Goal: Information Seeking & Learning: Learn about a topic

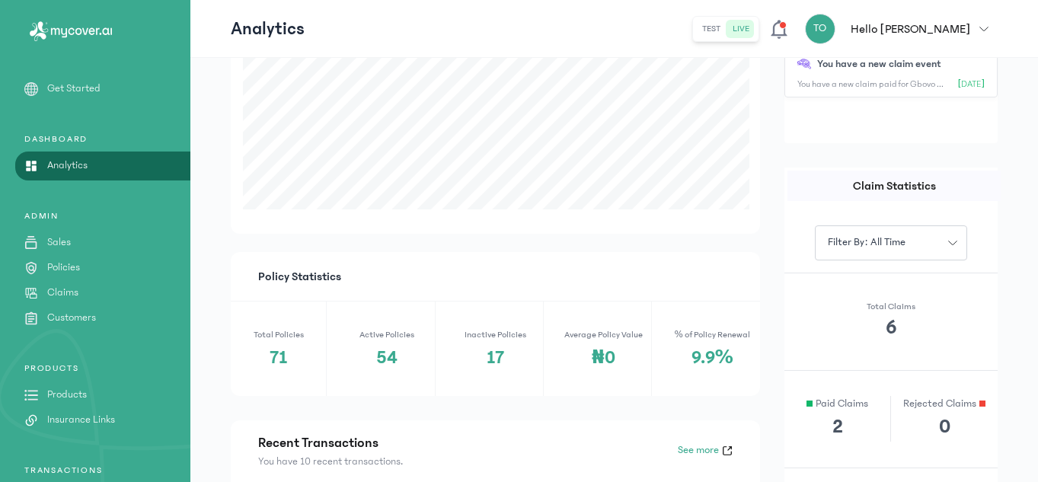
click at [77, 260] on p "Policies" at bounding box center [63, 268] width 33 height 16
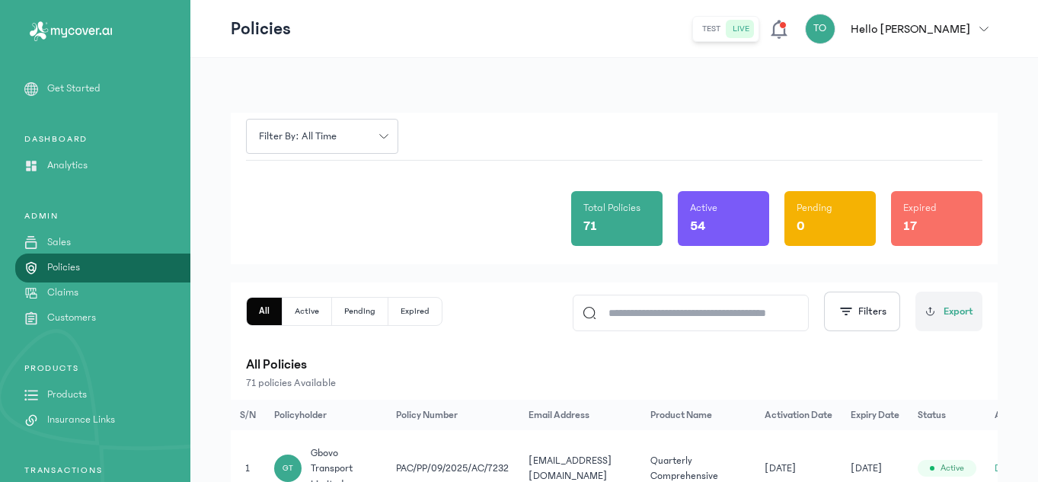
click at [520, 312] on div "All Active Pending Expired Filters Export" at bounding box center [614, 312] width 736 height 40
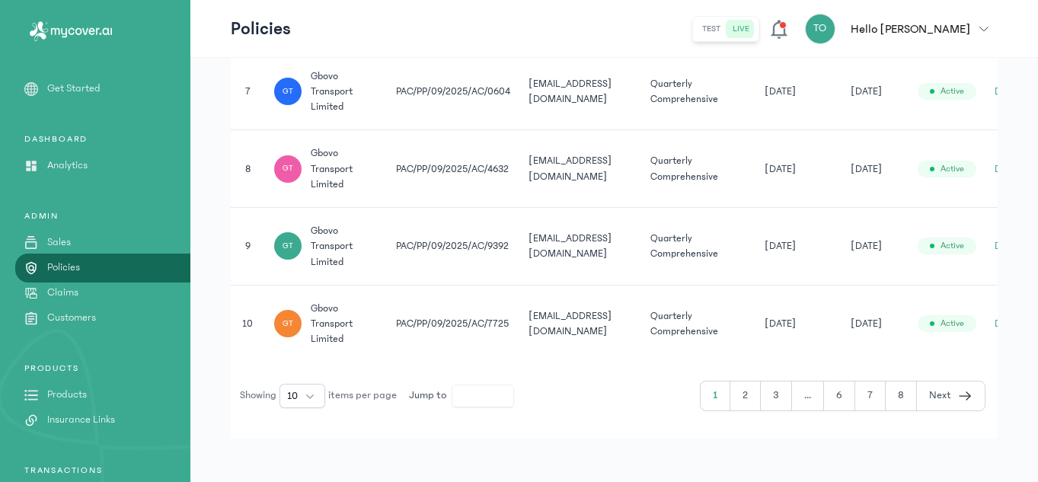
scroll to position [850, 0]
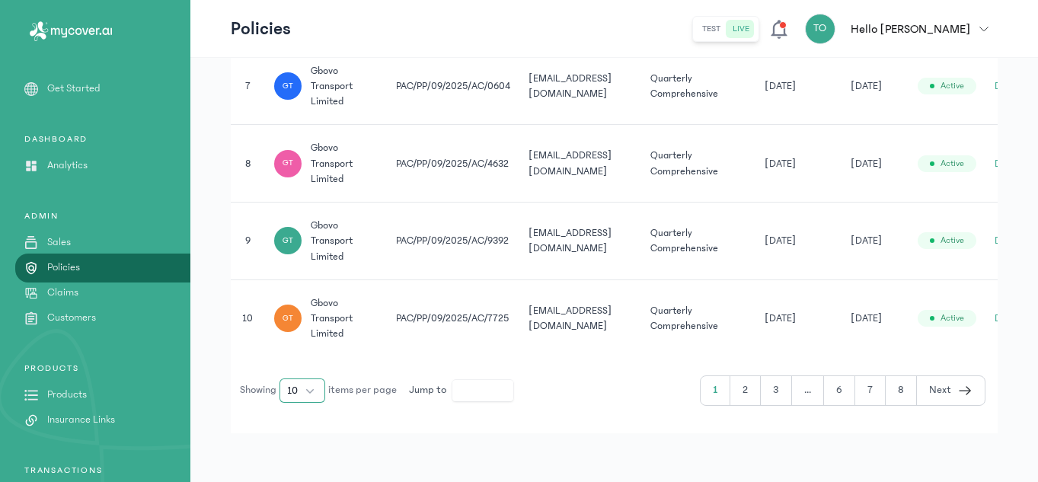
click at [311, 396] on button "10" at bounding box center [302, 390] width 46 height 24
click at [301, 363] on span "100" at bounding box center [295, 356] width 17 height 15
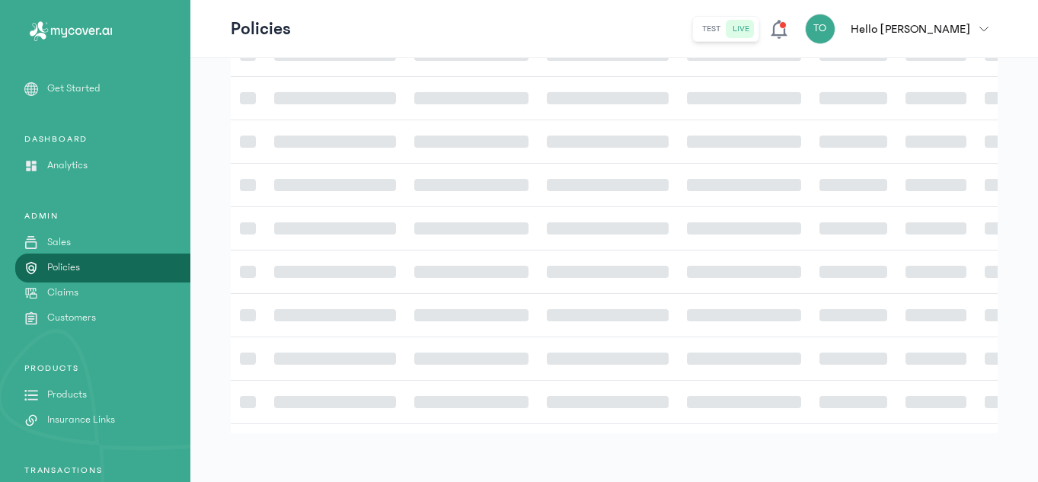
scroll to position [443, 0]
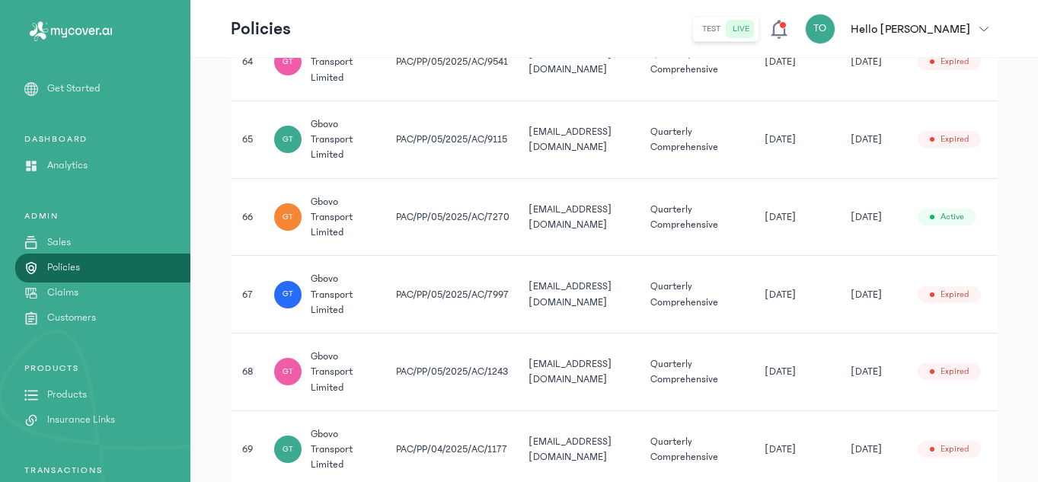
scroll to position [5176, 0]
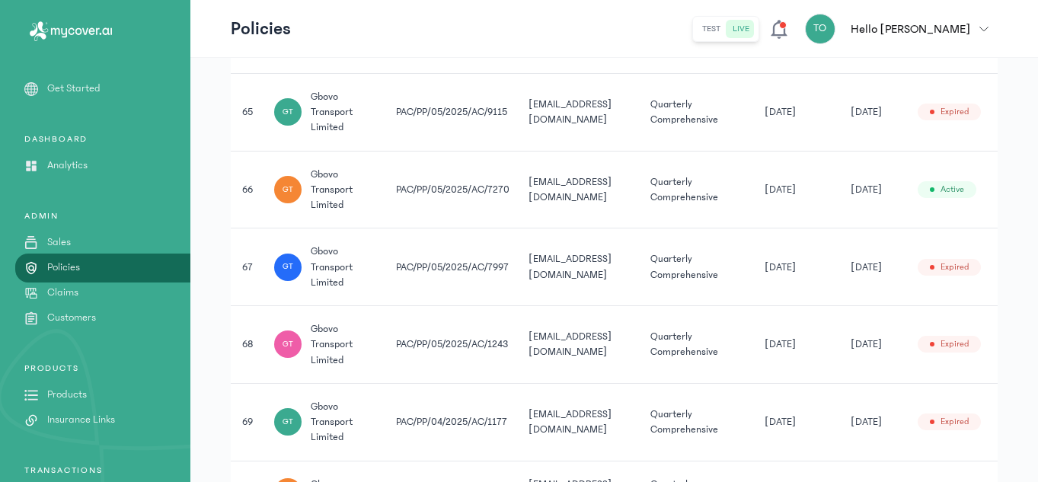
click at [466, 107] on td "PAC/PP/05/2025/AC/9115" at bounding box center [453, 112] width 133 height 78
click at [538, 135] on td "[EMAIL_ADDRESS][DOMAIN_NAME]" at bounding box center [580, 112] width 122 height 78
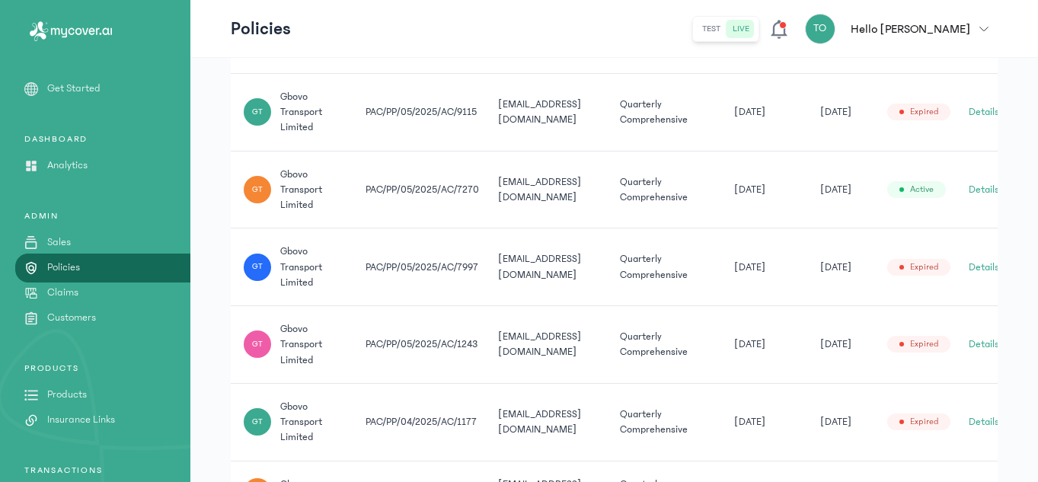
scroll to position [0, 54]
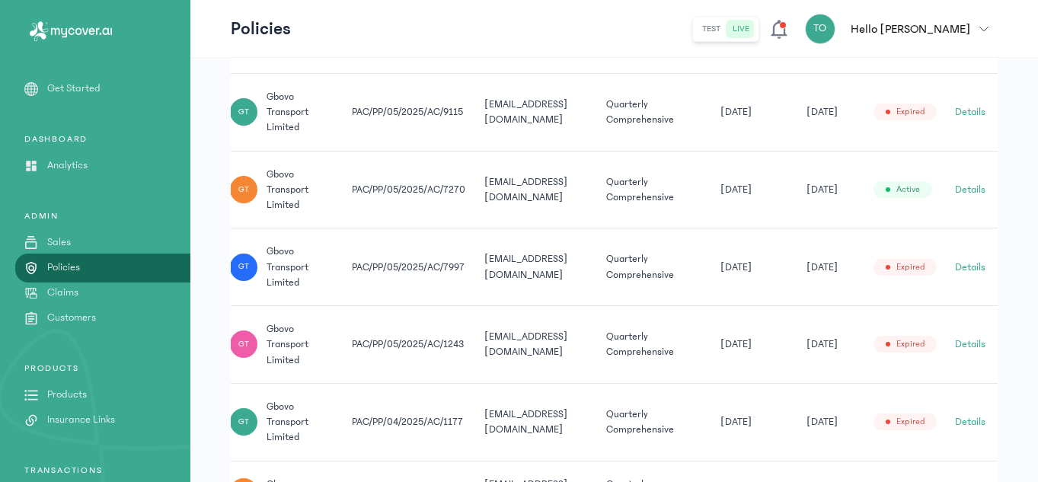
click at [964, 109] on button "Details" at bounding box center [970, 111] width 30 height 15
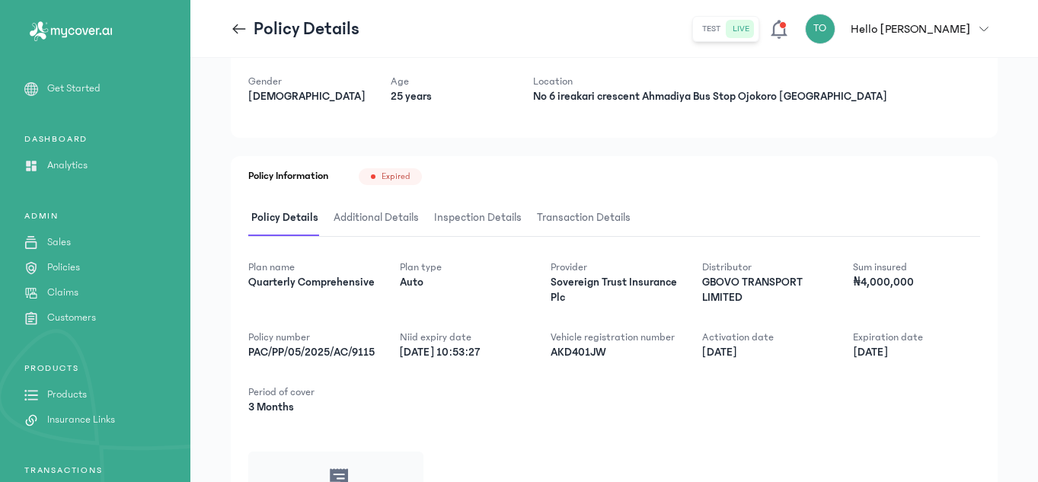
scroll to position [152, 0]
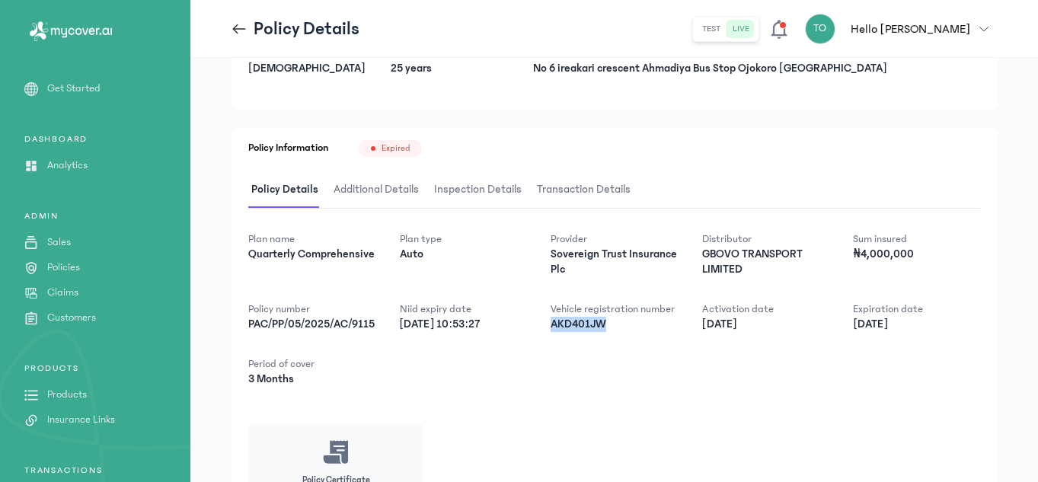
drag, startPoint x: 608, startPoint y: 327, endPoint x: 549, endPoint y: 322, distance: 59.6
click at [549, 322] on div "Plan name Quarterly Comprehensive Plan type Auto Provider Sovereign Trust Insur…" at bounding box center [614, 308] width 732 height 155
copy p "AKD401JW"
click at [244, 37] on div "Policy Details" at bounding box center [295, 29] width 129 height 24
click at [238, 26] on icon at bounding box center [239, 29] width 17 height 17
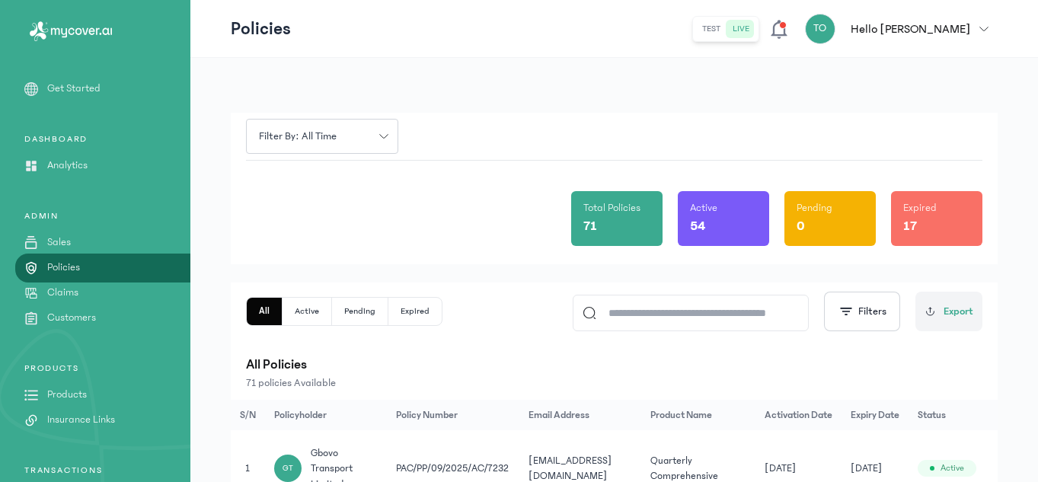
drag, startPoint x: 1036, startPoint y: 56, endPoint x: 1039, endPoint y: -21, distance: 76.2
click at [1038, 0] on html "MyCoverAi Get Started DASHBOARD Analytics ADMIN Sales Policies Claims Customers…" at bounding box center [519, 298] width 1038 height 596
drag, startPoint x: 1039, startPoint y: -21, endPoint x: 653, endPoint y: 305, distance: 504.7
click at [653, 305] on input at bounding box center [697, 312] width 203 height 35
paste input "********"
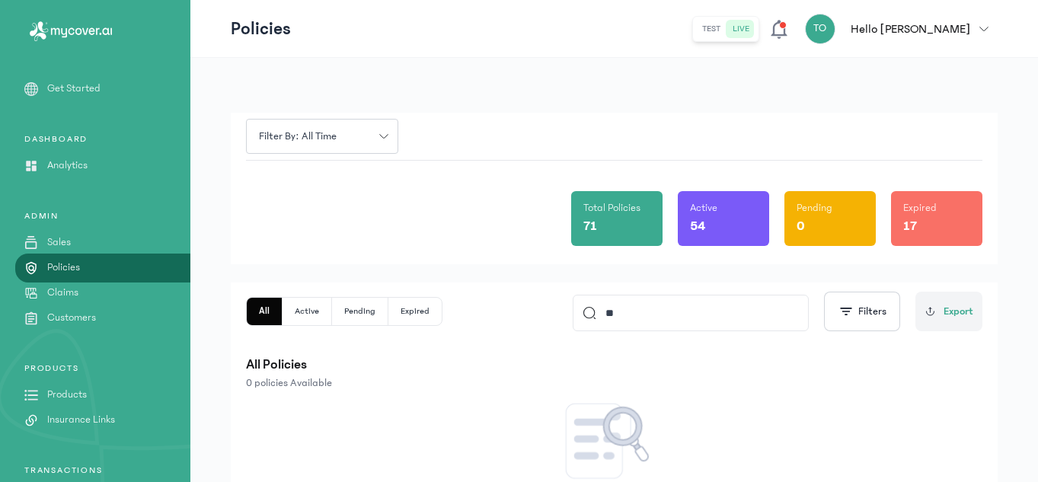
type input "*"
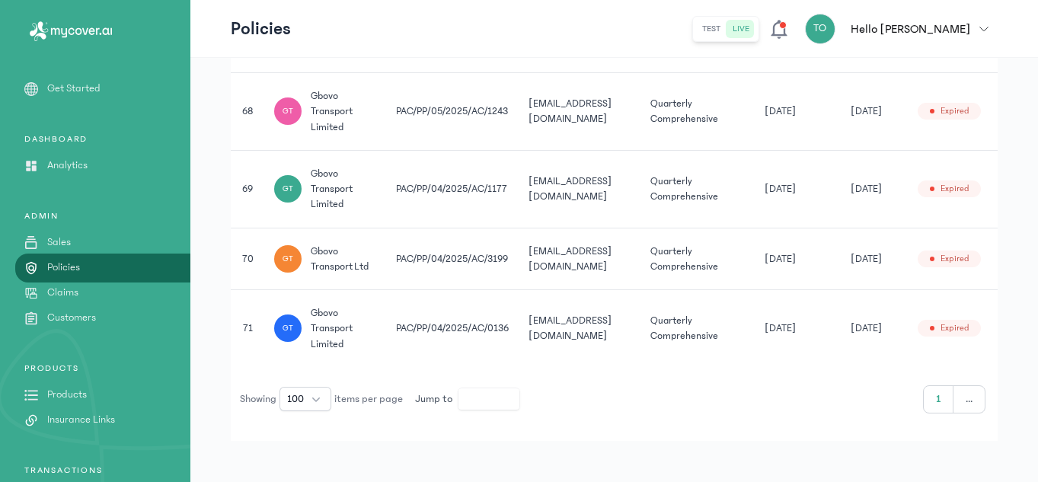
scroll to position [4981, 0]
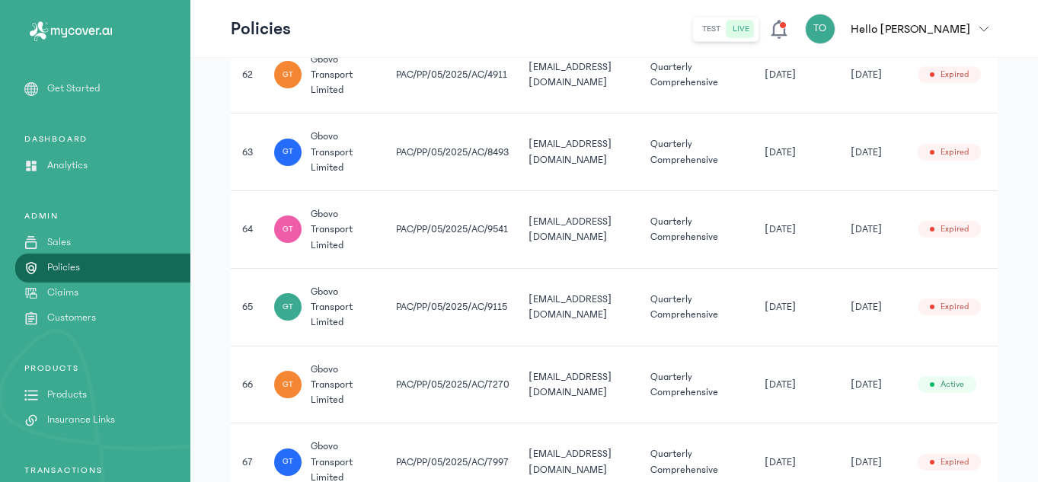
click at [770, 235] on span "[DATE]" at bounding box center [779, 229] width 31 height 15
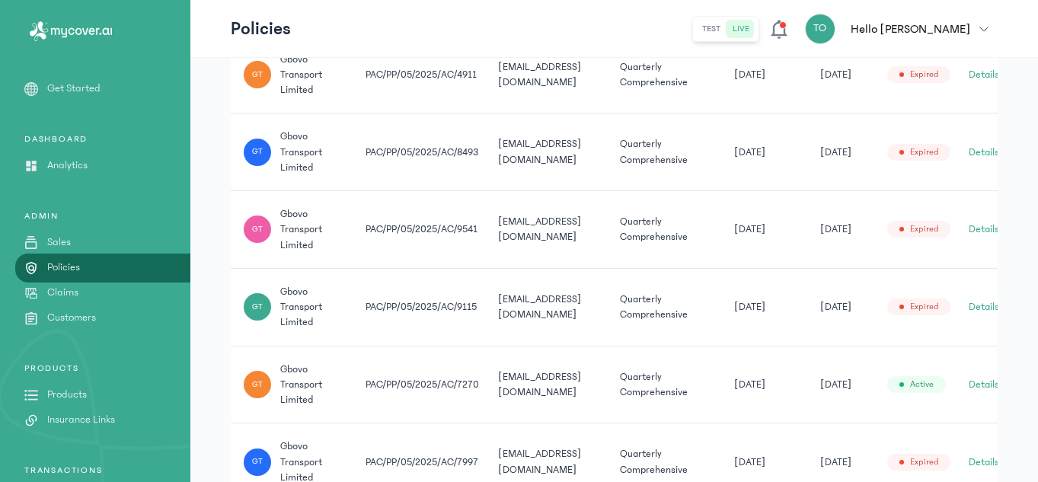
scroll to position [0, 54]
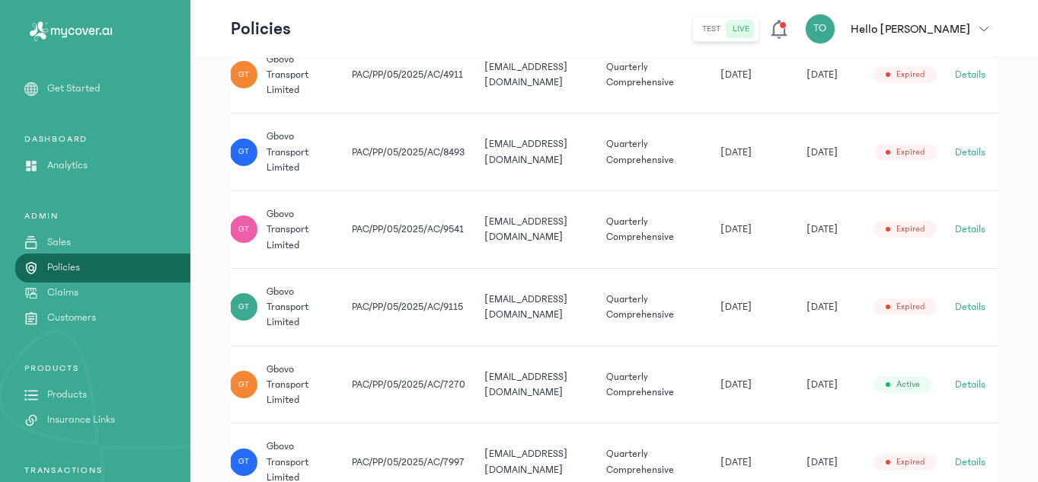
click at [965, 230] on button "Details" at bounding box center [970, 229] width 30 height 15
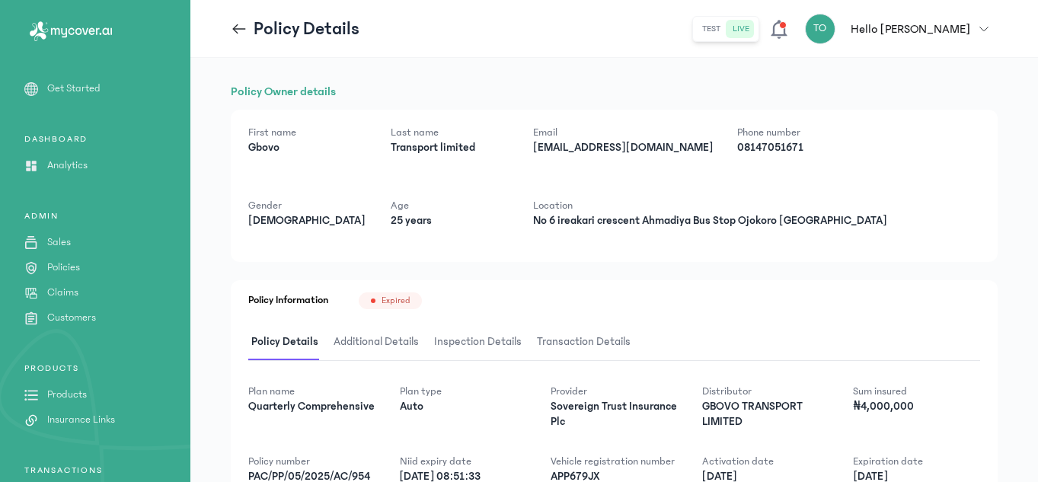
click at [586, 277] on div "Policy Owner details First name [PERSON_NAME] Last name Transport limited Email…" at bounding box center [614, 392] width 767 height 621
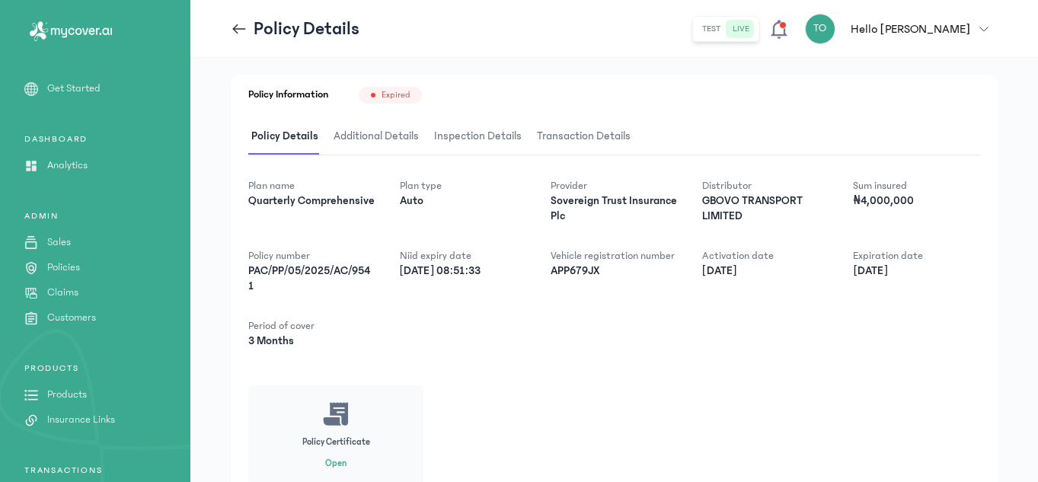
scroll to position [209, 0]
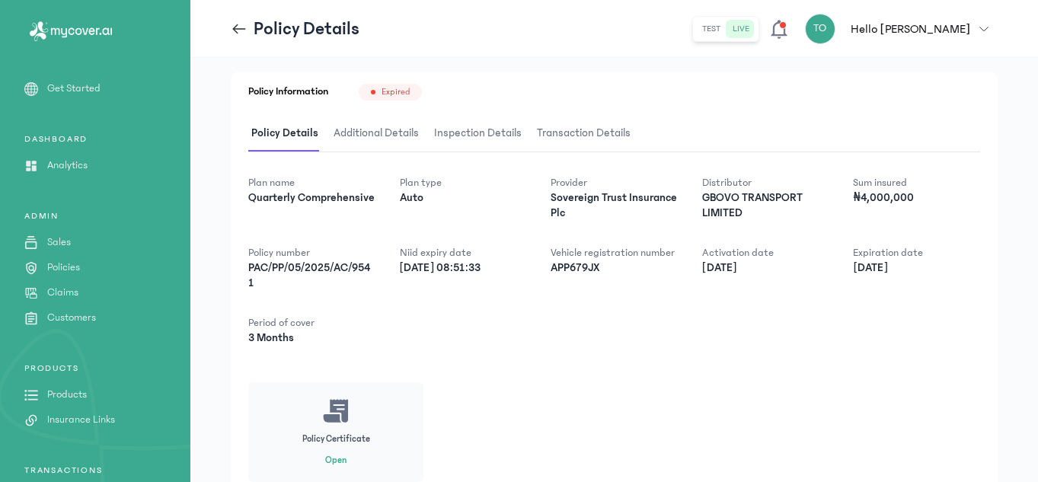
click at [238, 18] on div "Policy Details" at bounding box center [295, 29] width 129 height 24
click at [237, 33] on icon at bounding box center [235, 29] width 5 height 10
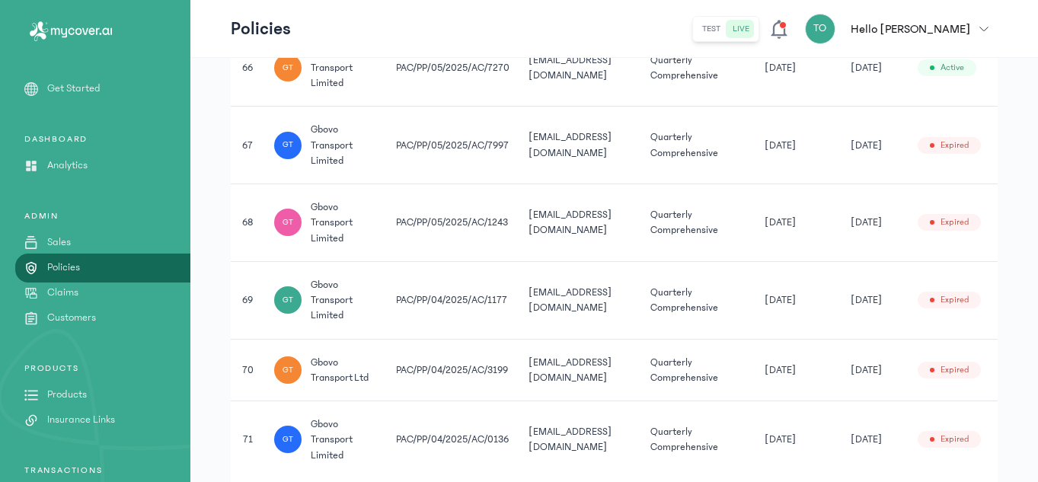
scroll to position [5420, 0]
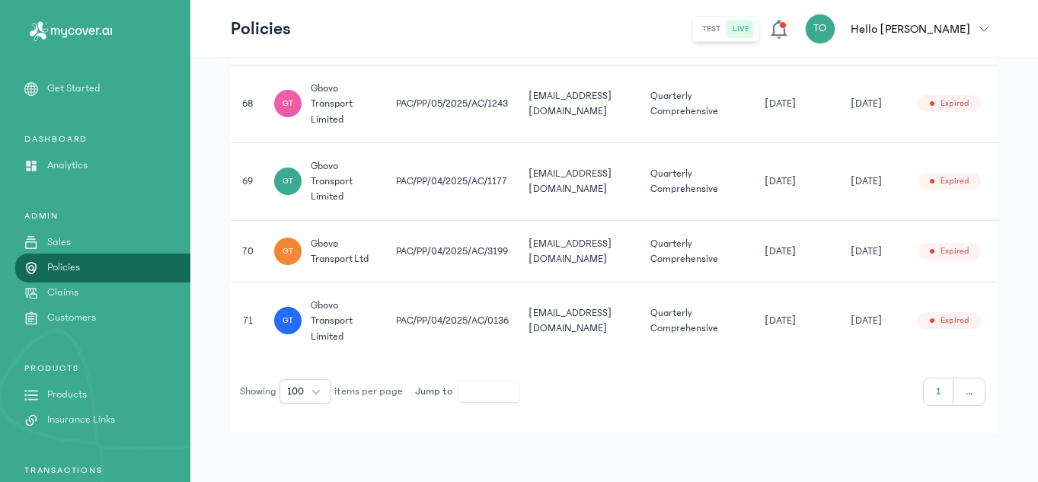
click at [667, 309] on td "Quarterly Comprehensive" at bounding box center [698, 320] width 114 height 77
click at [953, 355] on td "Expired" at bounding box center [948, 320] width 81 height 77
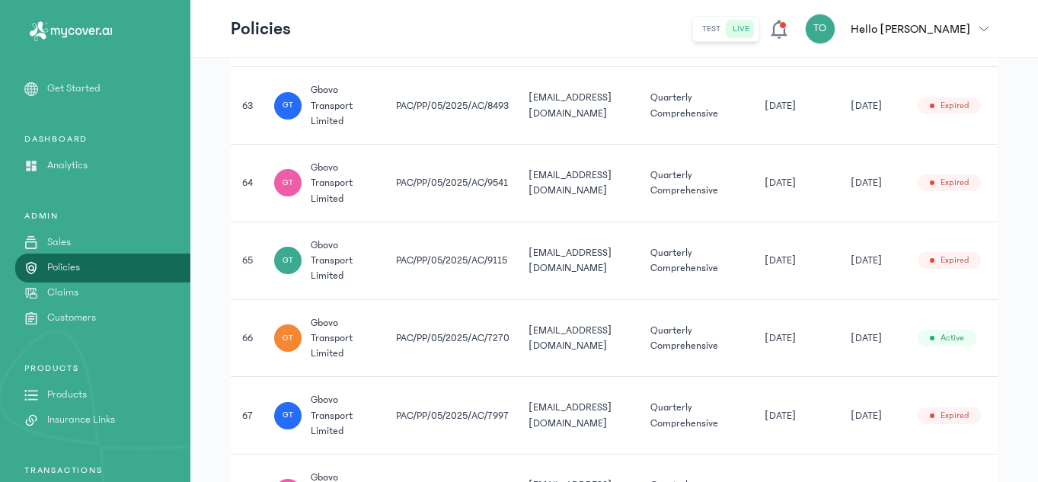
scroll to position [5024, 0]
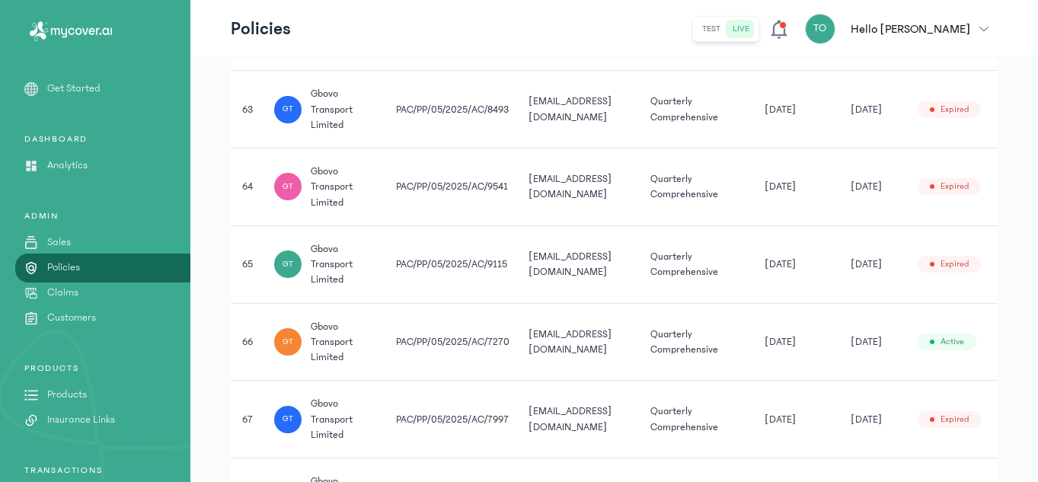
click at [710, 276] on td "Quarterly Comprehensive" at bounding box center [698, 264] width 114 height 78
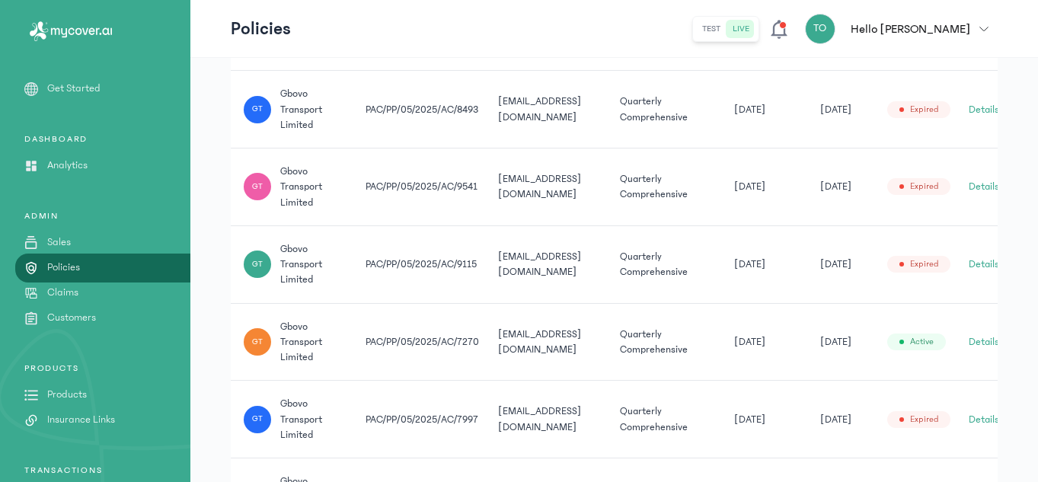
scroll to position [0, 54]
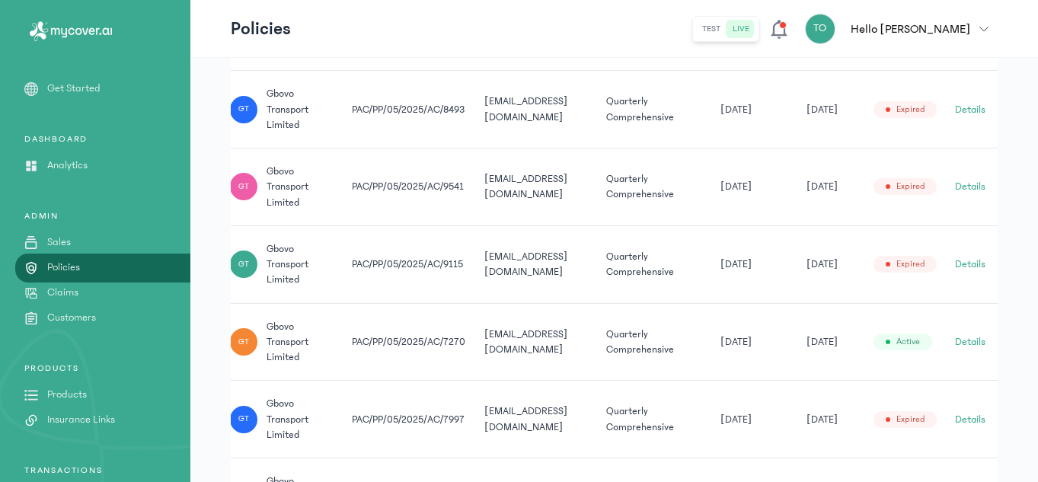
click at [962, 259] on button "Details" at bounding box center [970, 264] width 30 height 15
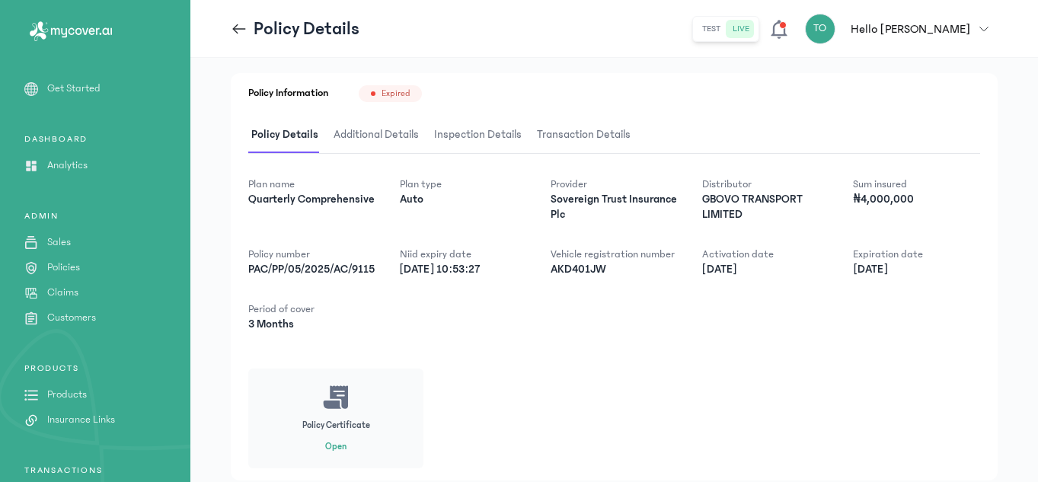
scroll to position [270, 0]
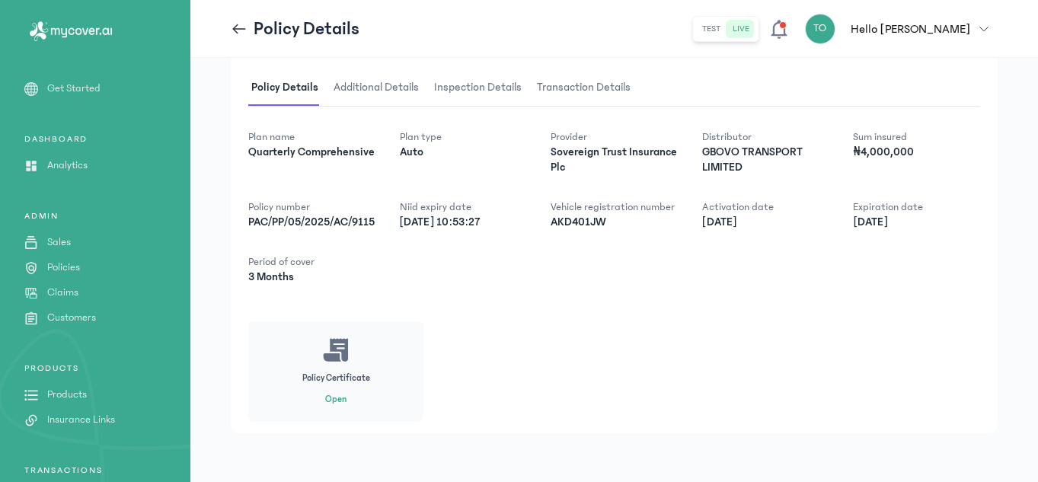
click at [233, 24] on icon at bounding box center [239, 29] width 17 height 17
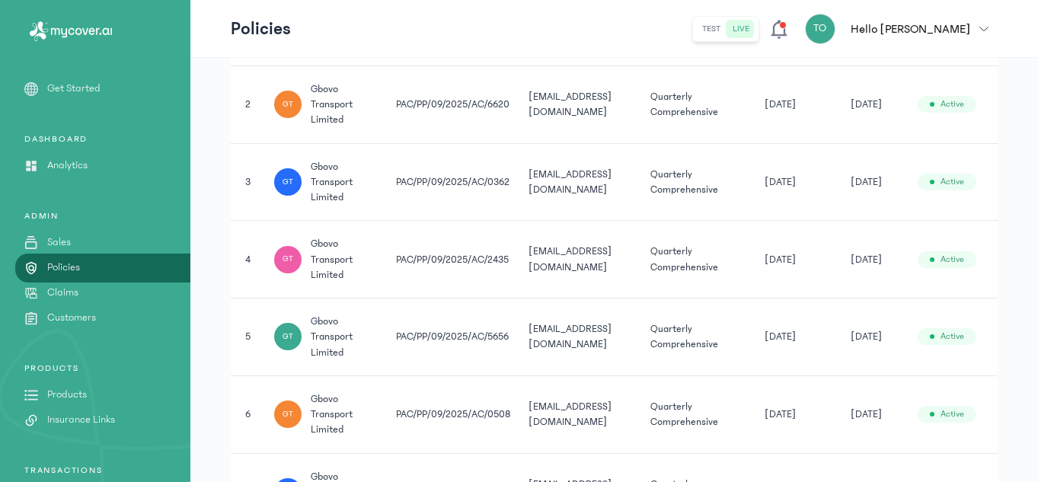
scroll to position [443, 0]
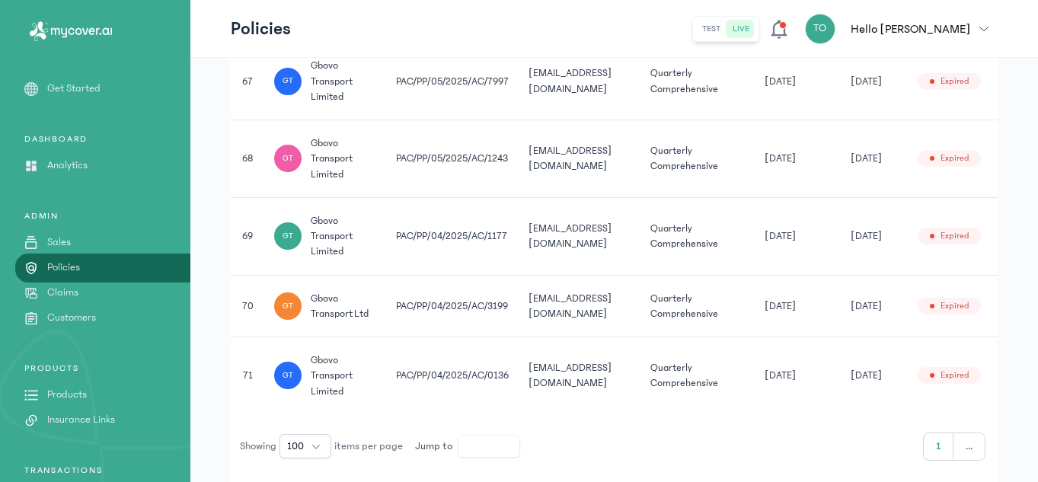
scroll to position [5420, 0]
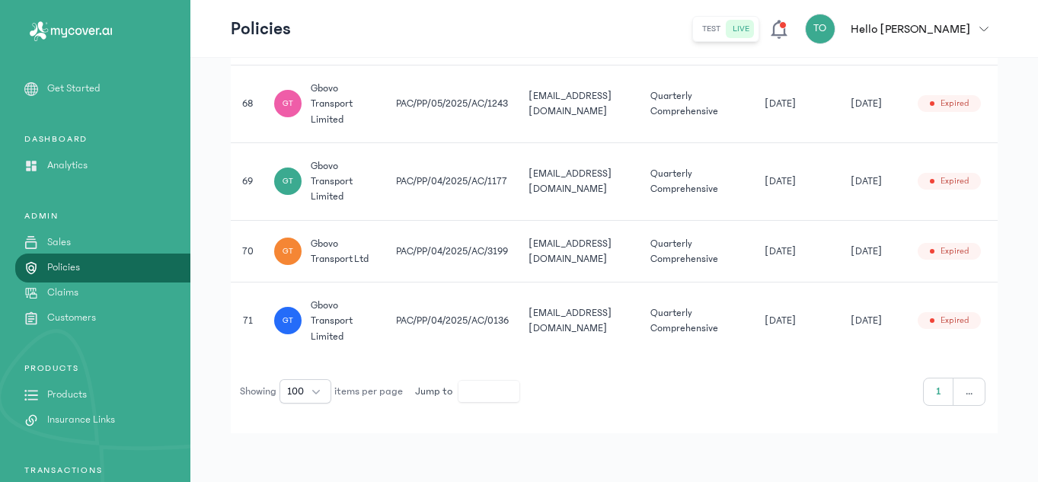
click at [957, 356] on td "Expired" at bounding box center [948, 320] width 81 height 77
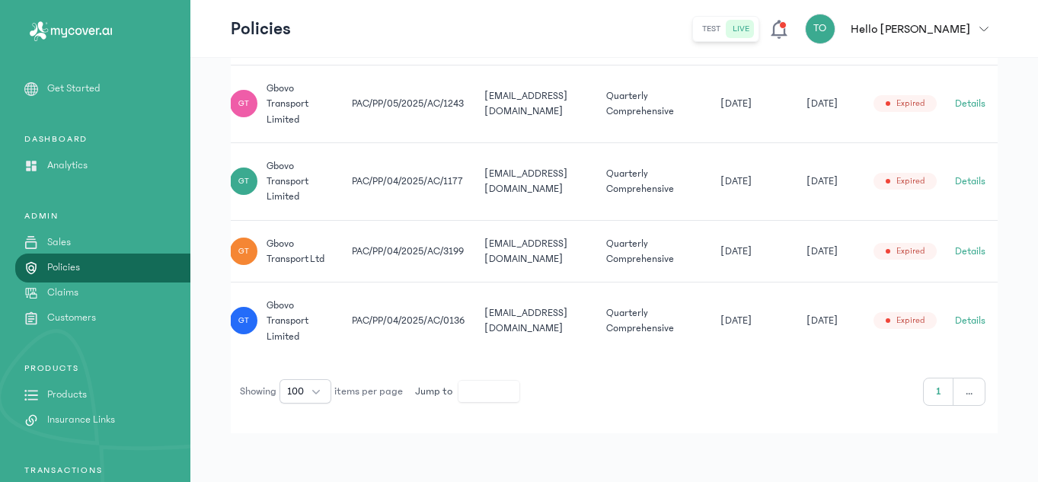
scroll to position [0, 54]
click at [966, 244] on button "Details" at bounding box center [970, 251] width 30 height 15
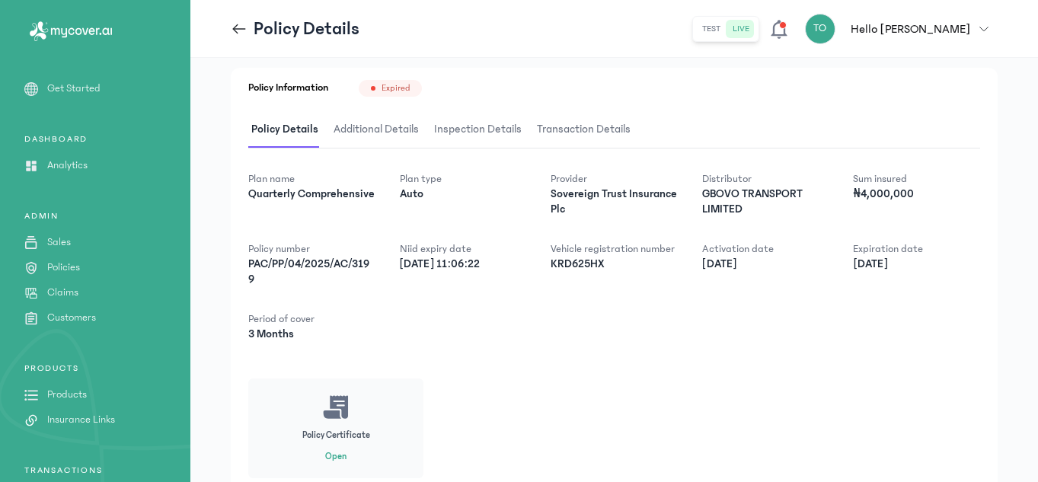
scroll to position [209, 0]
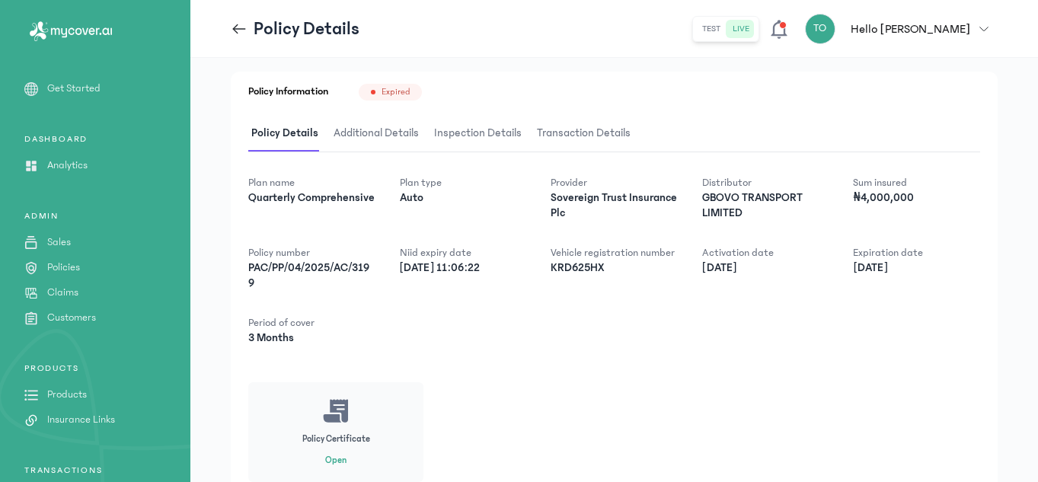
click at [235, 29] on icon at bounding box center [239, 28] width 13 height 1
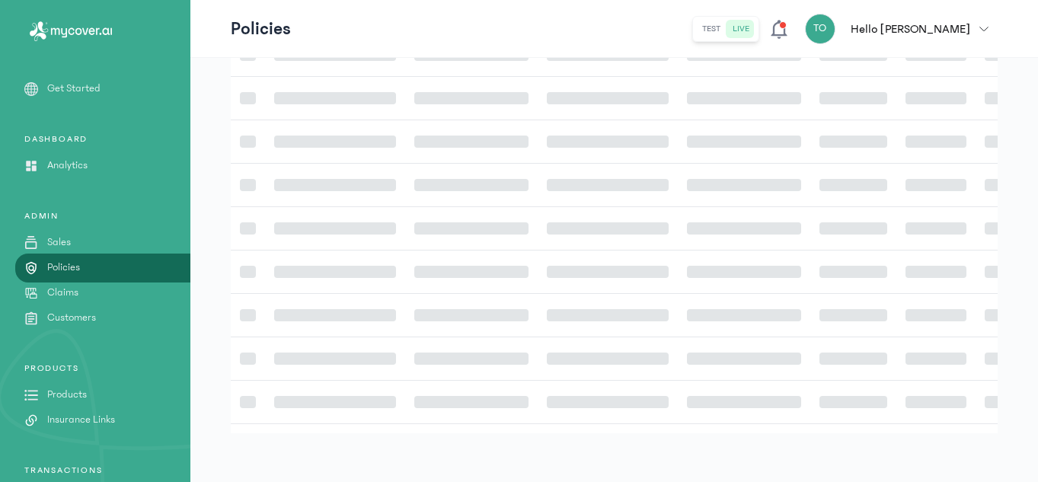
scroll to position [443, 0]
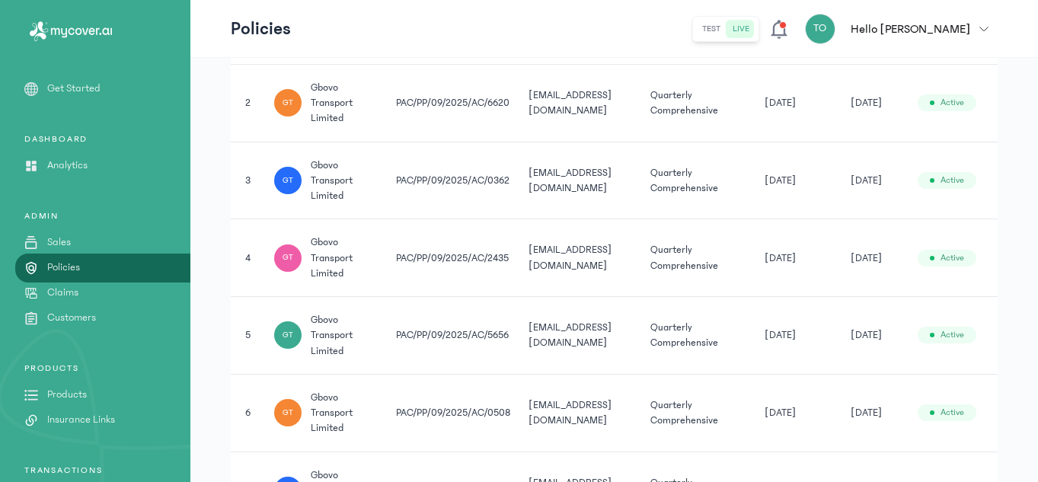
drag, startPoint x: 1037, startPoint y: 70, endPoint x: 1039, endPoint y: 227, distance: 156.9
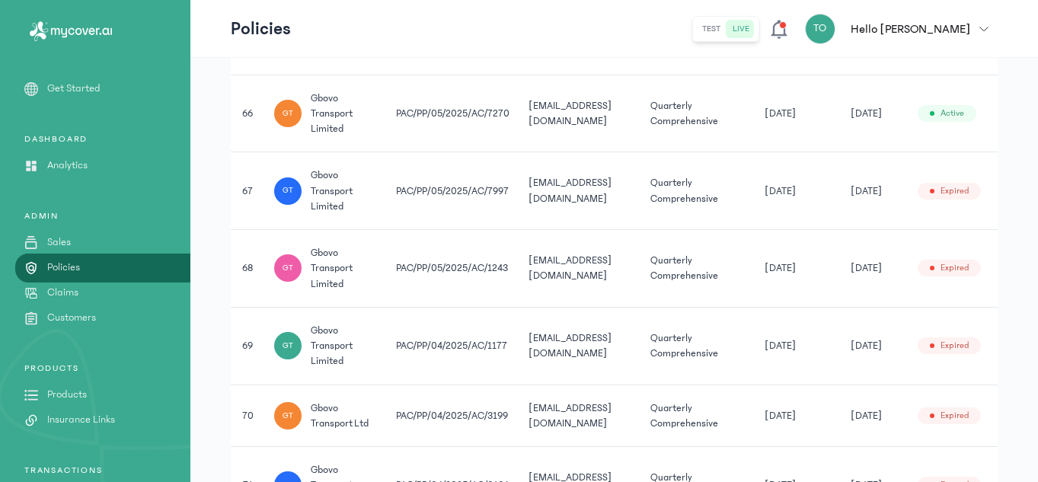
scroll to position [5420, 0]
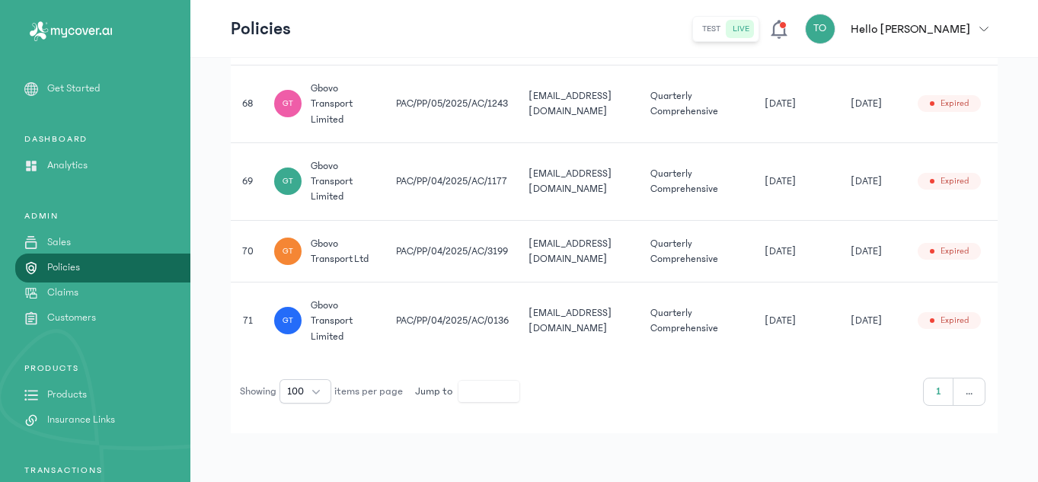
click at [839, 267] on td "[DATE]" at bounding box center [798, 251] width 86 height 62
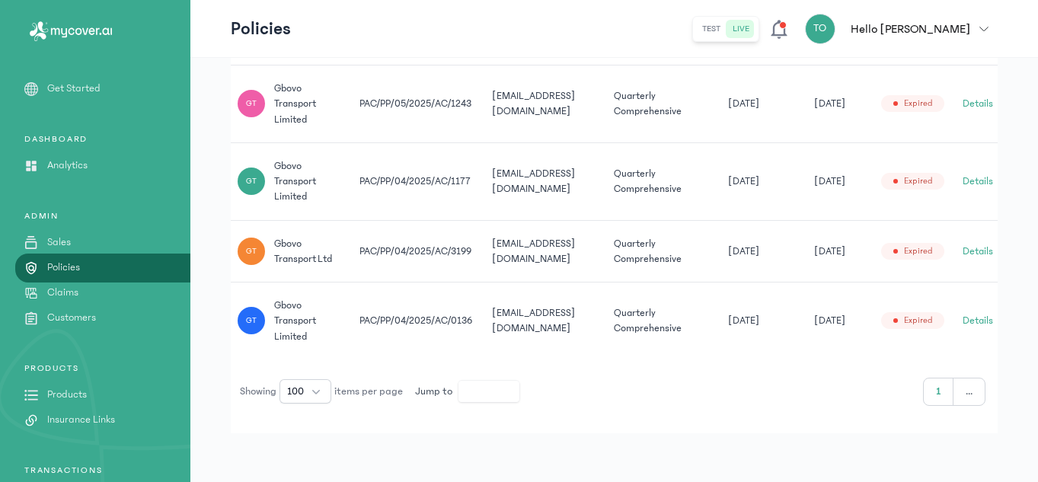
scroll to position [0, 54]
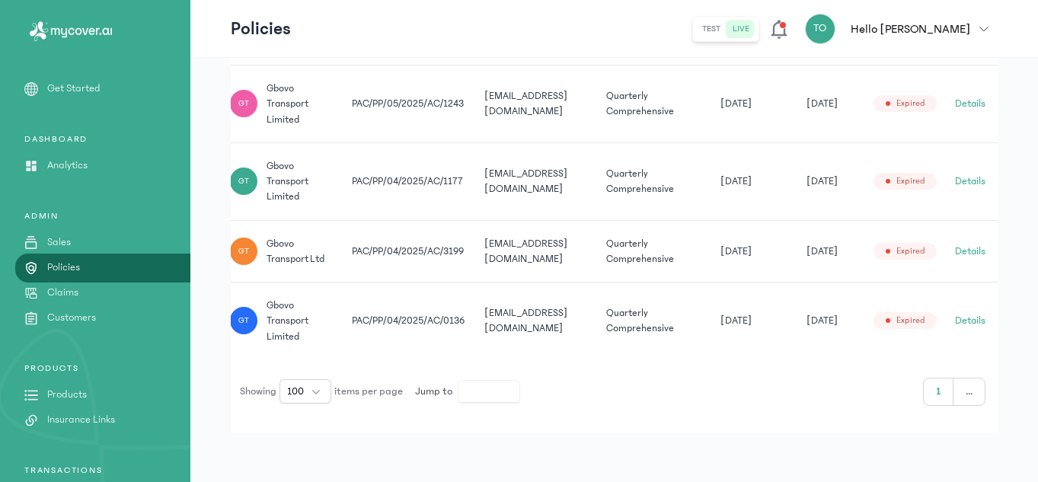
click at [966, 246] on button "Details" at bounding box center [970, 251] width 30 height 15
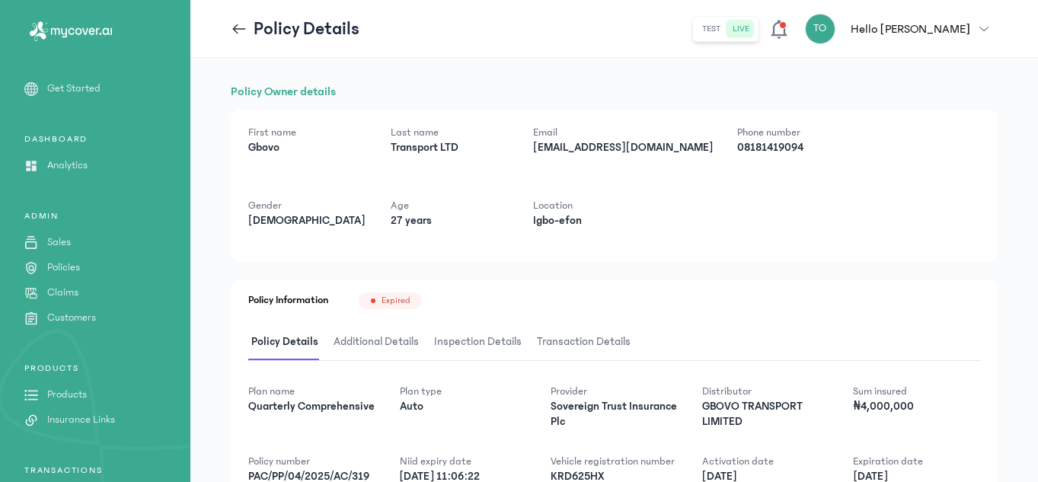
click at [651, 306] on div "Policy Information Expired" at bounding box center [614, 300] width 732 height 17
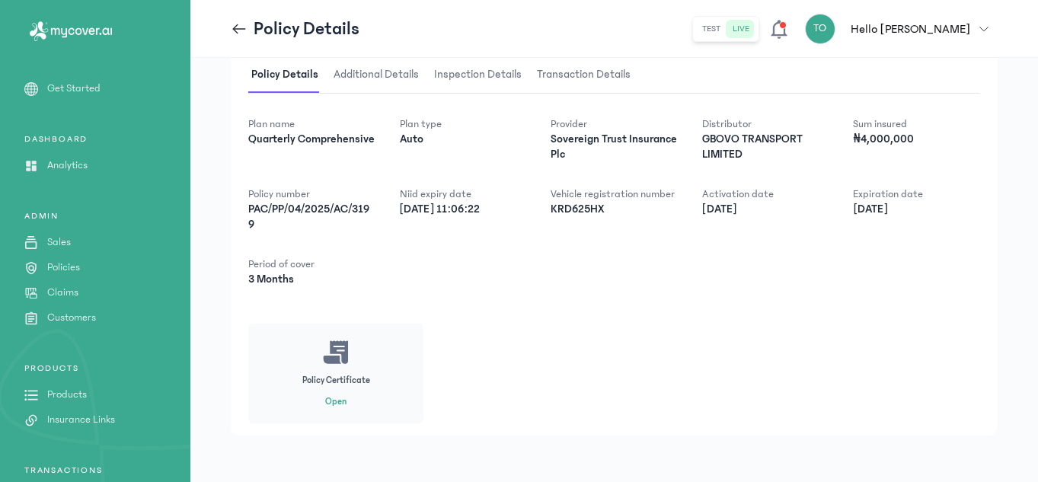
scroll to position [270, 0]
click at [332, 397] on button "Open" at bounding box center [335, 400] width 21 height 12
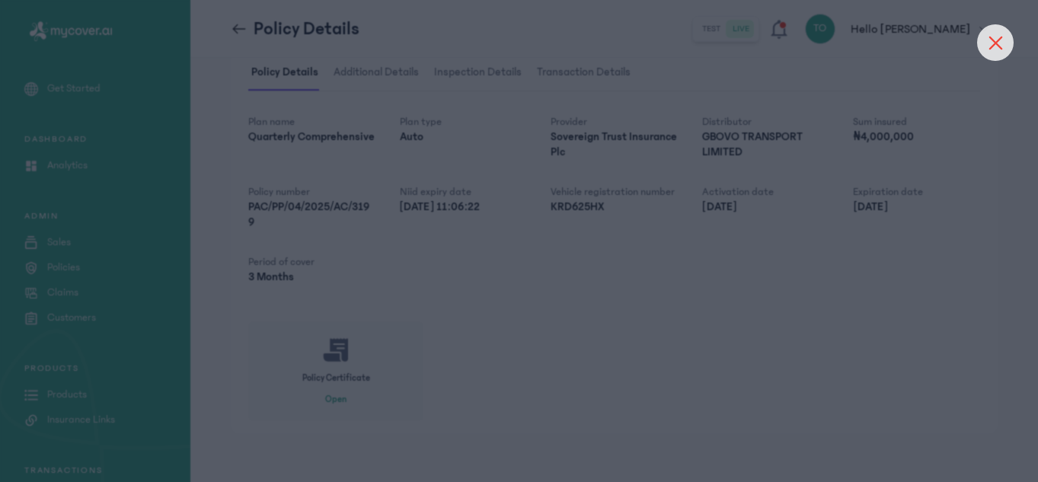
click at [1002, 49] on icon at bounding box center [995, 43] width 14 height 14
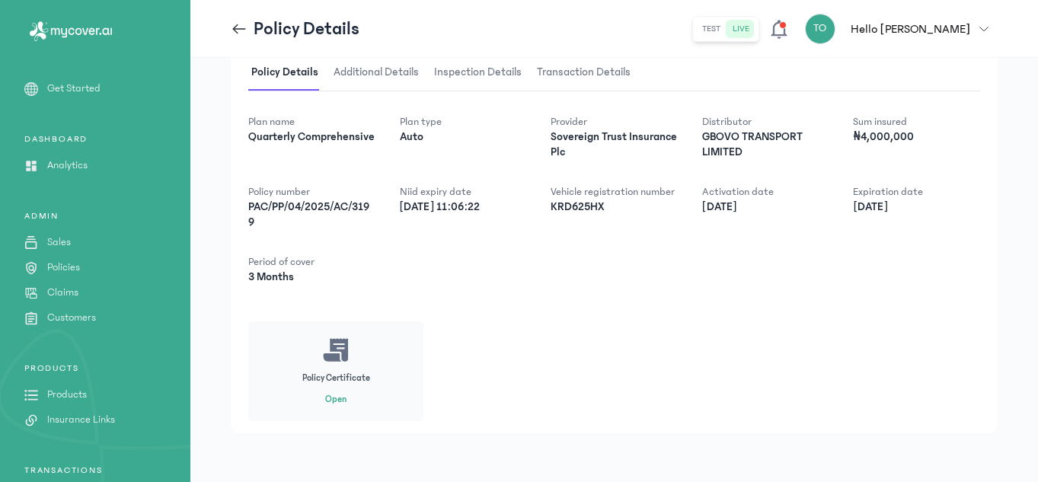
click at [235, 29] on icon at bounding box center [239, 28] width 13 height 1
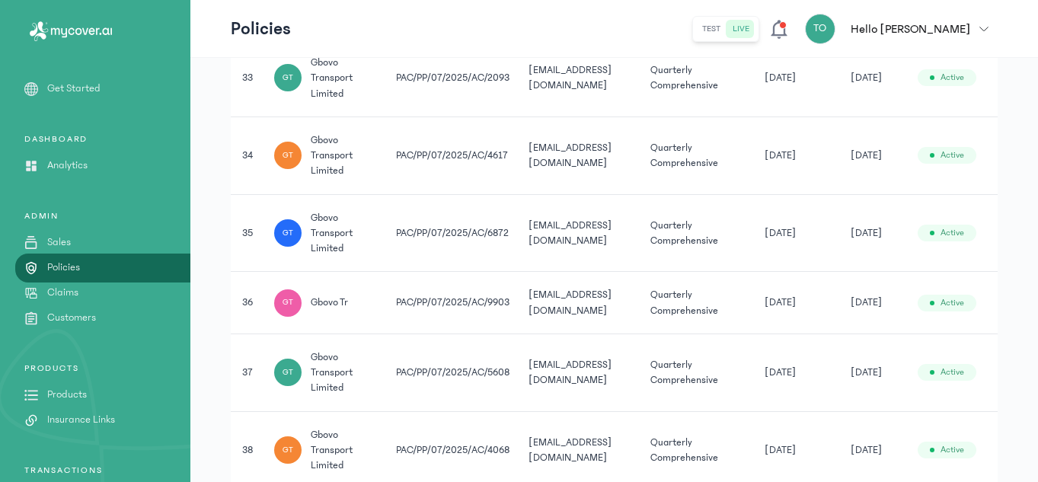
scroll to position [2761, 0]
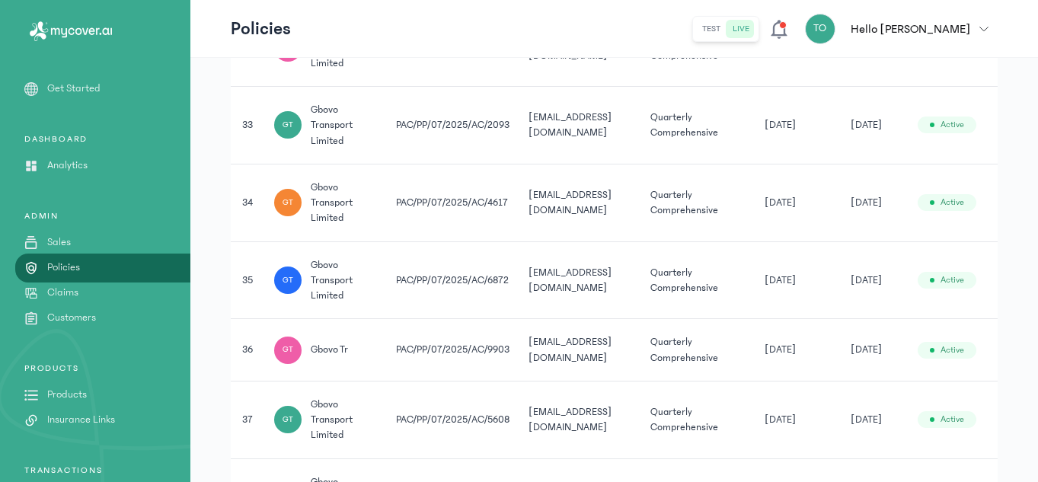
click at [856, 163] on td "[DATE]" at bounding box center [874, 126] width 67 height 78
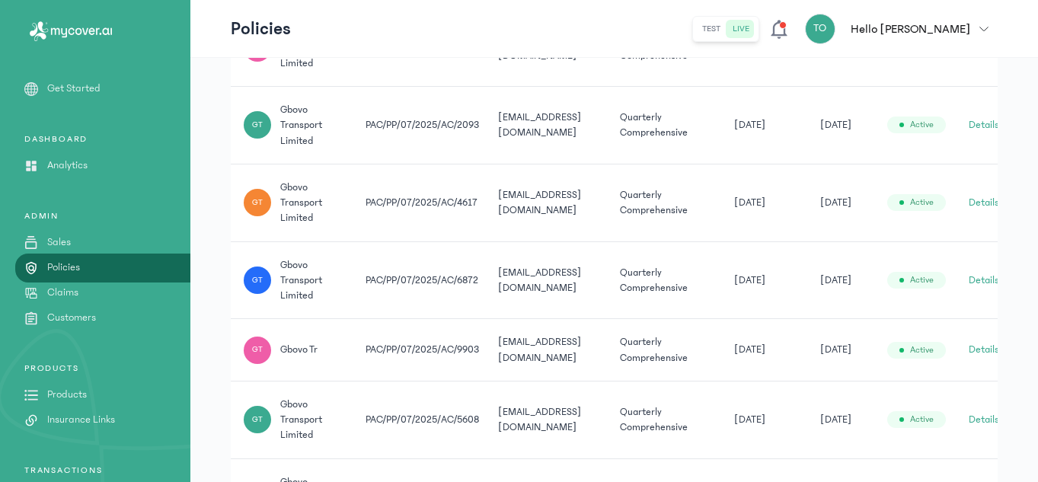
scroll to position [0, 54]
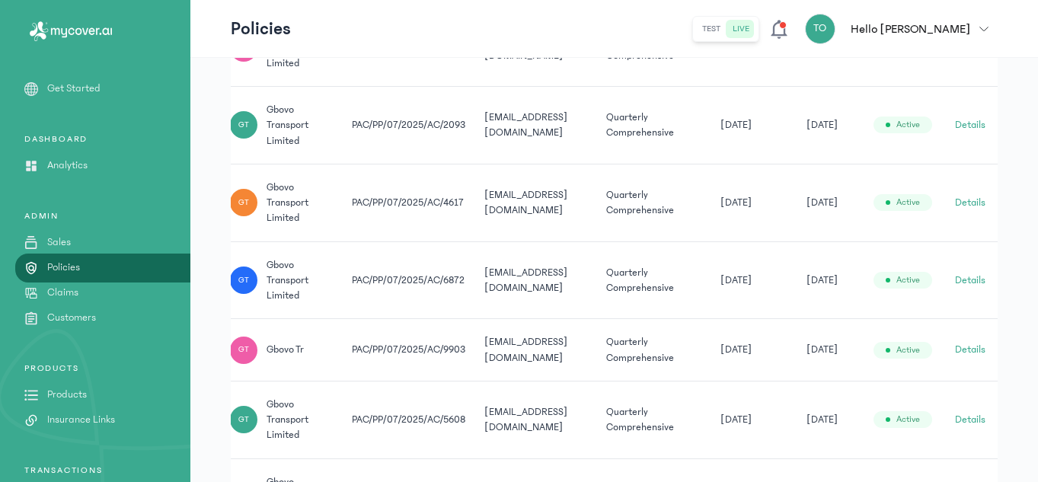
click at [968, 121] on button "Details" at bounding box center [970, 124] width 30 height 15
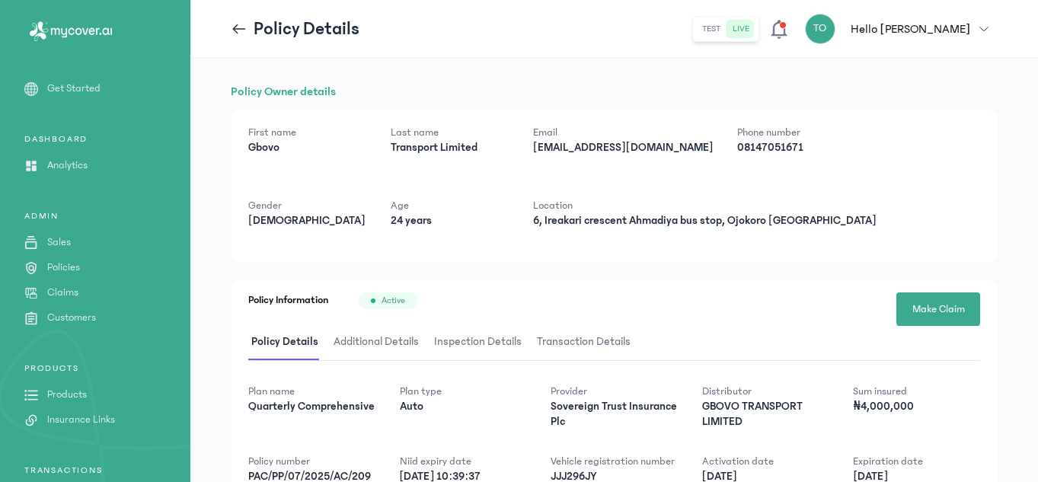
scroll to position [30, 0]
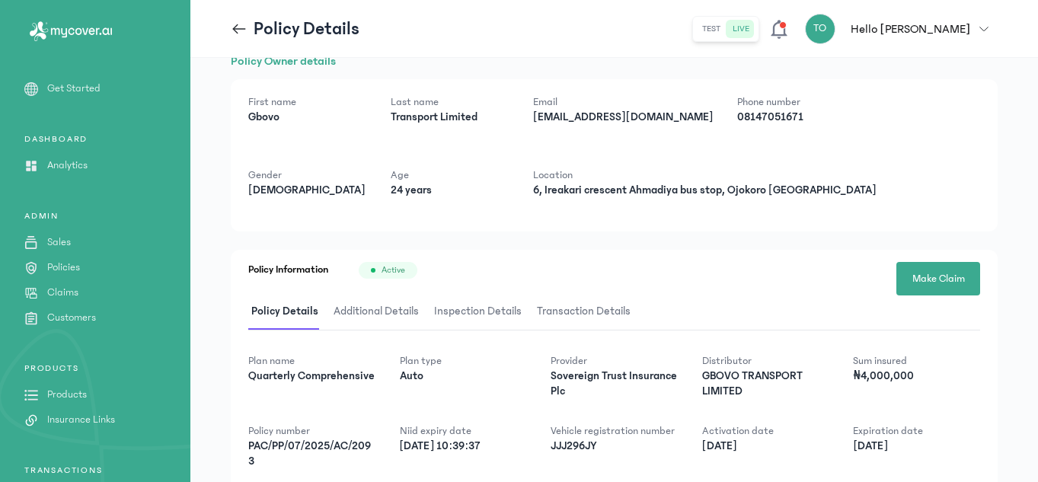
click at [243, 27] on icon at bounding box center [239, 29] width 17 height 17
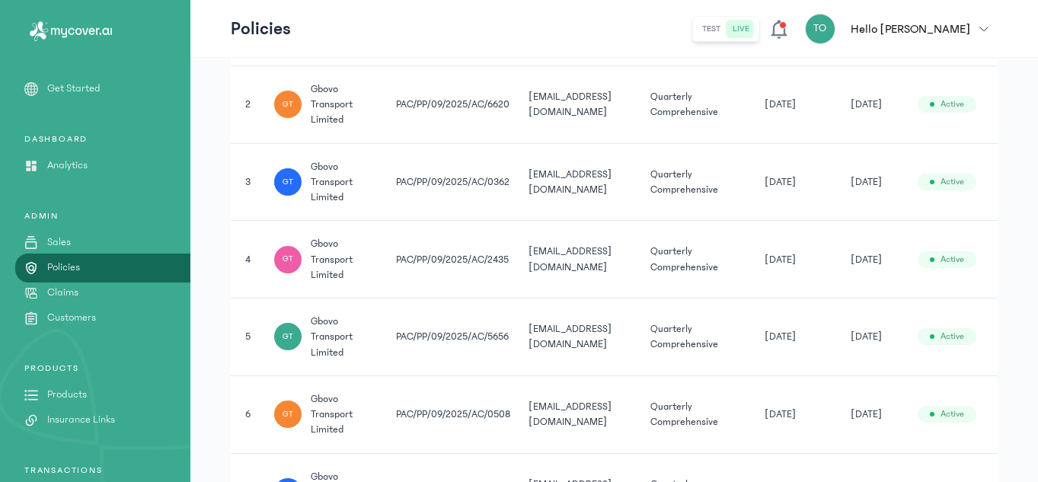
scroll to position [443, 0]
click at [796, 209] on td "[DATE]" at bounding box center [798, 181] width 86 height 78
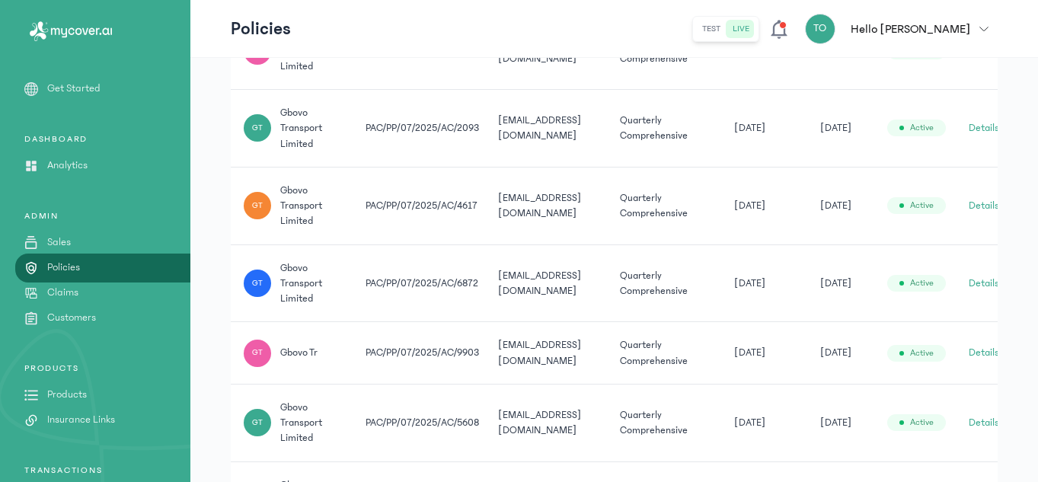
scroll to position [0, 54]
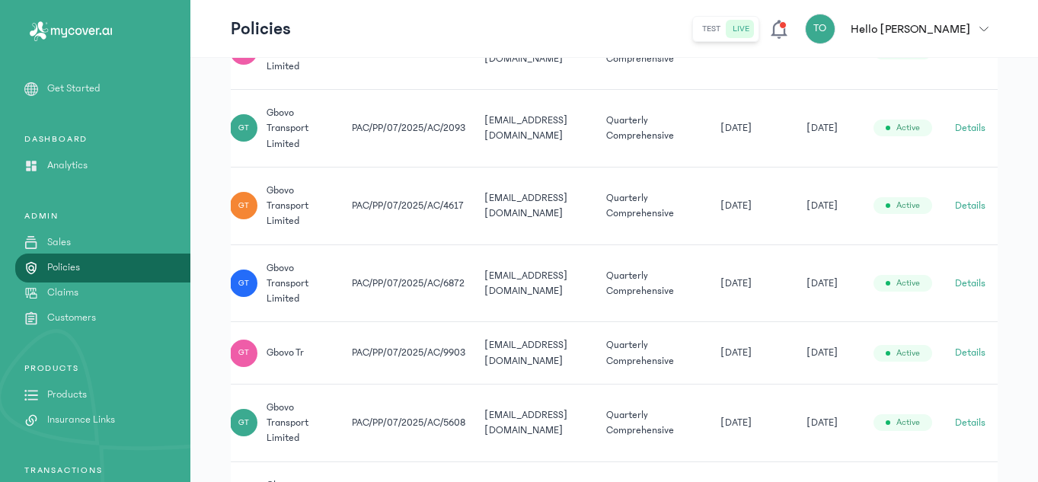
click at [971, 202] on button "Details" at bounding box center [970, 205] width 30 height 15
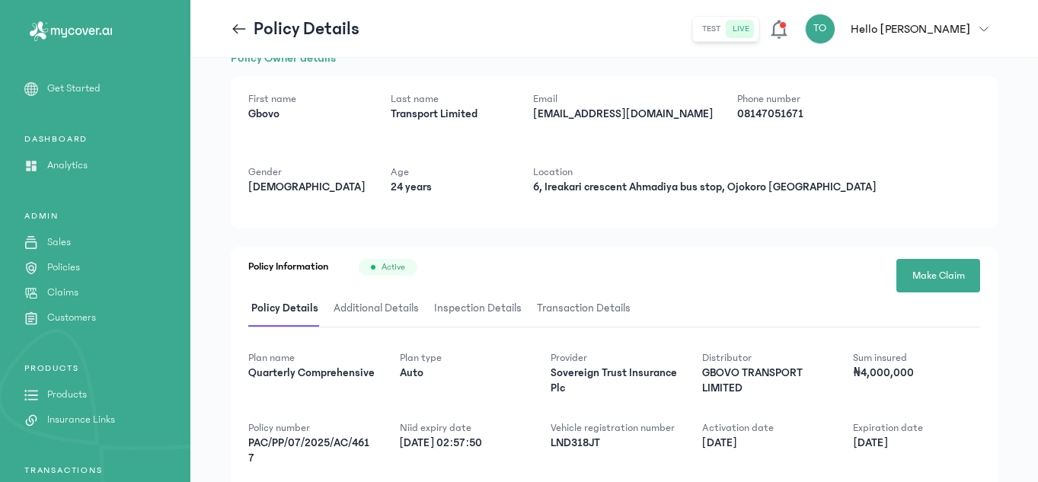
scroll to position [30, 0]
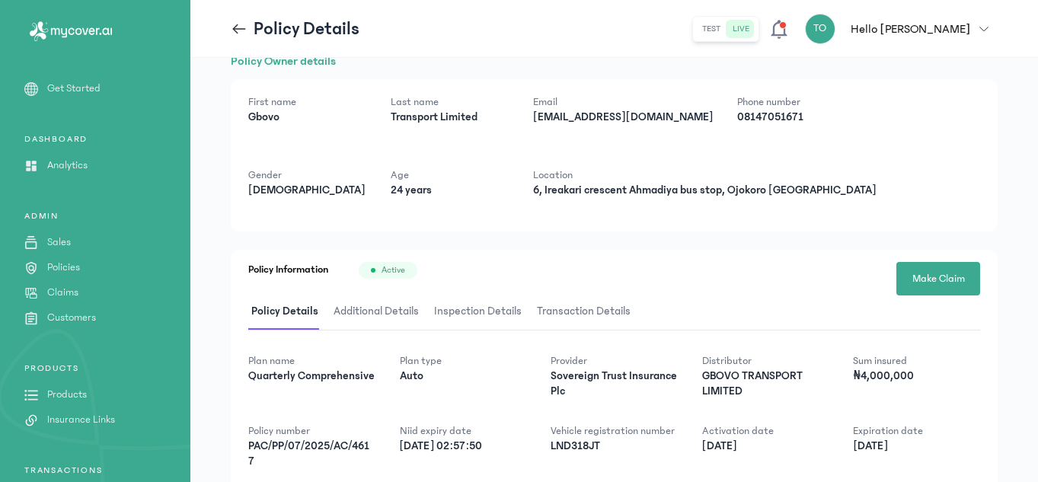
click at [233, 18] on div "Policy Details" at bounding box center [295, 29] width 129 height 24
click at [237, 26] on icon at bounding box center [239, 29] width 17 height 17
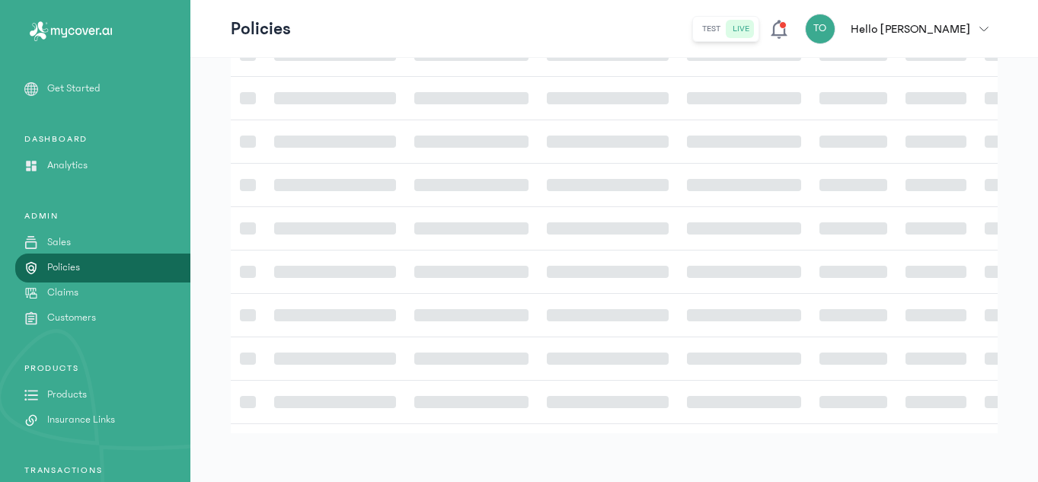
scroll to position [443, 0]
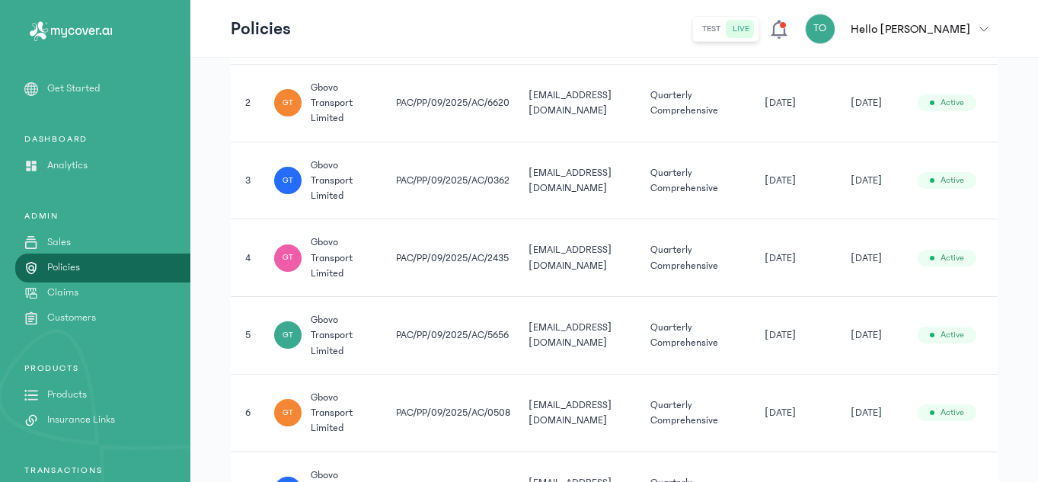
click at [581, 62] on td "[EMAIL_ADDRESS][DOMAIN_NAME]" at bounding box center [580, 25] width 122 height 77
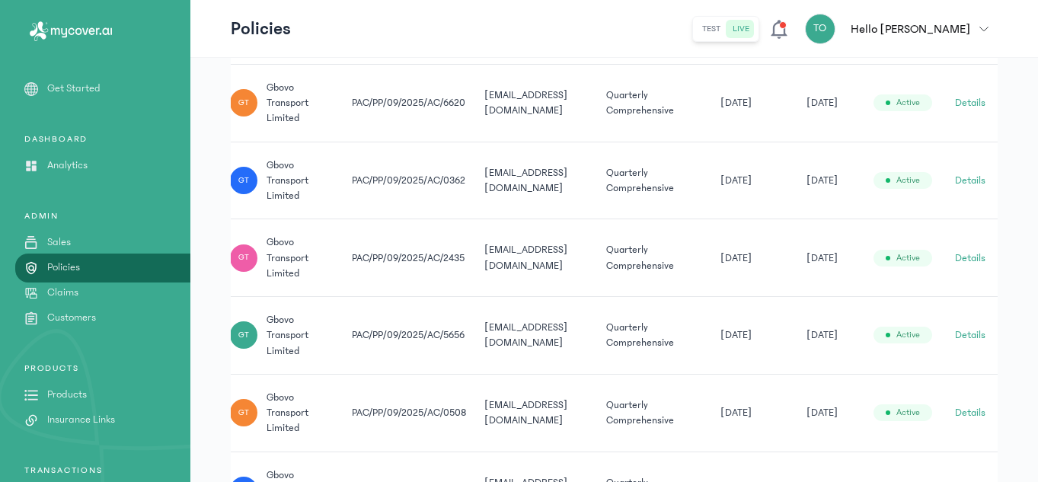
click at [676, 75] on td "Quarterly Comprehensive" at bounding box center [654, 103] width 114 height 78
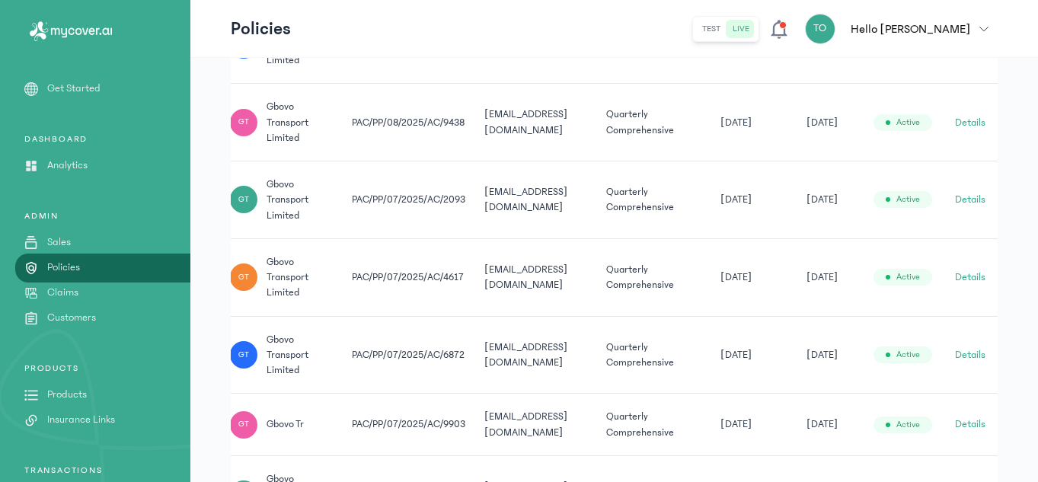
scroll to position [2666, 0]
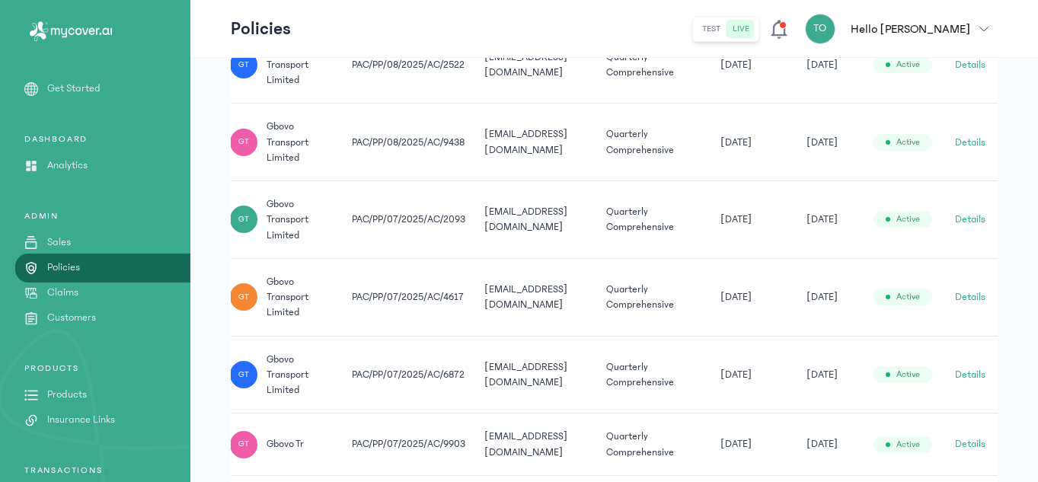
click at [972, 138] on button "Details" at bounding box center [970, 142] width 30 height 15
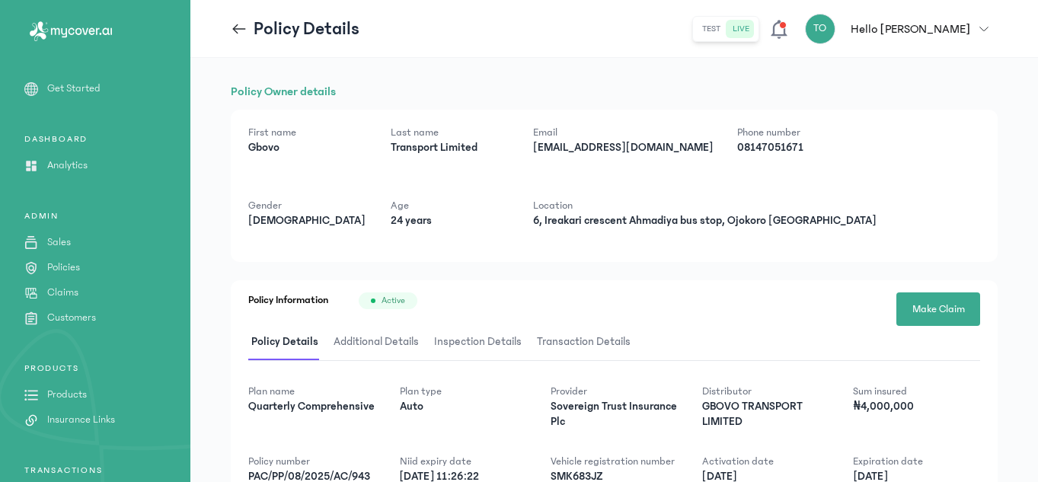
click at [235, 28] on icon at bounding box center [239, 28] width 13 height 1
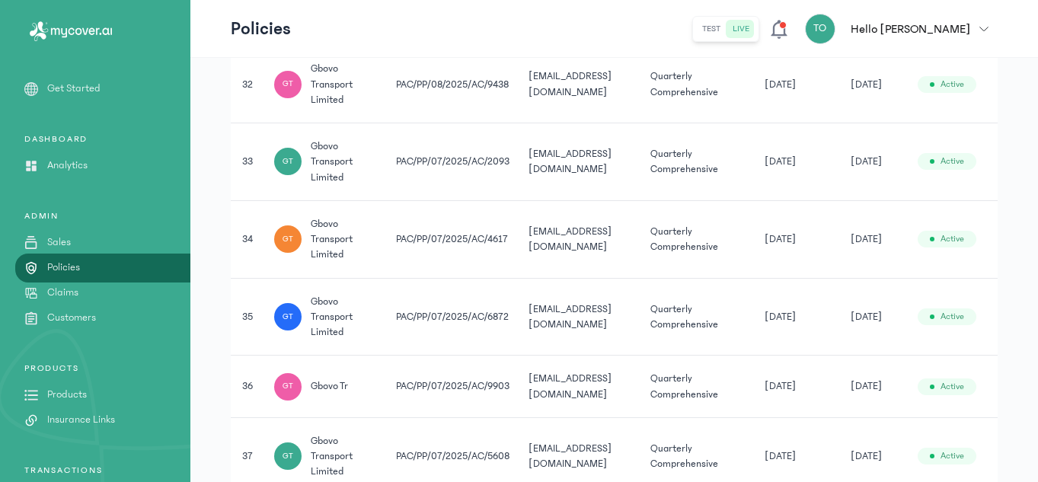
scroll to position [2733, 0]
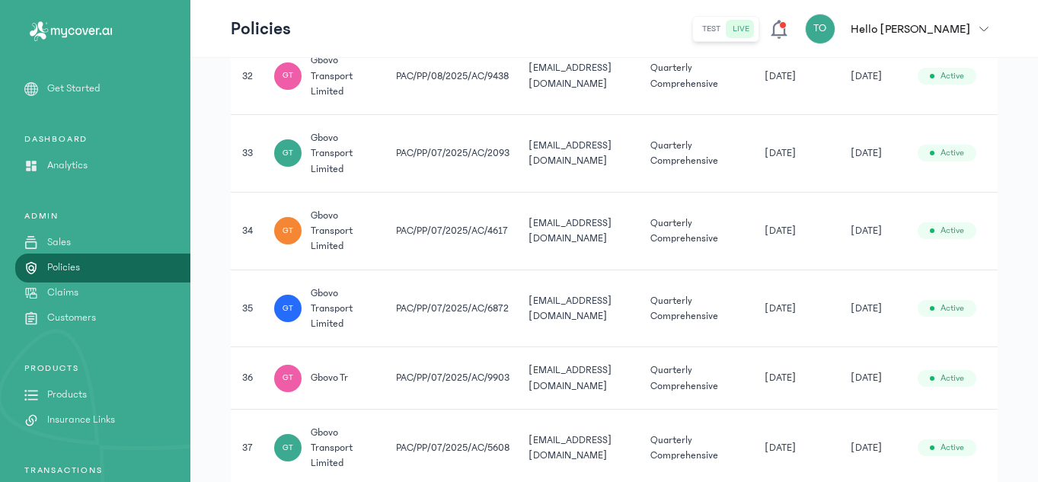
click at [796, 389] on td "[DATE]" at bounding box center [798, 378] width 86 height 62
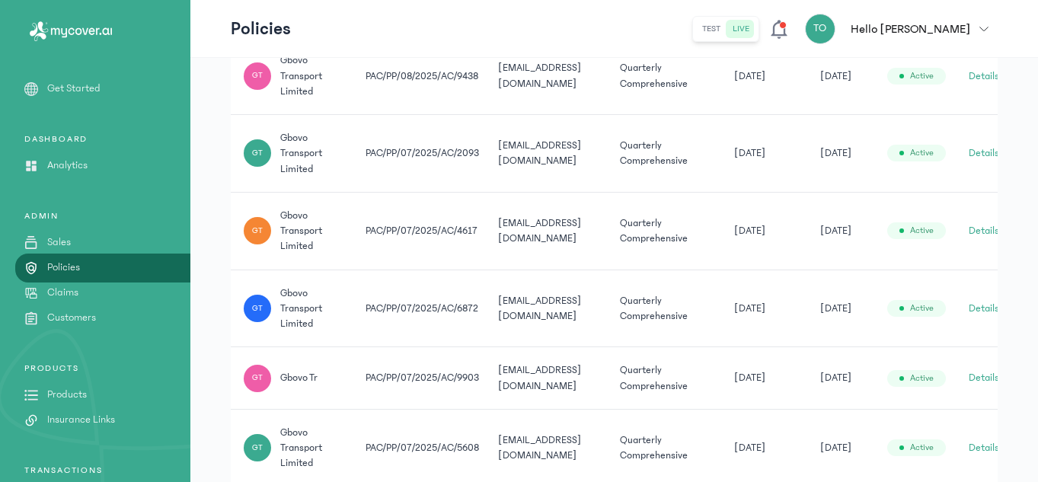
scroll to position [0, 54]
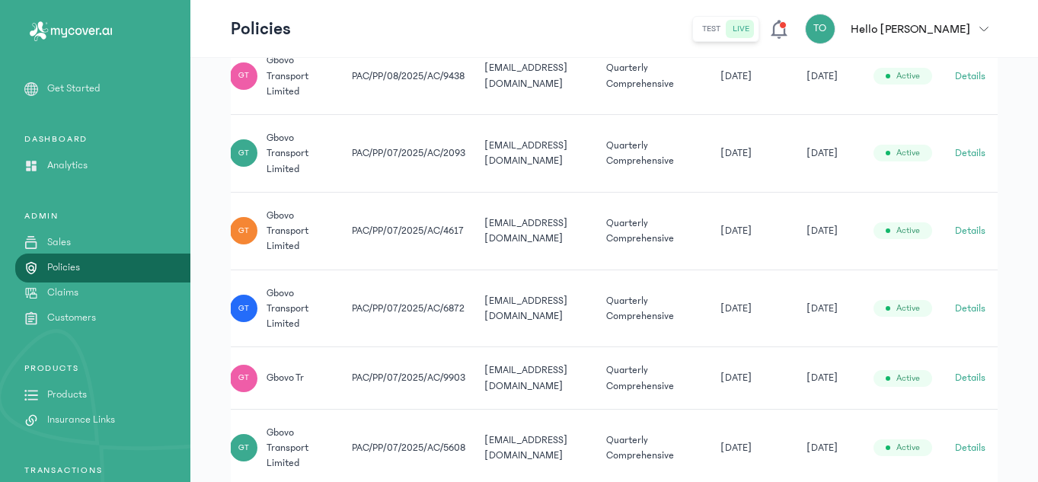
click at [968, 381] on button "Details" at bounding box center [970, 377] width 30 height 15
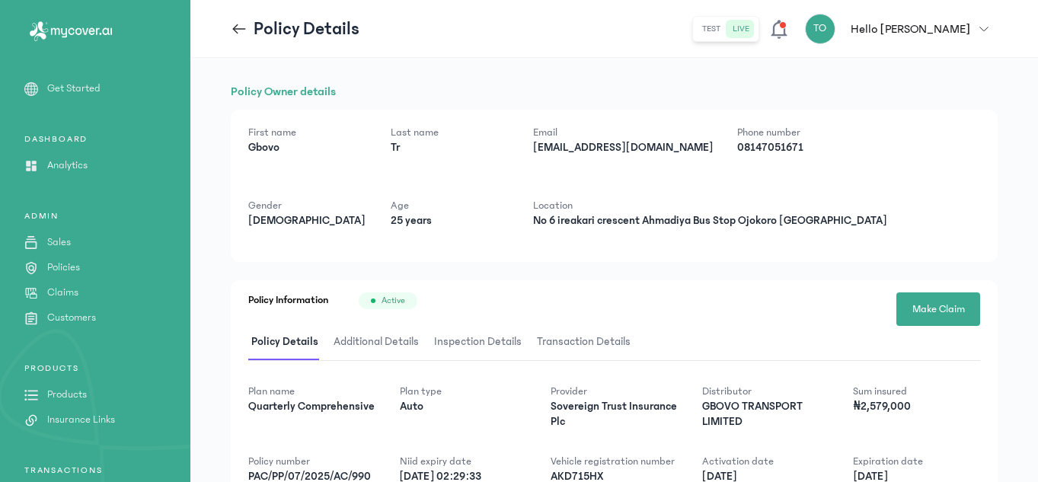
click at [239, 33] on icon at bounding box center [239, 29] width 17 height 17
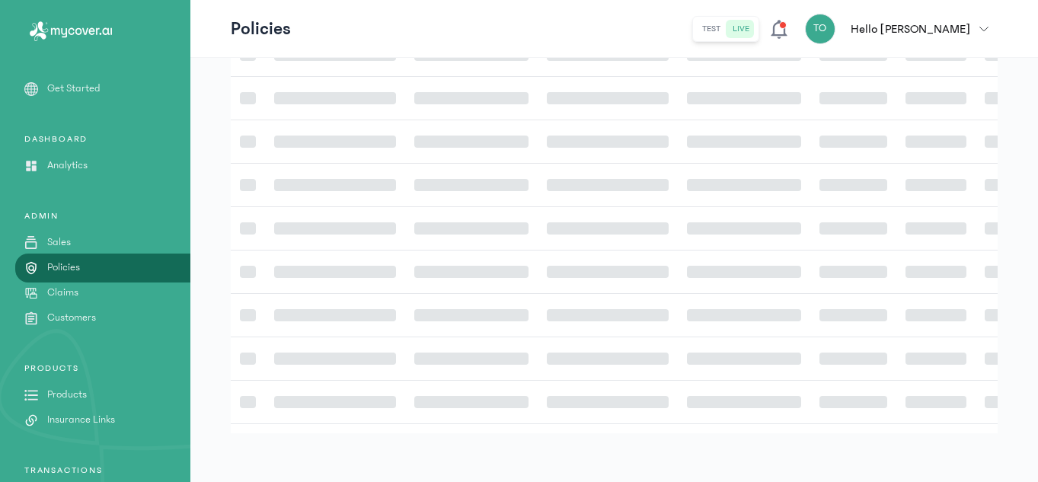
scroll to position [443, 0]
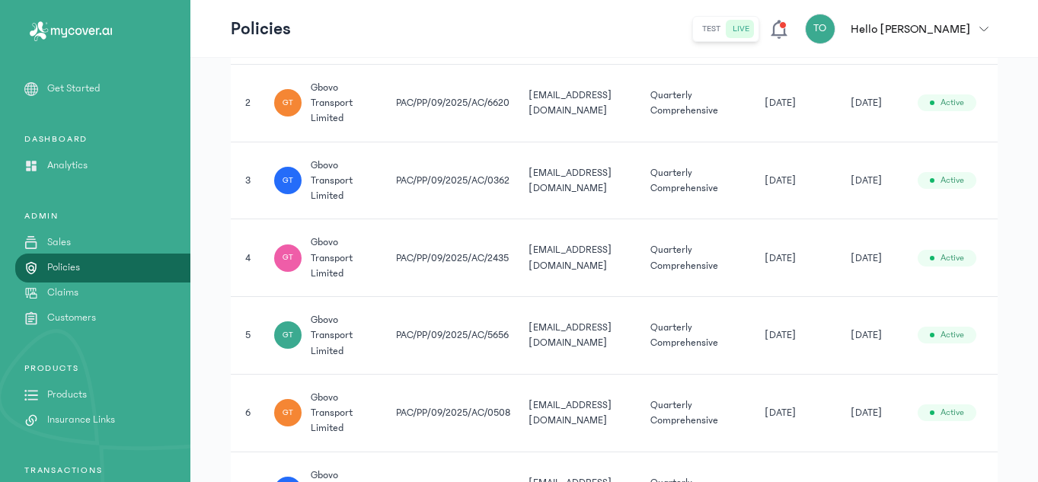
drag, startPoint x: 1036, startPoint y: 62, endPoint x: 1039, endPoint y: 151, distance: 88.4
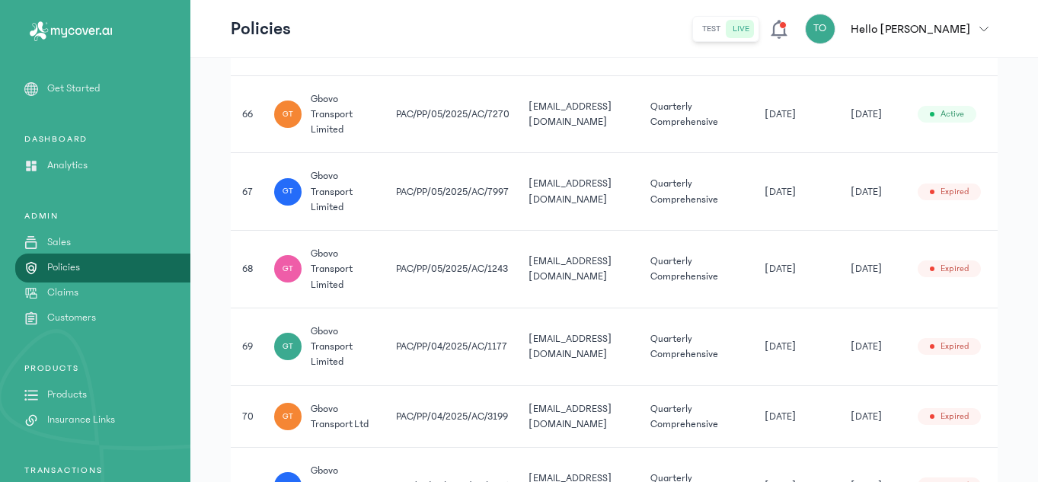
scroll to position [5233, 0]
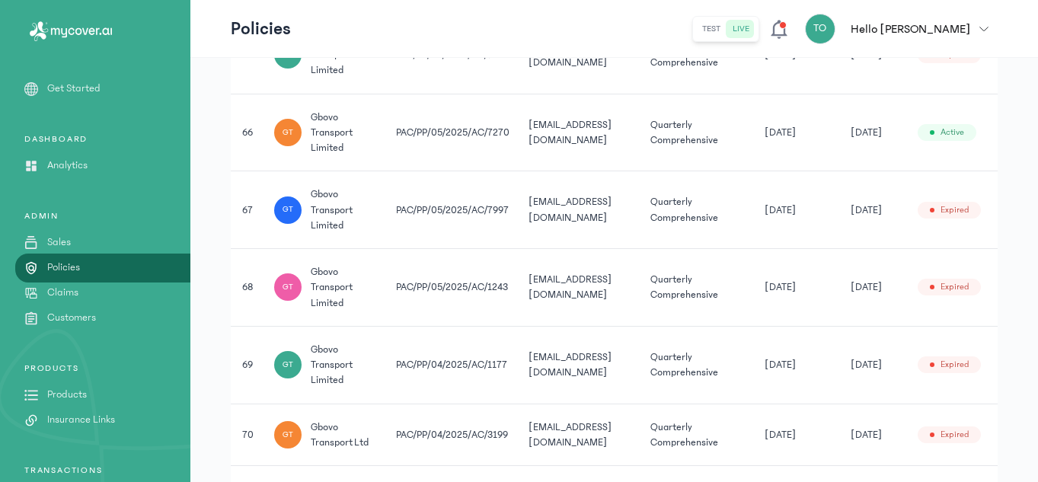
click at [812, 400] on td "[DATE]" at bounding box center [798, 365] width 86 height 78
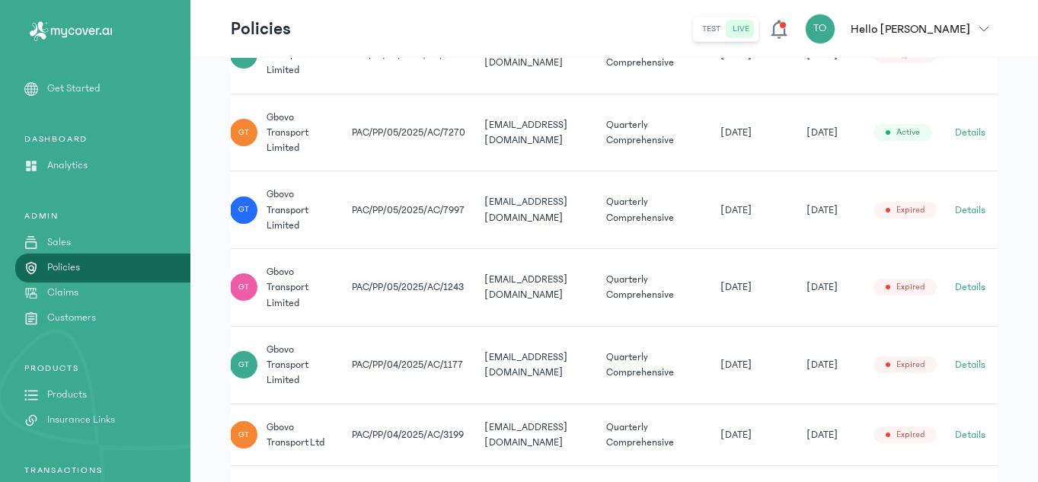
scroll to position [0, 54]
click at [750, 324] on td "[DATE]" at bounding box center [754, 288] width 86 height 78
click at [966, 288] on button "Details" at bounding box center [970, 286] width 30 height 15
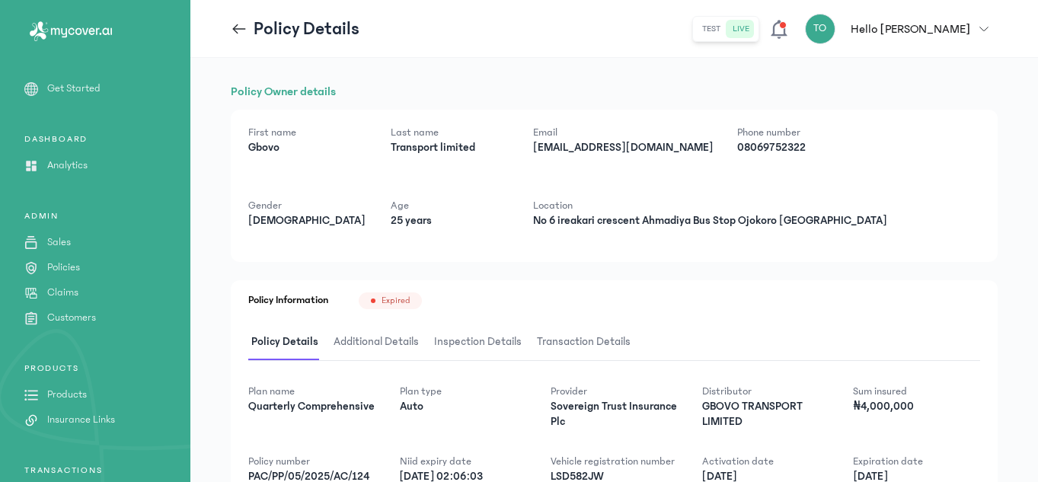
click at [1002, 224] on div "Policy Owner details First name [PERSON_NAME] Last name Transport limited Email…" at bounding box center [613, 405] width 847 height 694
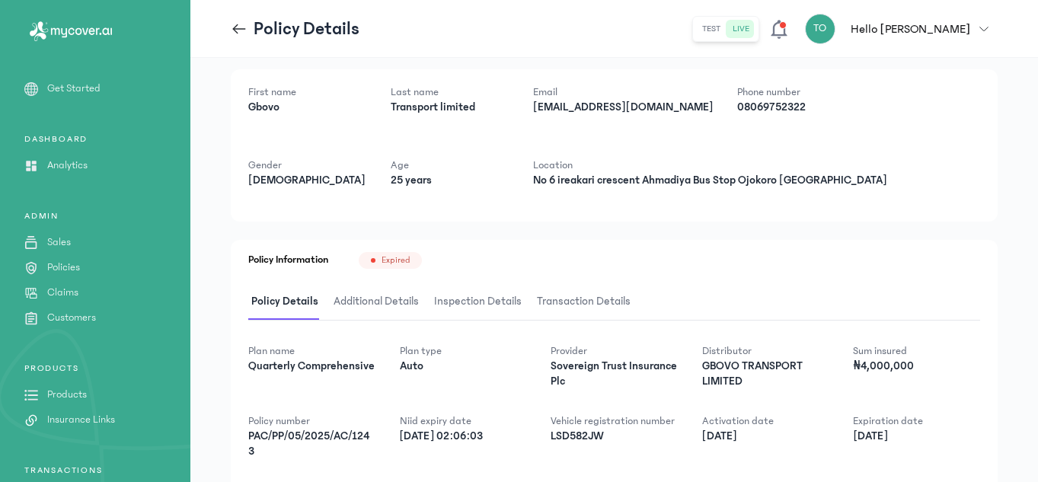
scroll to position [79, 0]
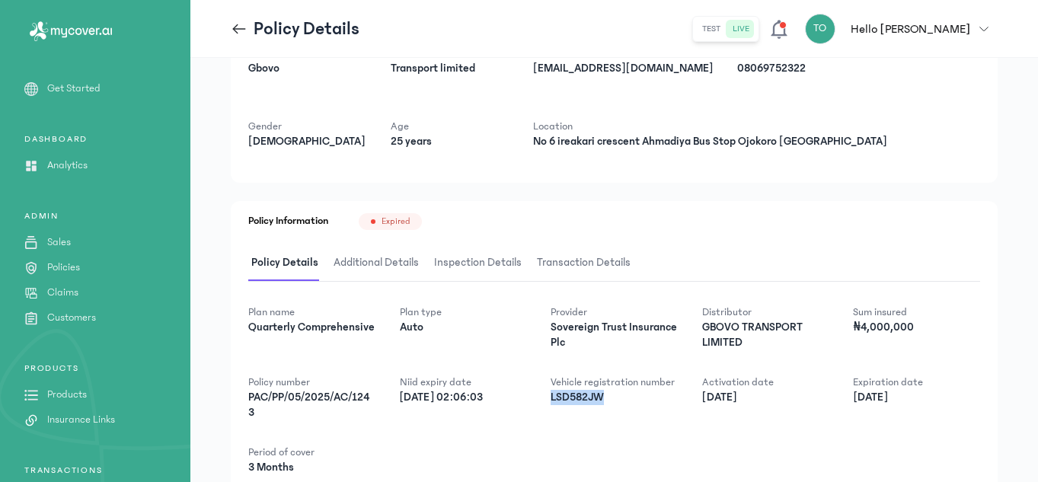
drag, startPoint x: 549, startPoint y: 399, endPoint x: 611, endPoint y: 395, distance: 61.8
click at [611, 395] on div "Plan name Quarterly Comprehensive Plan type Auto Provider Sovereign Trust Insur…" at bounding box center [614, 390] width 732 height 171
copy p "LSD582JW"
click at [610, 395] on p "LSD582JW" at bounding box center [613, 397] width 127 height 15
click at [238, 31] on icon at bounding box center [239, 29] width 17 height 17
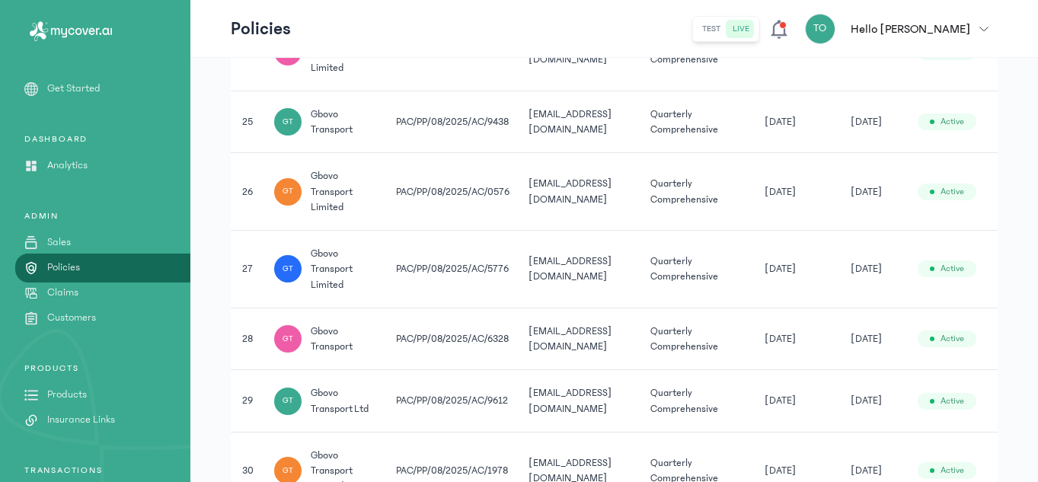
scroll to position [2369, 0]
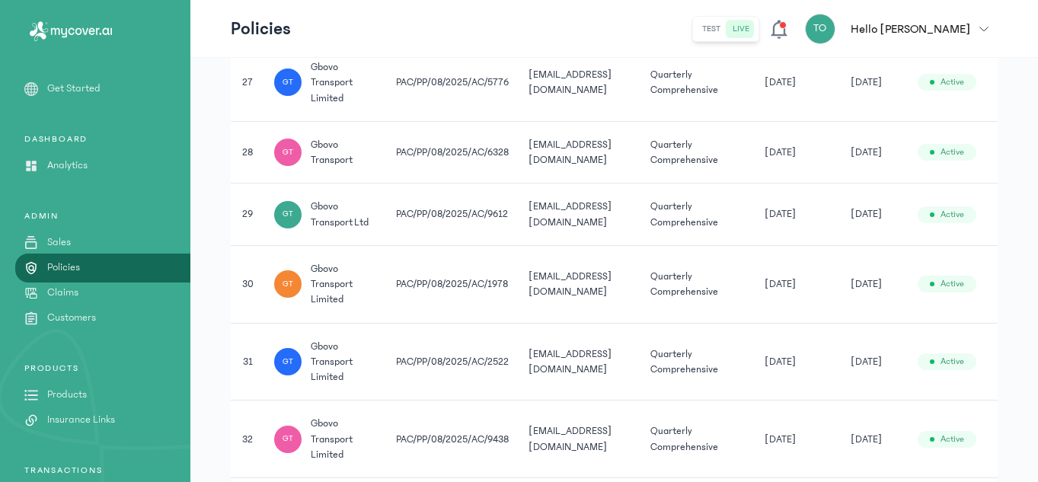
click at [805, 161] on td "[DATE]" at bounding box center [798, 152] width 86 height 62
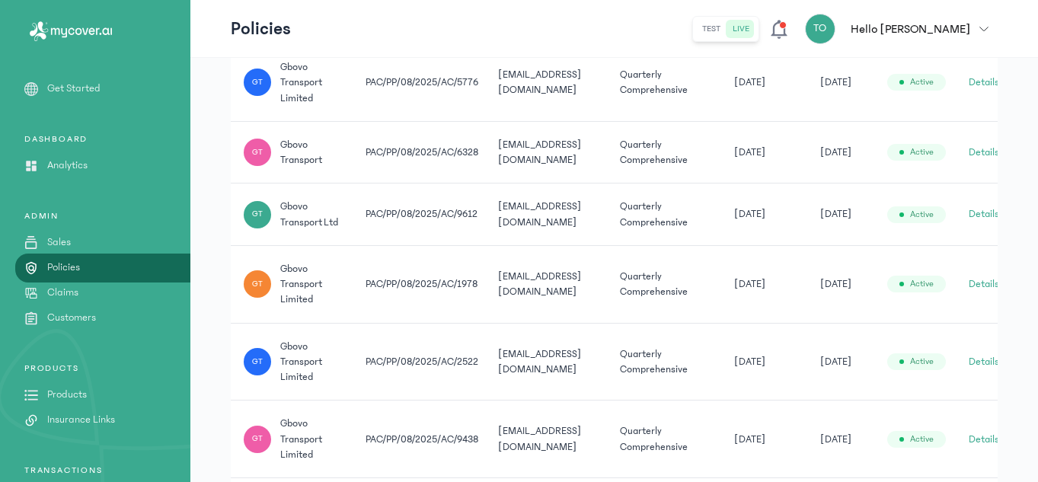
scroll to position [0, 54]
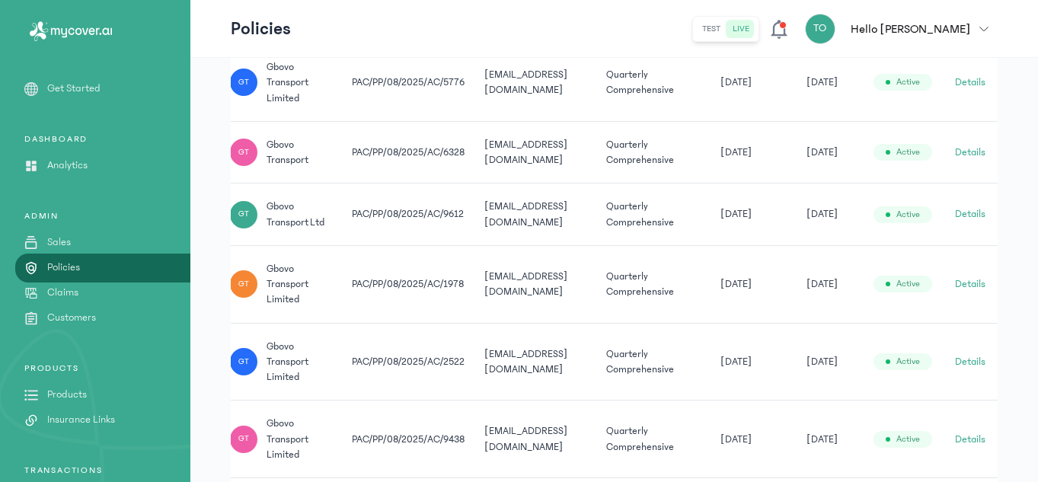
click at [965, 152] on button "Details" at bounding box center [970, 152] width 30 height 15
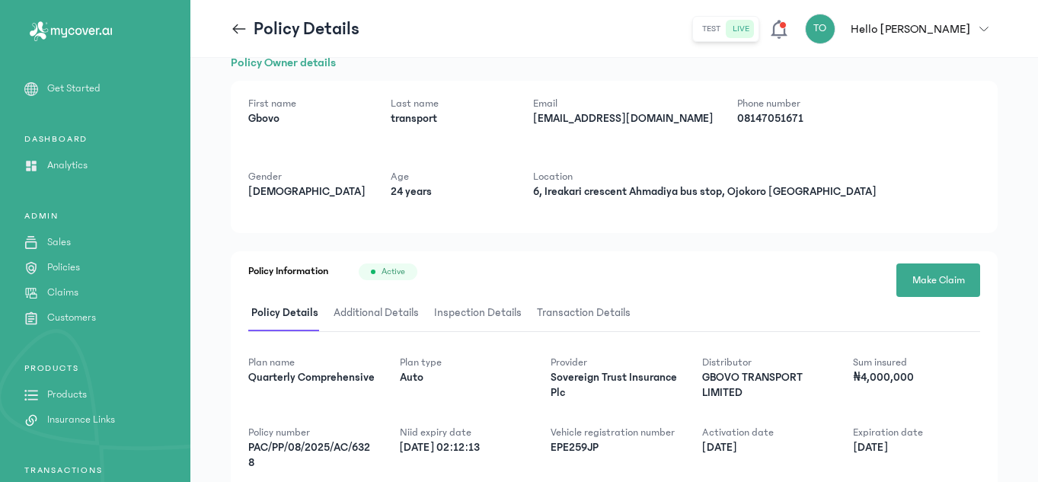
scroll to position [30, 0]
click at [235, 32] on icon at bounding box center [239, 29] width 17 height 17
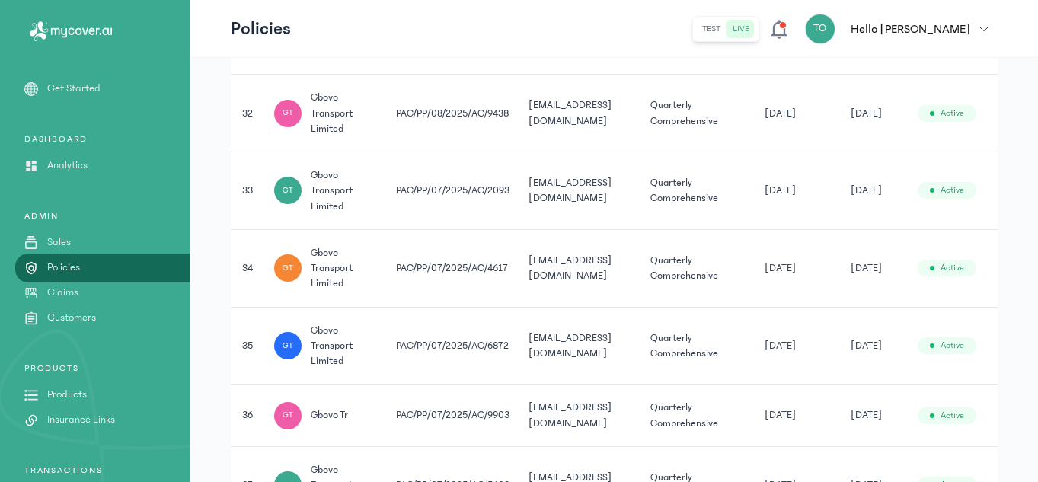
scroll to position [2677, 0]
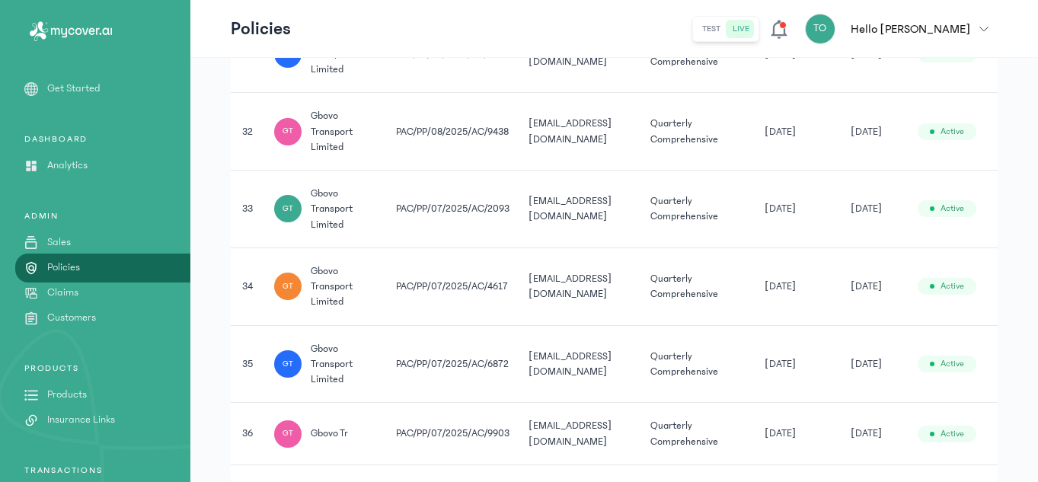
click at [963, 137] on span "Active" at bounding box center [952, 132] width 24 height 12
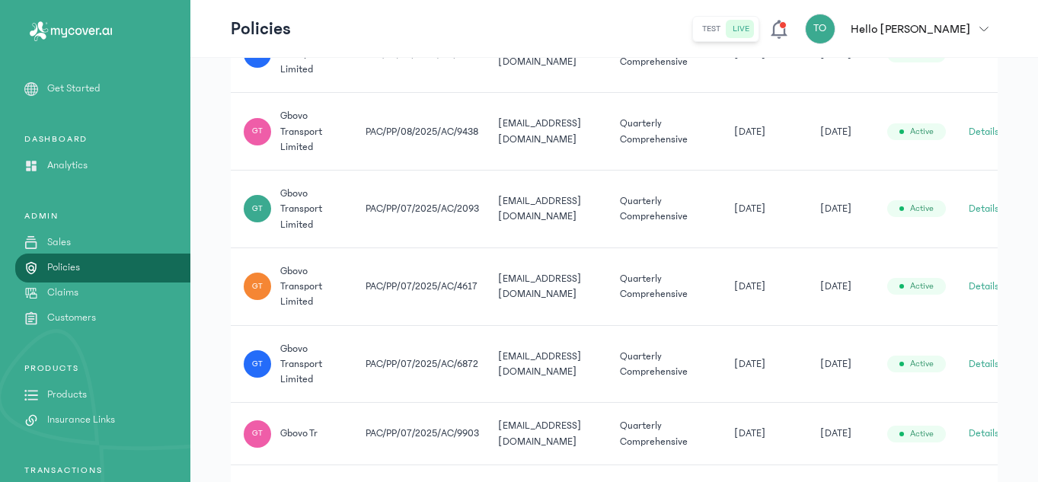
click at [984, 129] on button "Details" at bounding box center [983, 131] width 30 height 15
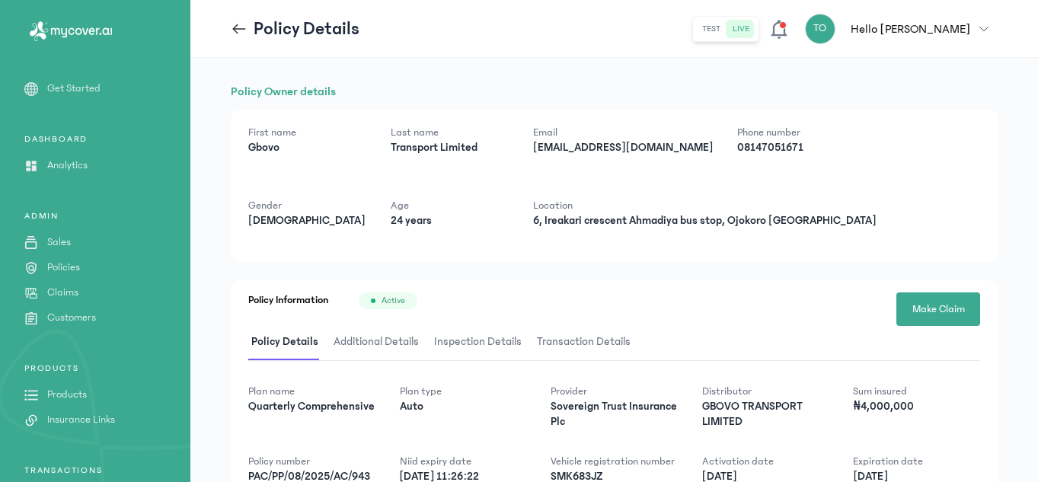
click at [236, 33] on icon at bounding box center [239, 29] width 17 height 17
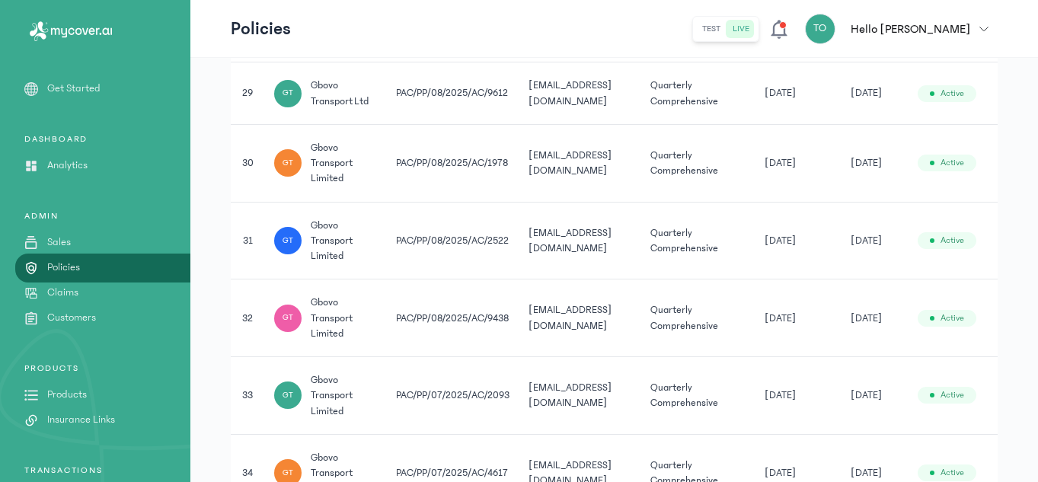
scroll to position [2500, 0]
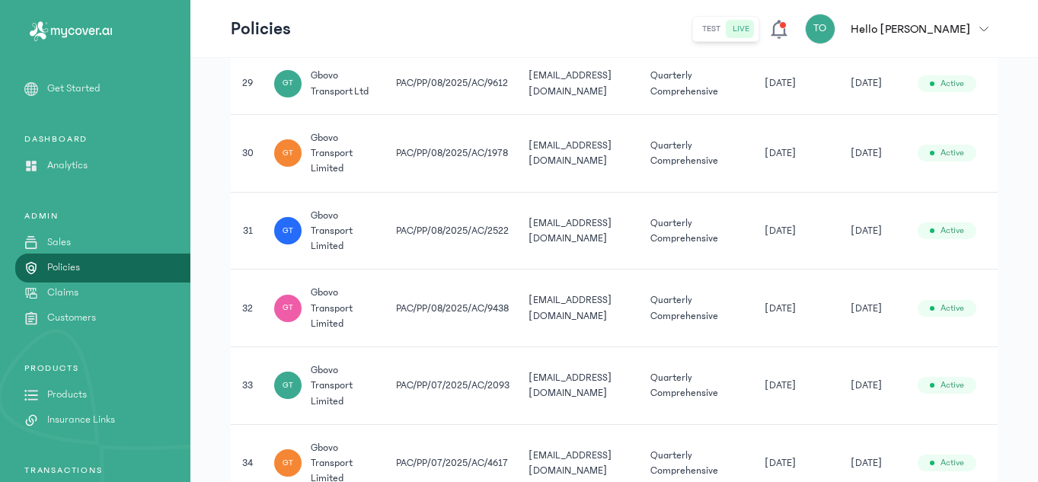
click at [760, 320] on td "[DATE]" at bounding box center [798, 309] width 86 height 78
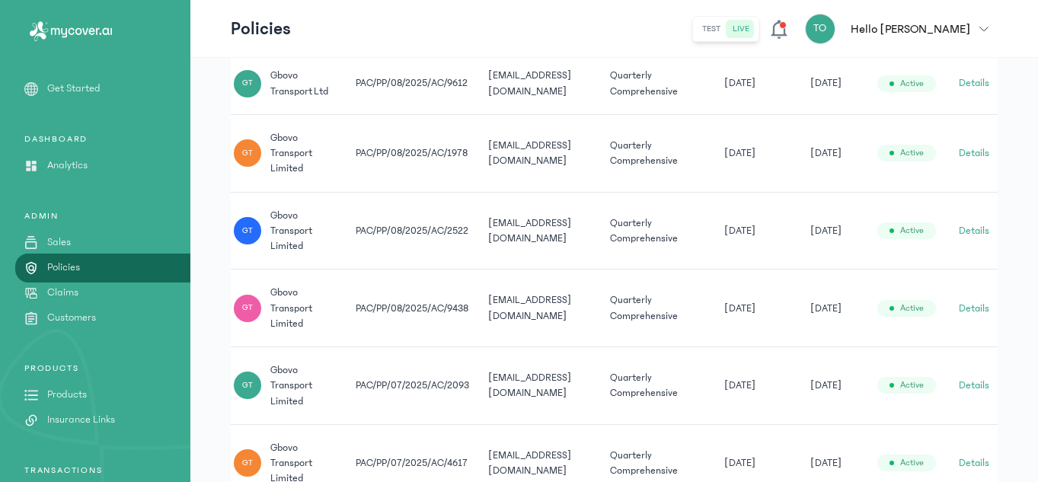
scroll to position [0, 54]
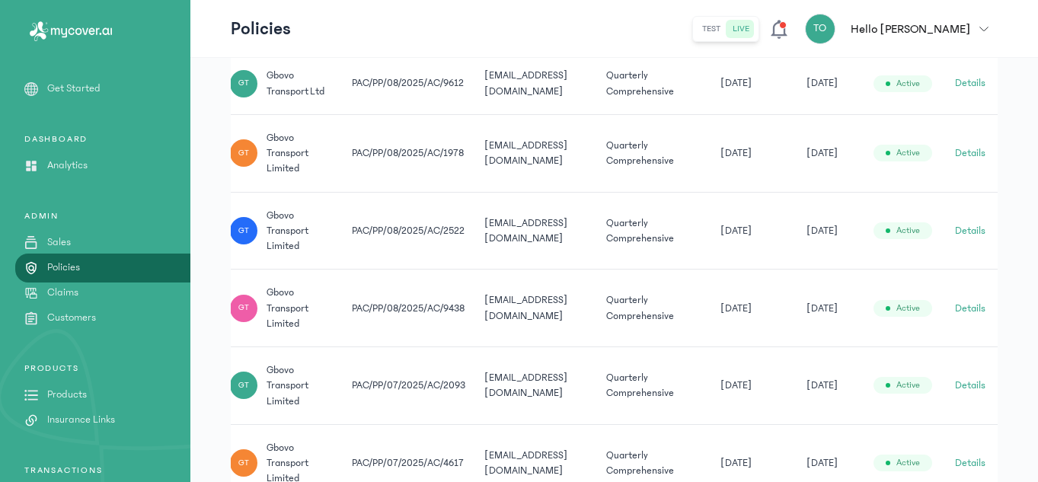
click at [970, 307] on button "Details" at bounding box center [970, 308] width 30 height 15
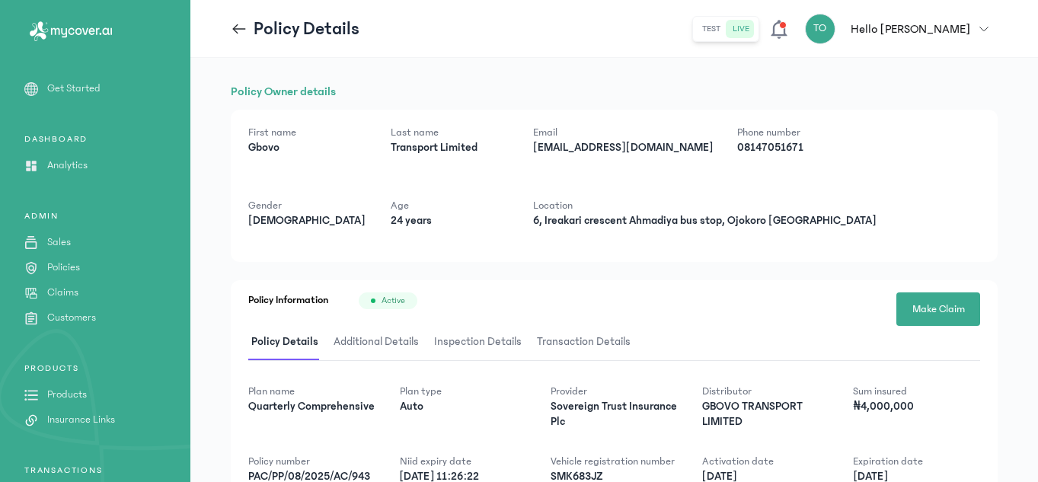
click at [239, 36] on icon at bounding box center [239, 29] width 17 height 17
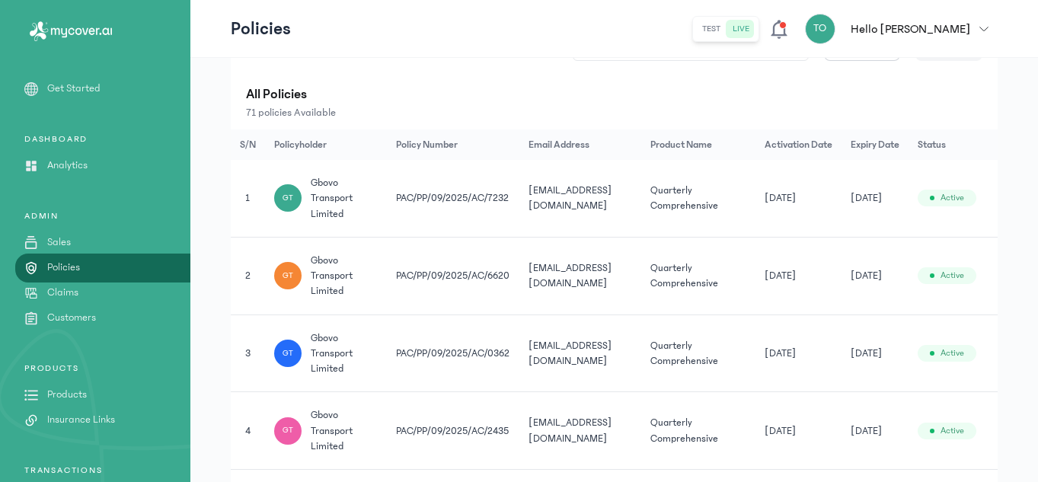
scroll to position [112, 0]
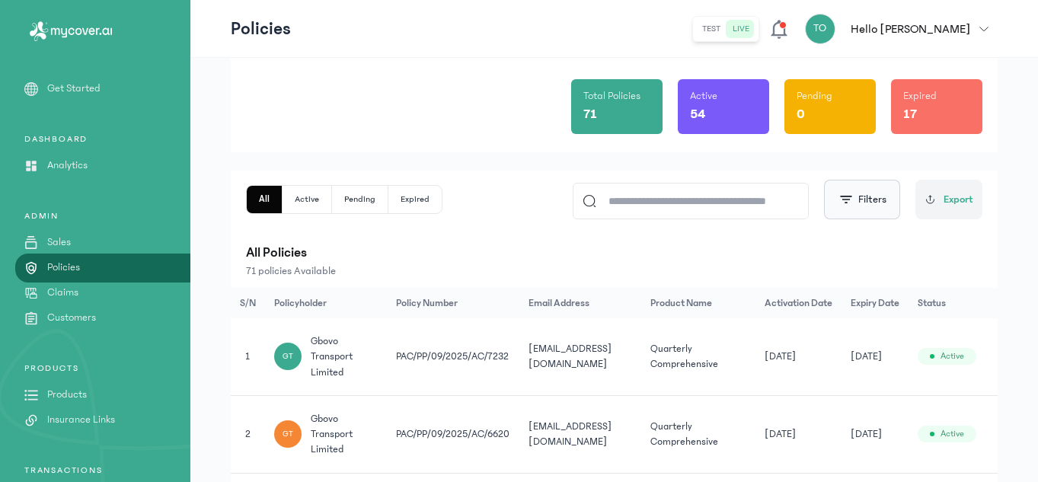
click at [873, 209] on button "Filters" at bounding box center [862, 200] width 76 height 40
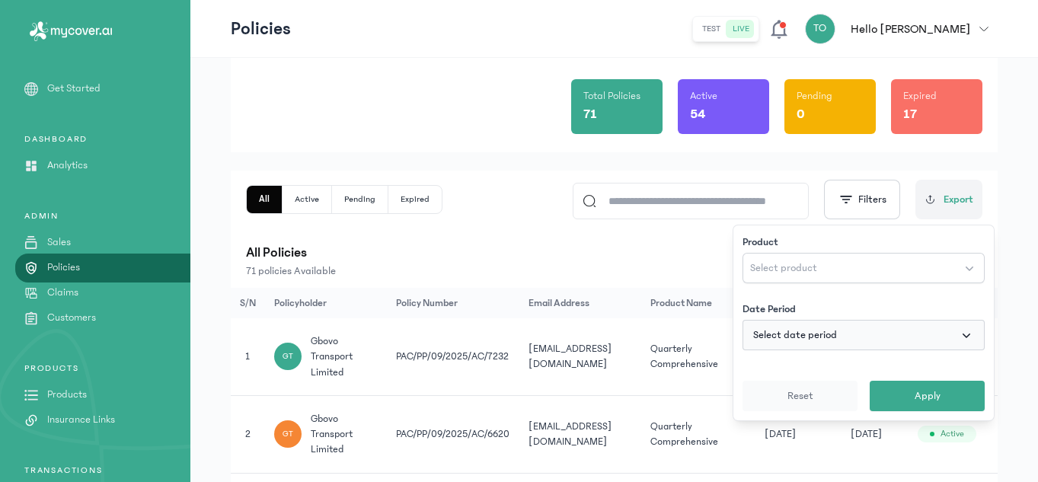
click at [839, 329] on button "Select date period" at bounding box center [863, 335] width 242 height 30
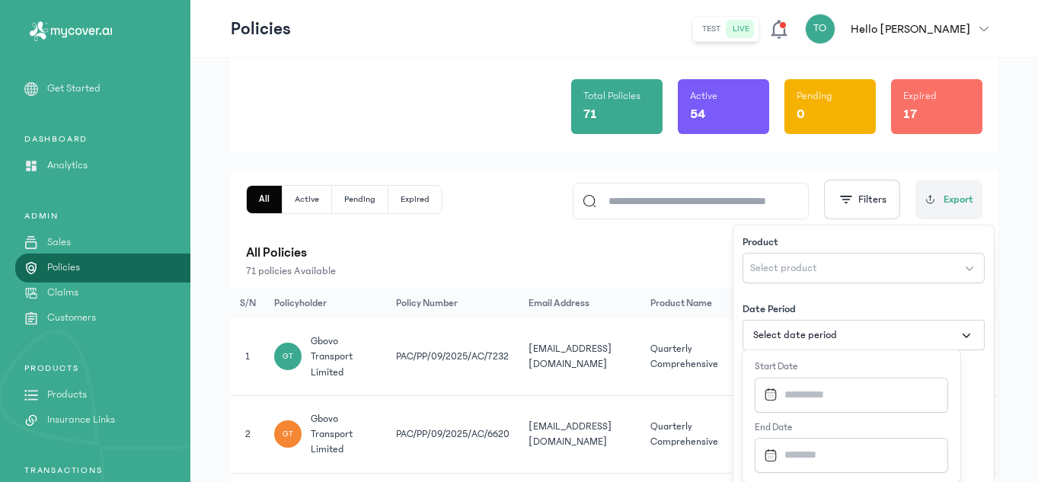
click at [831, 388] on input "Datepicker input" at bounding box center [847, 394] width 178 height 33
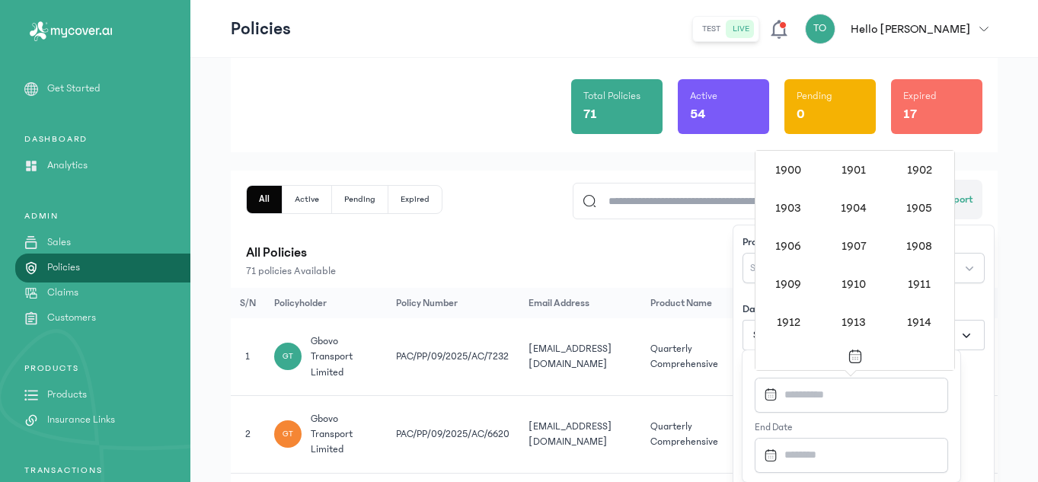
scroll to position [1476, 0]
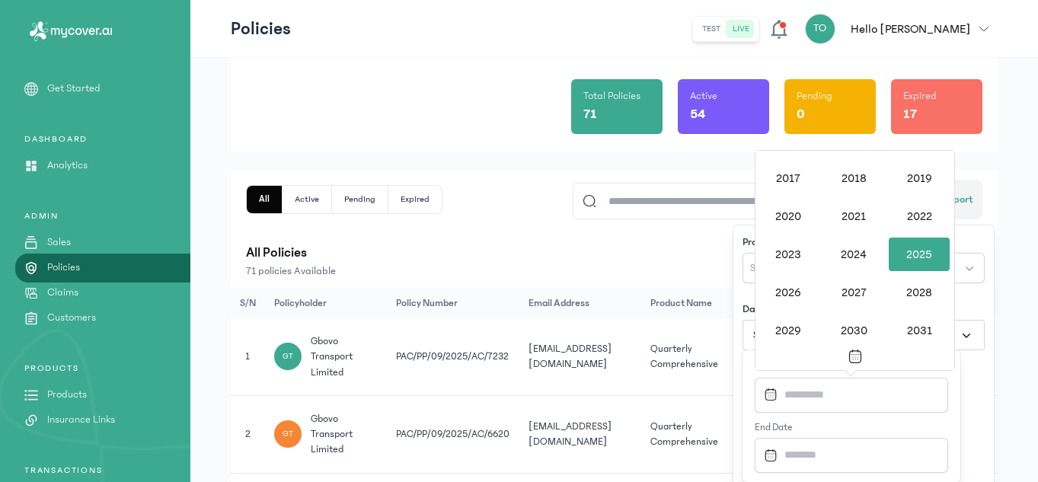
click at [908, 255] on div "2025" at bounding box center [919, 255] width 61 height 34
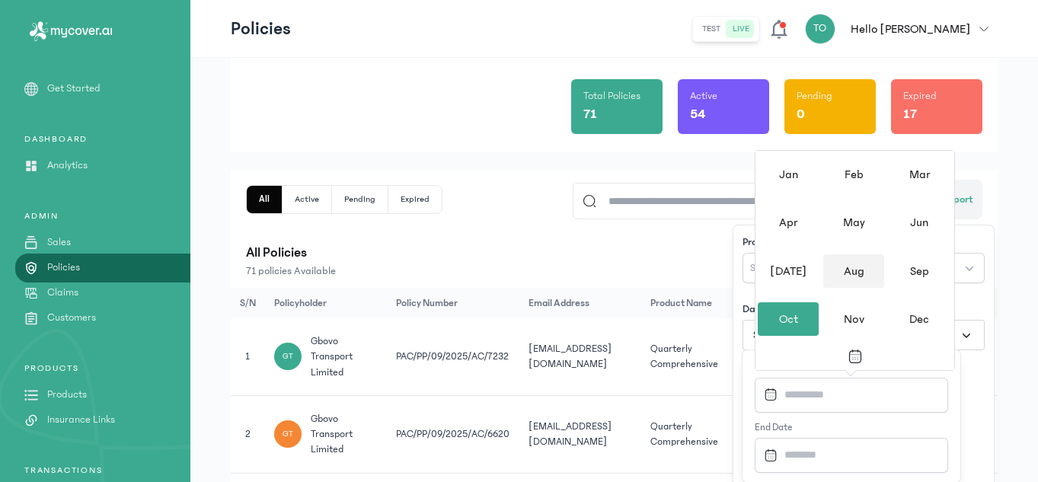
click at [850, 279] on div "Aug" at bounding box center [853, 271] width 61 height 34
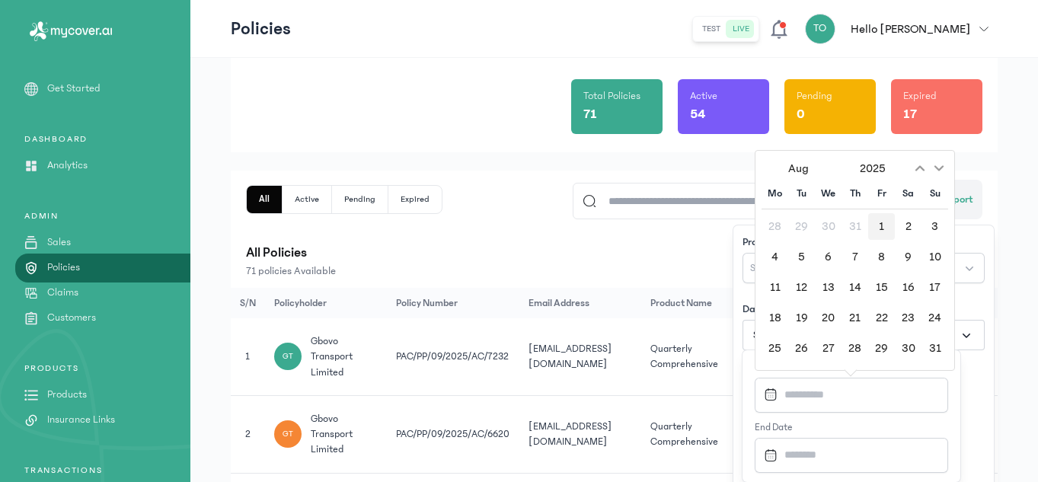
click at [881, 229] on div "1" at bounding box center [881, 226] width 27 height 27
type input "**********"
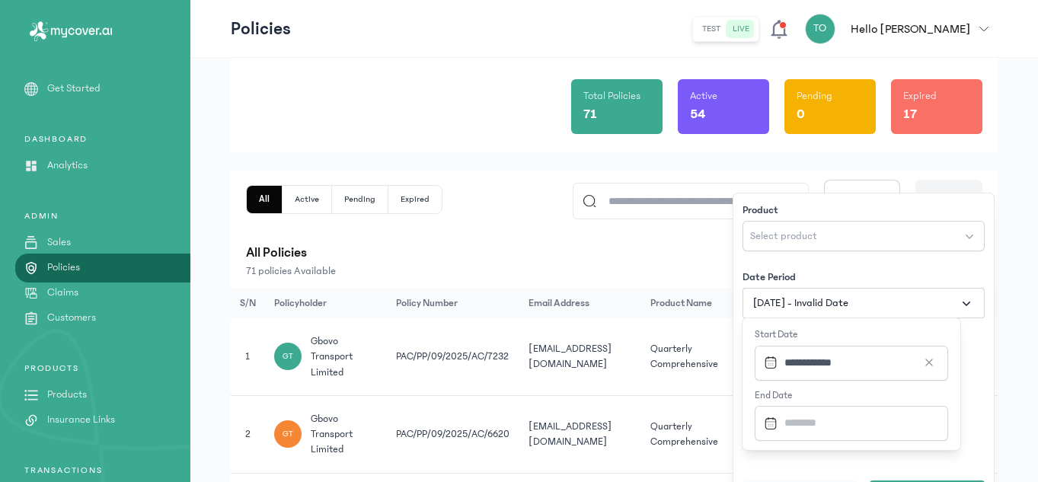
scroll to position [534, 0]
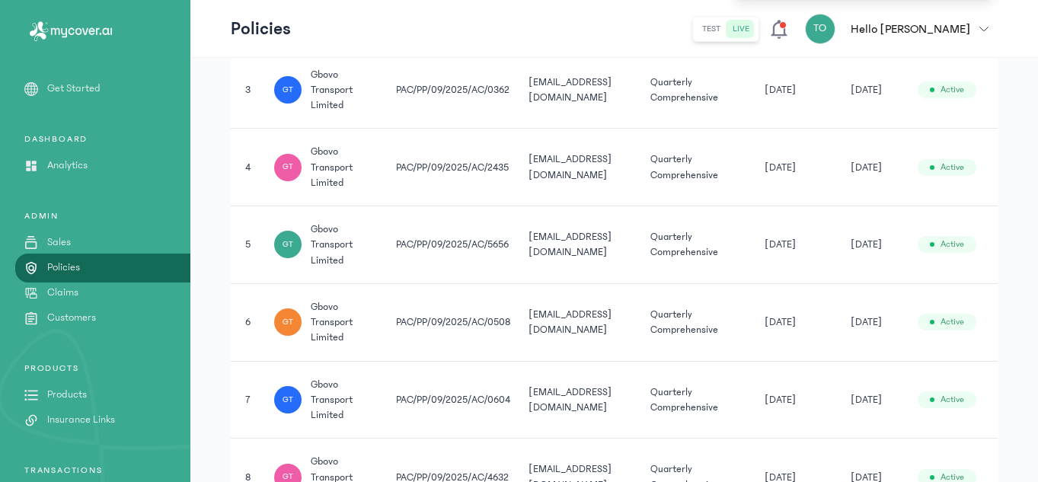
click at [906, 103] on td "[DATE]" at bounding box center [874, 90] width 67 height 78
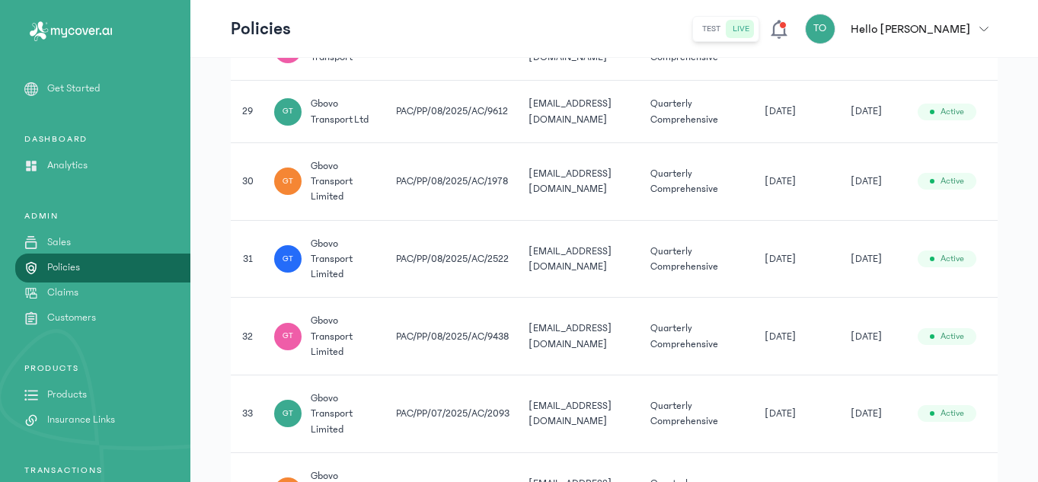
scroll to position [2481, 0]
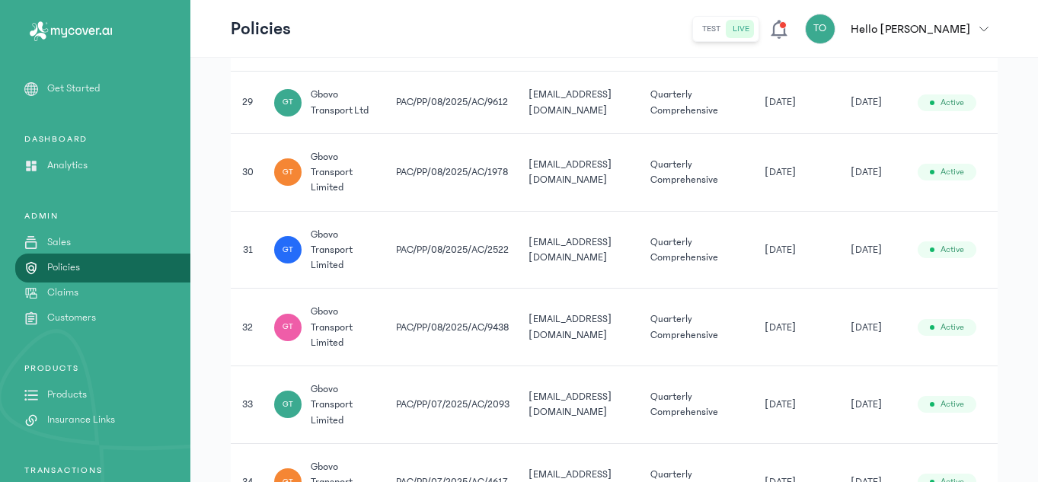
click at [793, 279] on td "[DATE]" at bounding box center [798, 250] width 86 height 78
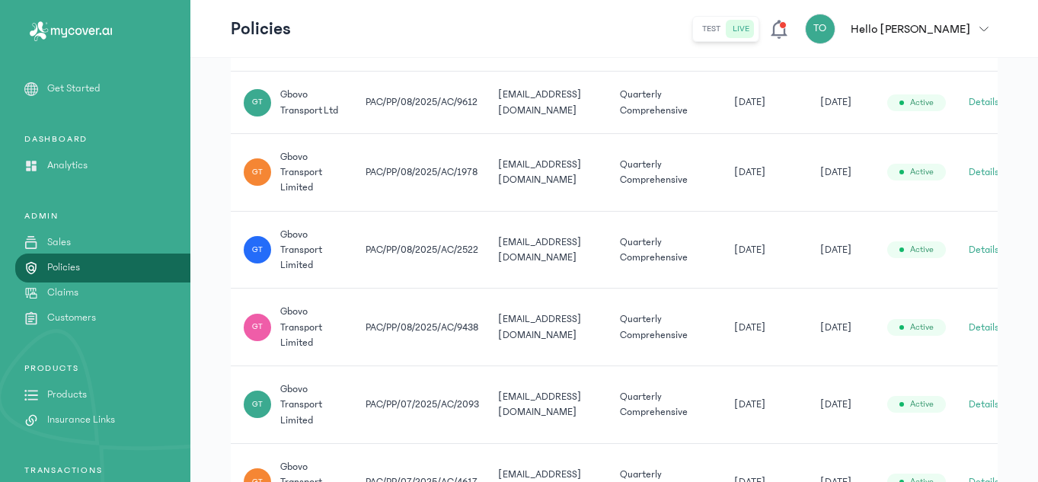
scroll to position [0, 54]
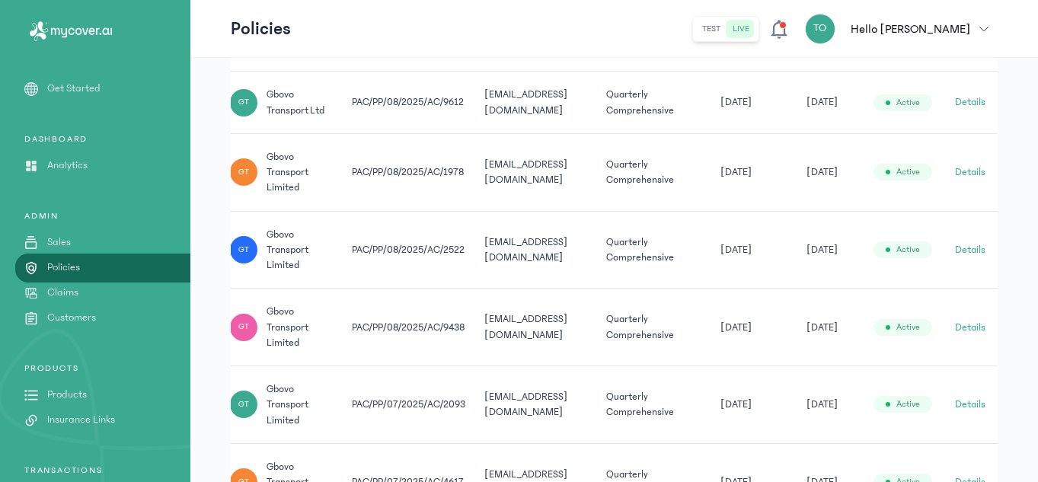
click at [965, 321] on button "Details" at bounding box center [970, 327] width 30 height 15
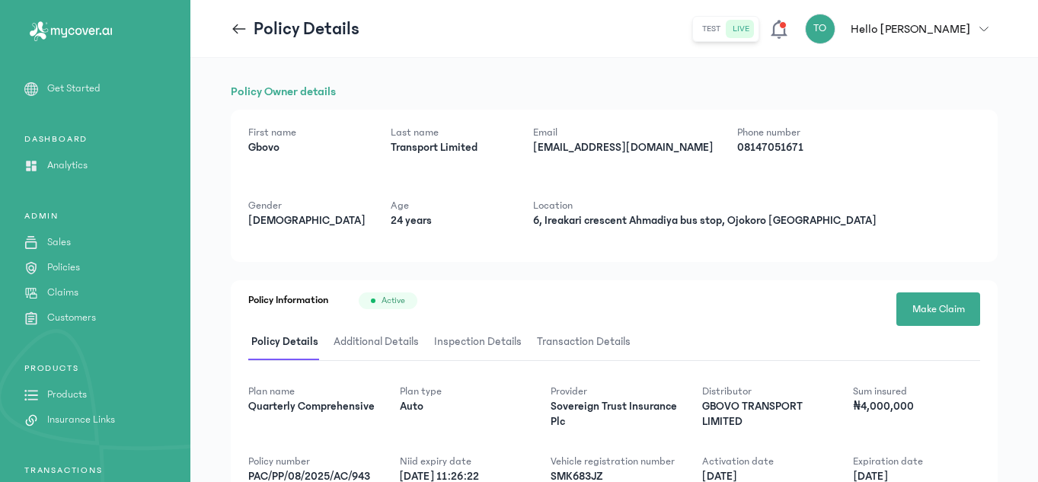
click at [238, 30] on icon at bounding box center [239, 29] width 17 height 17
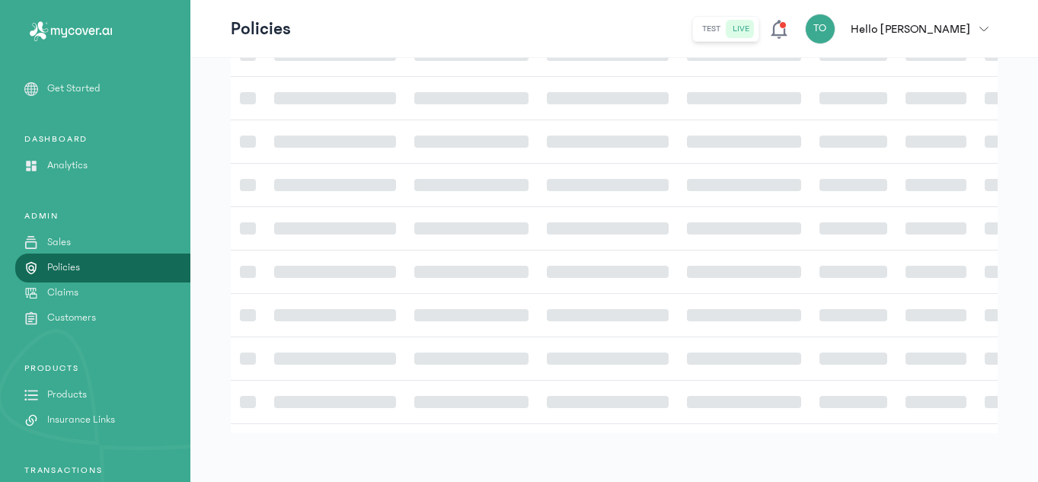
scroll to position [443, 0]
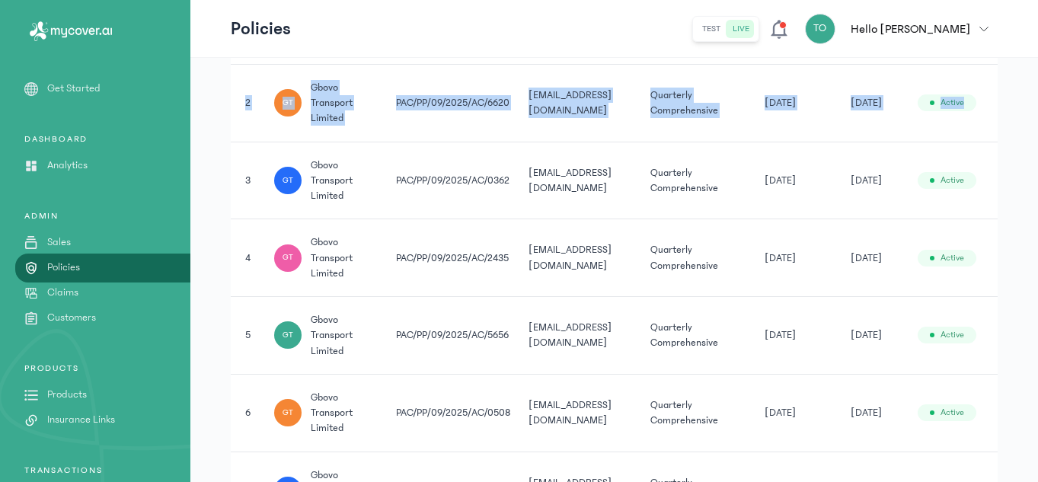
drag, startPoint x: 1037, startPoint y: 49, endPoint x: 1039, endPoint y: 78, distance: 29.8
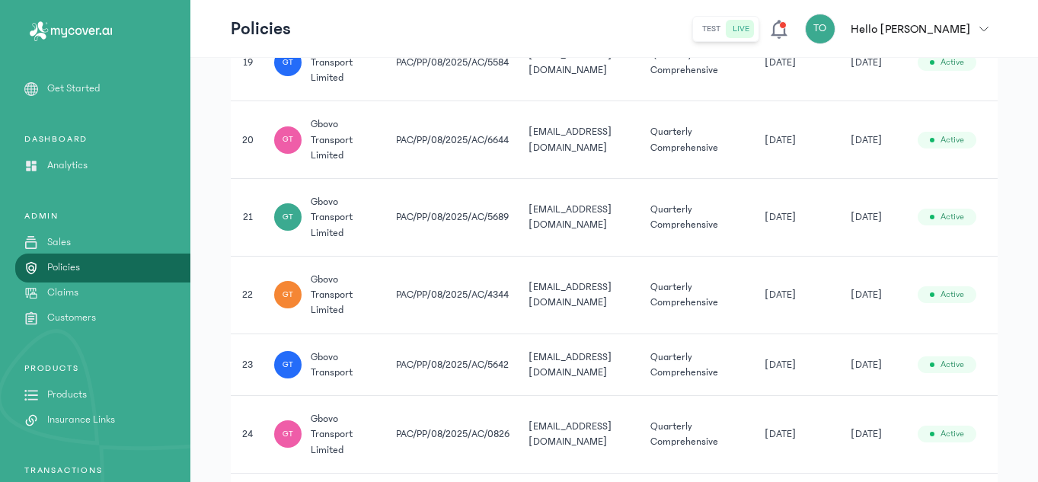
scroll to position [1809, 0]
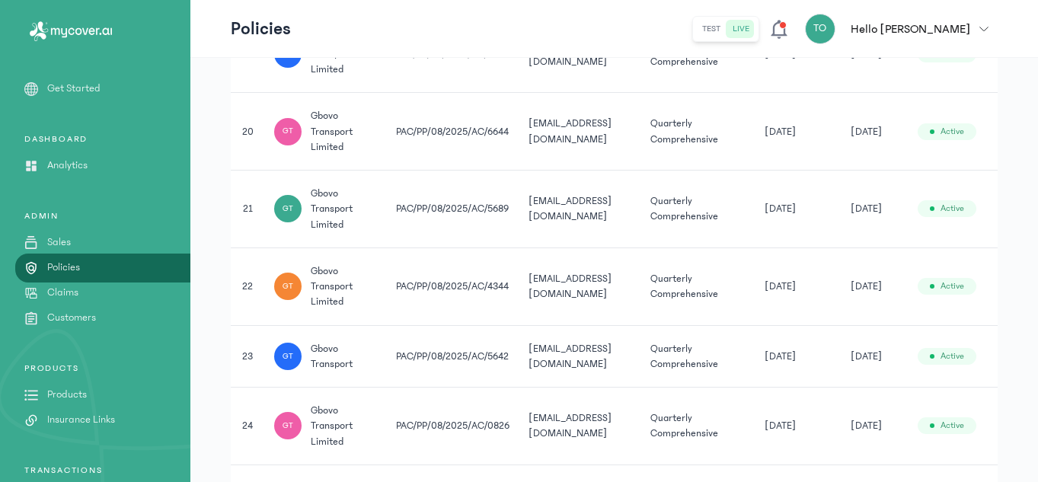
drag, startPoint x: 1037, startPoint y: 160, endPoint x: 1039, endPoint y: 190, distance: 30.5
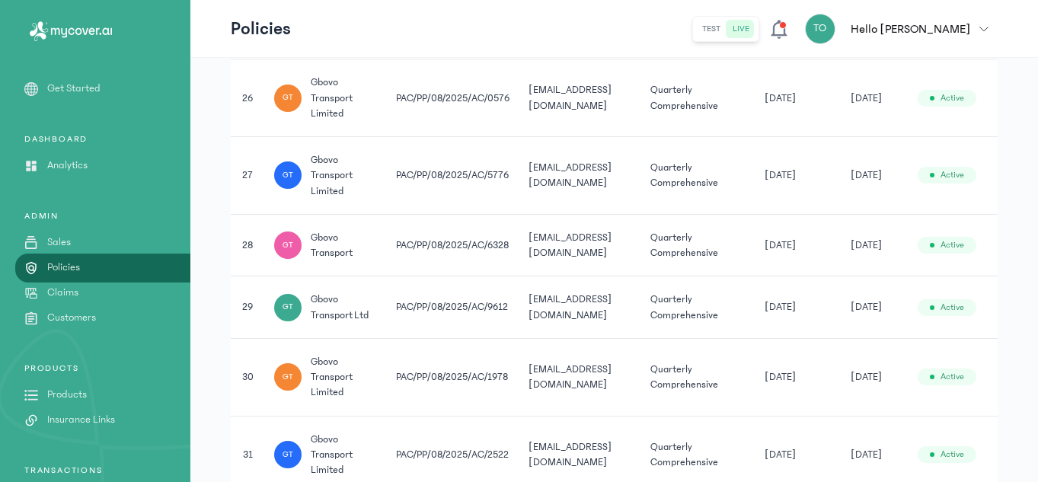
scroll to position [2295, 0]
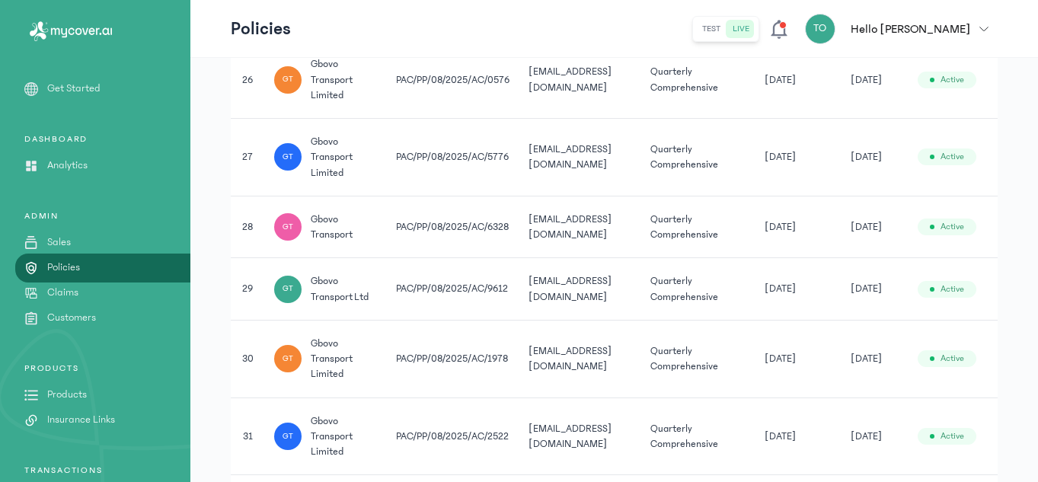
click at [789, 393] on td "[DATE]" at bounding box center [798, 359] width 86 height 78
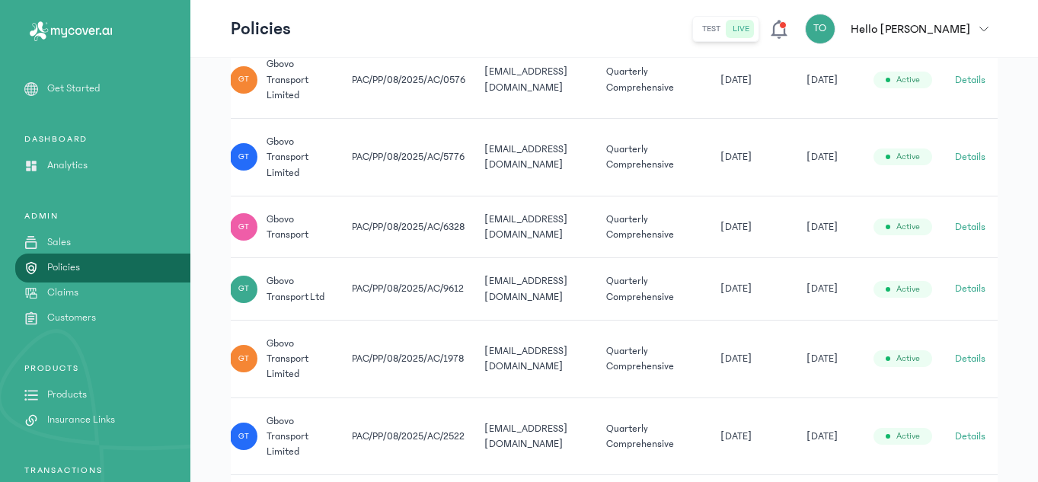
scroll to position [0, 54]
click at [973, 354] on button "Details" at bounding box center [970, 358] width 30 height 15
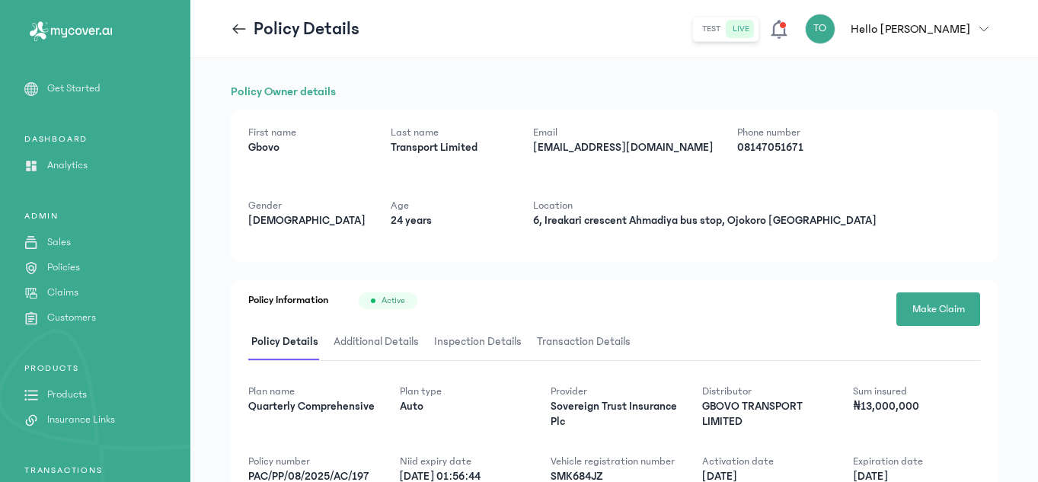
click at [237, 27] on icon at bounding box center [239, 29] width 17 height 17
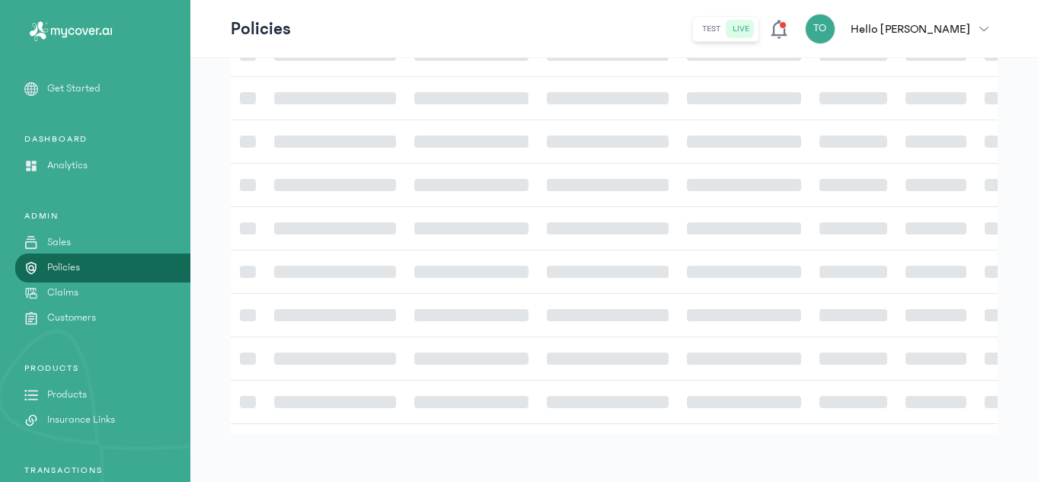
scroll to position [443, 0]
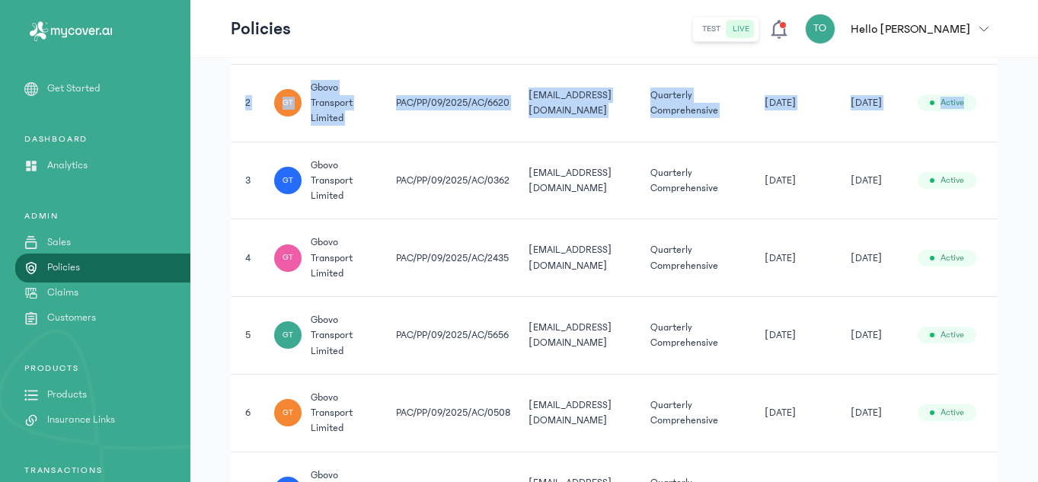
drag, startPoint x: 1036, startPoint y: 54, endPoint x: 1039, endPoint y: 81, distance: 26.7
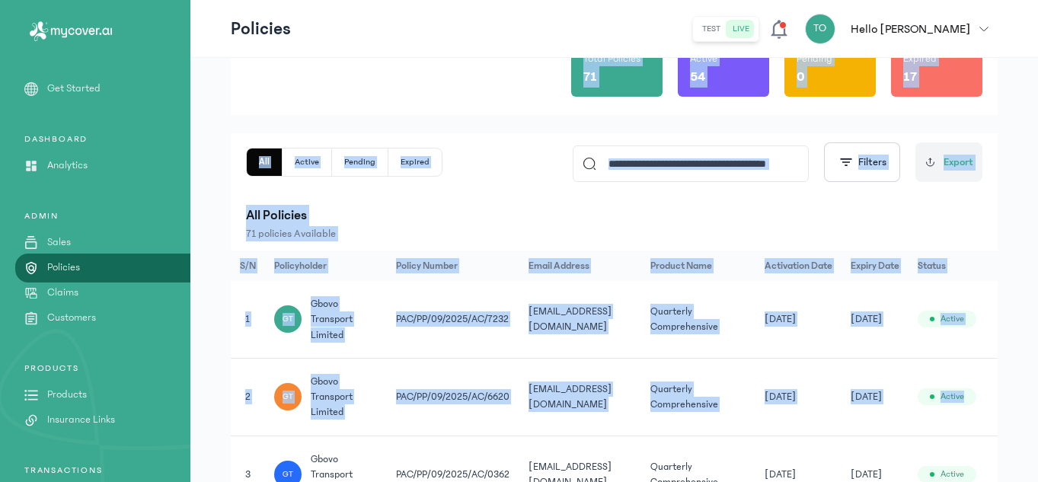
scroll to position [56, 0]
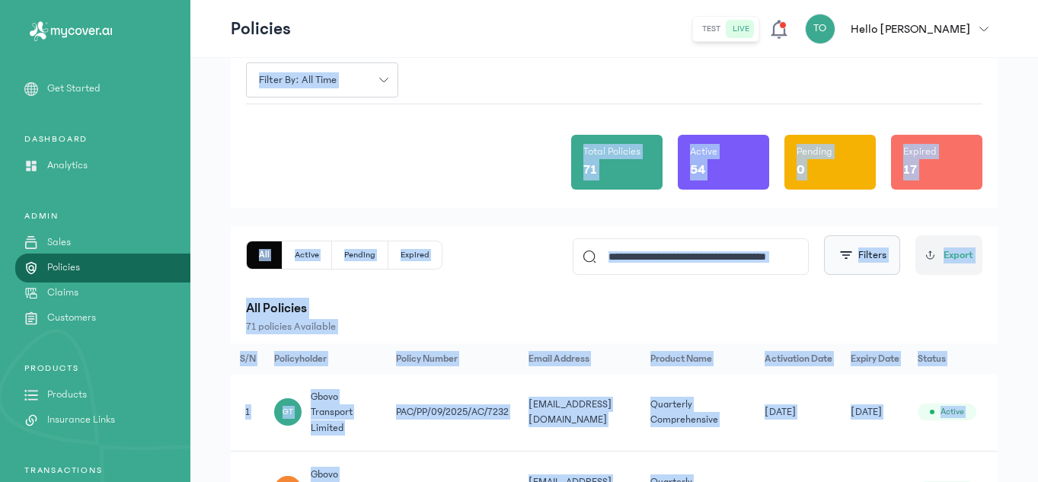
click at [835, 241] on button "Filters" at bounding box center [862, 255] width 76 height 40
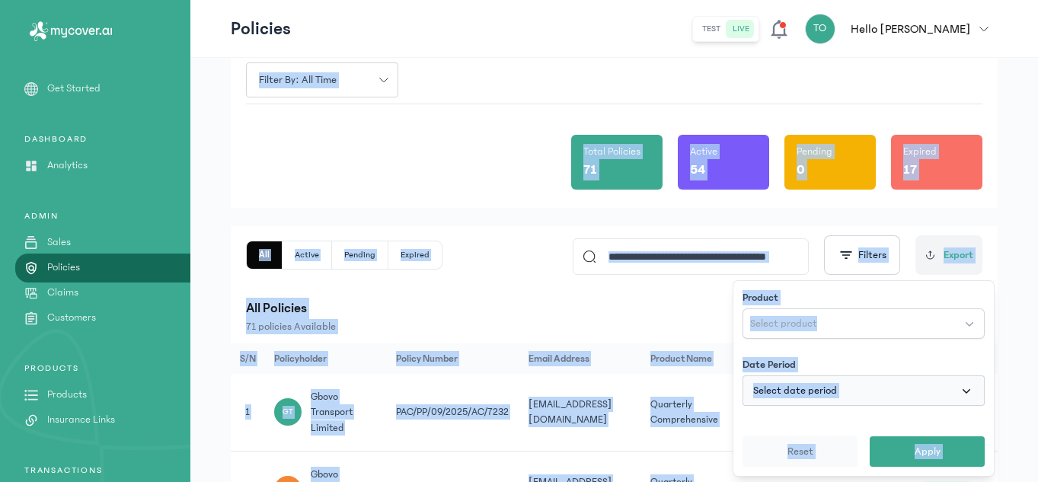
click at [960, 388] on span "button" at bounding box center [966, 390] width 15 height 15
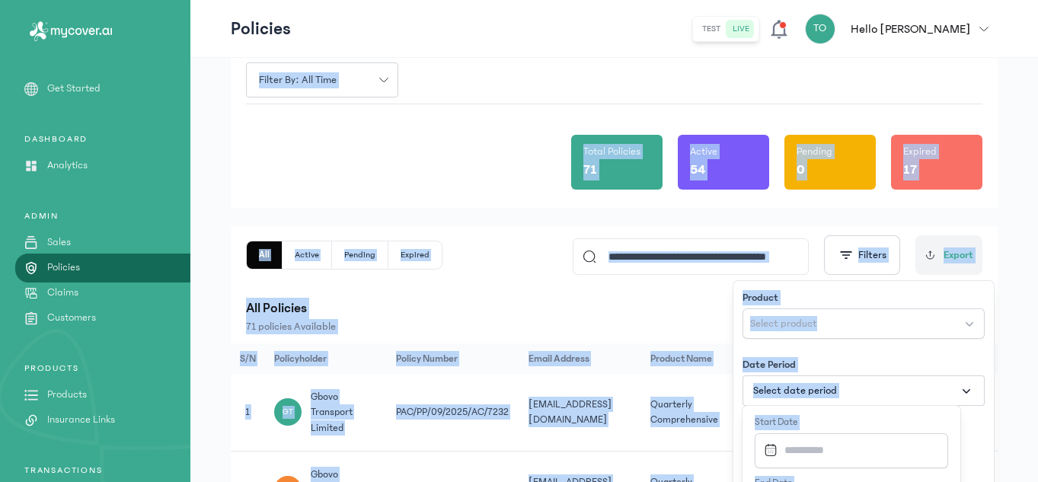
click at [866, 431] on div "Start date" at bounding box center [851, 441] width 193 height 53
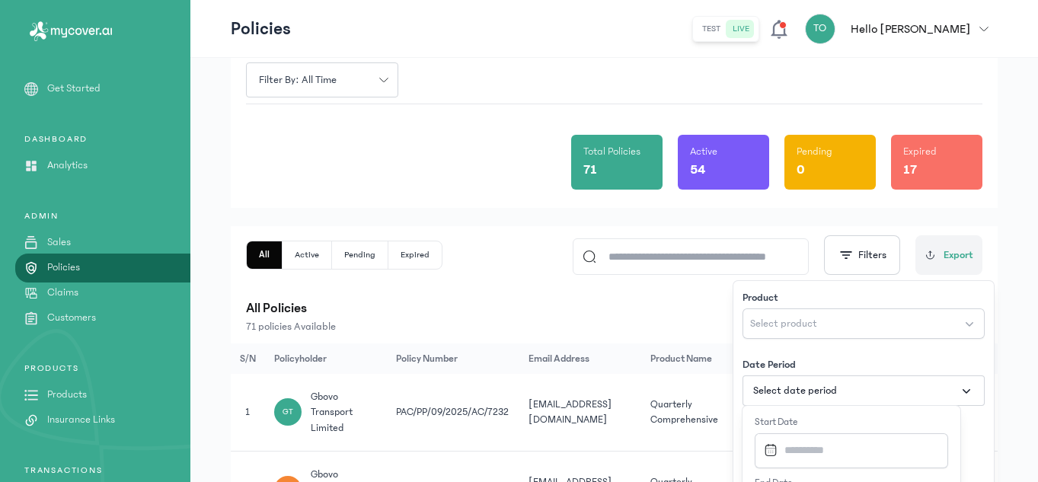
click at [842, 446] on input "Datepicker input" at bounding box center [847, 450] width 178 height 33
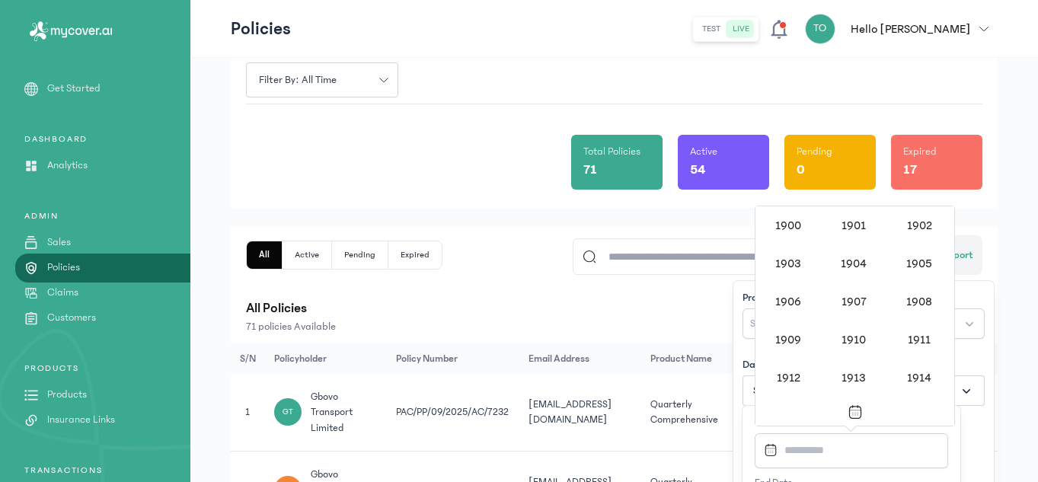
scroll to position [1476, 0]
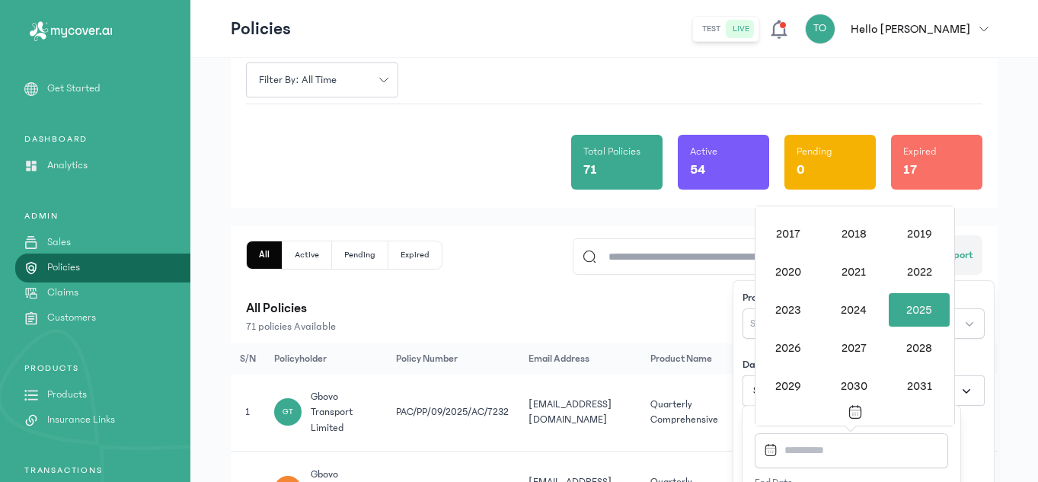
click at [894, 324] on div "2025" at bounding box center [919, 310] width 61 height 34
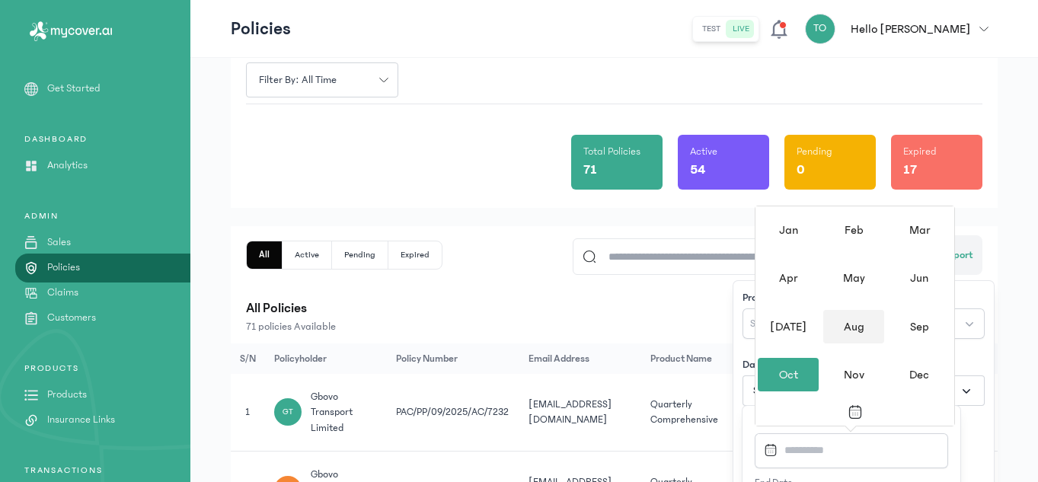
click at [859, 321] on div "Aug" at bounding box center [853, 327] width 61 height 34
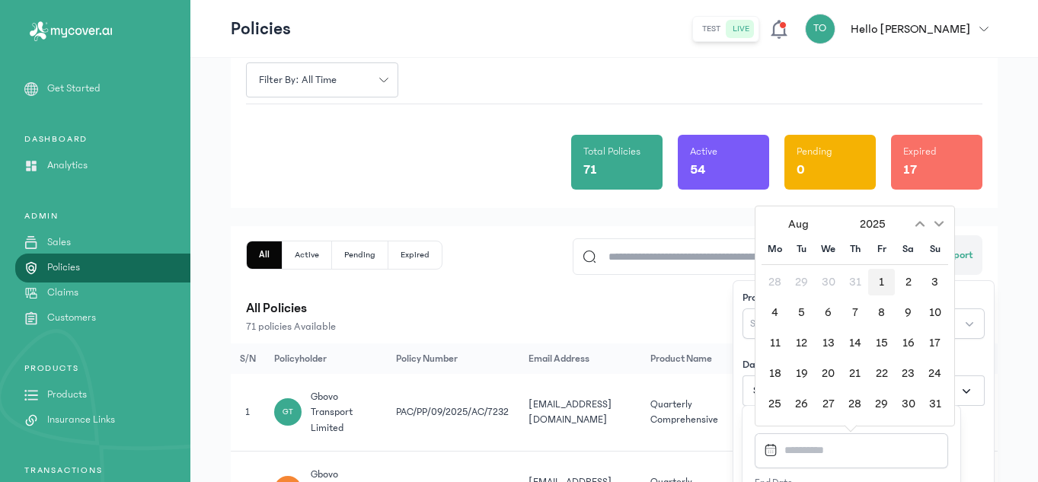
click at [876, 286] on div "1" at bounding box center [881, 282] width 27 height 27
type input "**********"
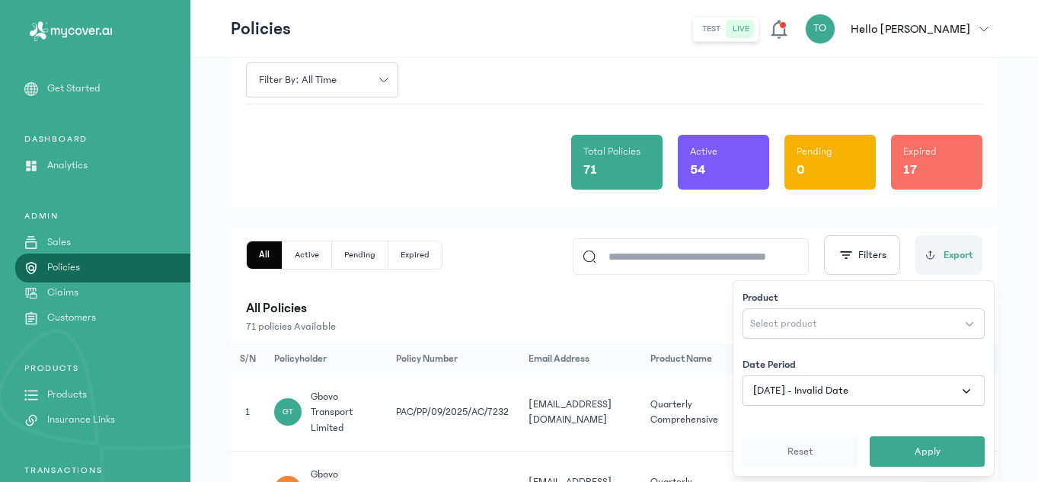
click at [989, 431] on div "Product Select product Date Period [DATE] - Invalid Date Reset Apply" at bounding box center [863, 378] width 260 height 195
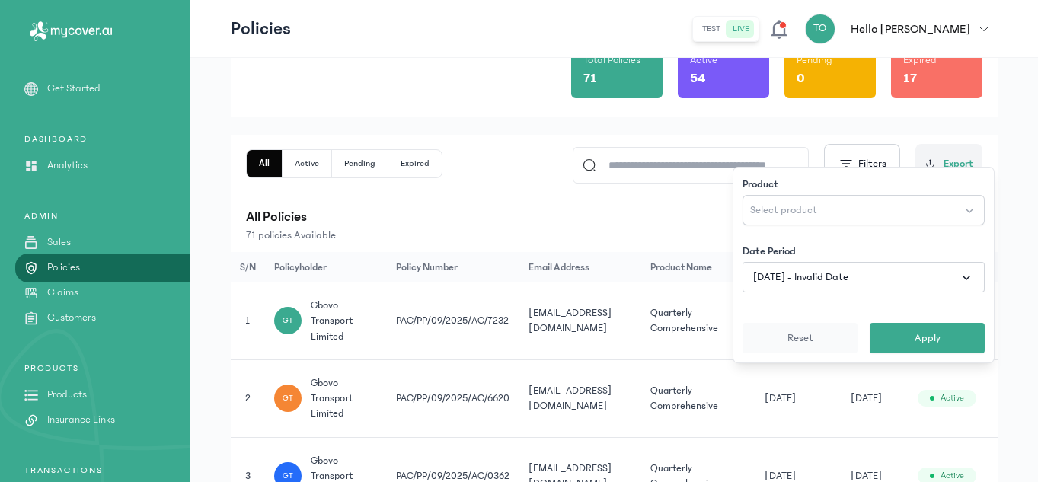
scroll to position [178, 0]
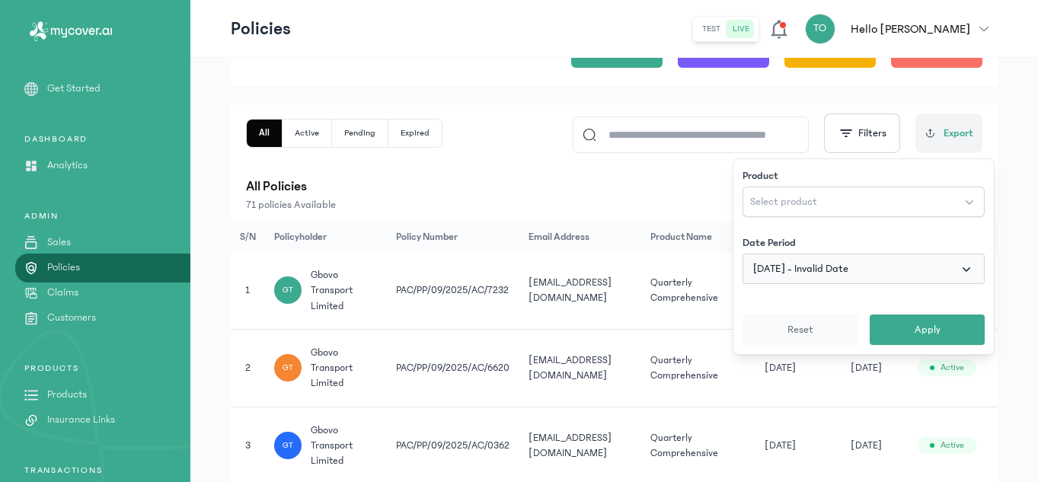
click at [958, 266] on button "[DATE] - Invalid Date" at bounding box center [863, 269] width 242 height 30
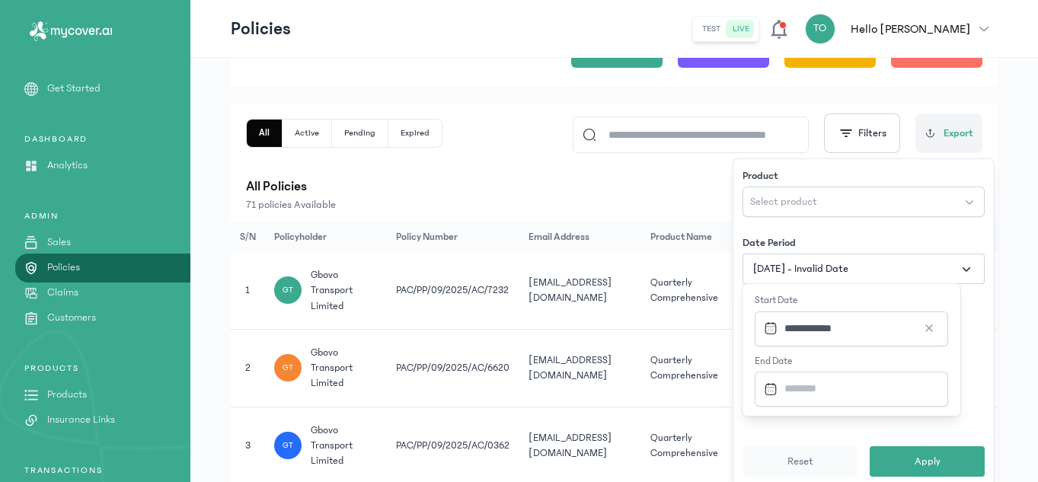
click at [873, 378] on input "Datepicker input" at bounding box center [847, 388] width 178 height 33
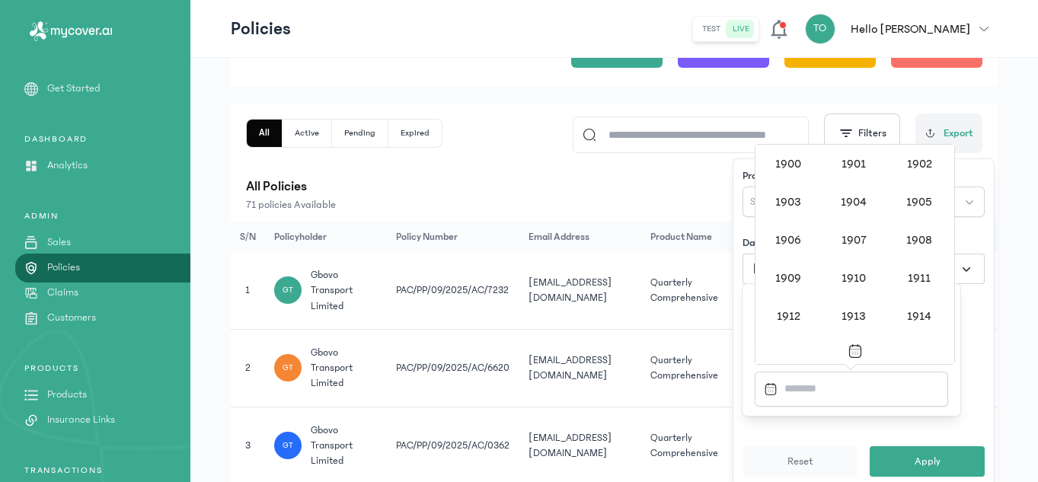
scroll to position [1476, 0]
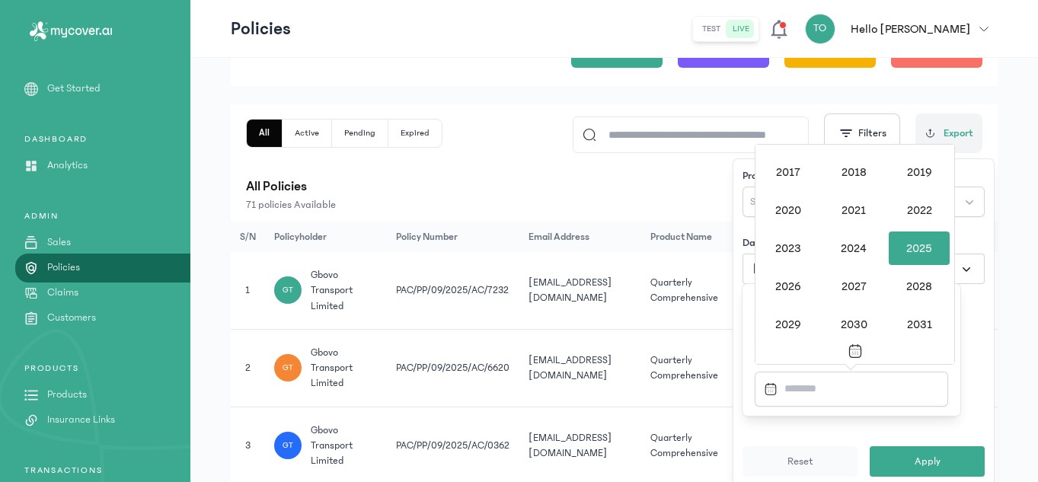
click at [925, 233] on div "2025" at bounding box center [919, 248] width 61 height 34
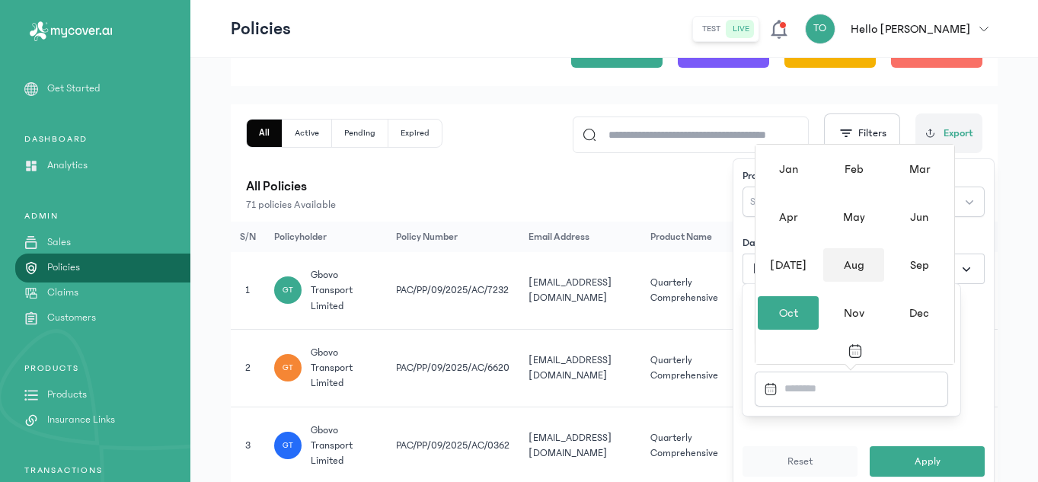
click at [854, 259] on div "Aug" at bounding box center [853, 265] width 61 height 34
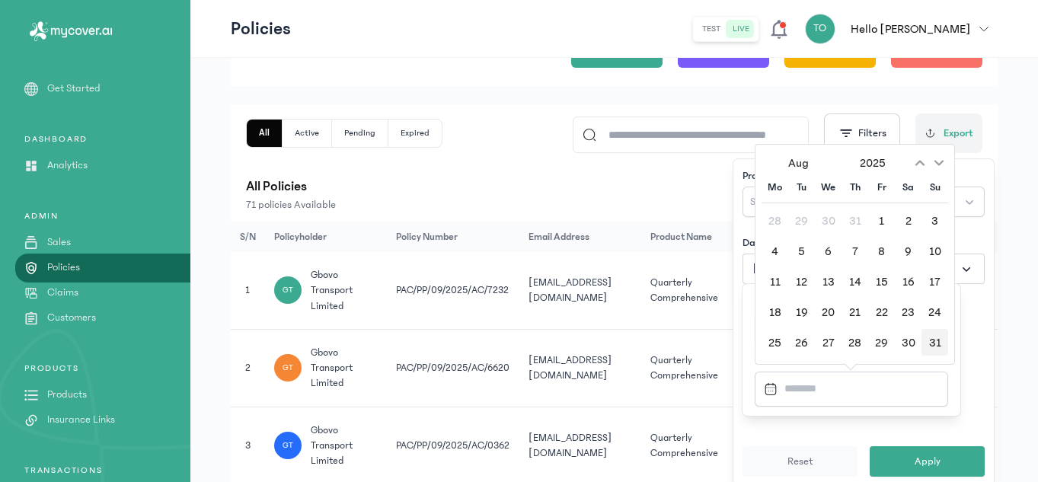
click at [928, 338] on div "31" at bounding box center [934, 342] width 27 height 27
type input "**********"
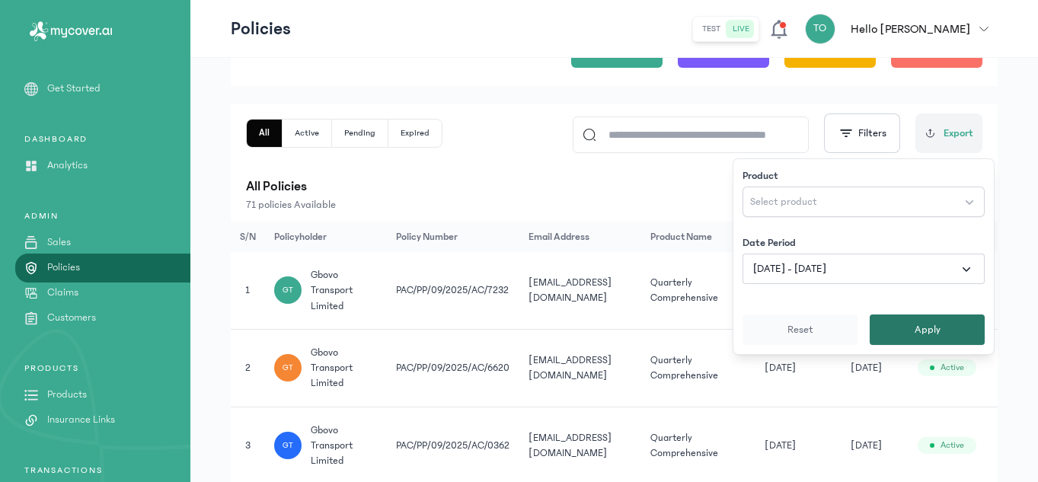
click at [933, 336] on span "Apply" at bounding box center [927, 329] width 26 height 15
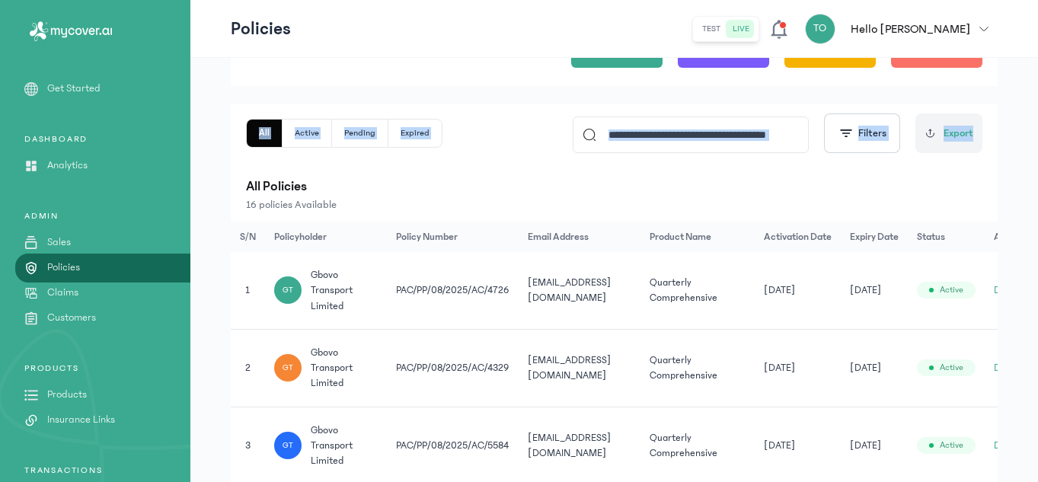
drag, startPoint x: 1037, startPoint y: 83, endPoint x: 1038, endPoint y: 107, distance: 24.4
click at [1038, 107] on html "MyCoverAi Get Started DASHBOARD Analytics ADMIN Sales Policies Claims Customers…" at bounding box center [519, 120] width 1038 height 596
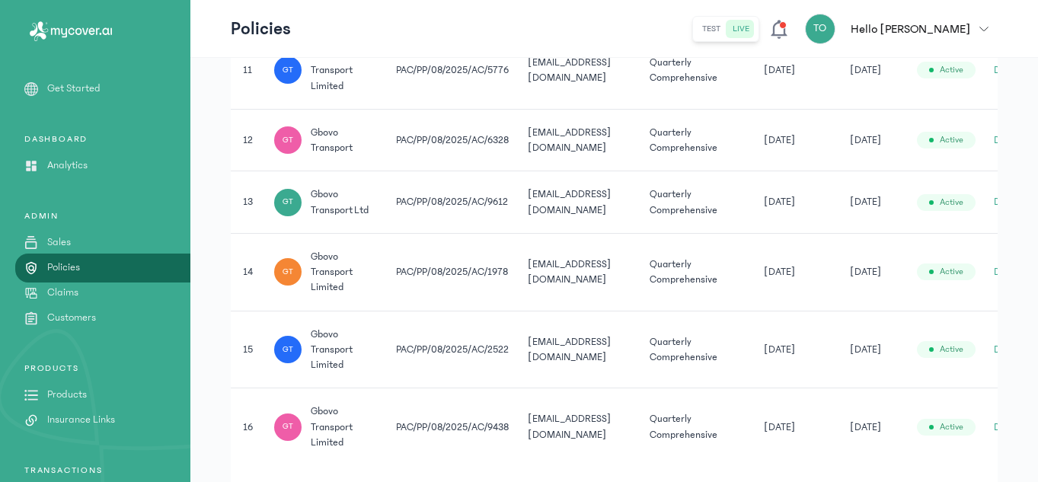
scroll to position [1109, 0]
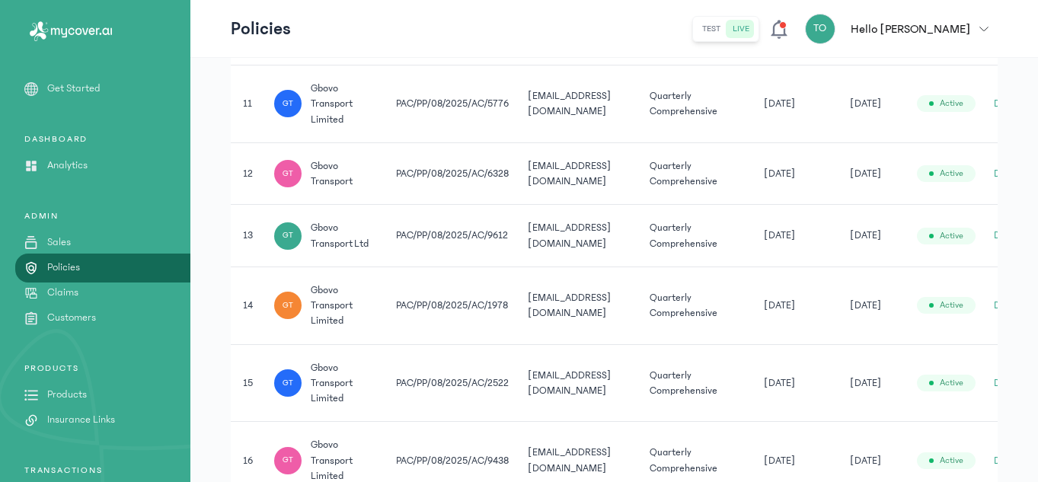
click at [792, 317] on td "[DATE]" at bounding box center [798, 305] width 86 height 78
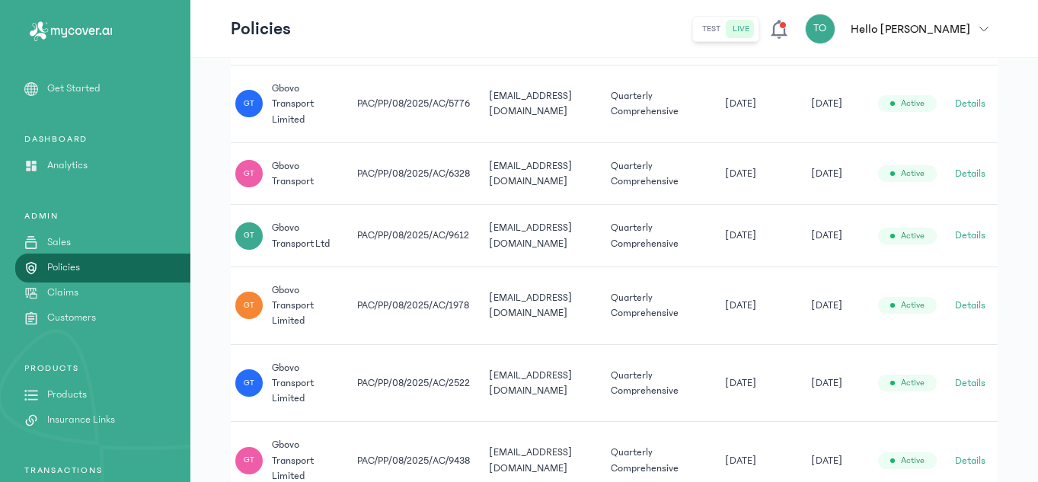
scroll to position [0, 49]
click at [963, 303] on button "Details" at bounding box center [970, 305] width 30 height 15
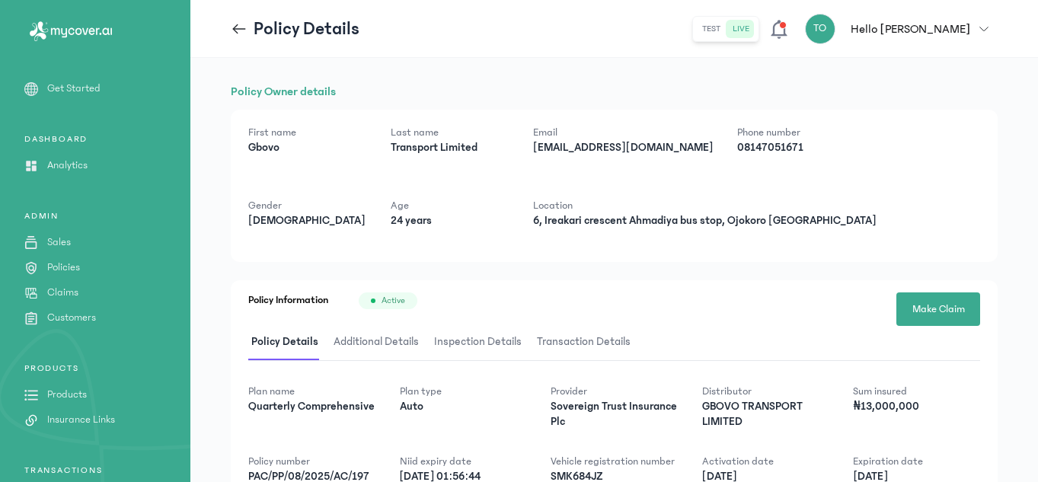
click at [231, 24] on icon at bounding box center [239, 29] width 17 height 17
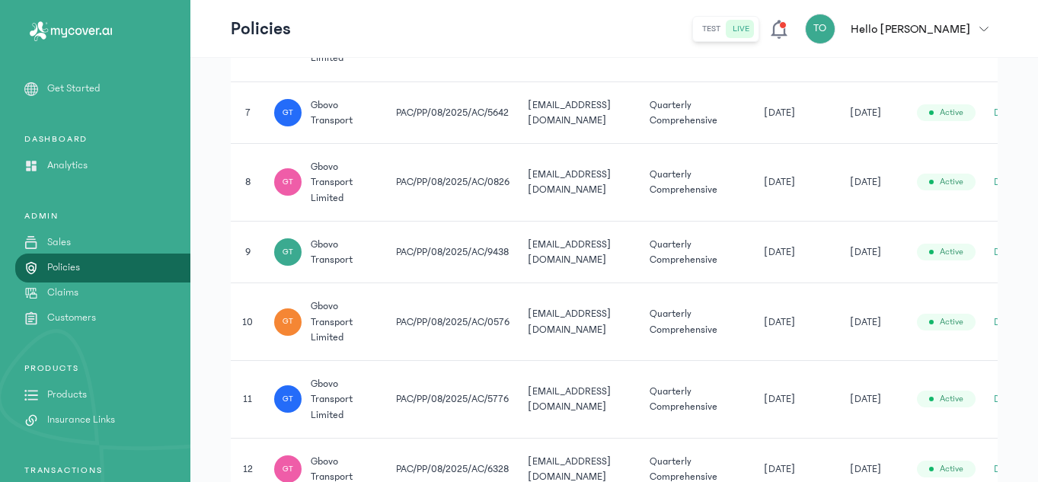
scroll to position [1160, 0]
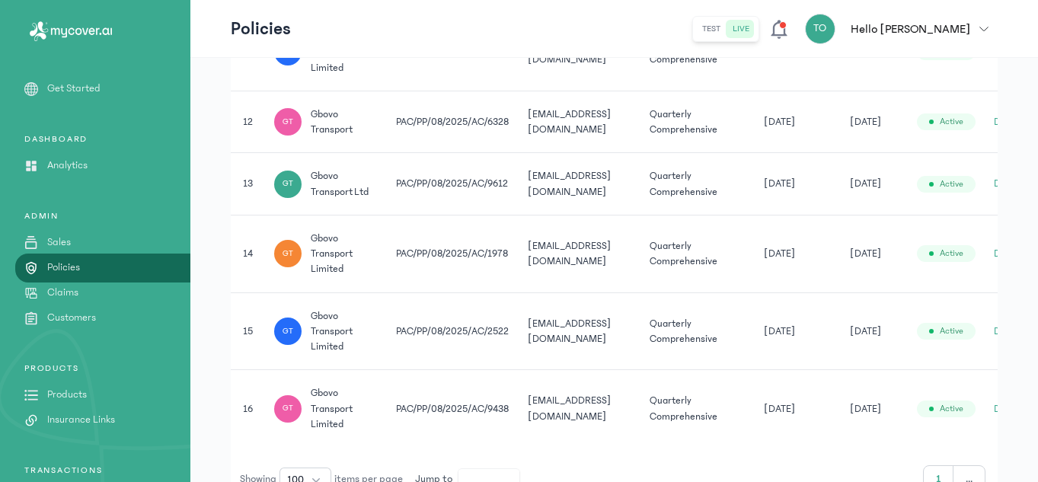
click at [809, 439] on td "[DATE]" at bounding box center [798, 408] width 86 height 77
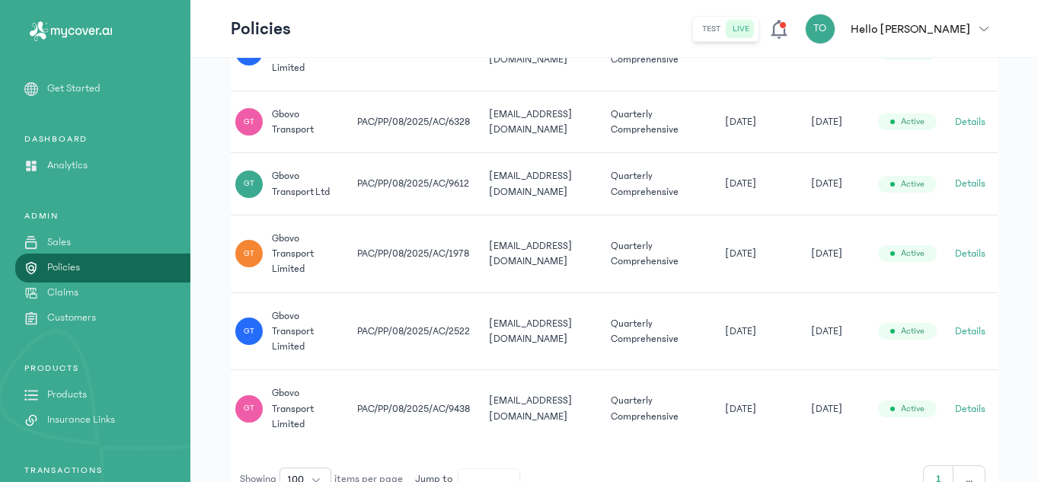
scroll to position [0, 49]
click at [965, 403] on button "Details" at bounding box center [970, 408] width 30 height 15
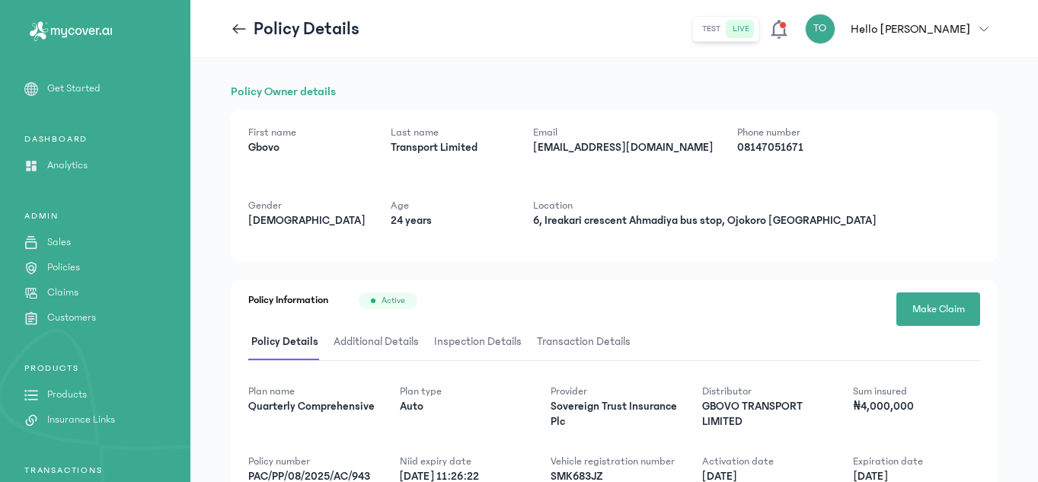
click at [238, 25] on icon at bounding box center [239, 29] width 17 height 17
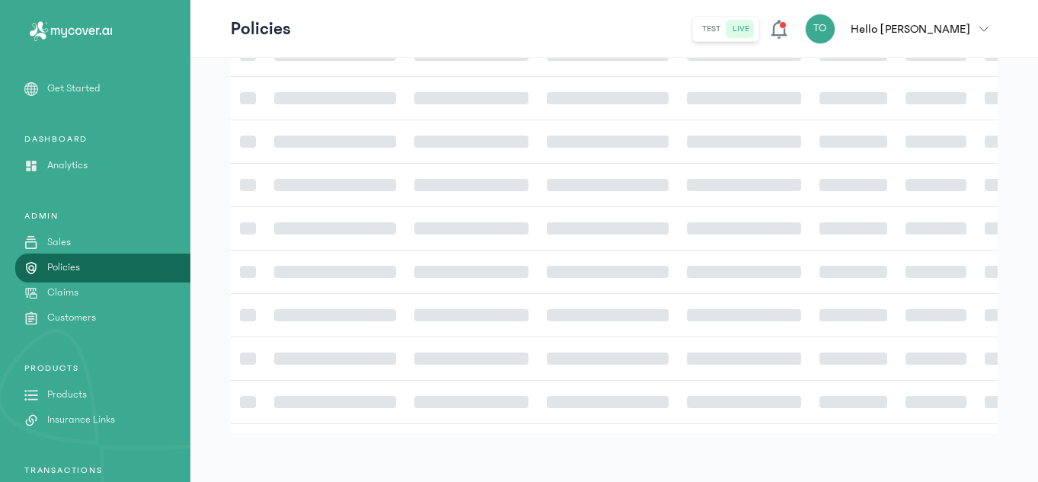
scroll to position [443, 0]
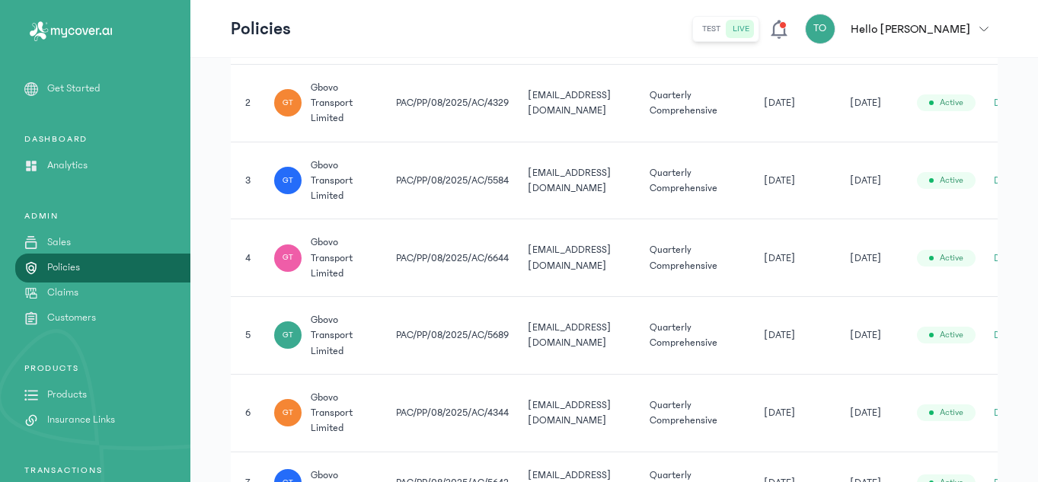
drag, startPoint x: 1037, startPoint y: 203, endPoint x: 1038, endPoint y: 265, distance: 62.4
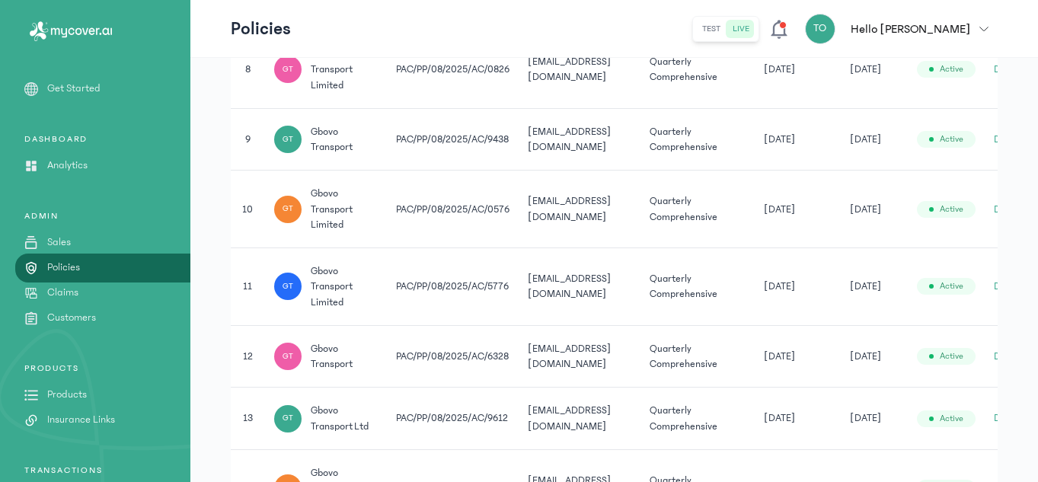
scroll to position [1251, 0]
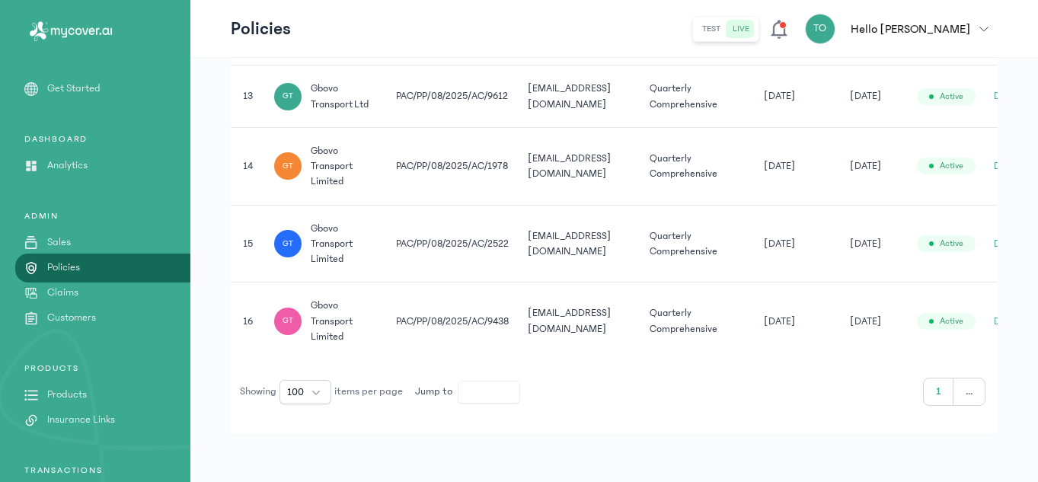
click at [823, 265] on td "[DATE]" at bounding box center [798, 244] width 86 height 78
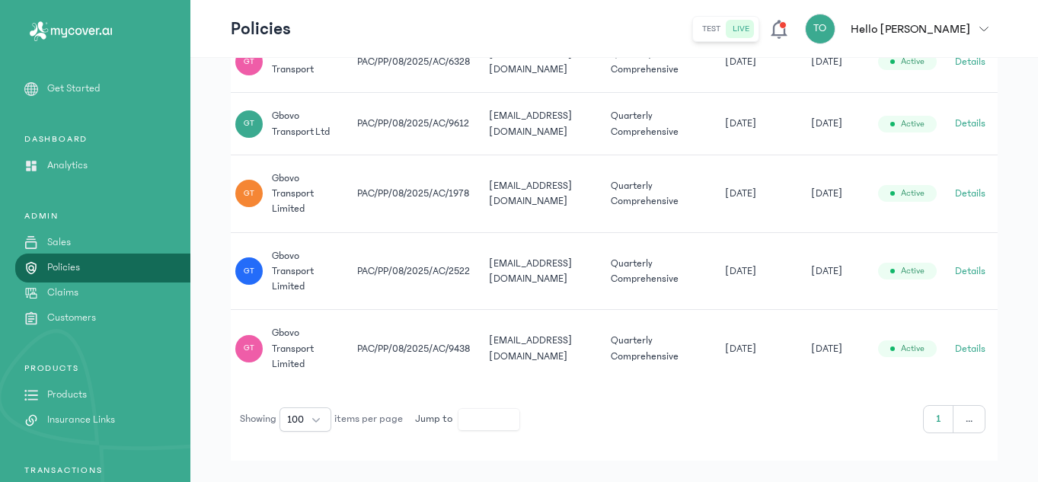
scroll to position [0, 49]
click at [978, 266] on button "Details" at bounding box center [970, 270] width 30 height 15
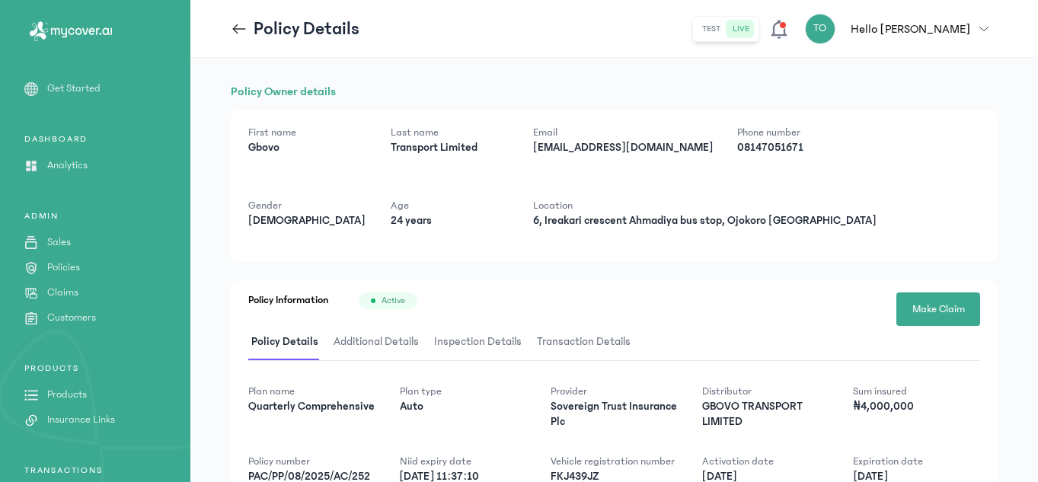
click at [234, 35] on icon at bounding box center [239, 29] width 17 height 17
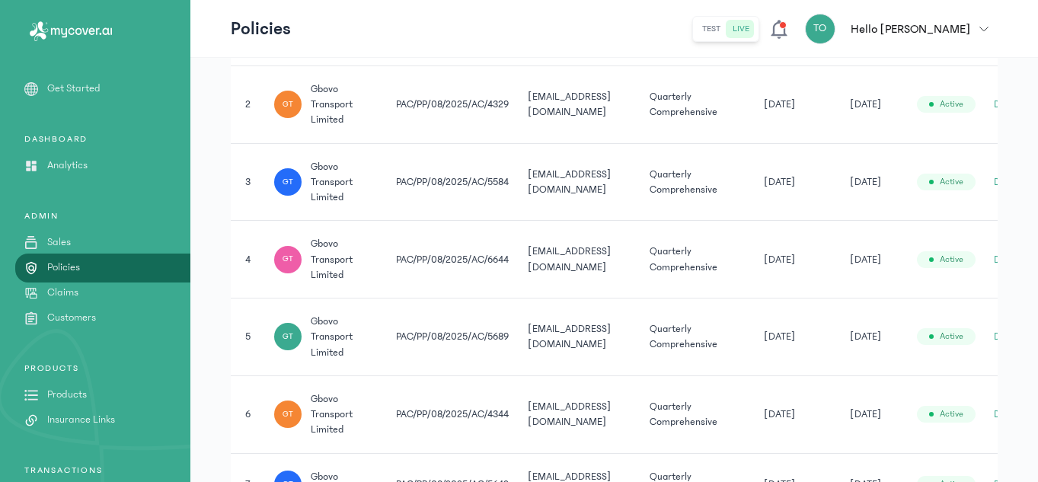
scroll to position [443, 0]
drag, startPoint x: 1037, startPoint y: 235, endPoint x: 1038, endPoint y: 295, distance: 60.9
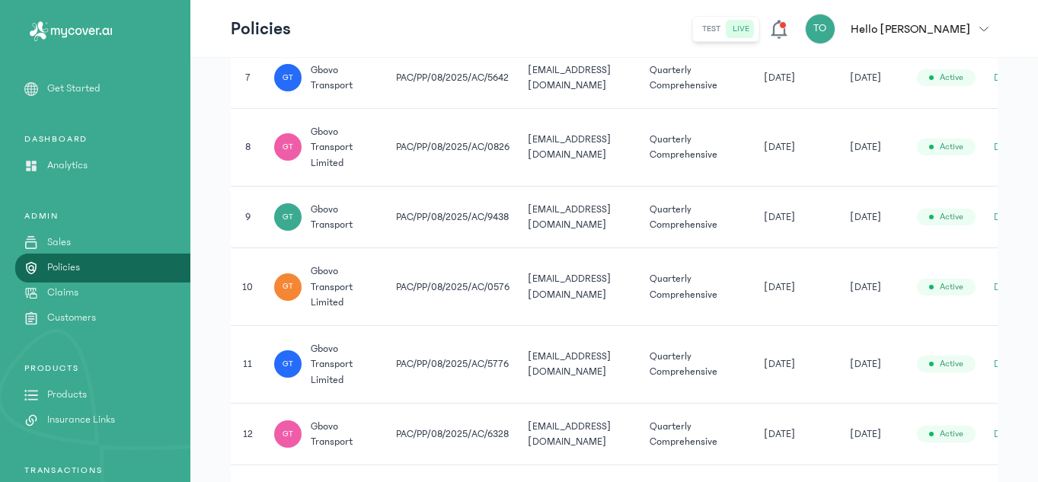
scroll to position [1251, 0]
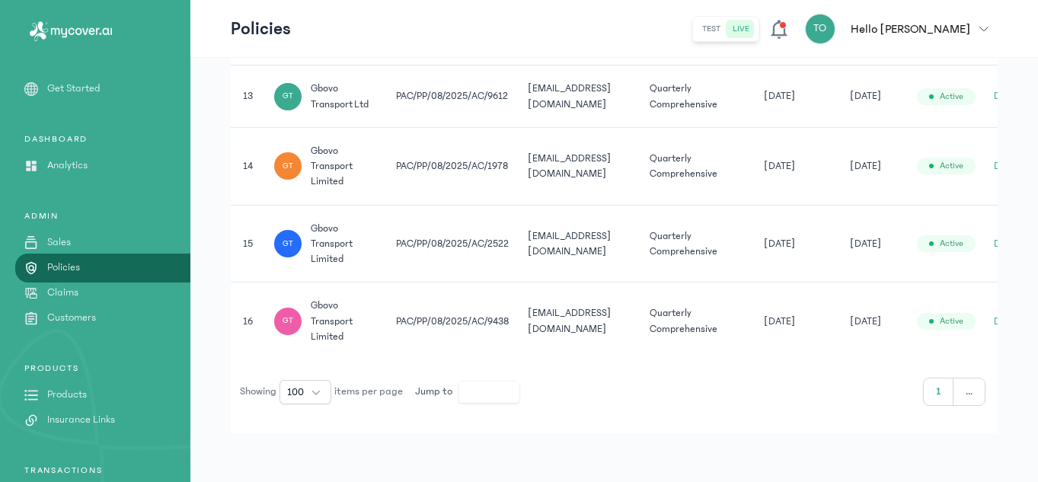
click at [848, 193] on td "[DATE]" at bounding box center [874, 166] width 67 height 78
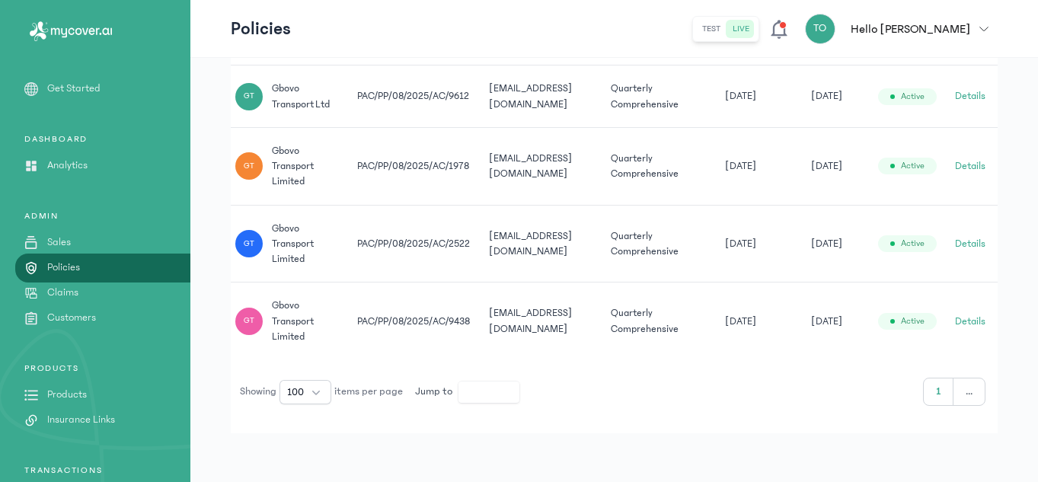
scroll to position [0, 49]
click at [969, 161] on button "Details" at bounding box center [970, 165] width 30 height 15
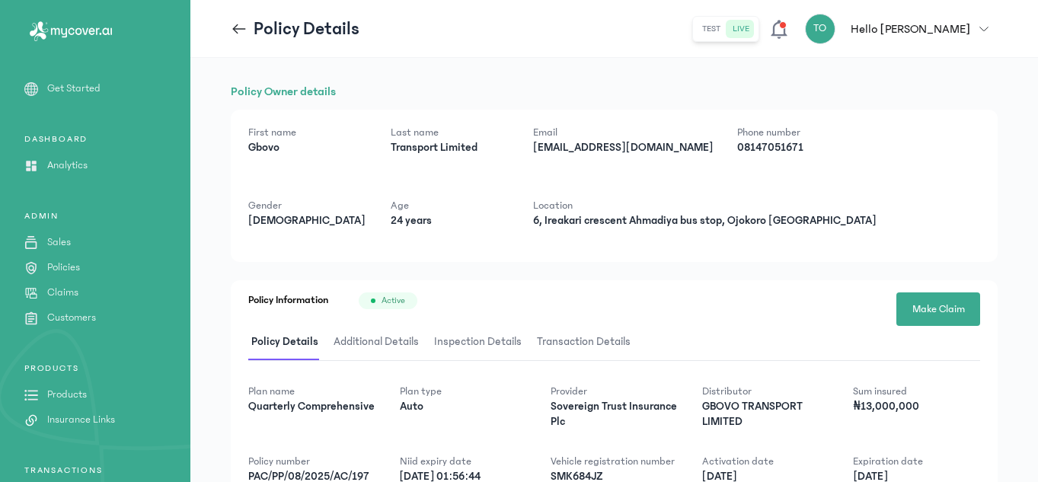
click at [242, 31] on icon at bounding box center [239, 29] width 17 height 17
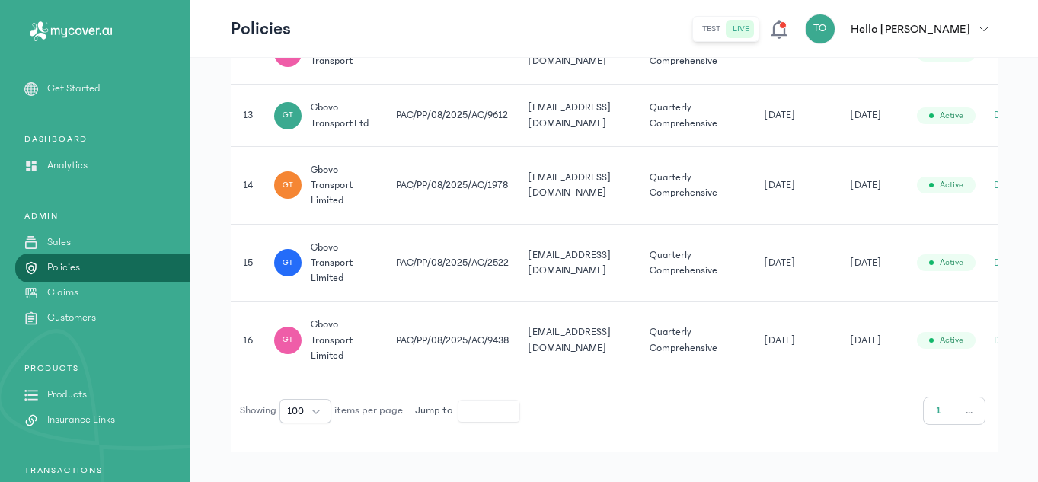
scroll to position [1251, 0]
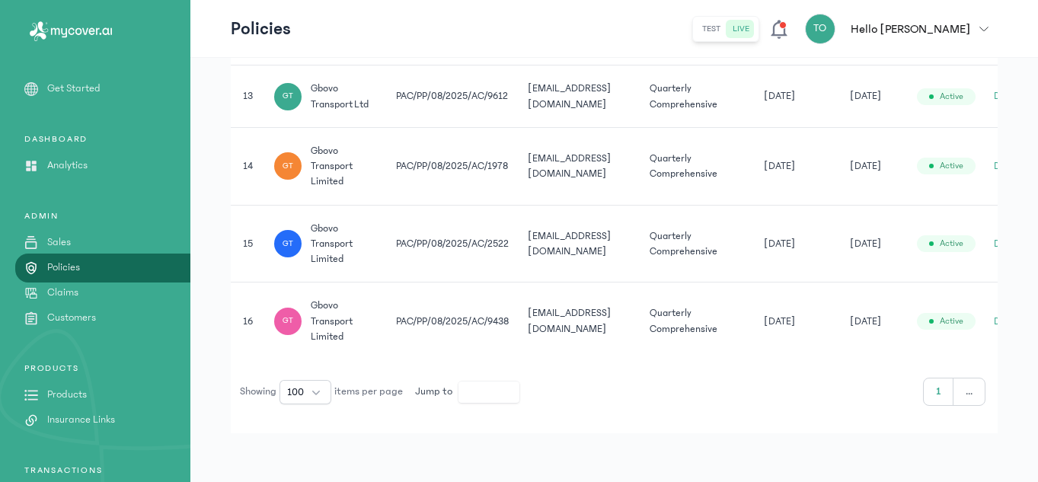
click at [956, 353] on td "Active" at bounding box center [946, 320] width 77 height 77
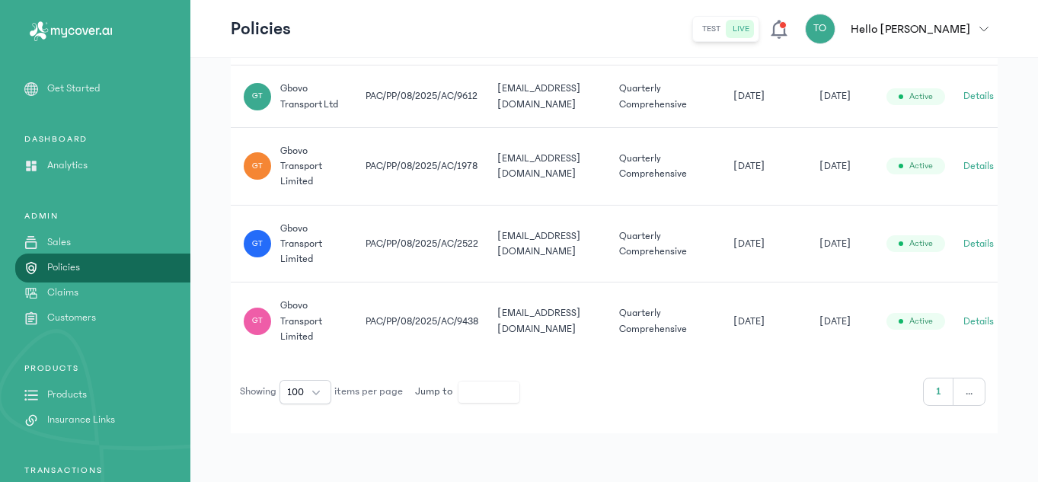
scroll to position [0, 49]
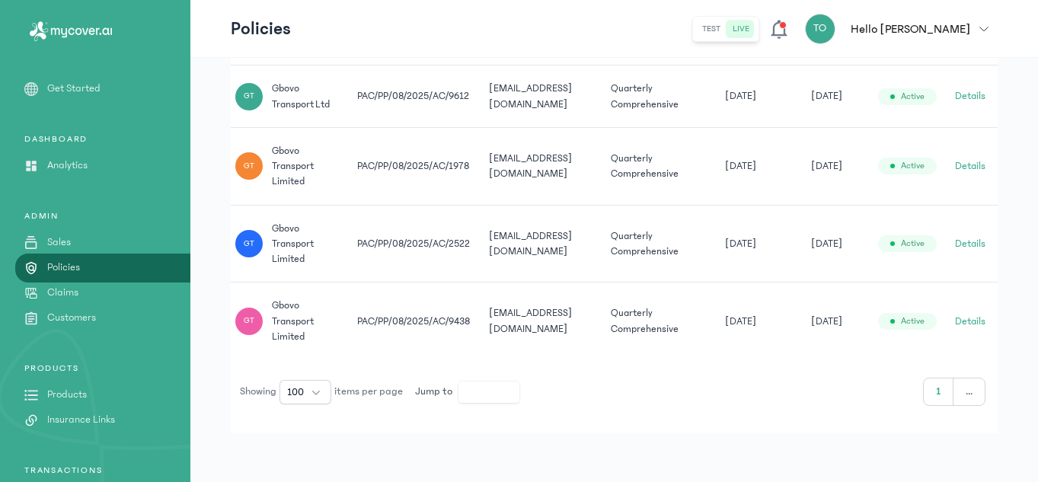
click at [971, 321] on button "Details" at bounding box center [970, 321] width 30 height 15
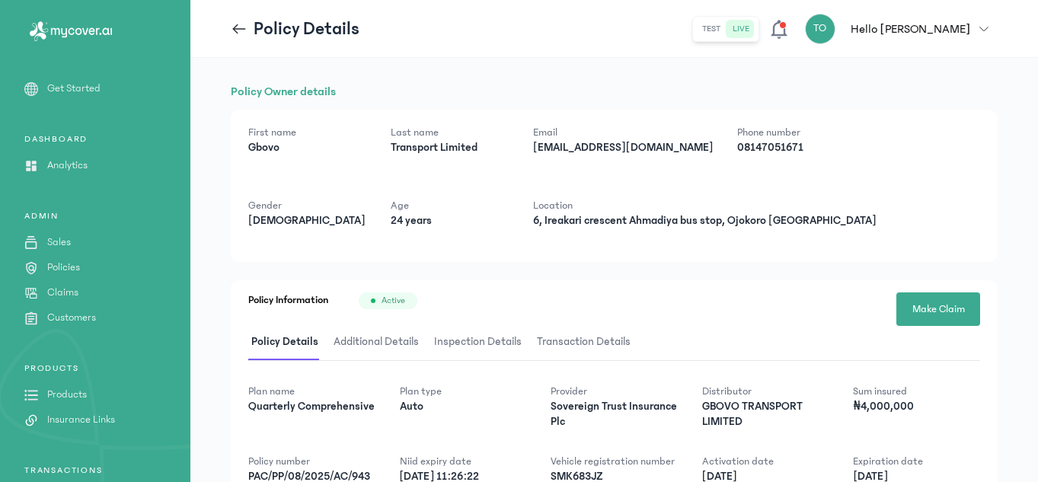
click at [237, 30] on icon at bounding box center [239, 29] width 17 height 17
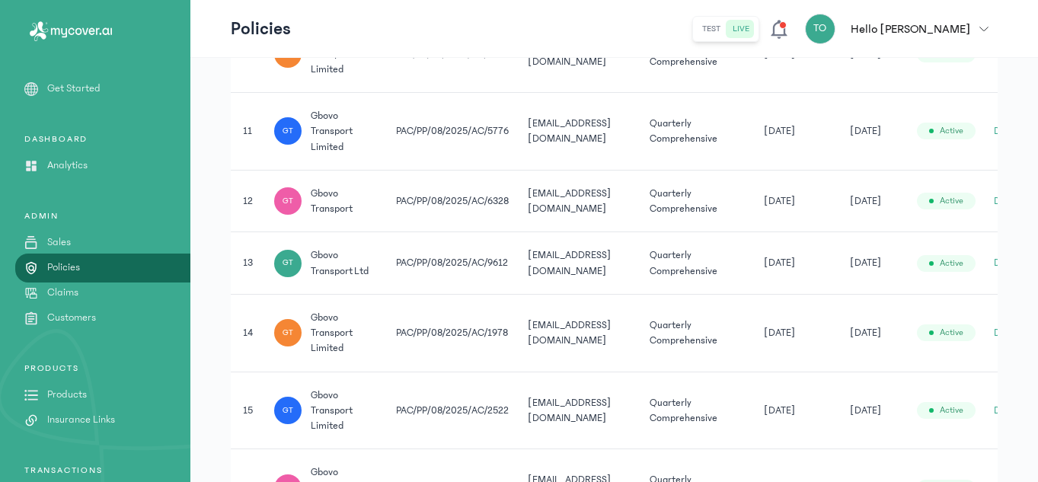
scroll to position [1087, 0]
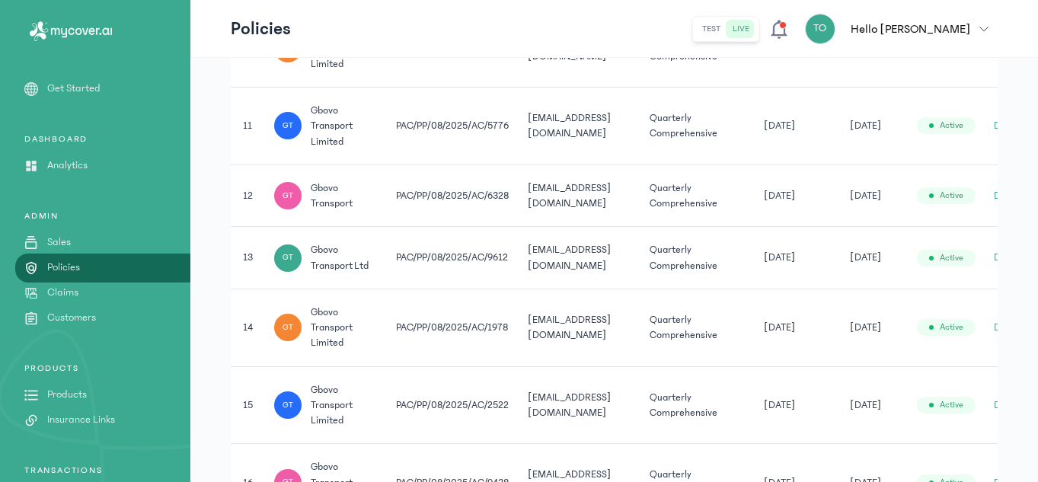
click at [822, 277] on td "[DATE]" at bounding box center [798, 258] width 86 height 62
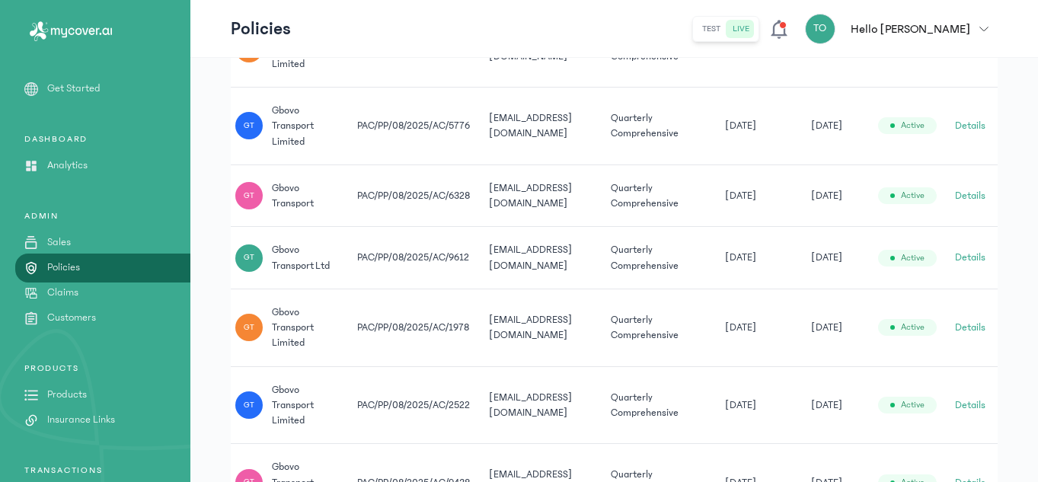
scroll to position [0, 49]
click at [972, 250] on button "Details" at bounding box center [970, 257] width 30 height 15
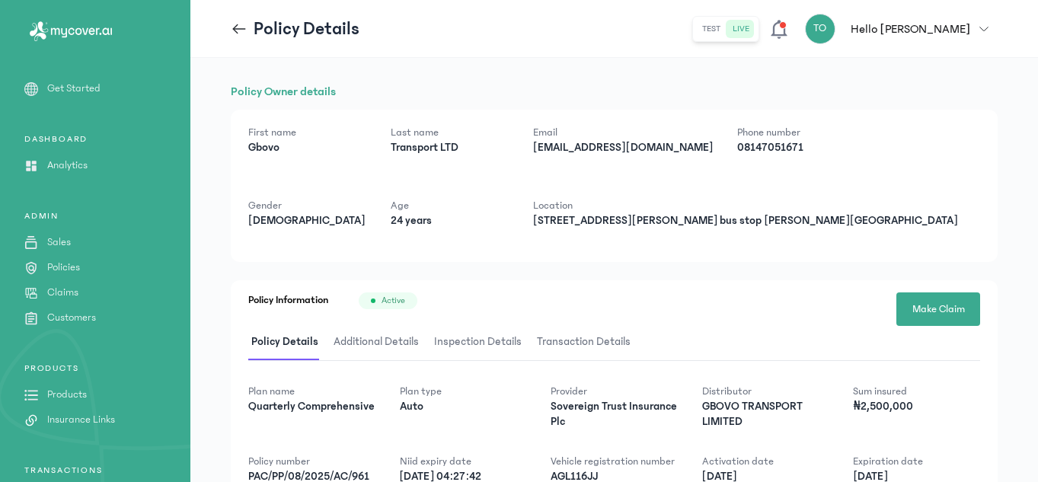
click at [238, 30] on icon at bounding box center [239, 29] width 17 height 17
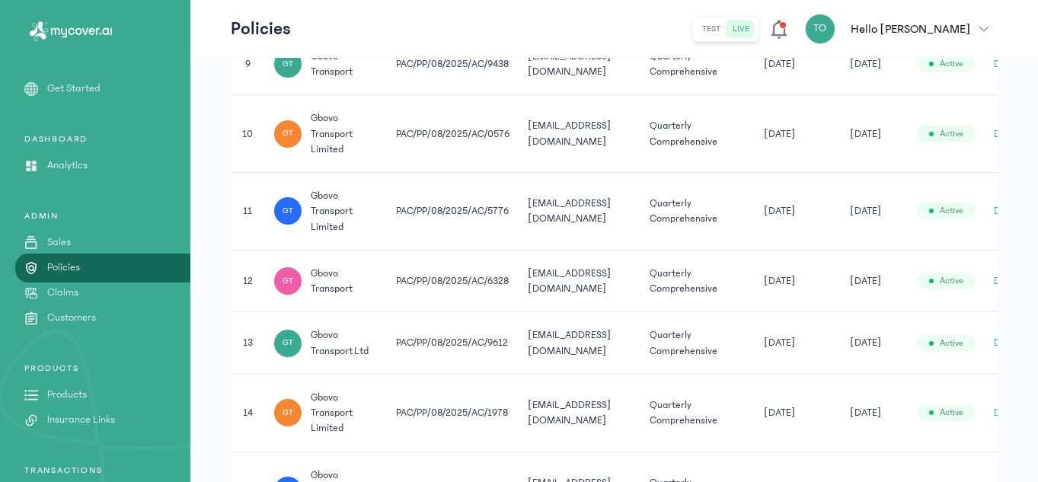
scroll to position [994, 0]
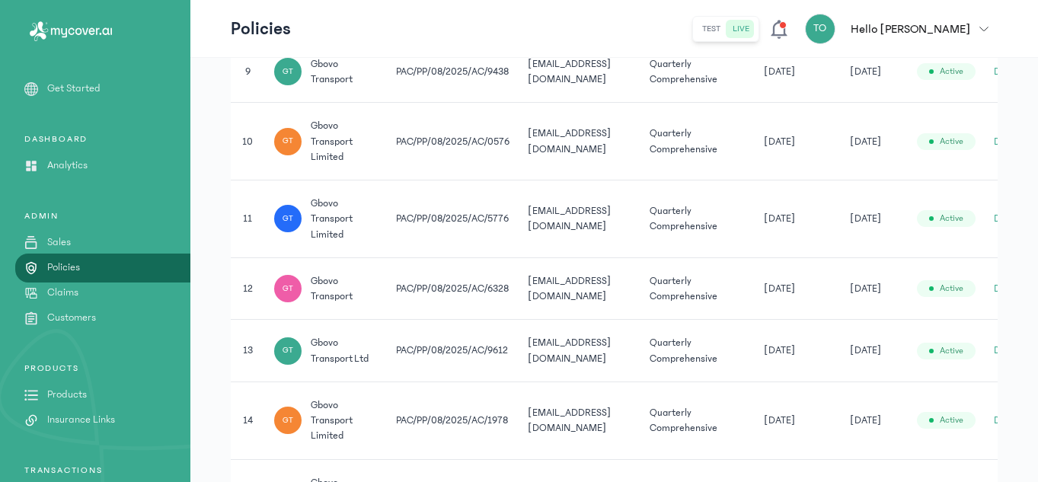
click at [824, 318] on td "[DATE]" at bounding box center [798, 288] width 86 height 62
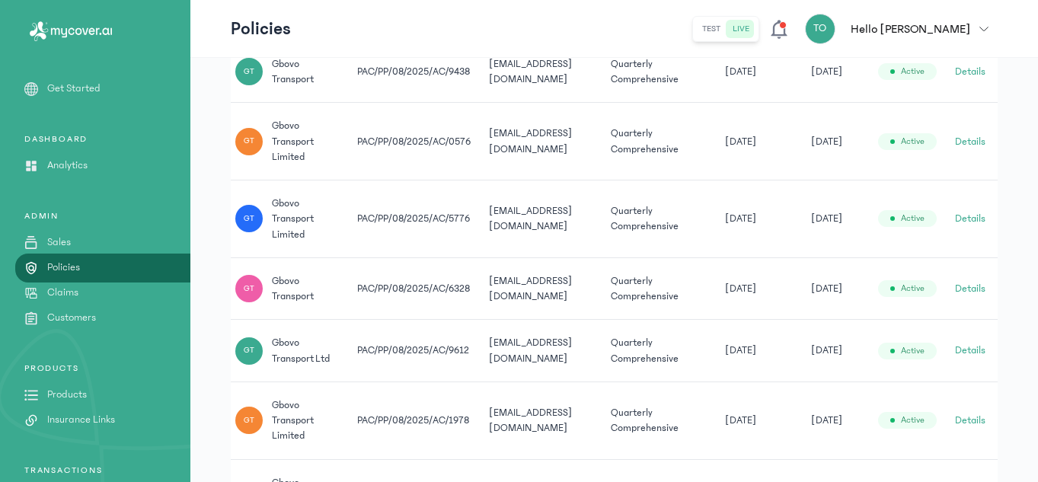
scroll to position [0, 49]
click at [968, 287] on button "Details" at bounding box center [970, 288] width 30 height 15
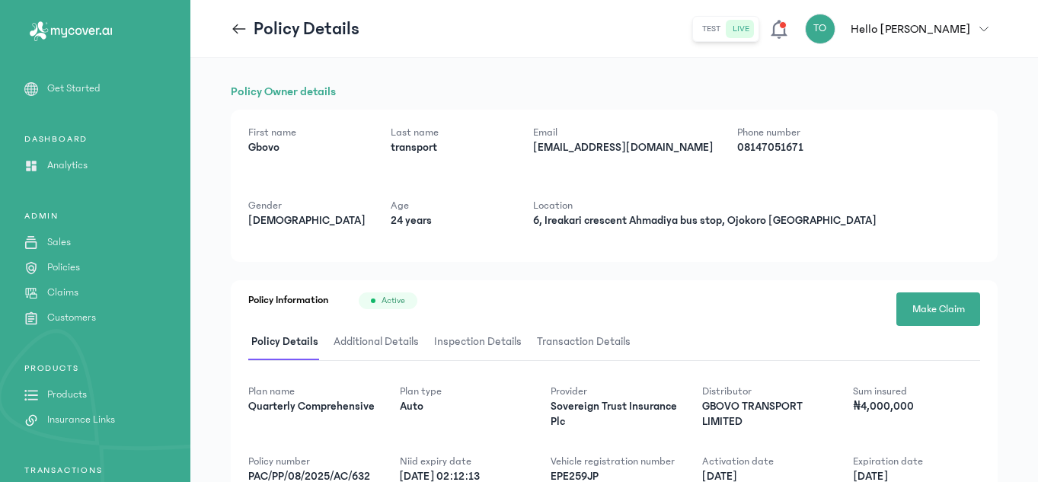
click at [243, 25] on icon at bounding box center [239, 29] width 17 height 17
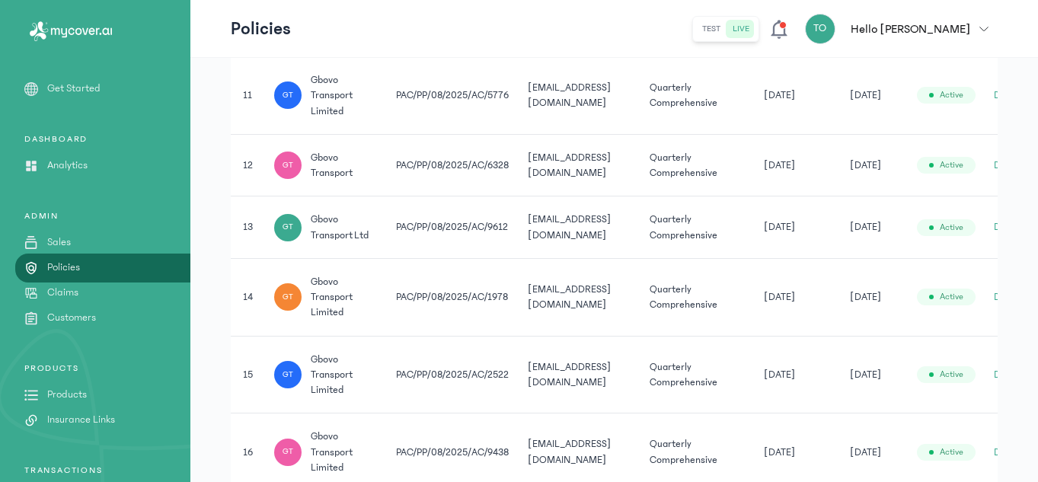
scroll to position [1251, 0]
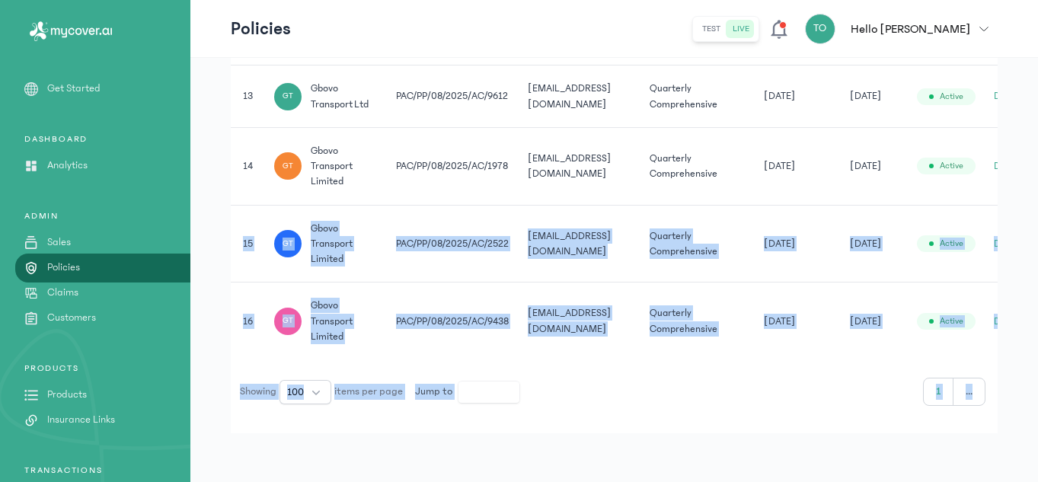
drag, startPoint x: 1037, startPoint y: 372, endPoint x: 1023, endPoint y: 142, distance: 230.4
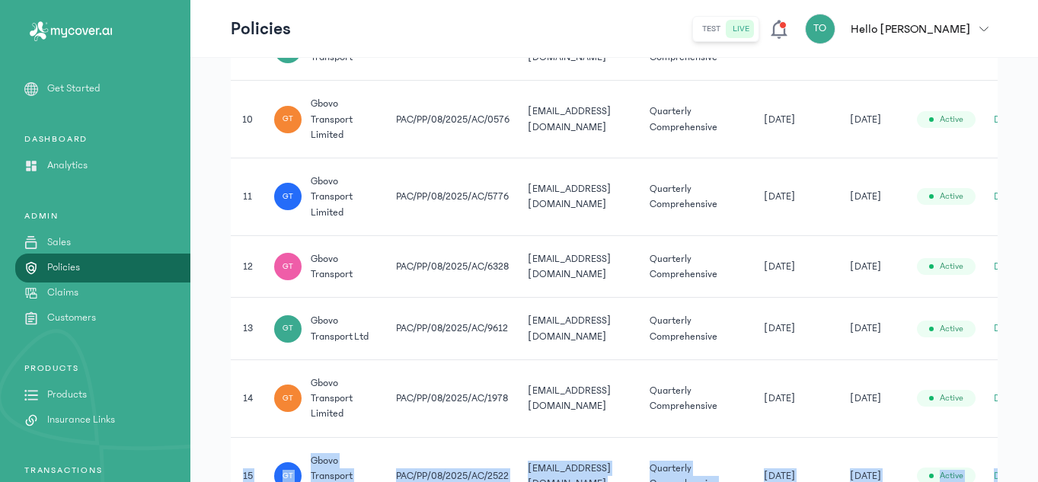
scroll to position [0, 0]
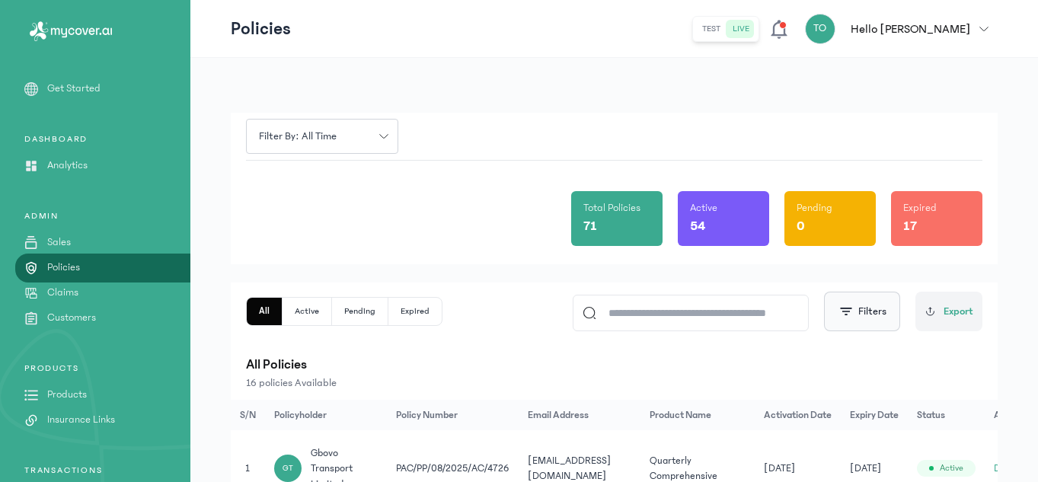
click at [862, 307] on button "Filters" at bounding box center [862, 312] width 76 height 40
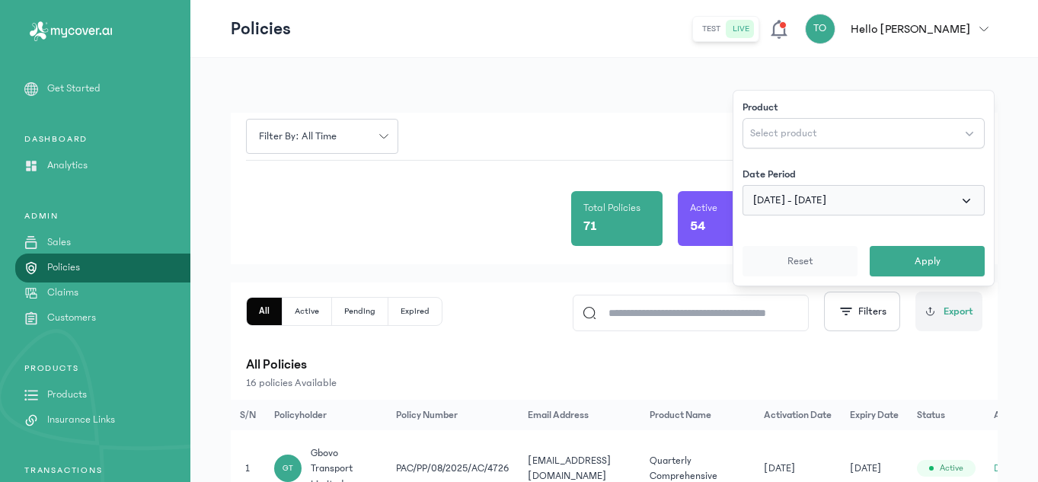
click at [968, 196] on span "button" at bounding box center [966, 200] width 15 height 15
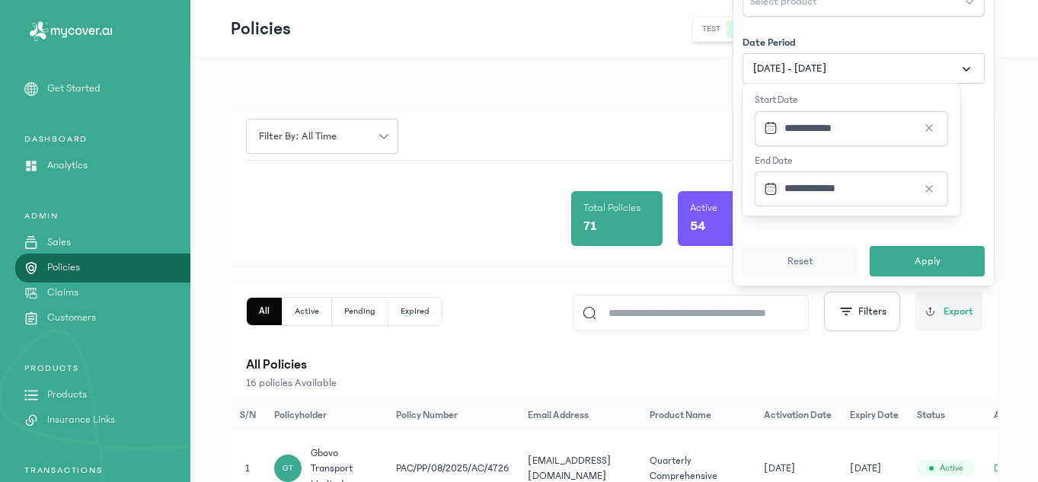
click at [929, 129] on icon at bounding box center [929, 127] width 30 height 21
click at [929, 193] on icon at bounding box center [929, 188] width 30 height 21
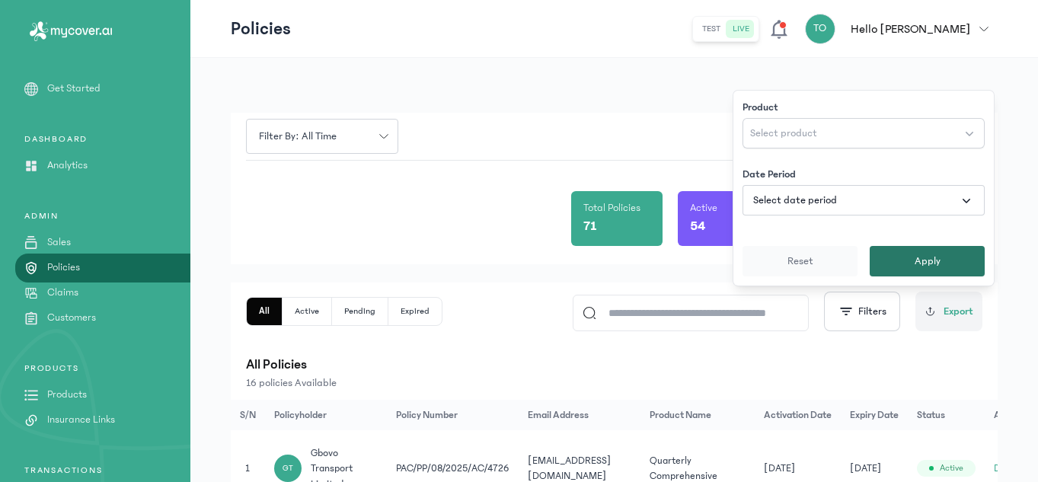
click at [922, 268] on span "Apply" at bounding box center [927, 261] width 26 height 15
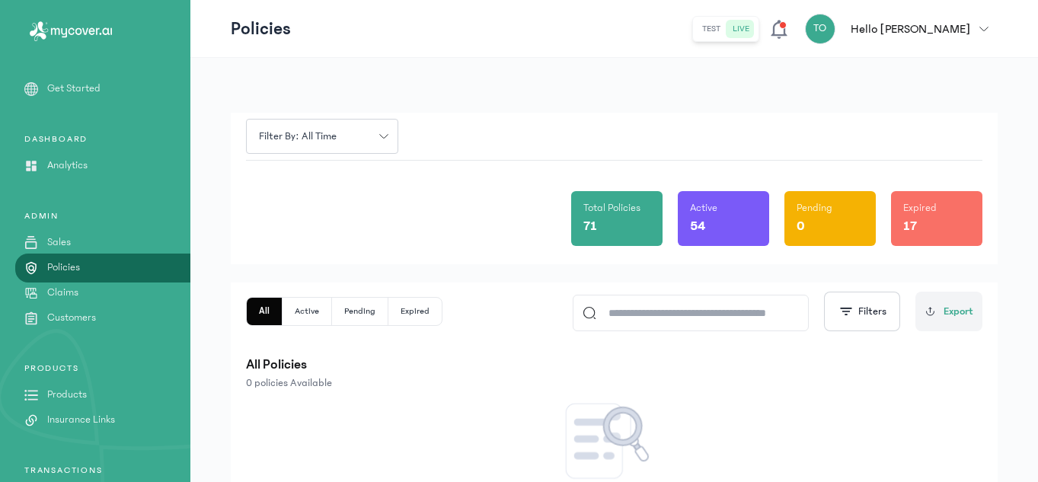
click at [859, 263] on div "Total Policies 71 Active 54 Pending 0 Expired 17" at bounding box center [614, 213] width 736 height 104
click at [873, 325] on button "Filters" at bounding box center [862, 312] width 76 height 40
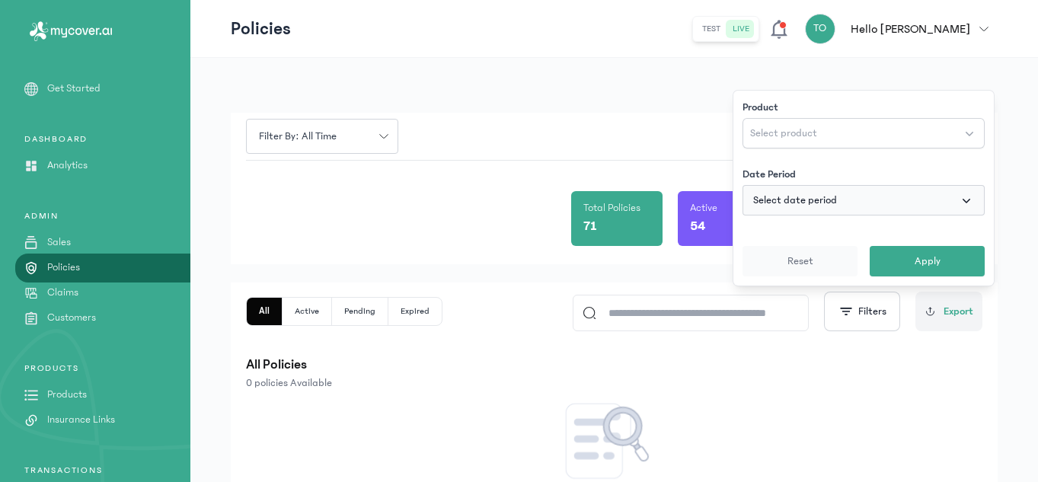
click at [877, 199] on button "Select date period" at bounding box center [863, 200] width 242 height 30
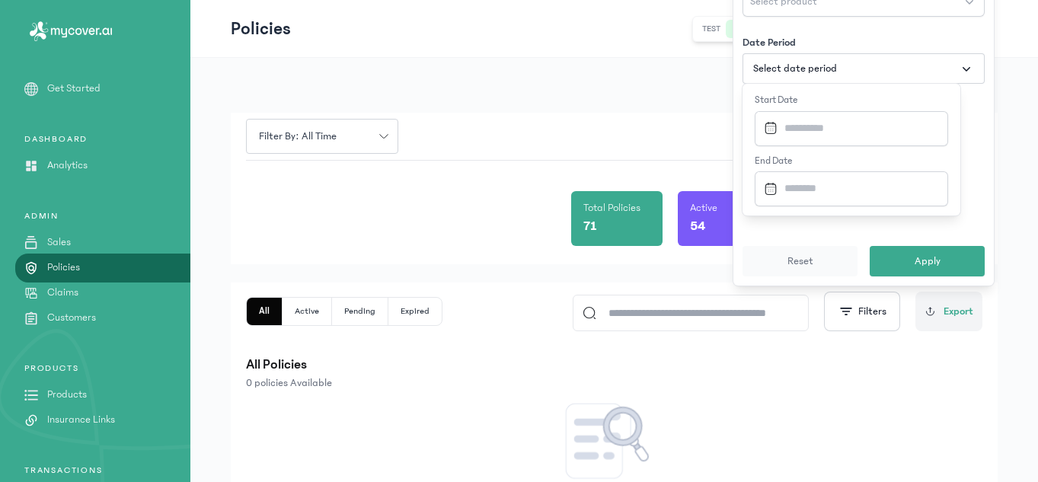
click at [823, 123] on input "Datepicker input" at bounding box center [847, 128] width 178 height 33
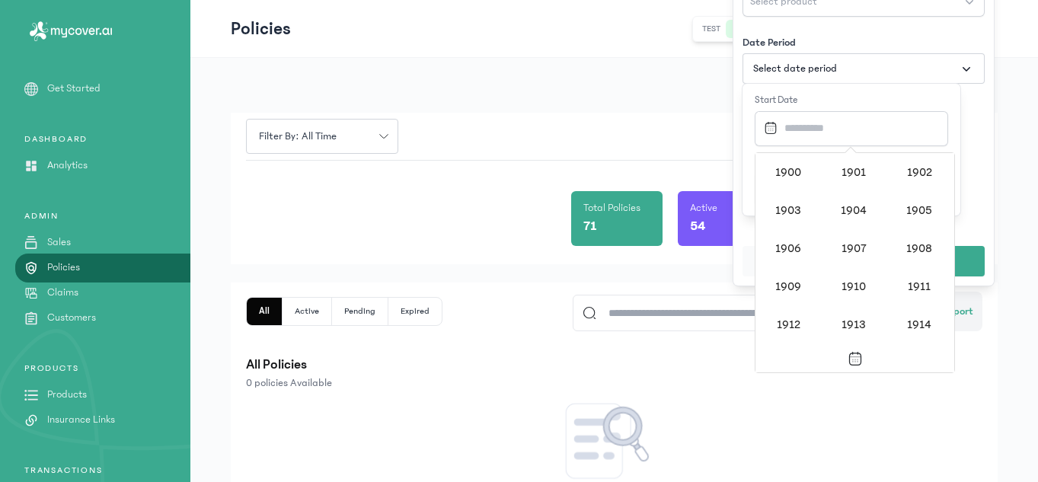
scroll to position [1476, 0]
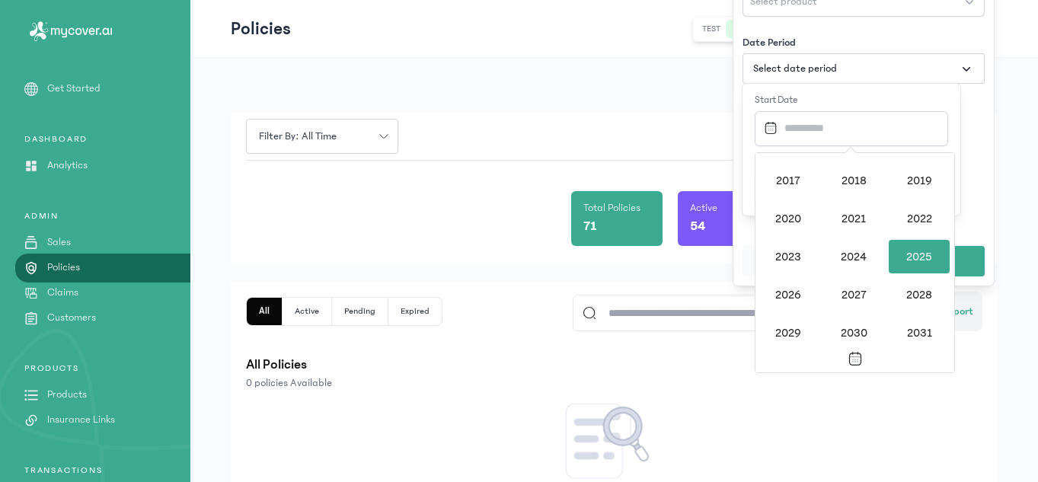
click at [912, 251] on div "2025" at bounding box center [919, 257] width 61 height 34
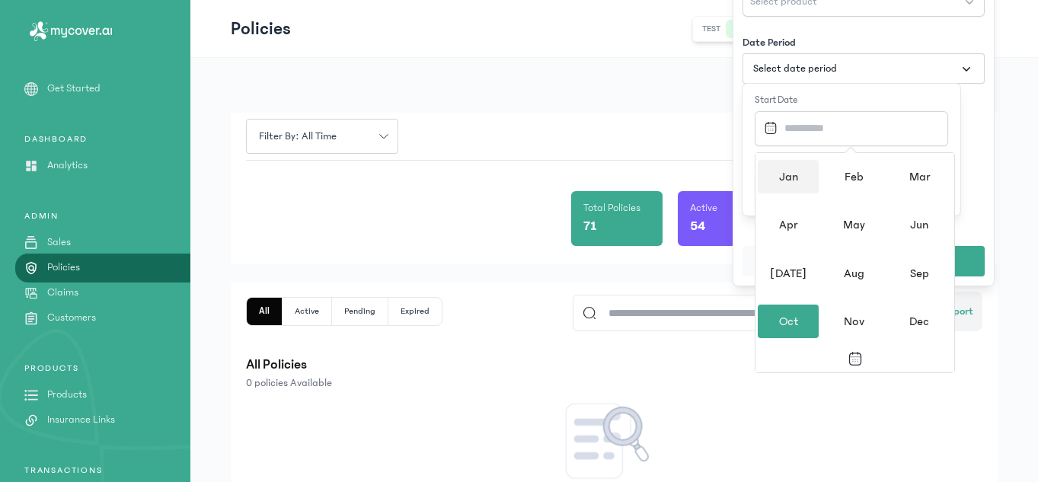
click at [786, 174] on div "Jan" at bounding box center [788, 177] width 61 height 34
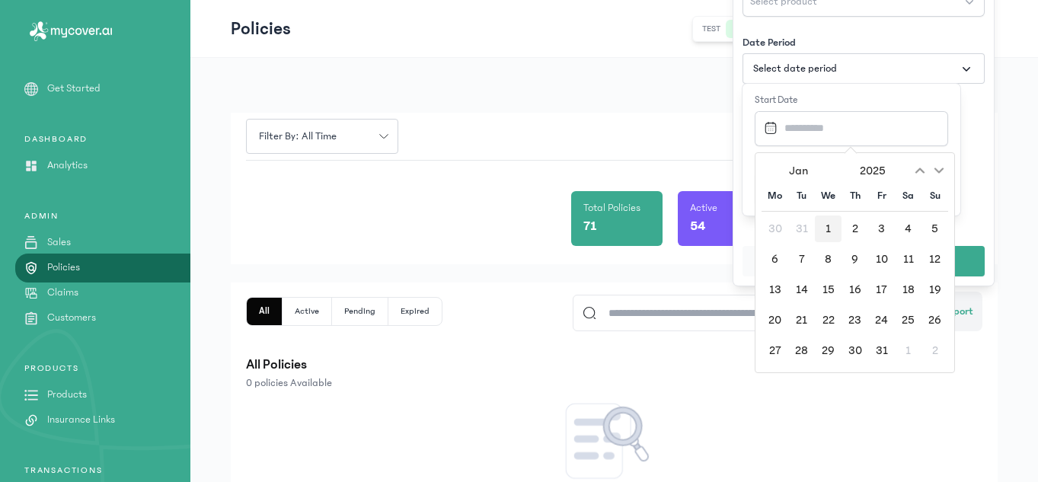
click at [826, 223] on div "1" at bounding box center [828, 228] width 27 height 27
type input "**********"
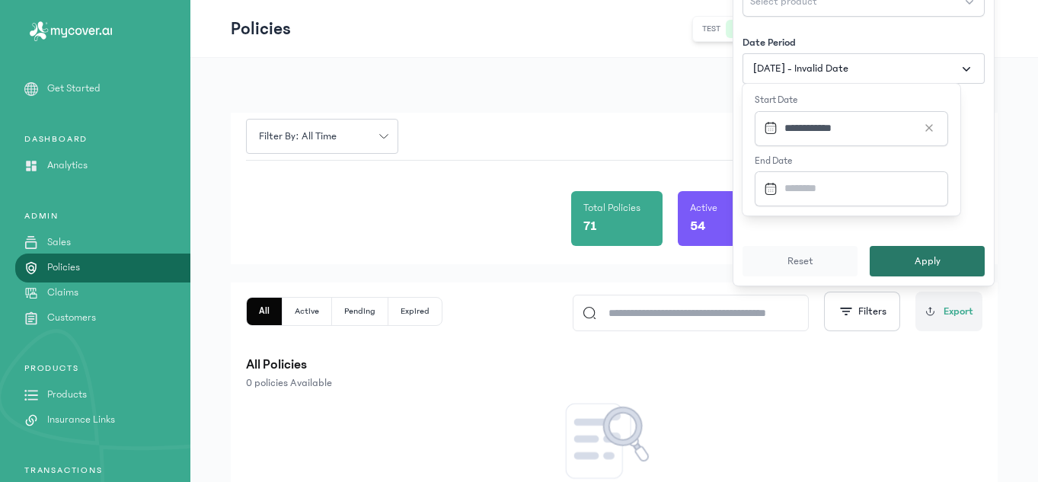
click at [966, 268] on button "Apply" at bounding box center [927, 261] width 115 height 30
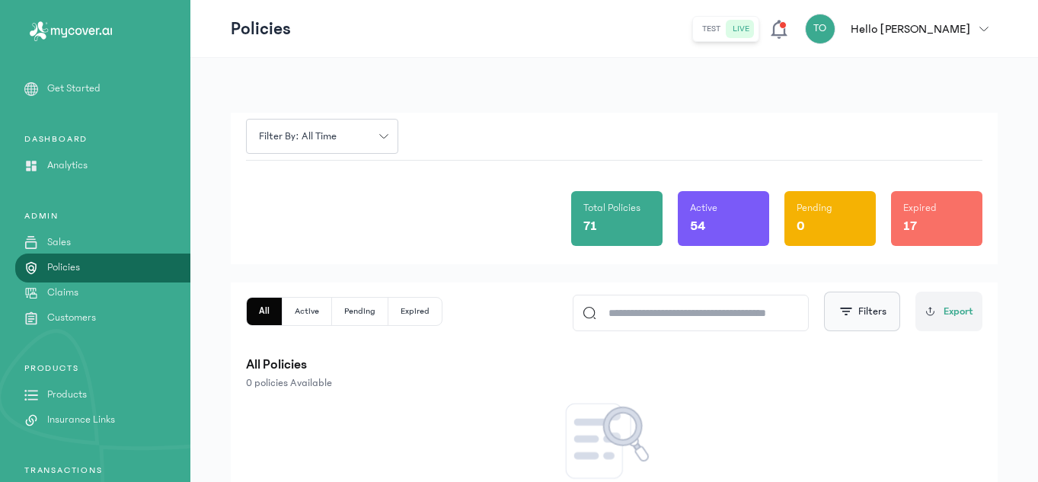
click at [854, 302] on button "Filters" at bounding box center [862, 312] width 76 height 40
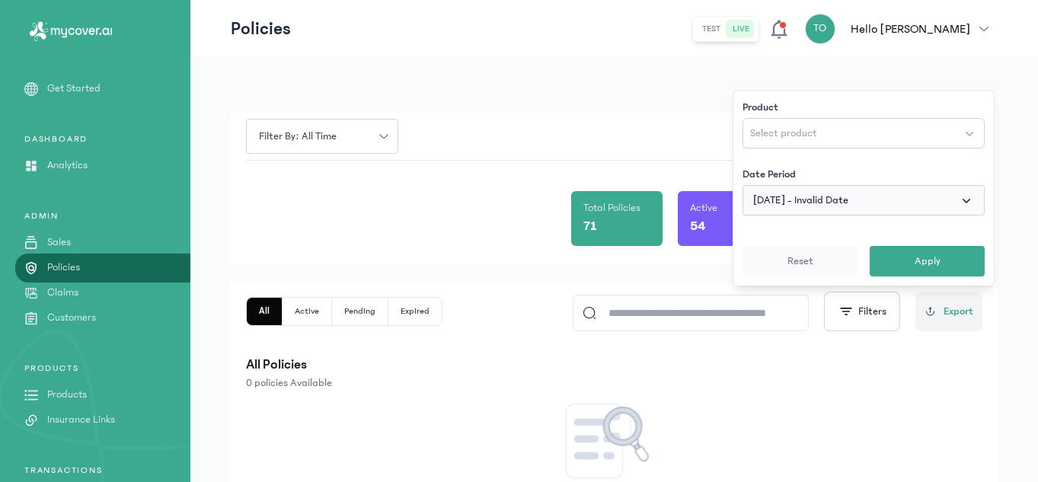
click at [968, 196] on span "button" at bounding box center [966, 200] width 15 height 15
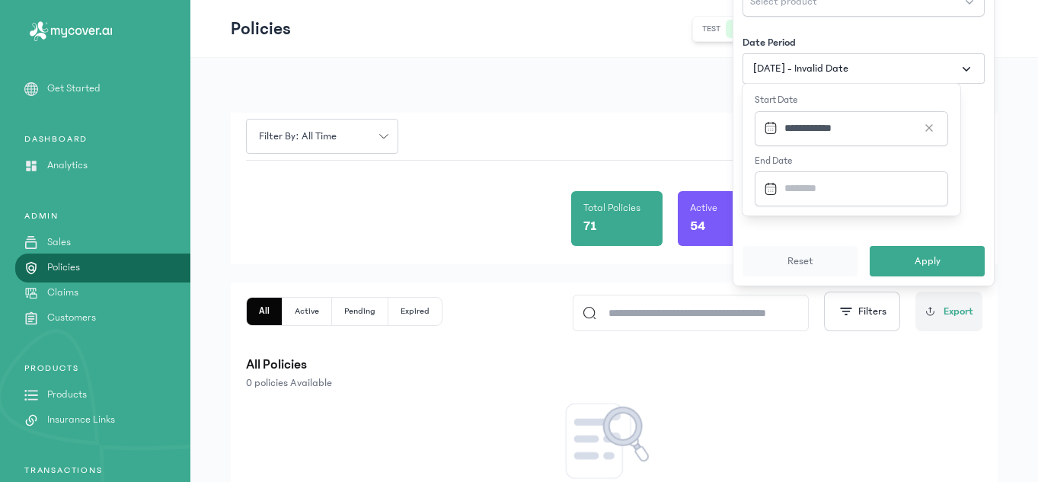
click at [888, 187] on input "Datepicker input" at bounding box center [847, 188] width 178 height 33
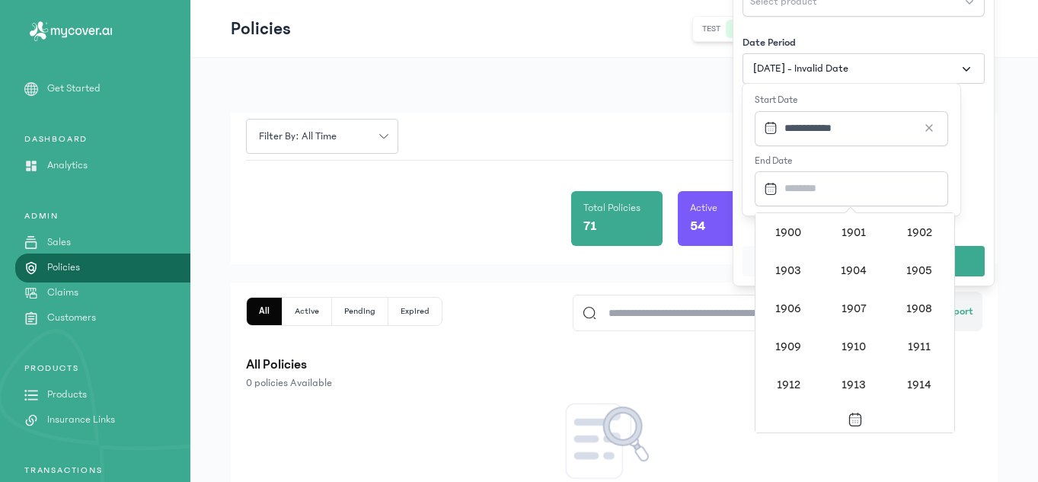
scroll to position [1476, 0]
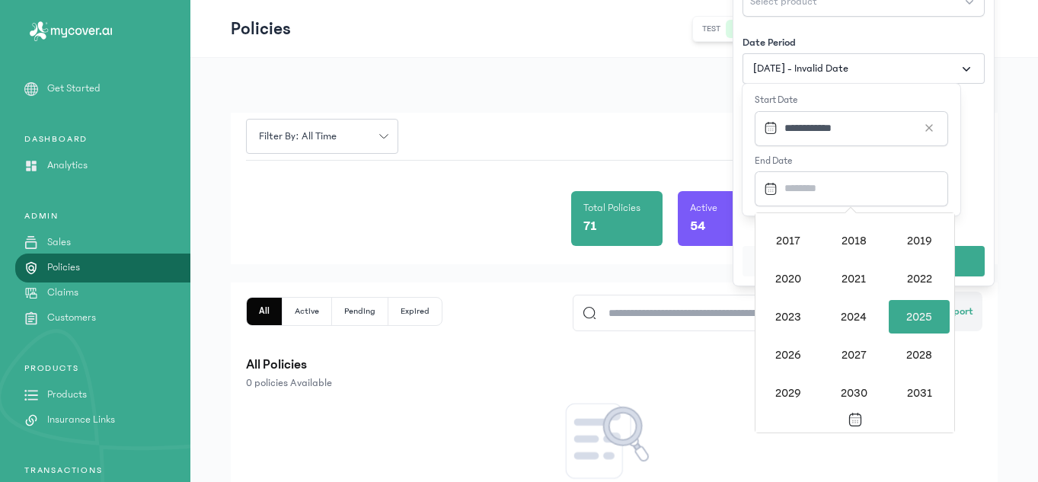
click at [909, 311] on div "2025" at bounding box center [919, 317] width 61 height 34
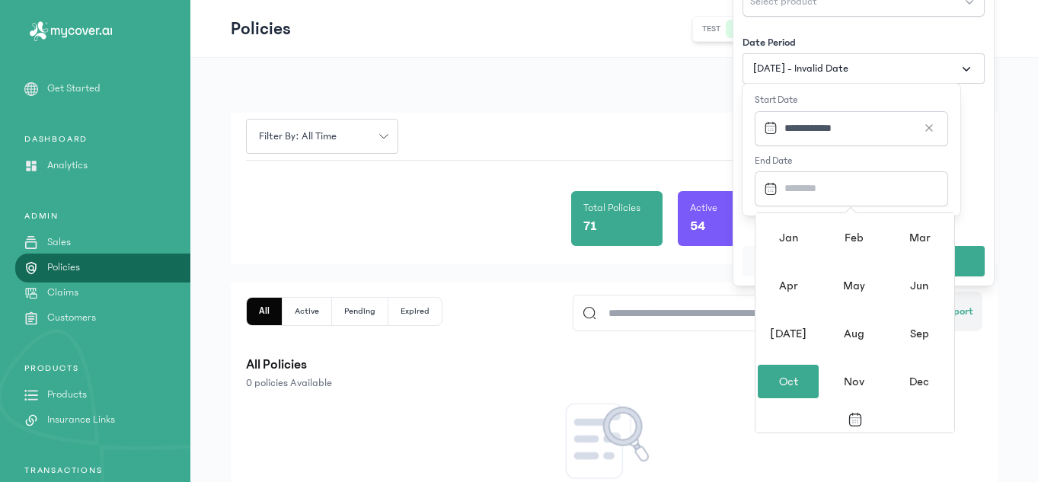
click at [799, 383] on div "Oct" at bounding box center [788, 382] width 61 height 34
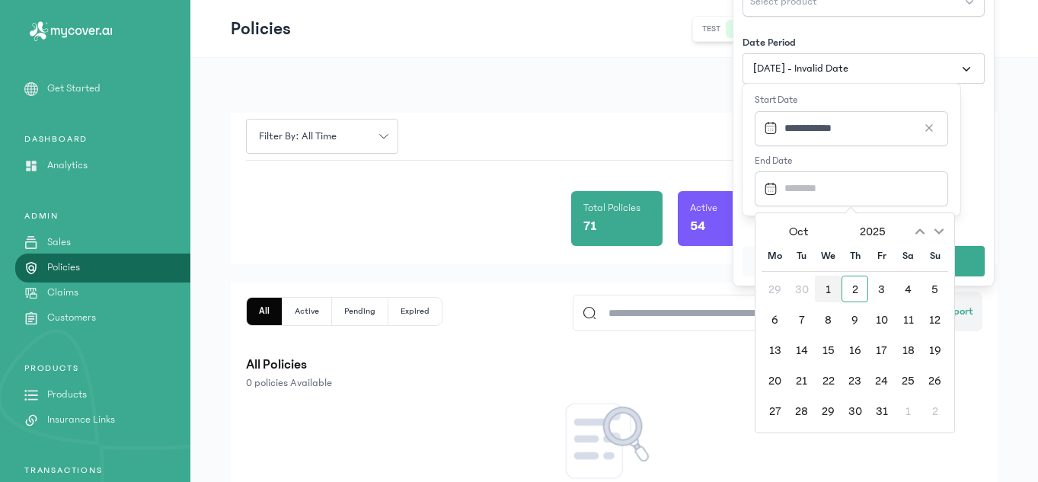
click at [837, 289] on div "1" at bounding box center [828, 289] width 27 height 27
type input "**********"
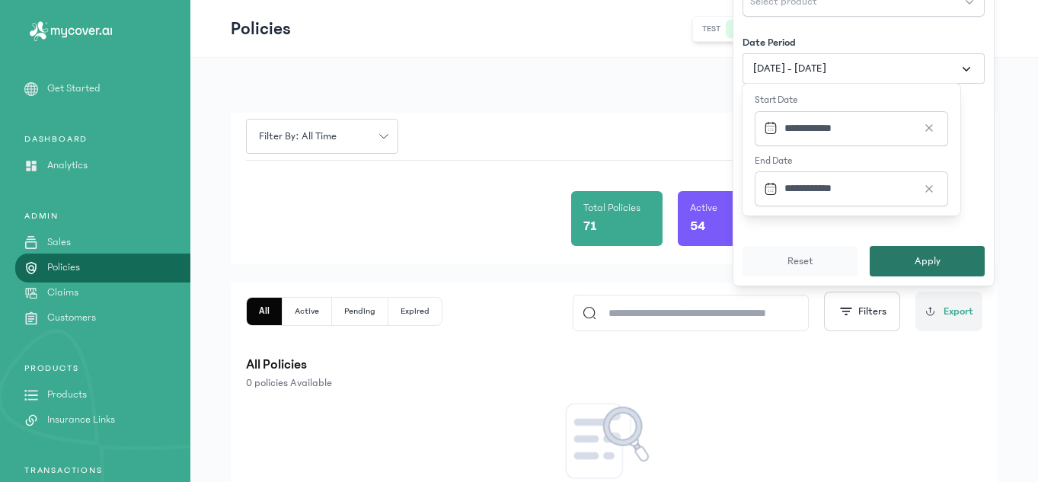
click at [924, 251] on button "Apply" at bounding box center [927, 261] width 115 height 30
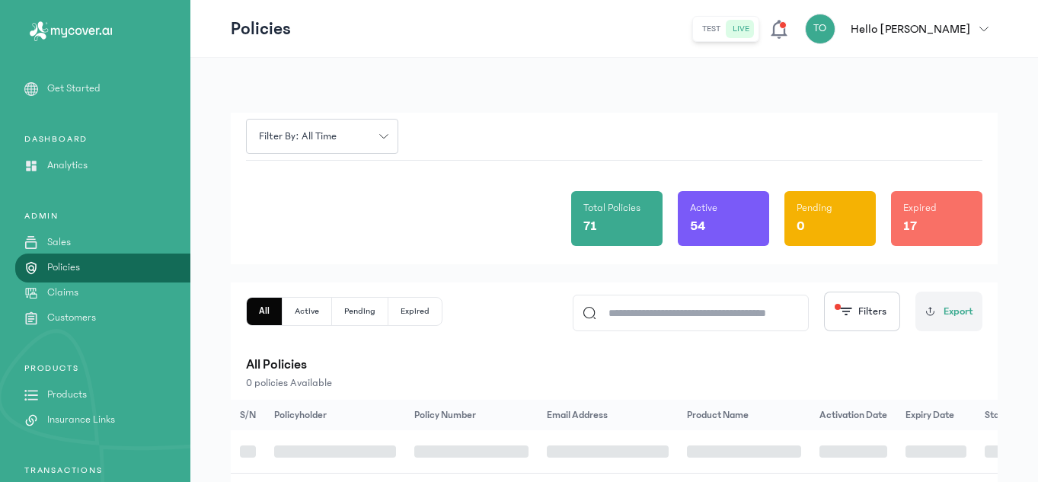
click at [924, 251] on div "Total Policies 71 Active 54 Pending 0 Expired 17" at bounding box center [614, 213] width 736 height 104
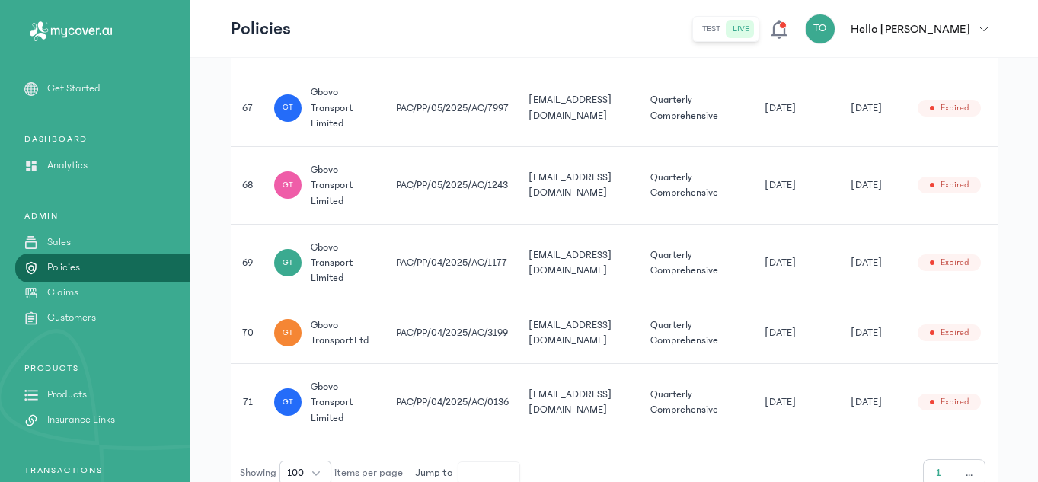
scroll to position [5308, 0]
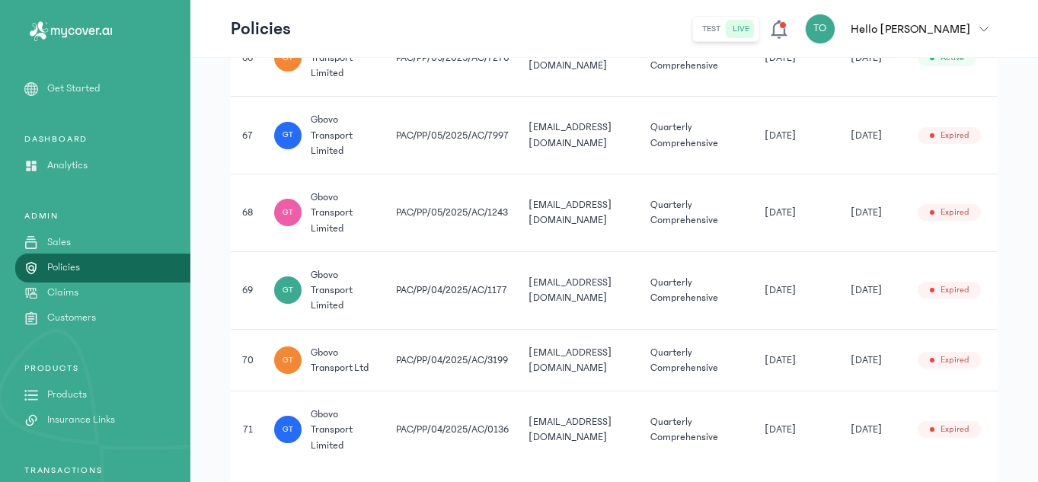
click at [867, 148] on td "[DATE]" at bounding box center [874, 136] width 67 height 78
click at [889, 159] on td "[DATE]" at bounding box center [874, 136] width 67 height 78
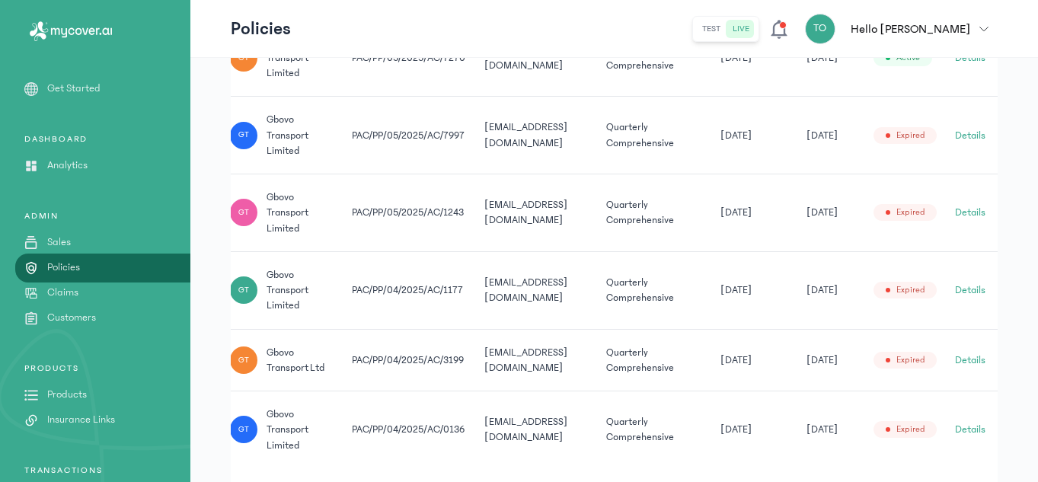
scroll to position [0, 54]
click at [970, 138] on button "Details" at bounding box center [970, 135] width 30 height 15
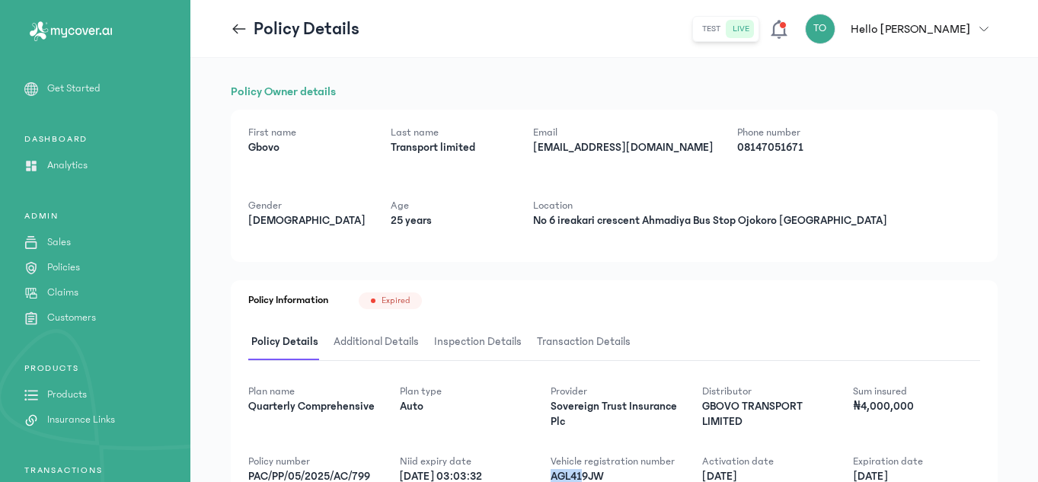
scroll to position [17, 0]
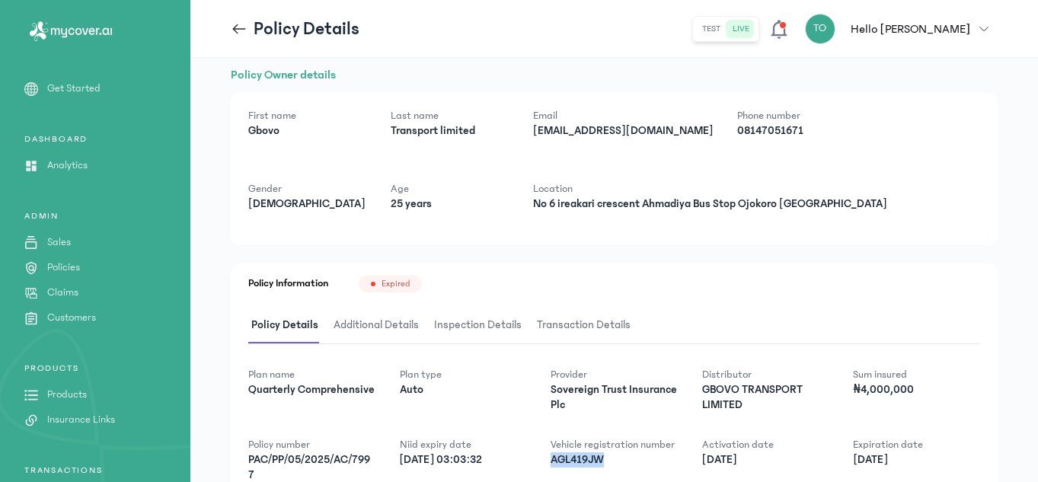
drag, startPoint x: 548, startPoint y: 479, endPoint x: 605, endPoint y: 466, distance: 58.6
click at [605, 466] on div "Plan name Quarterly Comprehensive Plan type Auto Provider Sovereign Trust Insur…" at bounding box center [614, 452] width 732 height 171
copy p "AGL419JW"
click at [605, 466] on p "AGL419JW" at bounding box center [613, 459] width 127 height 15
click at [241, 28] on icon at bounding box center [239, 28] width 13 height 1
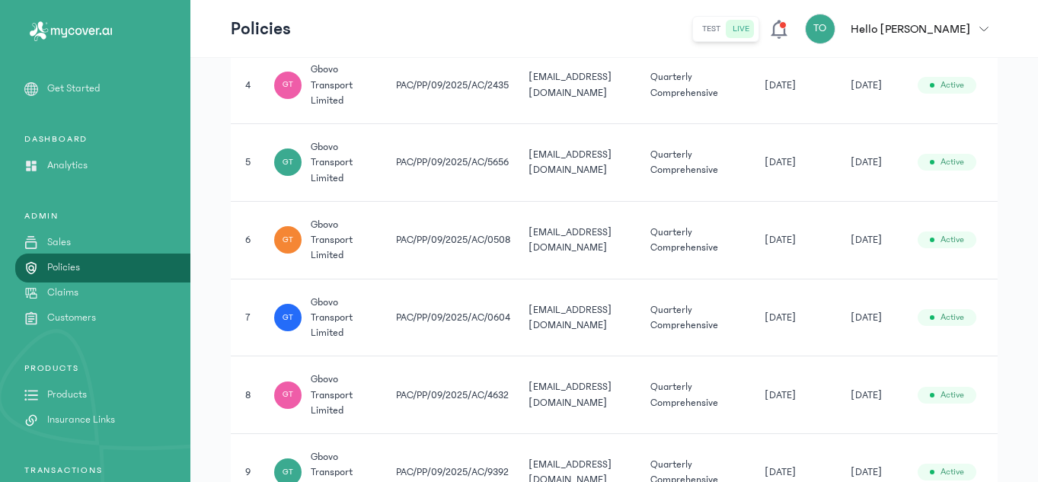
scroll to position [681, 0]
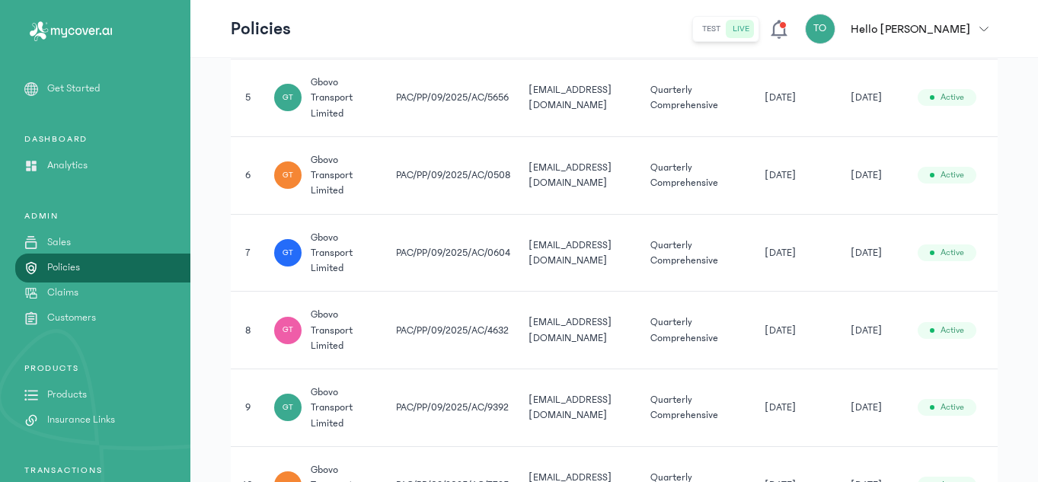
drag, startPoint x: 1036, startPoint y: 65, endPoint x: 1039, endPoint y: 92, distance: 27.5
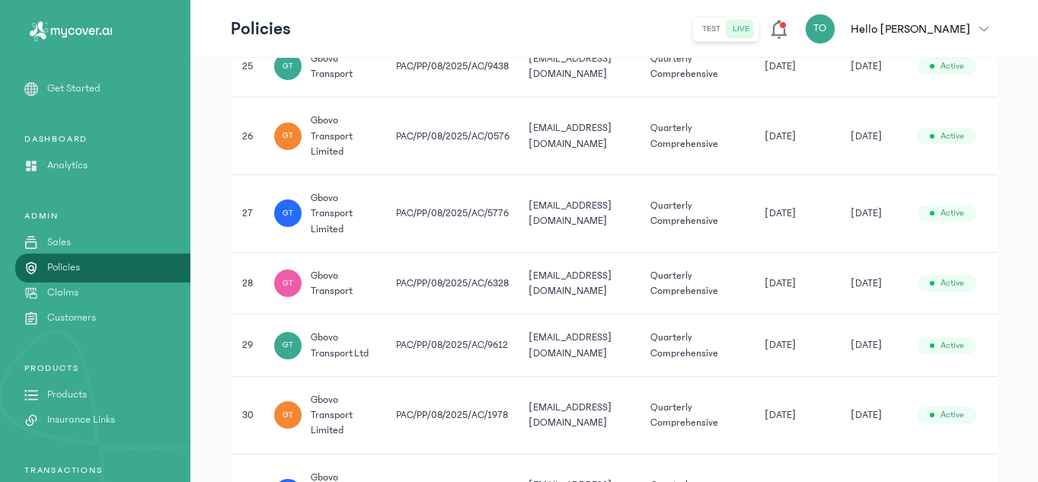
scroll to position [2219, 0]
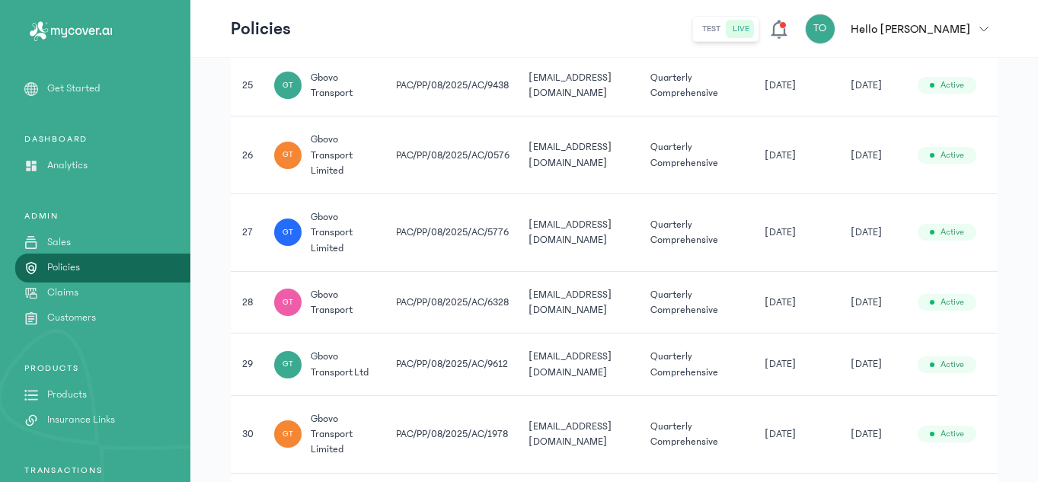
click at [780, 88] on span "[DATE]" at bounding box center [779, 85] width 31 height 15
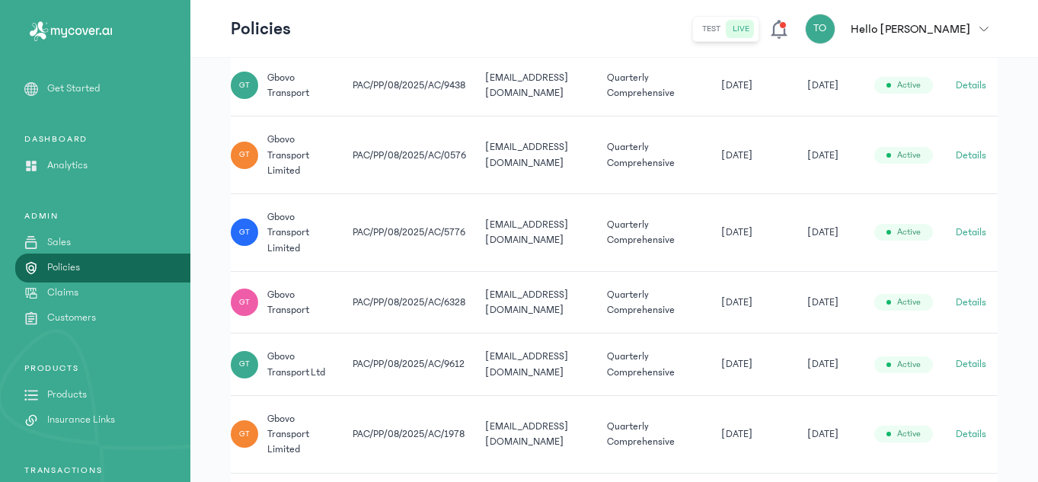
scroll to position [0, 54]
click at [973, 78] on button "Details" at bounding box center [970, 85] width 30 height 15
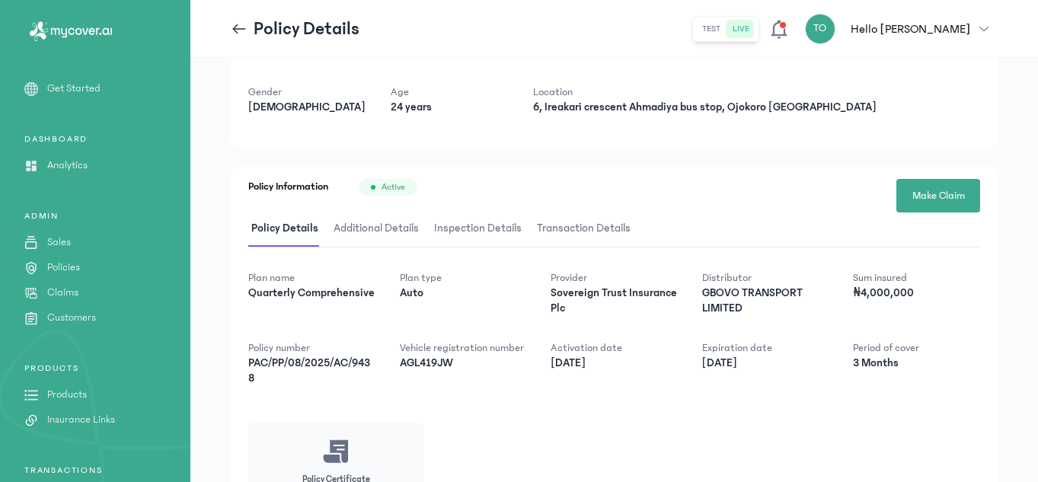
scroll to position [115, 0]
click at [238, 27] on icon at bounding box center [239, 29] width 17 height 17
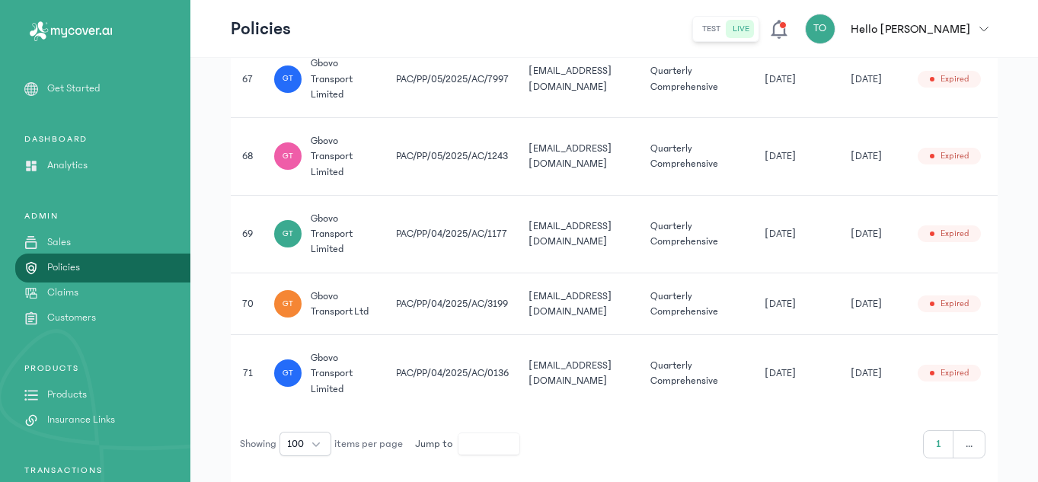
scroll to position [5372, 0]
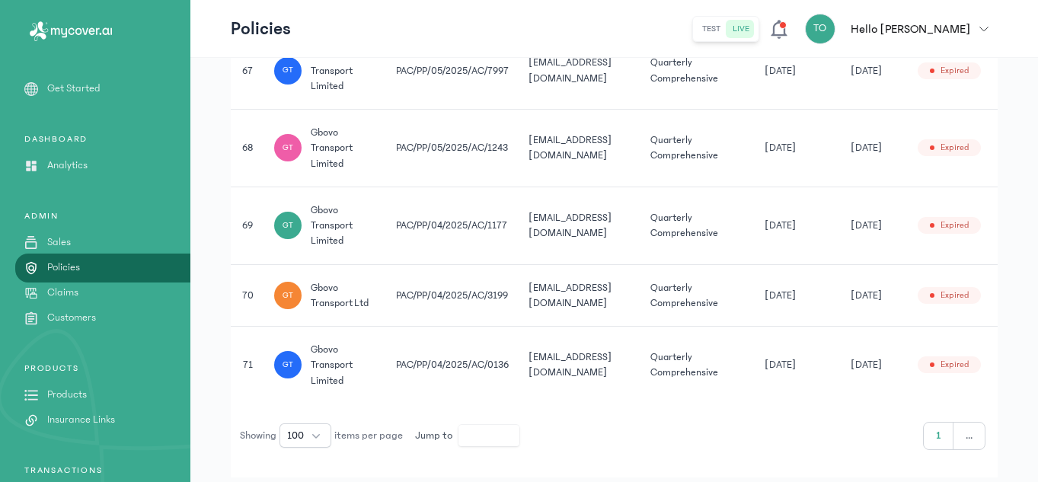
click at [799, 91] on td "[DATE]" at bounding box center [798, 71] width 86 height 78
click at [841, 100] on td "[DATE]" at bounding box center [798, 71] width 86 height 78
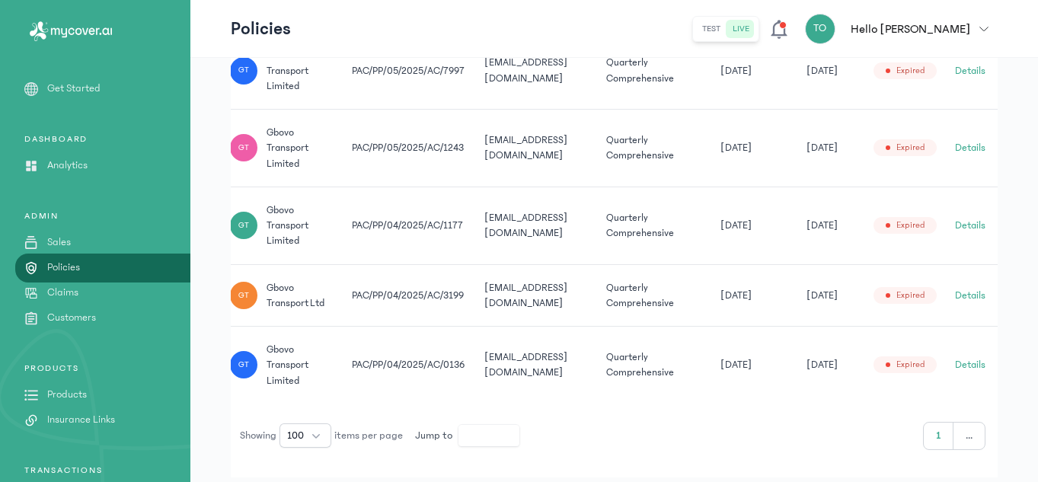
scroll to position [0, 54]
click at [962, 65] on button "Details" at bounding box center [970, 70] width 30 height 15
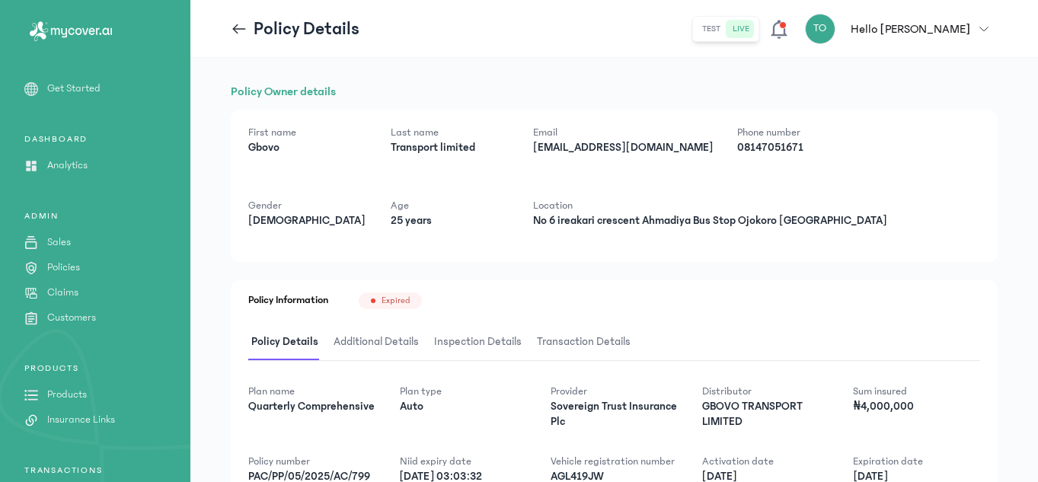
click at [238, 28] on icon at bounding box center [239, 28] width 13 height 1
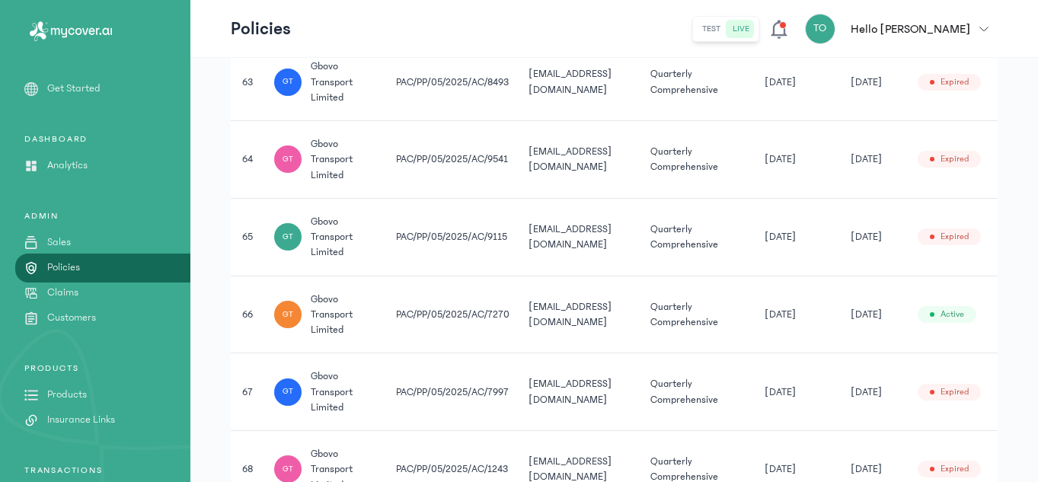
scroll to position [5072, 0]
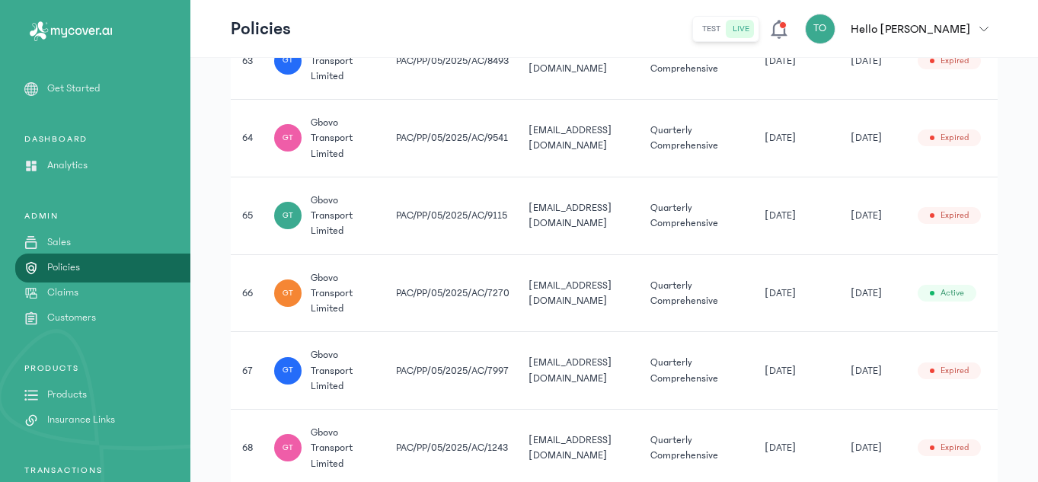
click at [809, 230] on td "[DATE]" at bounding box center [798, 216] width 86 height 78
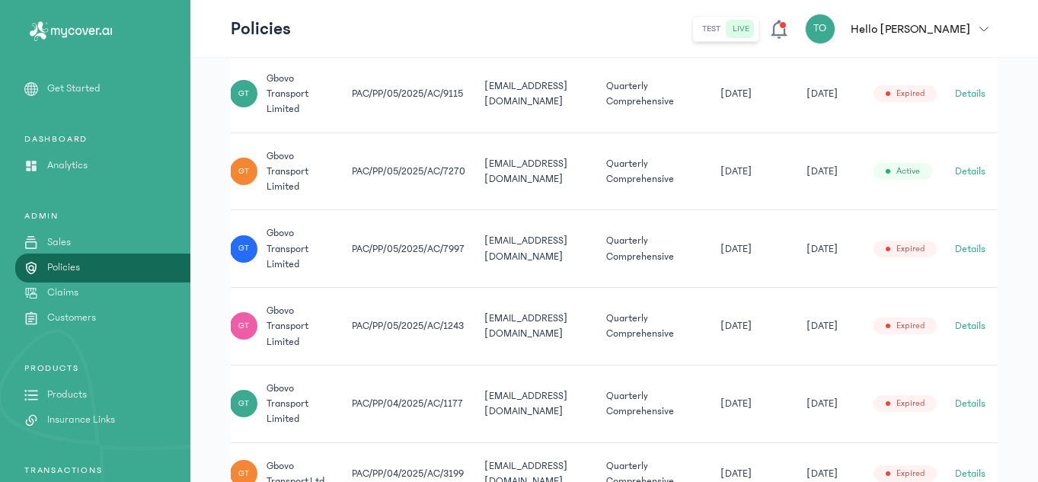
scroll to position [5225, 0]
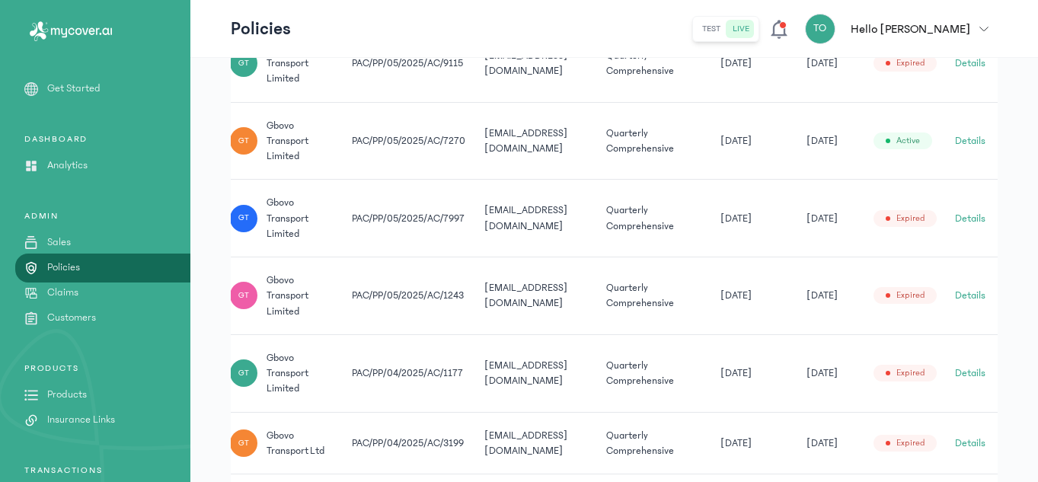
click at [970, 216] on button "Details" at bounding box center [970, 218] width 30 height 15
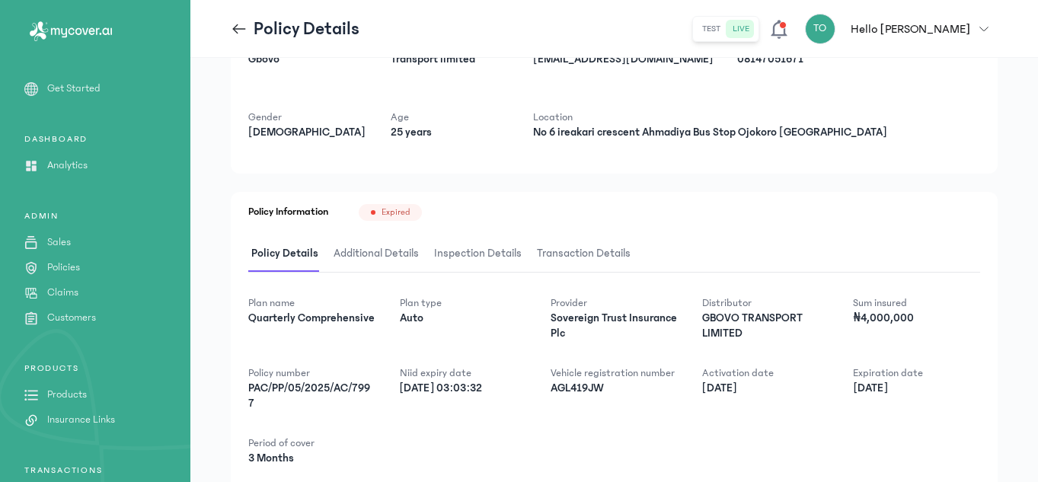
scroll to position [91, 0]
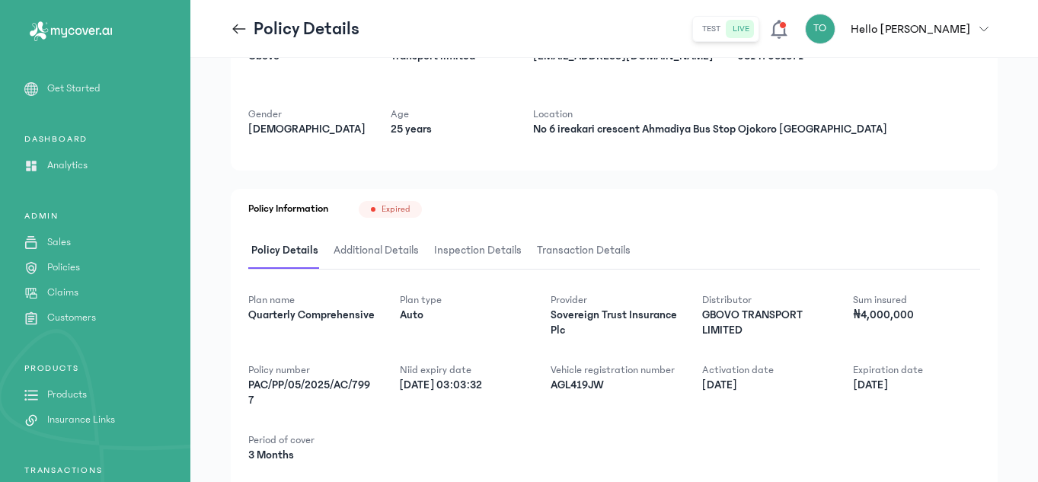
click at [238, 28] on icon at bounding box center [239, 28] width 13 height 1
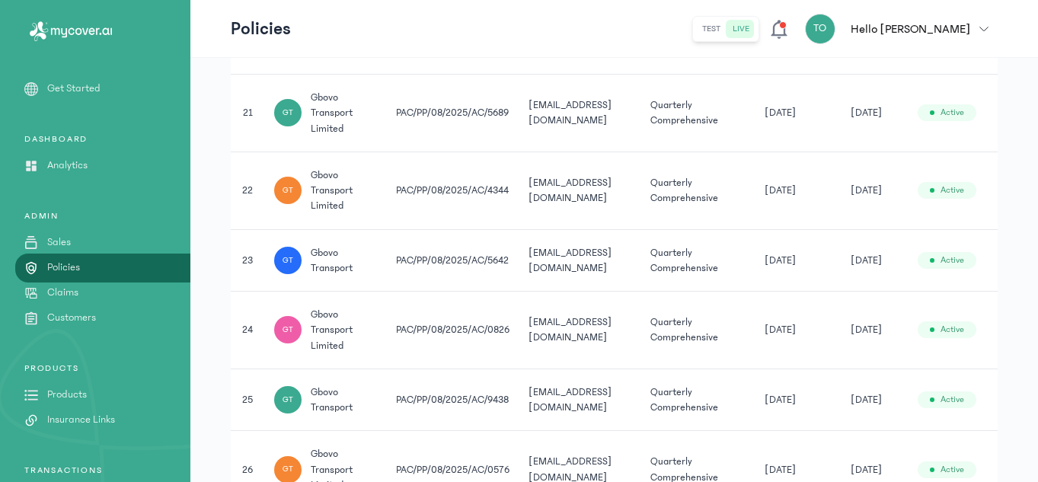
scroll to position [1935, 0]
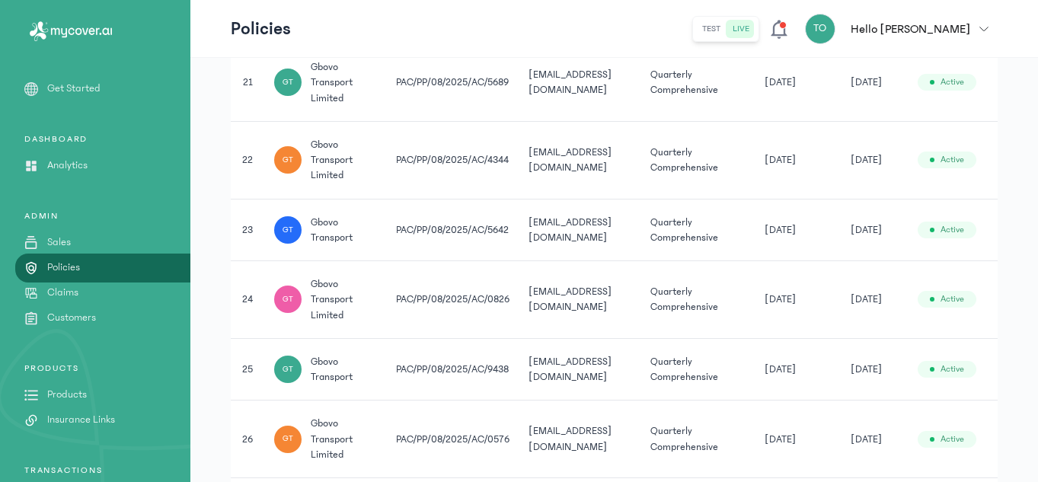
click at [817, 389] on td "[DATE]" at bounding box center [798, 369] width 86 height 62
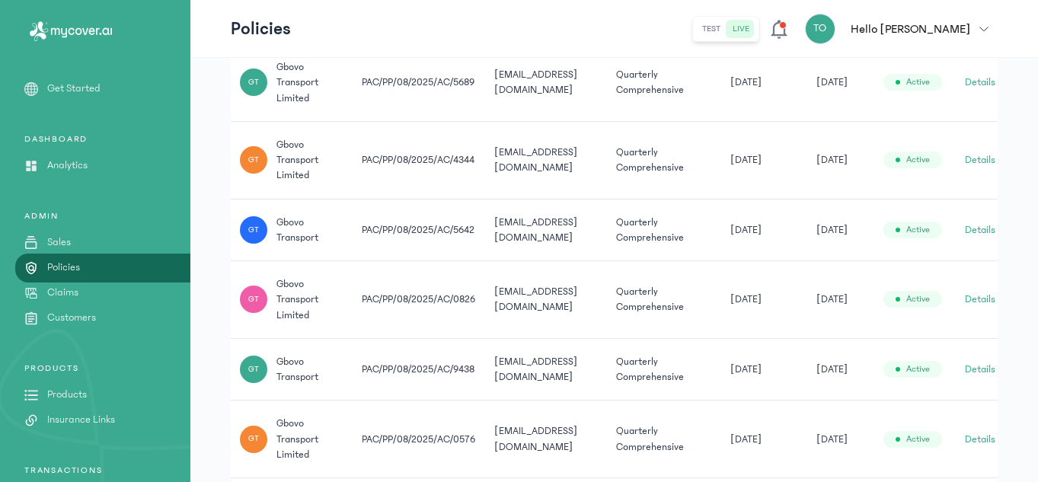
scroll to position [0, 54]
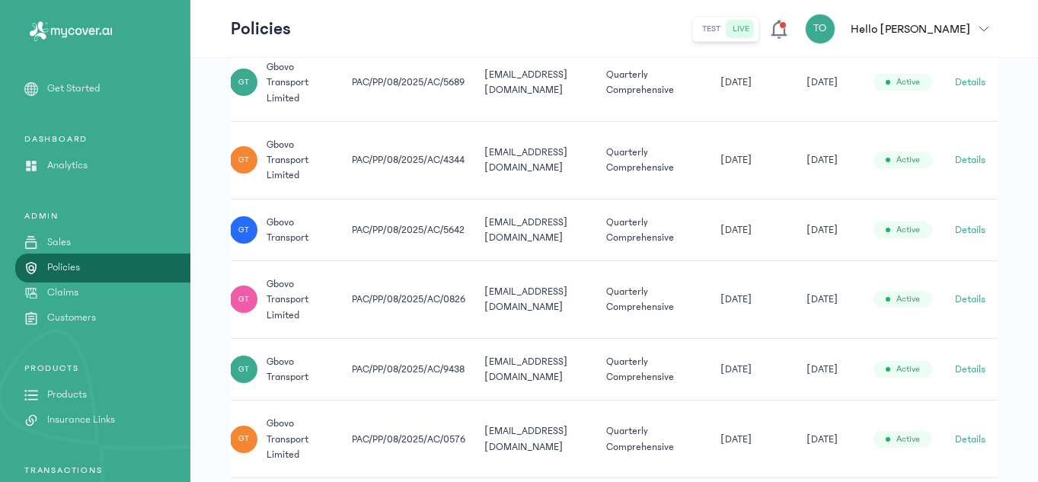
click at [972, 369] on button "Details" at bounding box center [970, 369] width 30 height 15
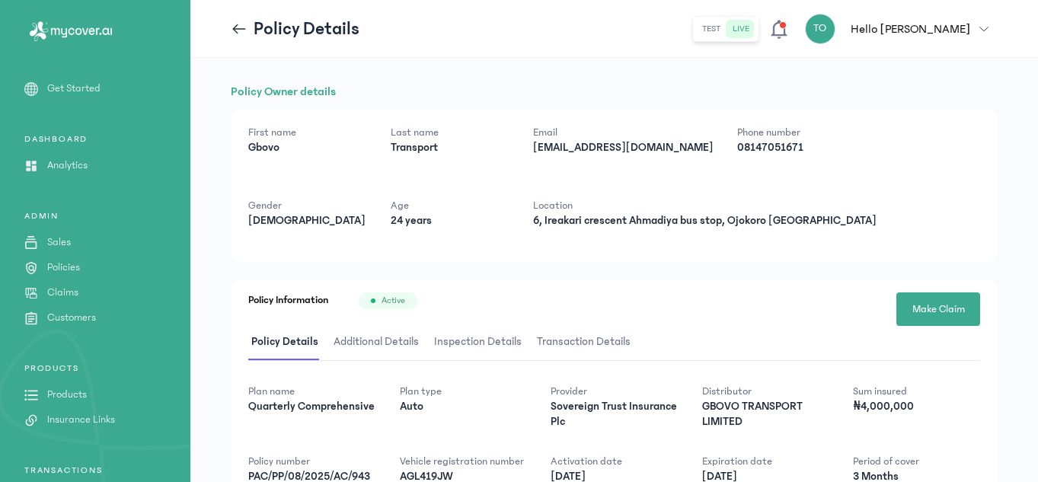
click at [234, 17] on div "Policy Details" at bounding box center [295, 29] width 129 height 24
click at [237, 27] on icon at bounding box center [239, 29] width 17 height 17
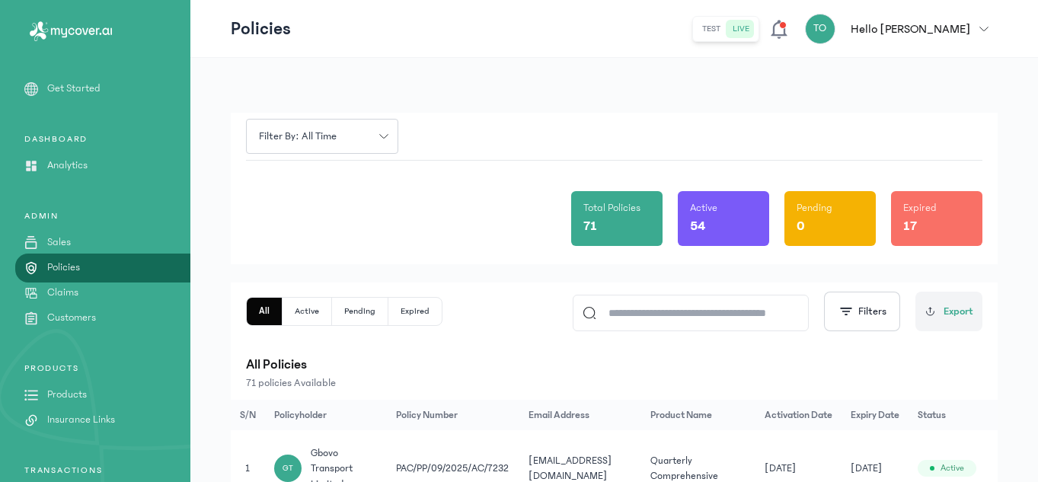
click at [662, 320] on input at bounding box center [697, 312] width 203 height 35
paste input "**********"
type input "**********"
click at [780, 445] on td "[DATE]" at bounding box center [797, 468] width 86 height 77
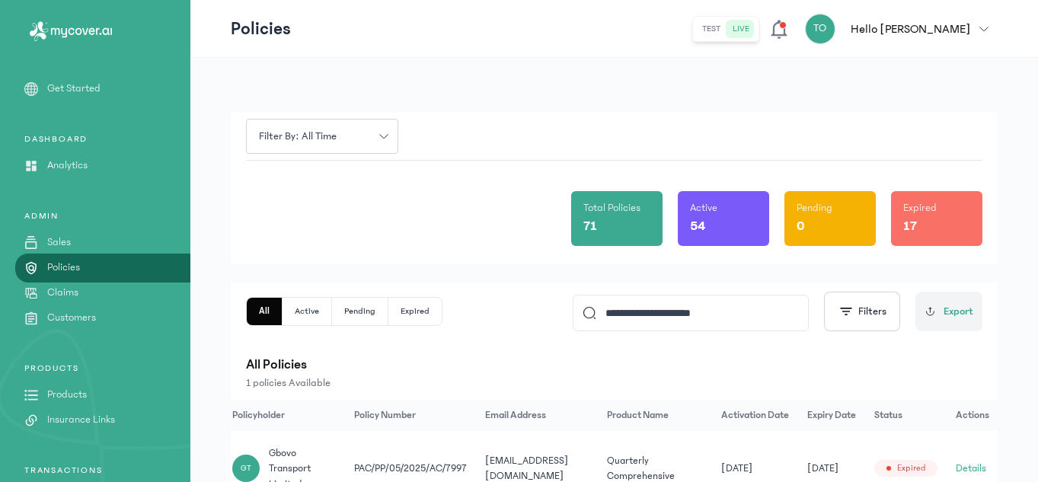
scroll to position [0, 51]
click at [972, 470] on button "Details" at bounding box center [970, 468] width 30 height 15
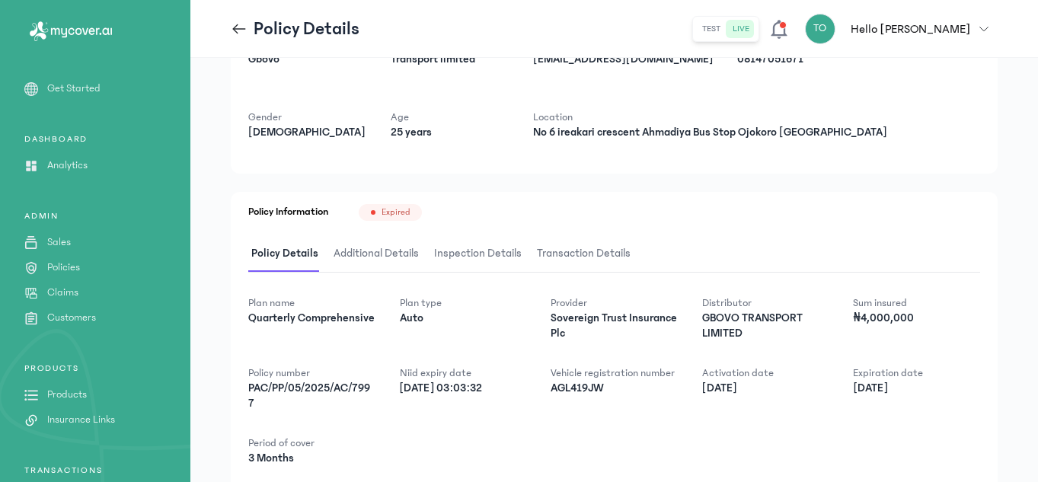
scroll to position [91, 0]
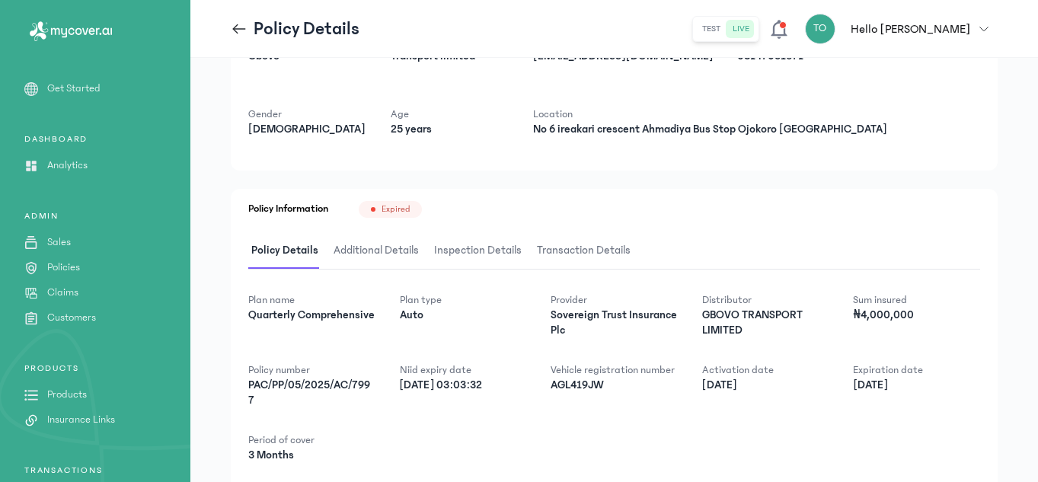
click at [498, 343] on div "Plan name Quarterly Comprehensive Plan type Auto Provider Sovereign Trust Insur…" at bounding box center [614, 377] width 732 height 171
drag, startPoint x: 550, startPoint y: 385, endPoint x: 643, endPoint y: 382, distance: 92.9
click at [643, 382] on div "Plan name Quarterly Comprehensive Plan type Auto Provider Sovereign Trust Insur…" at bounding box center [614, 377] width 732 height 171
copy p "AGL419JW"
click at [643, 381] on p "AGL419JW" at bounding box center [613, 385] width 127 height 15
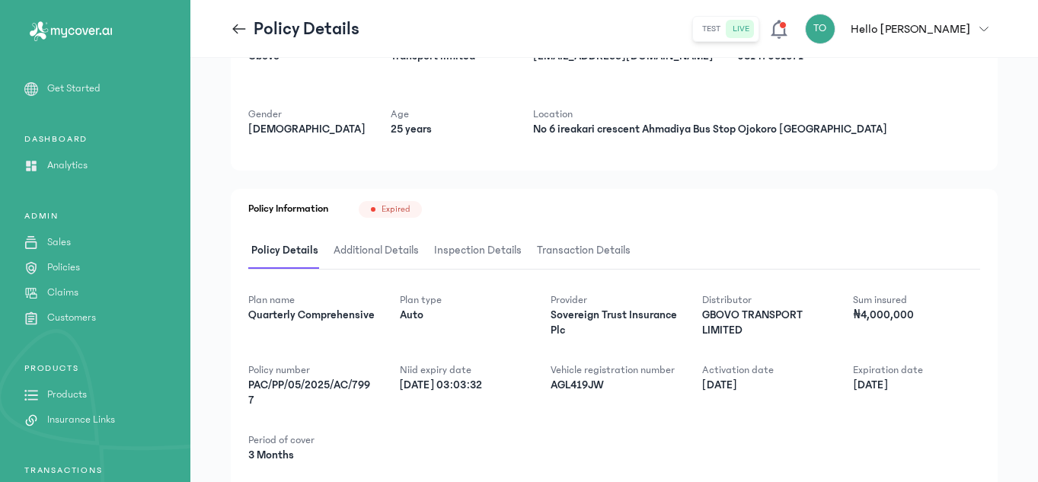
click at [643, 381] on p "AGL419JW" at bounding box center [613, 385] width 127 height 15
drag, startPoint x: 551, startPoint y: 382, endPoint x: 628, endPoint y: 388, distance: 77.1
click at [628, 388] on p "AGL419JW" at bounding box center [613, 385] width 127 height 15
copy p "AGL419JW"
click at [247, 33] on icon at bounding box center [239, 29] width 17 height 17
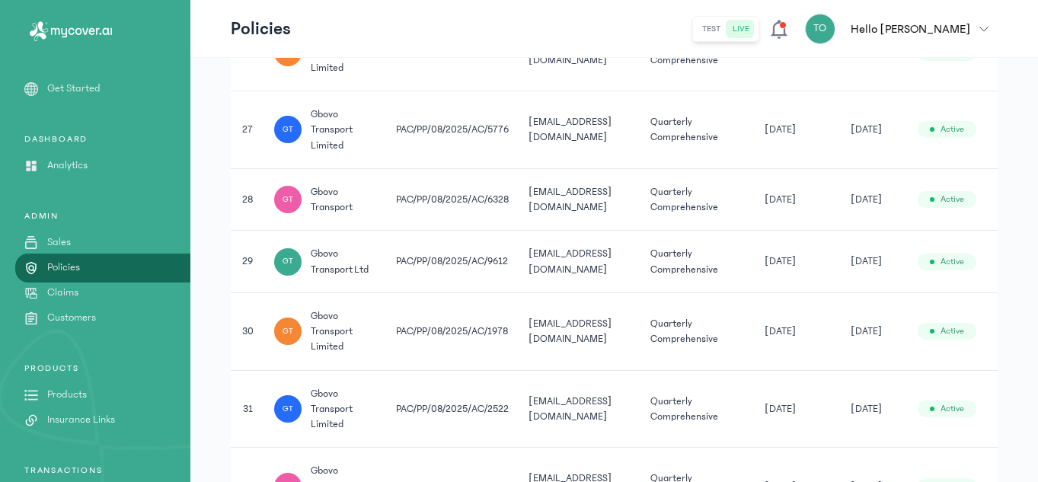
scroll to position [2136, 0]
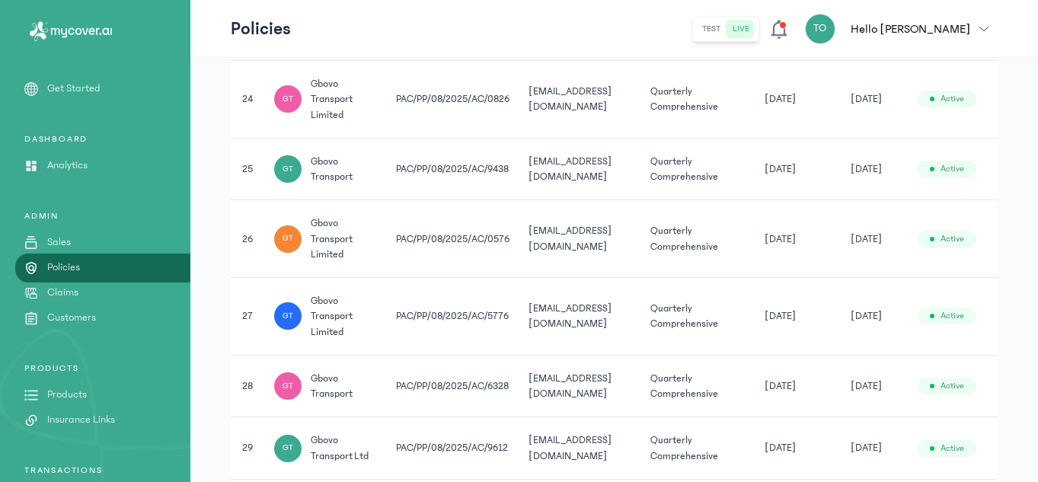
click at [772, 184] on td "[DATE]" at bounding box center [798, 169] width 86 height 62
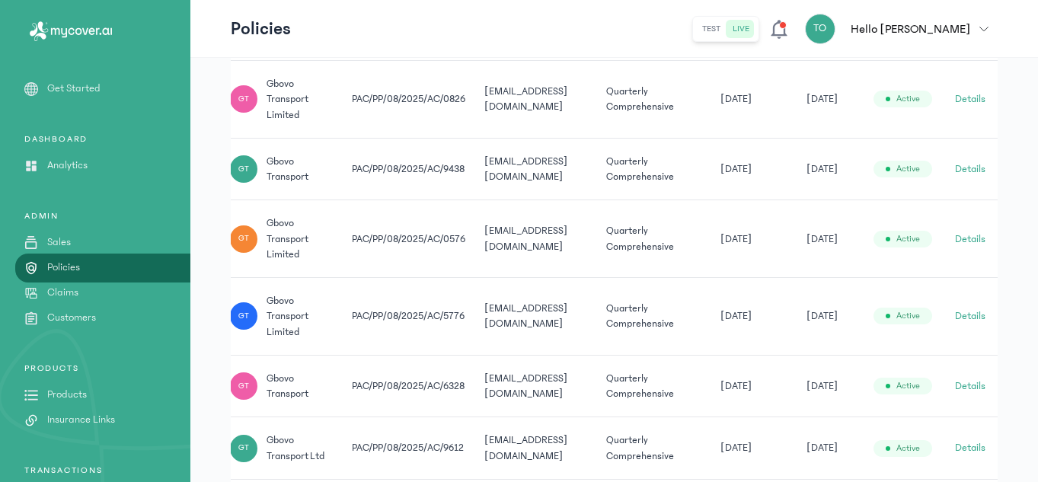
scroll to position [0, 54]
click at [967, 172] on button "Details" at bounding box center [970, 168] width 30 height 15
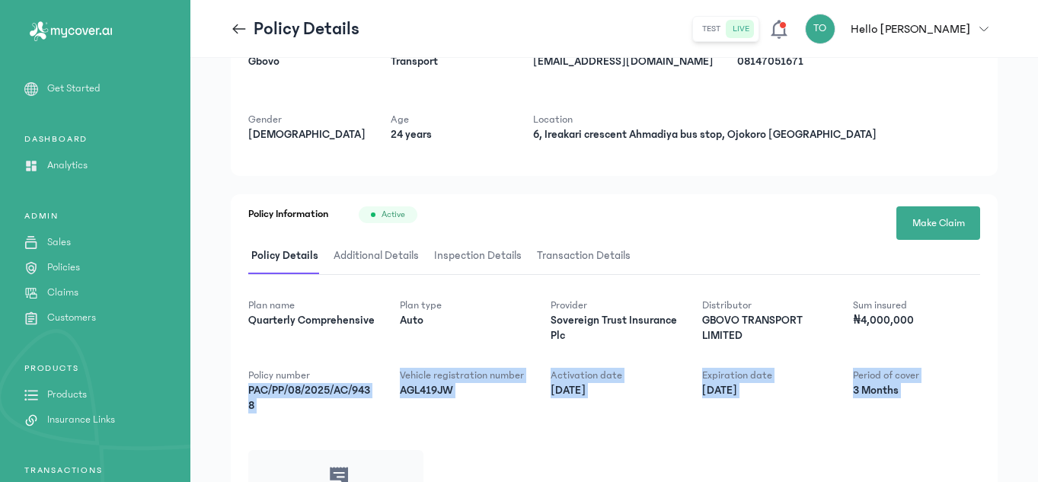
scroll to position [101, 0]
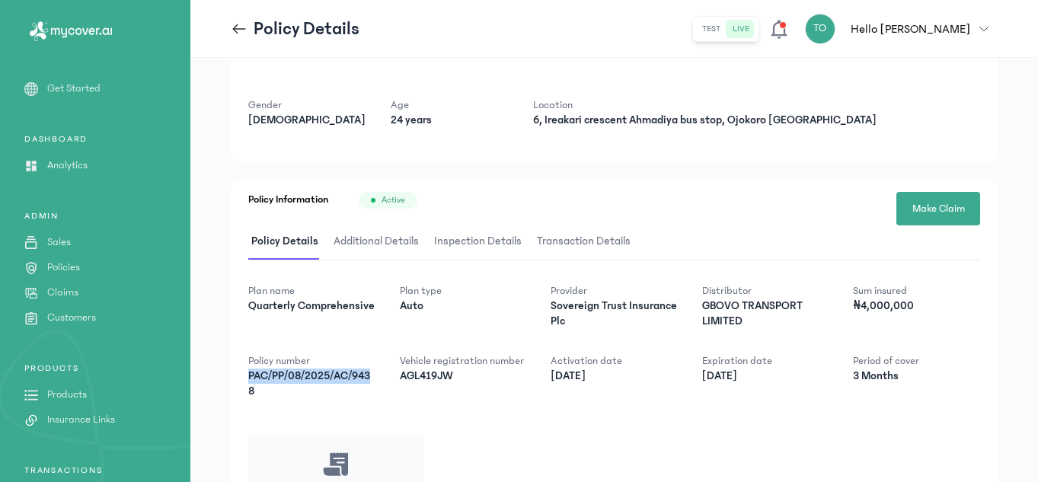
drag, startPoint x: 248, startPoint y: 470, endPoint x: 375, endPoint y: 375, distance: 158.4
click at [375, 375] on p "PAC/PP/08/2025/AC/9438" at bounding box center [311, 384] width 127 height 30
copy p "PAC/PP/08/2025/AC/943"
click at [375, 375] on p "PAC/PP/08/2025/AC/9438" at bounding box center [311, 384] width 127 height 30
click at [238, 29] on icon at bounding box center [239, 28] width 13 height 1
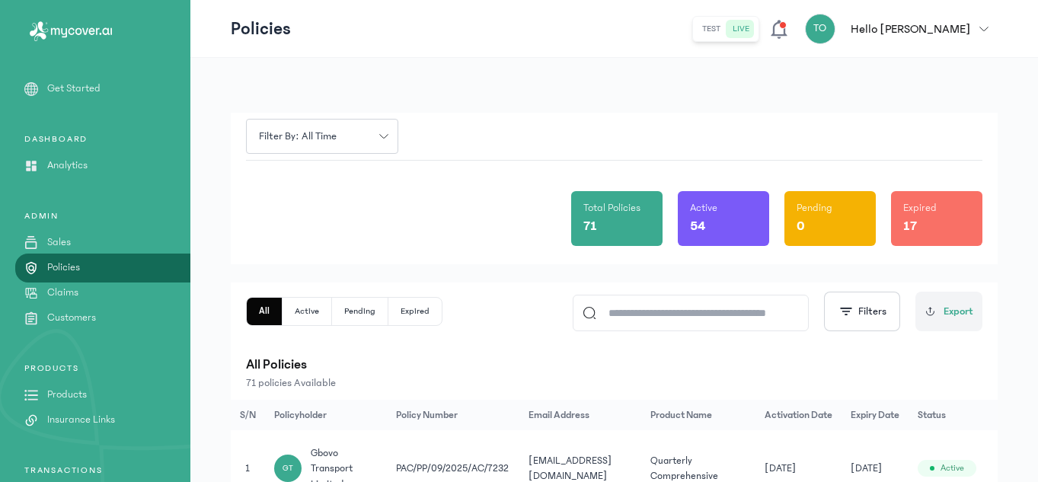
click at [636, 308] on input at bounding box center [697, 312] width 203 height 35
paste input "**********"
type input "**********"
click at [706, 418] on th "Product Name" at bounding box center [696, 415] width 114 height 30
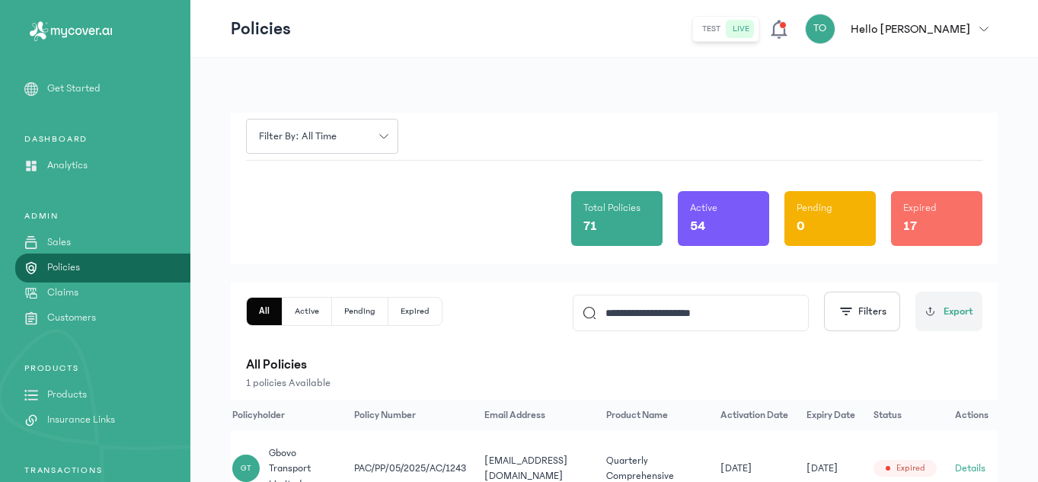
scroll to position [0, 51]
click at [960, 464] on button "Details" at bounding box center [970, 468] width 30 height 15
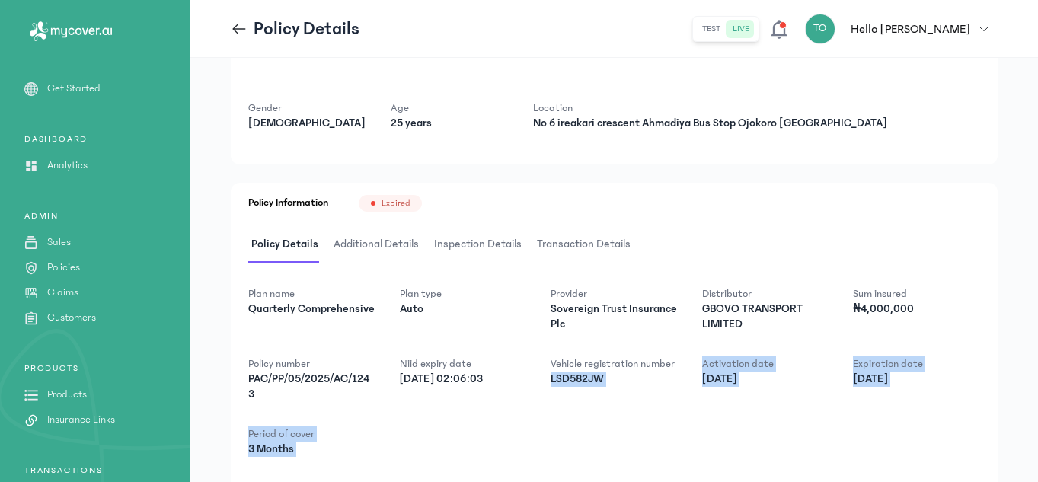
scroll to position [198, 0]
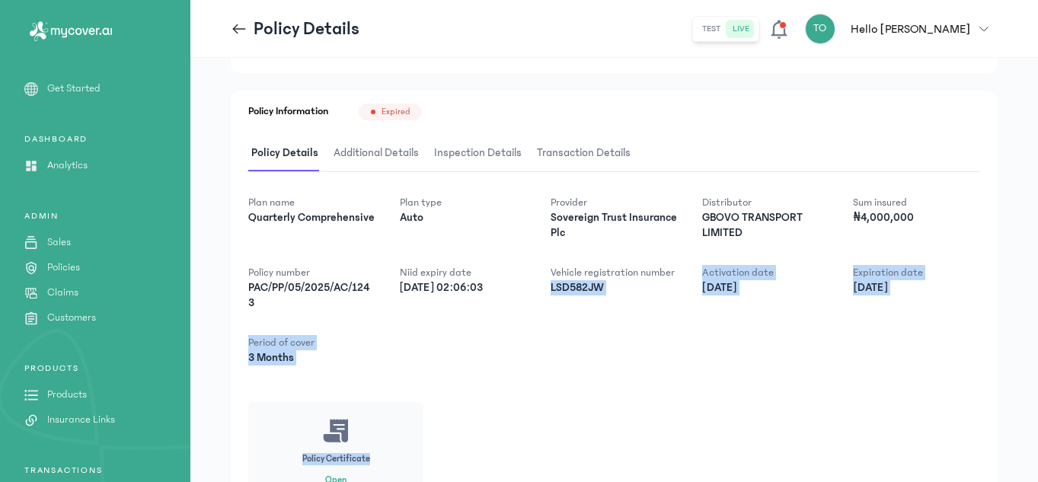
drag, startPoint x: 550, startPoint y: 473, endPoint x: 611, endPoint y: 474, distance: 60.9
click at [611, 474] on div "Plan name Quarterly Comprehensive Plan type Auto Provider Sovereign Trust Insur…" at bounding box center [614, 347] width 732 height 307
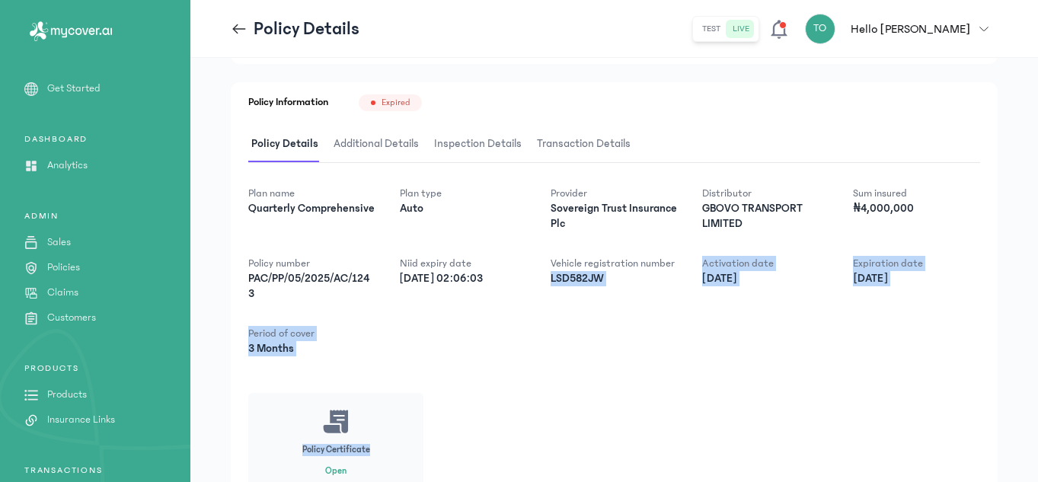
click at [605, 284] on p "LSD582JW" at bounding box center [613, 278] width 127 height 15
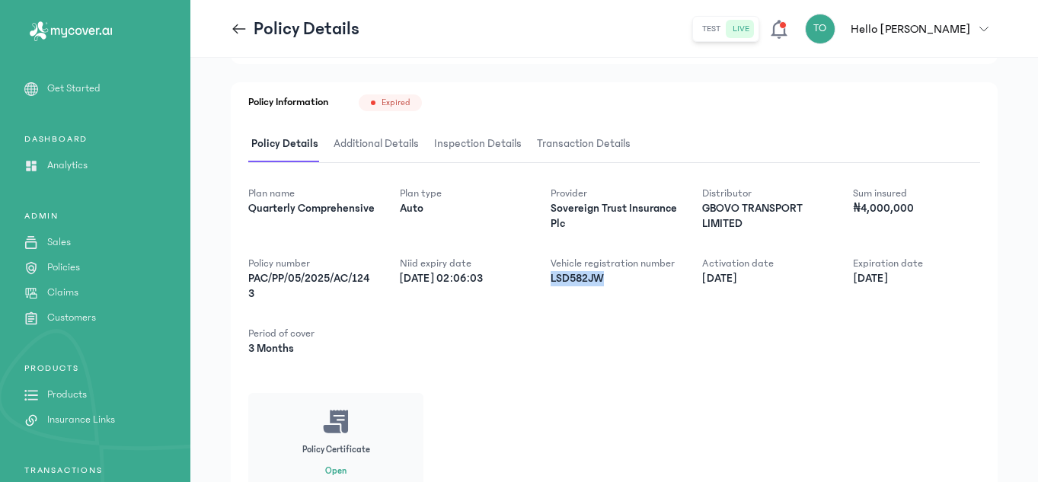
drag, startPoint x: 546, startPoint y: 276, endPoint x: 608, endPoint y: 278, distance: 61.7
click at [608, 278] on div "Plan name Quarterly Comprehensive Plan type Auto Provider Sovereign Trust Insur…" at bounding box center [614, 271] width 732 height 171
copy p "LSD582JW"
click at [235, 28] on icon at bounding box center [239, 28] width 13 height 1
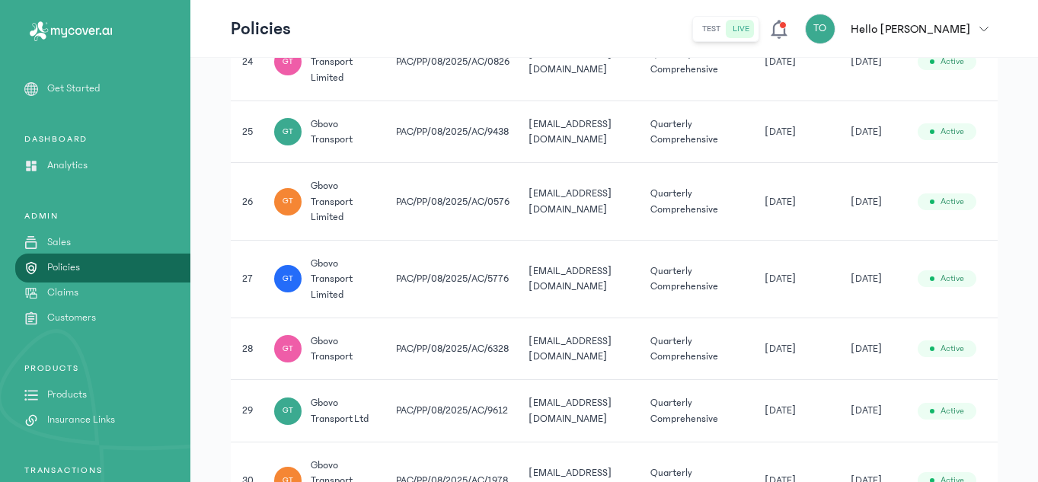
scroll to position [2304, 0]
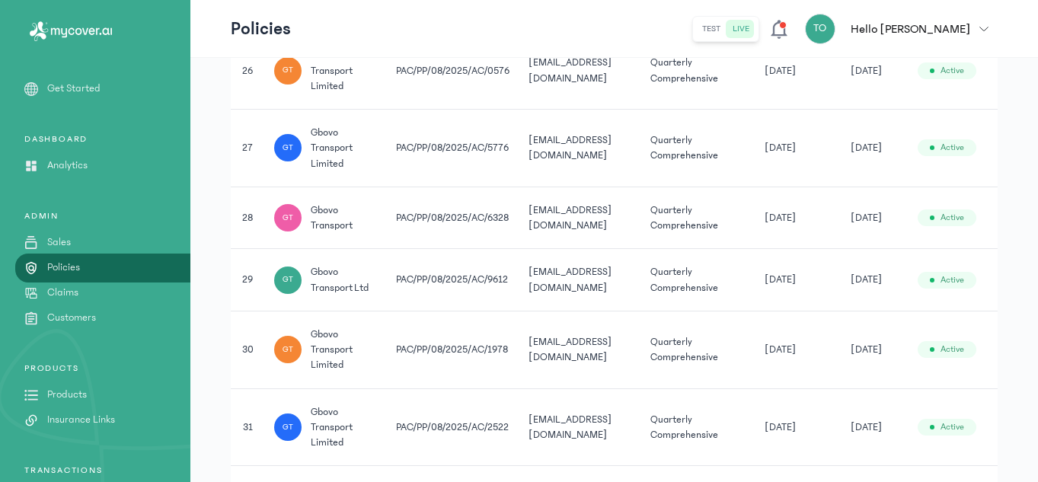
click at [774, 228] on td "[DATE]" at bounding box center [798, 218] width 86 height 62
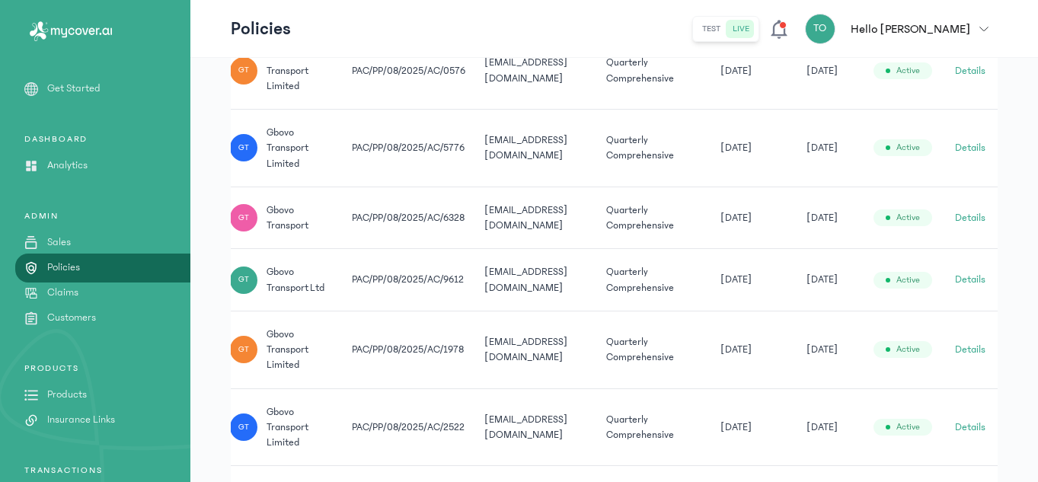
scroll to position [0, 54]
click at [967, 212] on button "Details" at bounding box center [970, 217] width 30 height 15
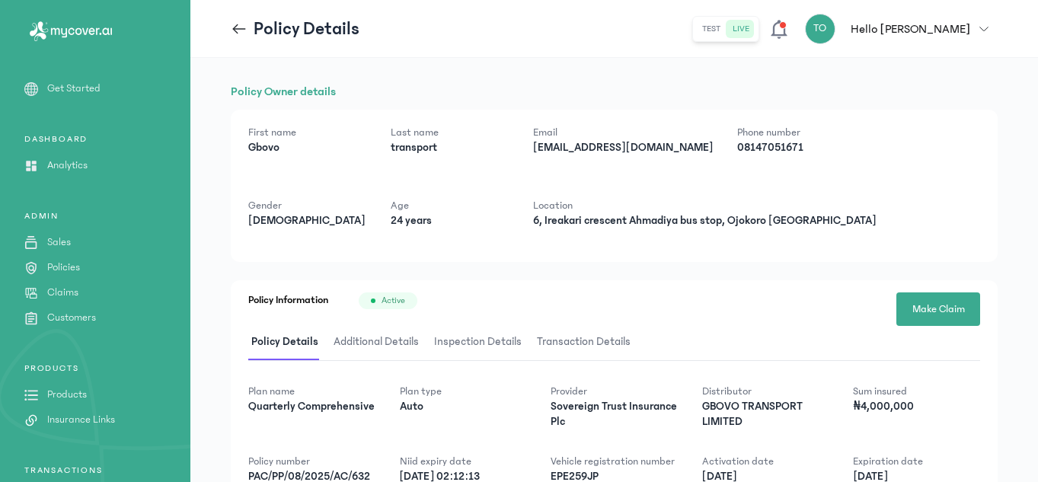
click at [234, 25] on icon at bounding box center [239, 29] width 17 height 17
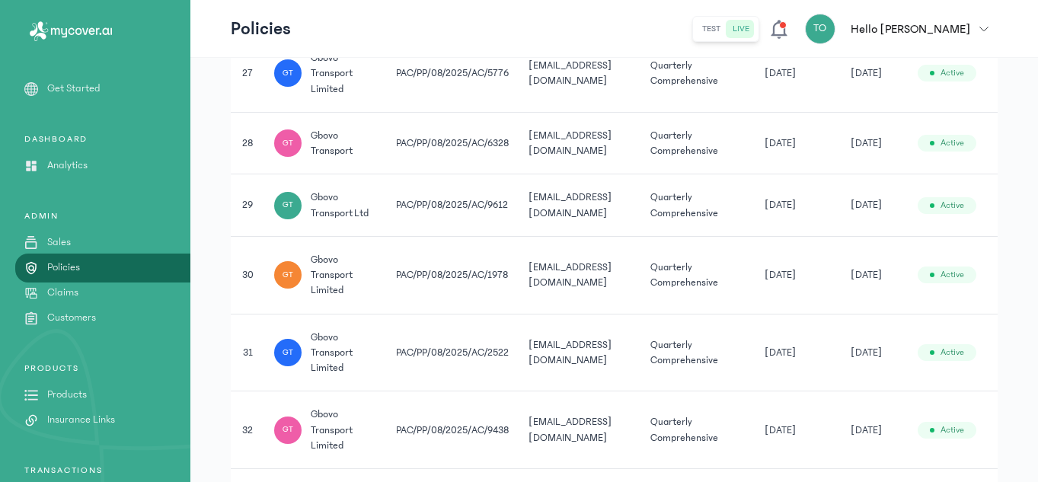
scroll to position [2463, 0]
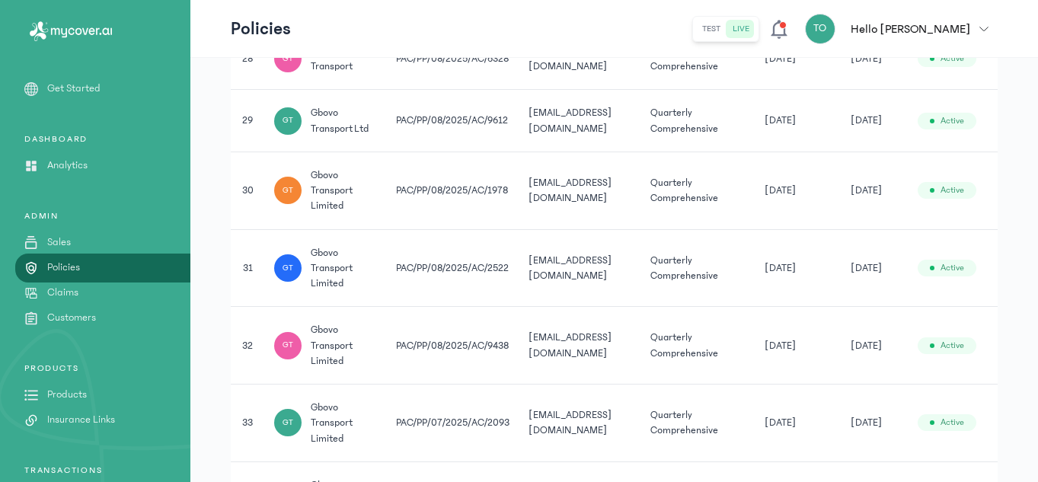
click at [777, 219] on td "[DATE]" at bounding box center [798, 191] width 86 height 78
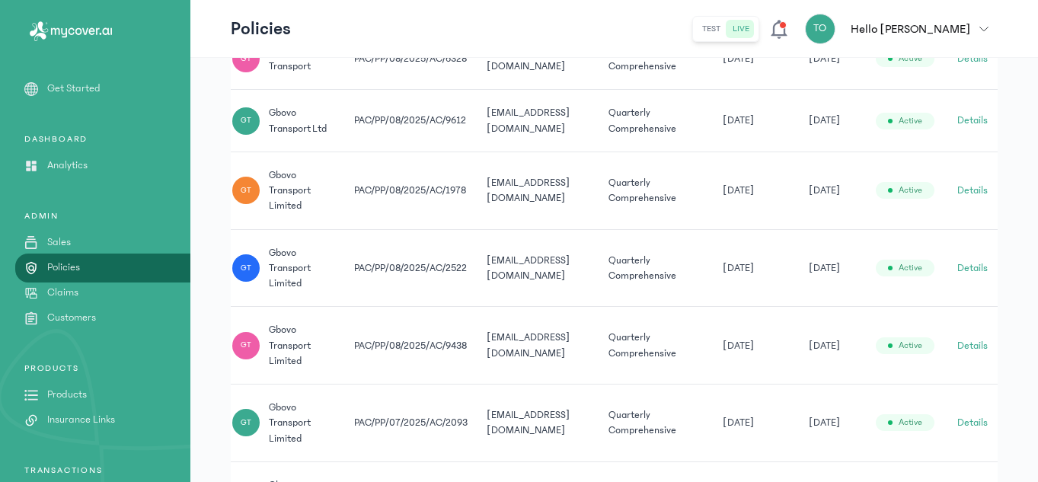
scroll to position [0, 54]
click at [971, 183] on button "Details" at bounding box center [970, 190] width 30 height 15
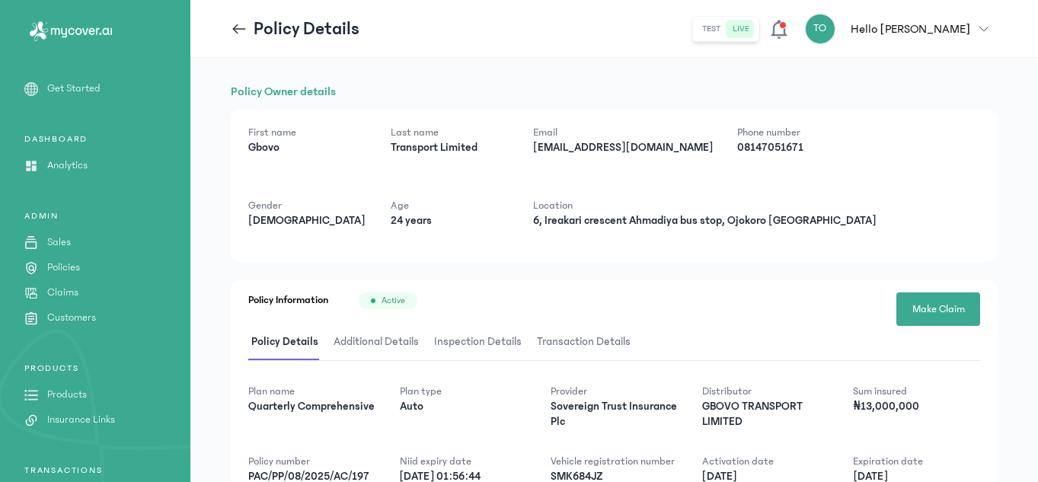
click at [240, 27] on icon at bounding box center [239, 29] width 17 height 17
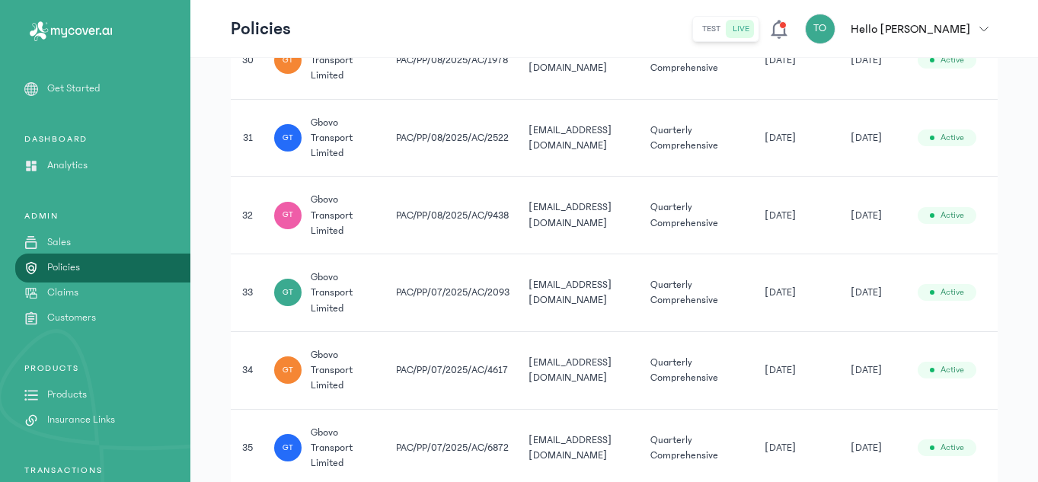
scroll to position [2574, 0]
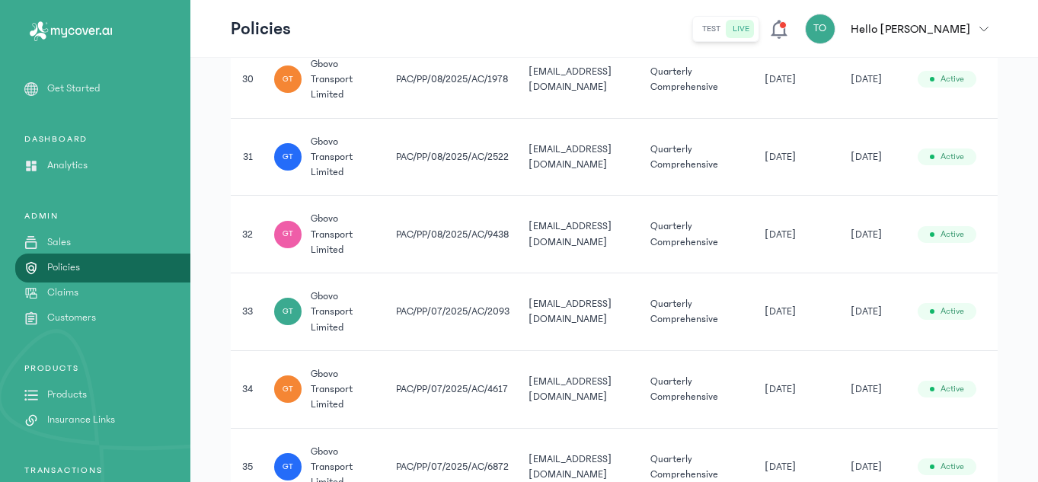
click at [775, 253] on td "[DATE]" at bounding box center [798, 235] width 86 height 78
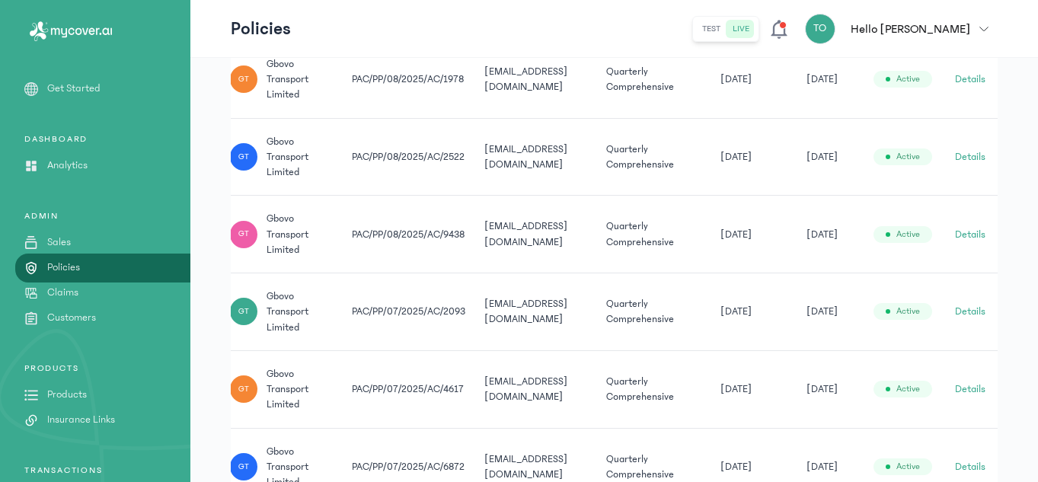
scroll to position [0, 54]
click at [965, 230] on button "Details" at bounding box center [970, 234] width 30 height 15
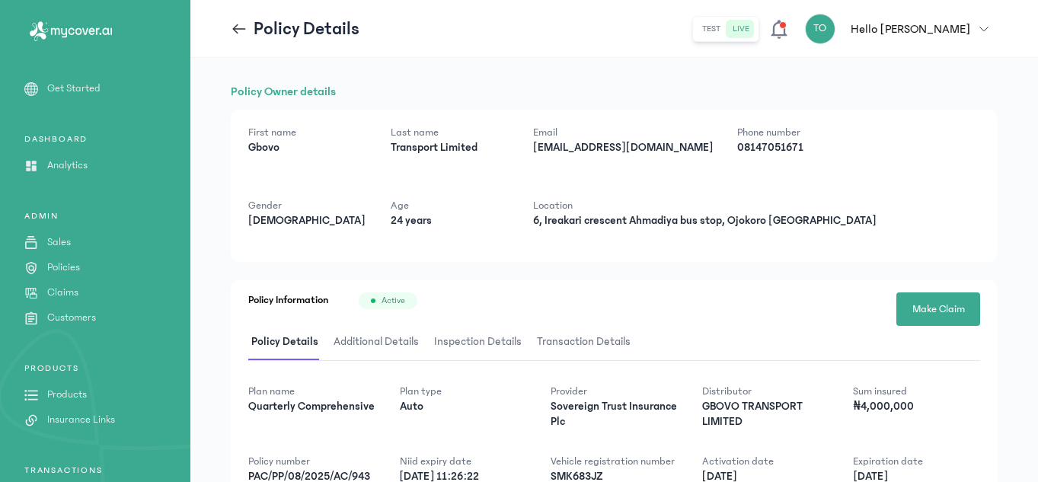
click at [244, 22] on icon at bounding box center [239, 29] width 17 height 17
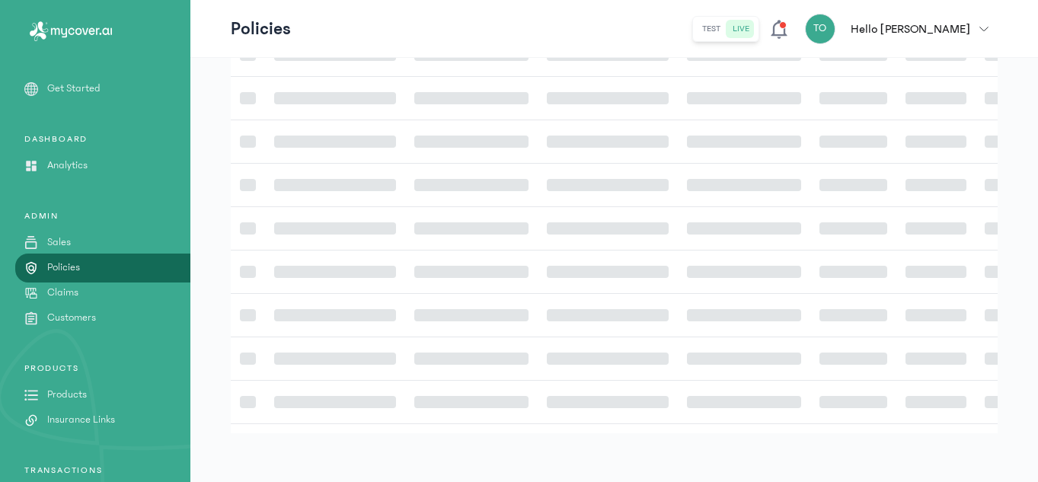
scroll to position [443, 0]
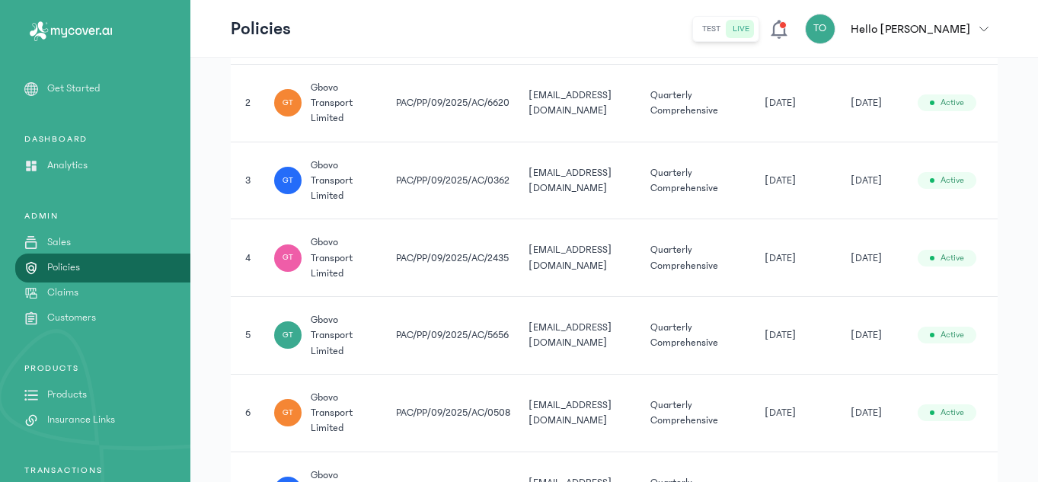
click at [828, 221] on td "[DATE]" at bounding box center [798, 258] width 86 height 78
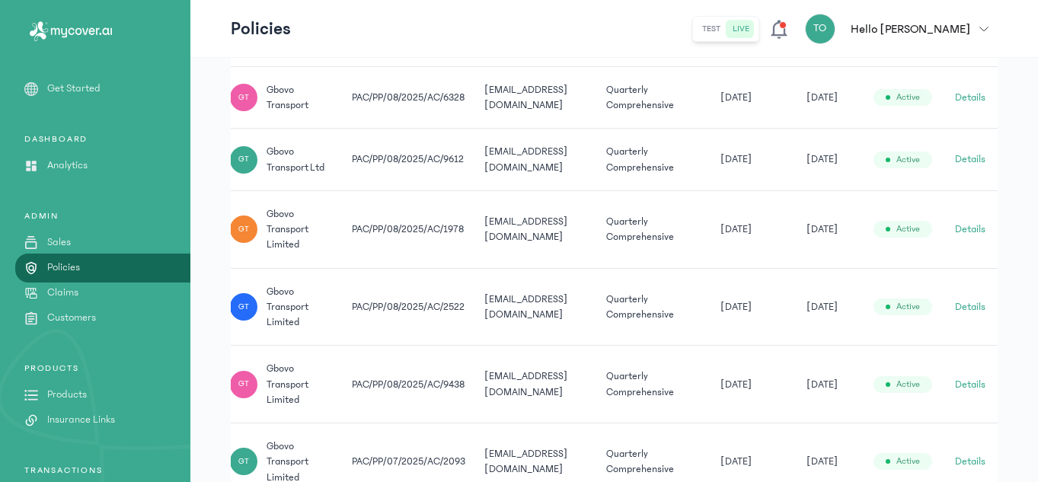
scroll to position [2423, 0]
click at [972, 228] on button "Details" at bounding box center [970, 230] width 30 height 15
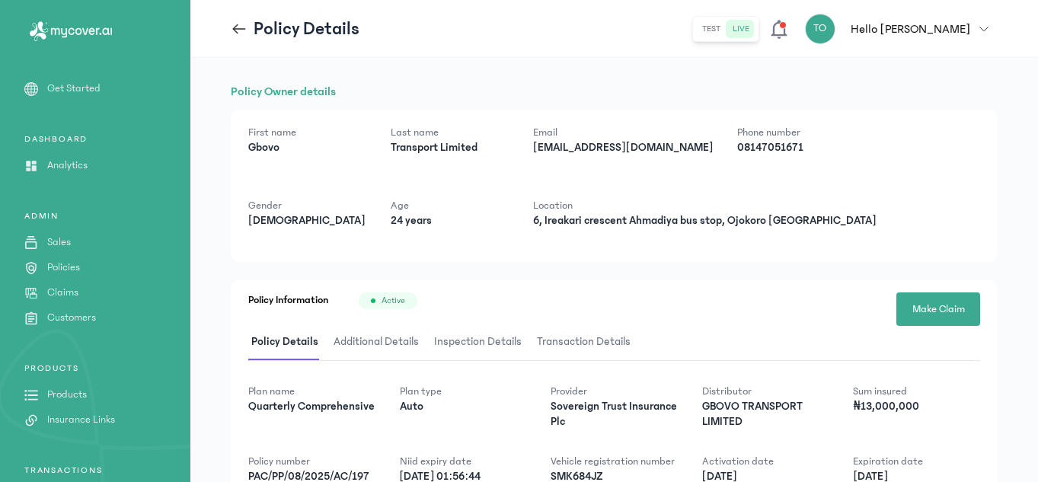
click at [242, 28] on icon at bounding box center [239, 28] width 13 height 1
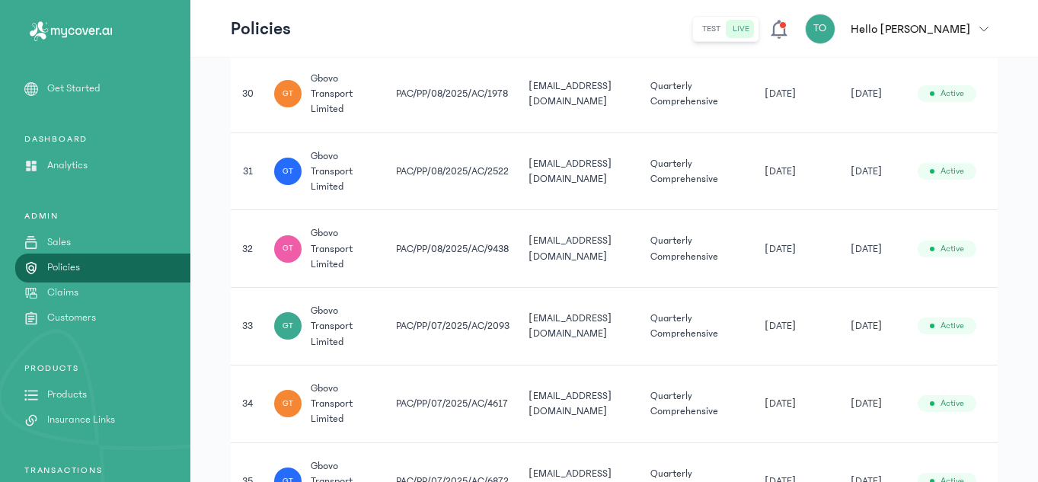
scroll to position [2575, 0]
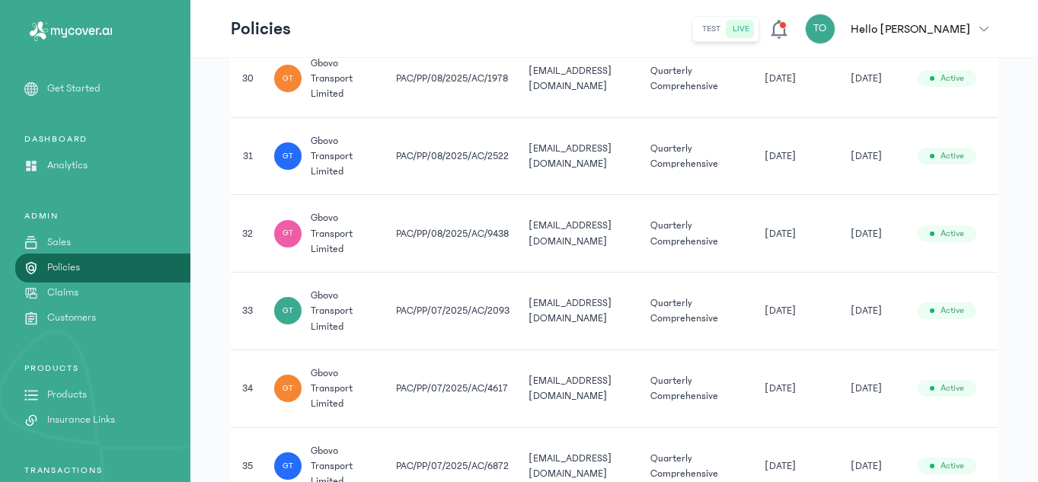
click at [769, 267] on td "[DATE]" at bounding box center [798, 234] width 86 height 78
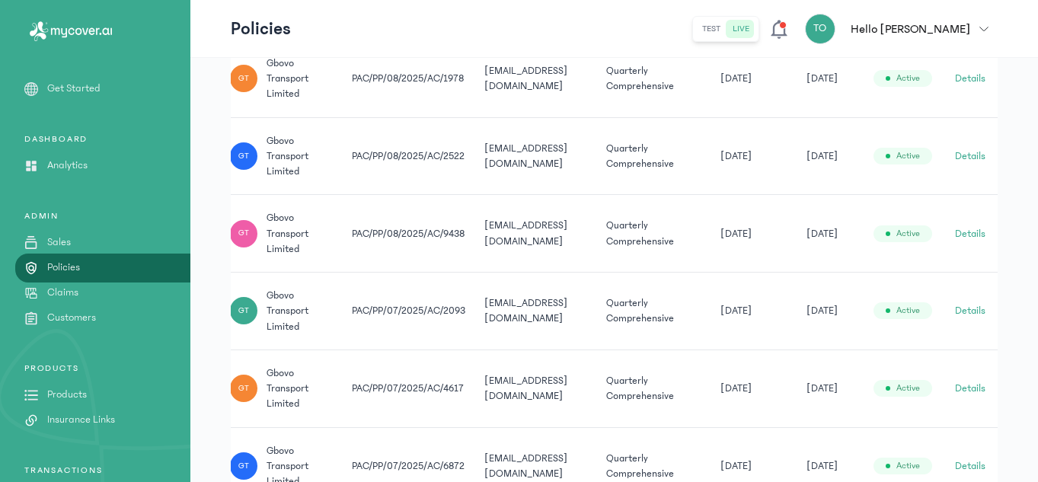
scroll to position [0, 54]
click at [962, 308] on button "Details" at bounding box center [970, 310] width 30 height 15
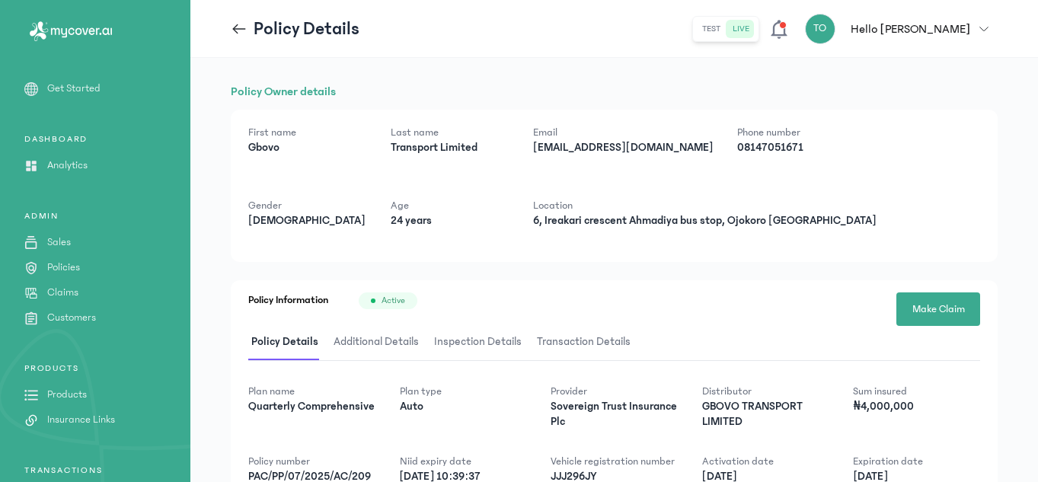
click at [239, 34] on icon at bounding box center [239, 29] width 17 height 17
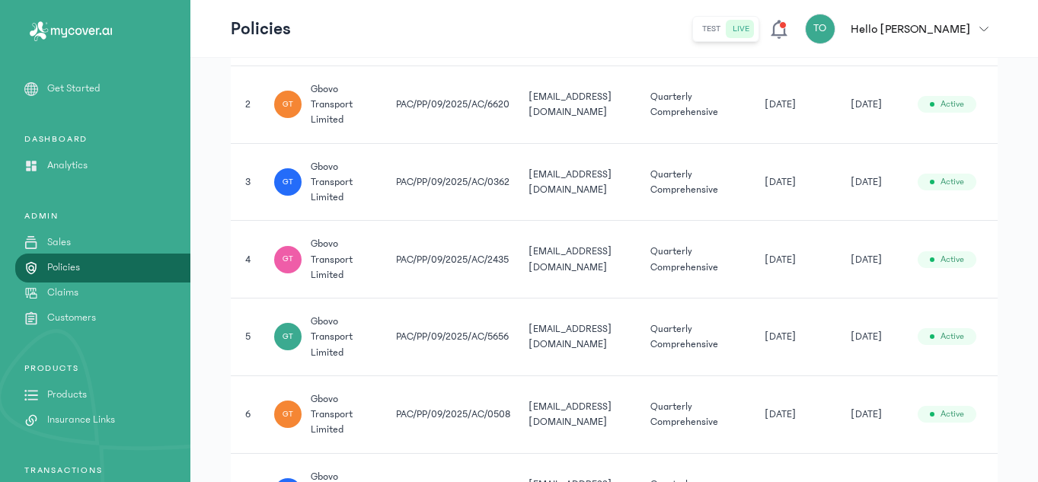
scroll to position [443, 0]
drag, startPoint x: 1037, startPoint y: 59, endPoint x: 1039, endPoint y: 148, distance: 89.1
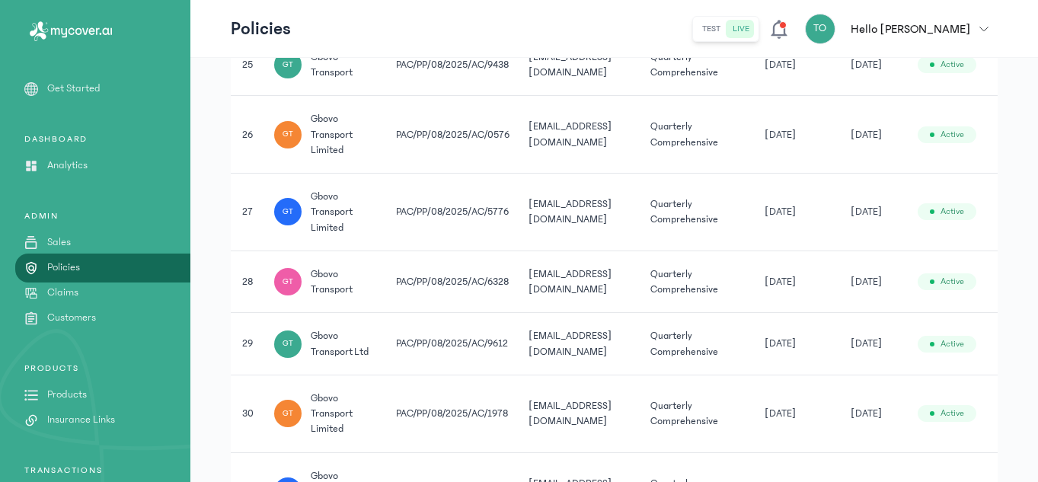
scroll to position [2270, 0]
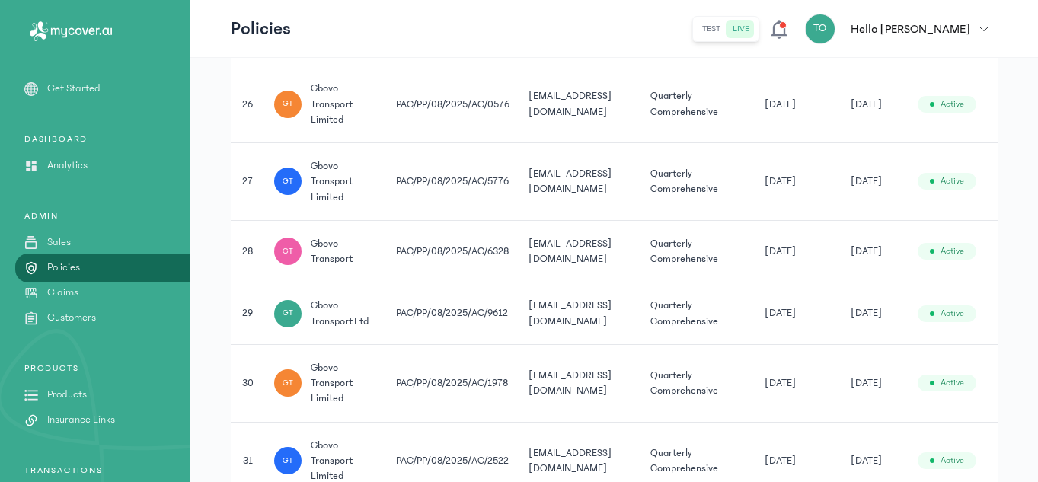
click at [810, 198] on td "[DATE]" at bounding box center [798, 182] width 86 height 78
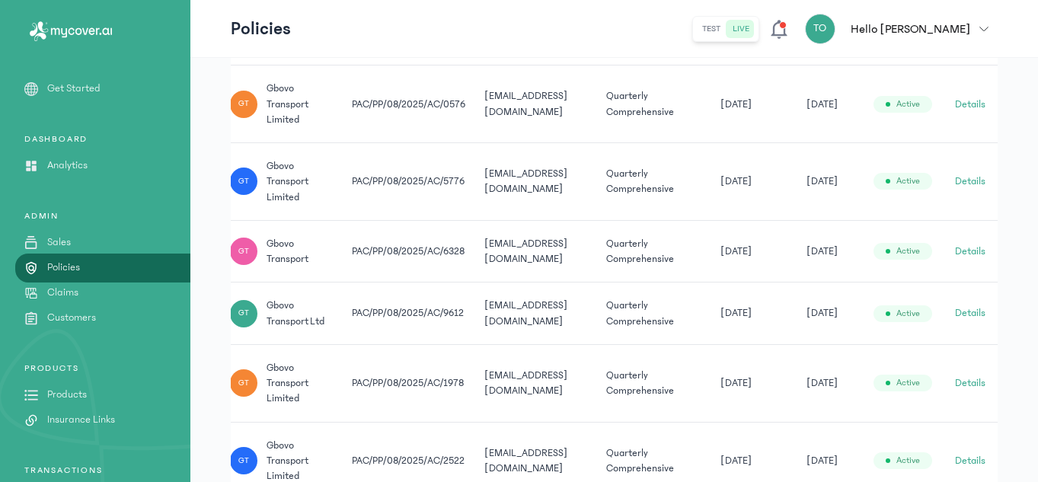
scroll to position [0, 54]
click at [960, 180] on button "Details" at bounding box center [970, 181] width 30 height 15
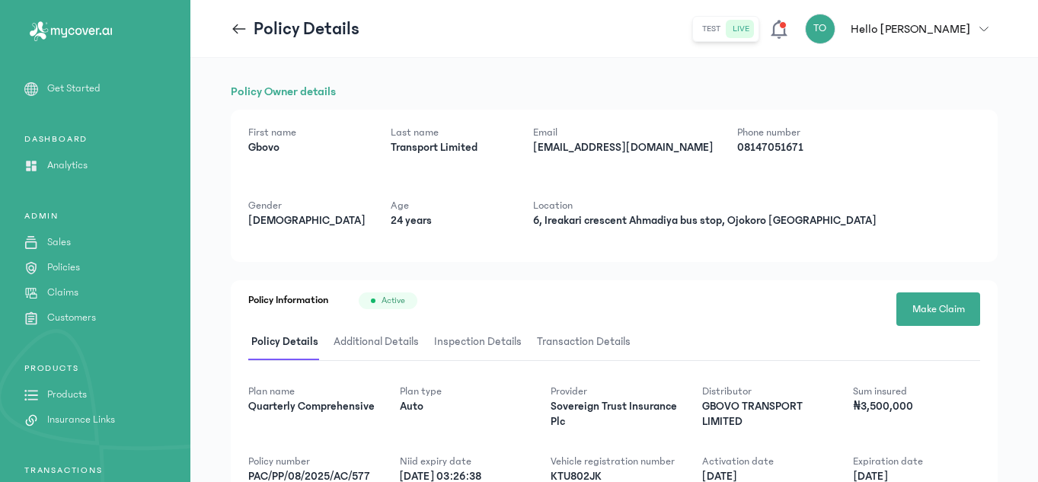
click at [244, 31] on icon at bounding box center [239, 29] width 17 height 17
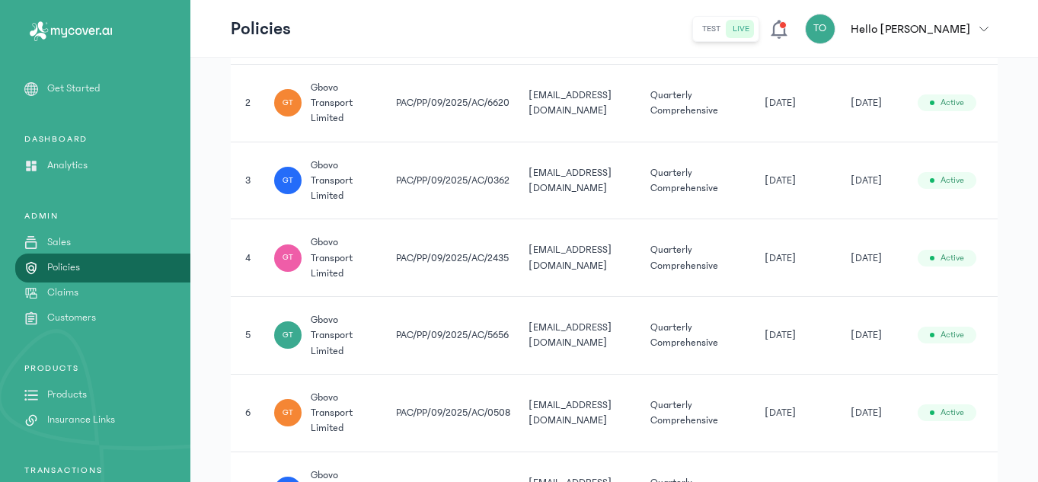
scroll to position [21, 0]
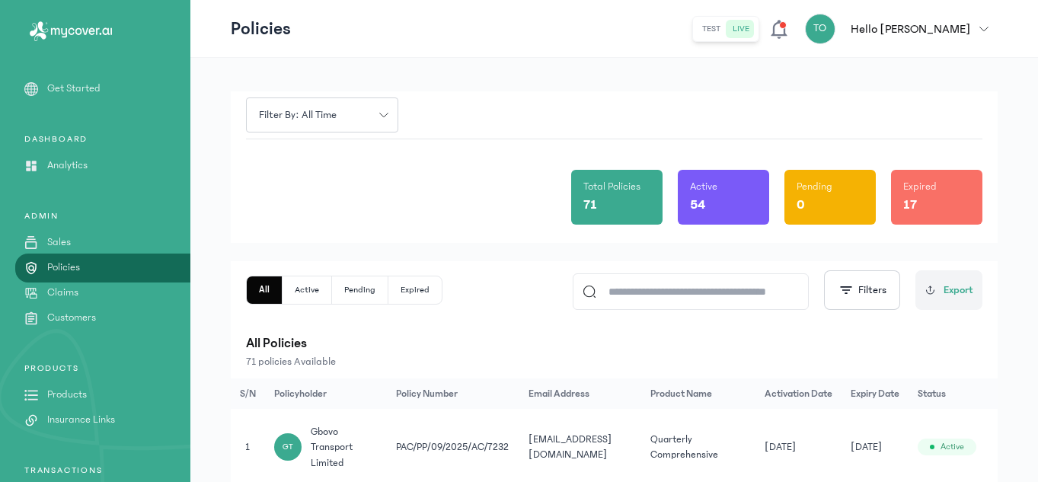
click at [636, 292] on input at bounding box center [697, 291] width 203 height 35
paste input "**********"
type input "**********"
click at [777, 388] on th "Activation Date" at bounding box center [795, 393] width 86 height 30
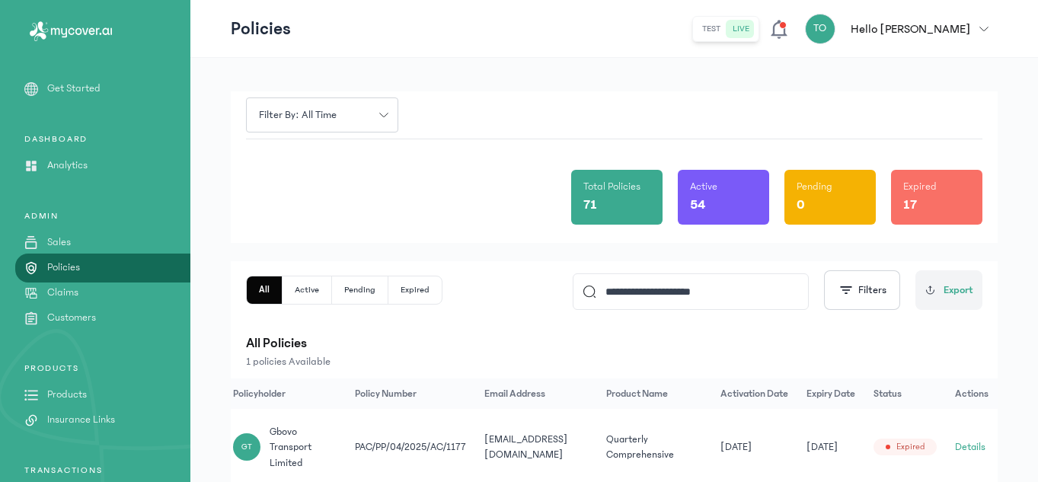
scroll to position [0, 46]
click at [967, 445] on button "Details" at bounding box center [970, 446] width 30 height 15
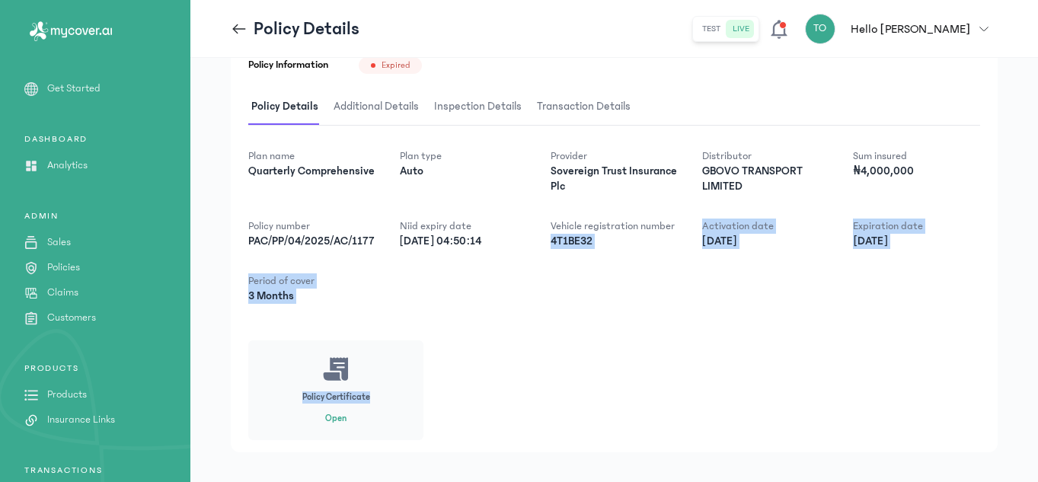
scroll to position [270, 0]
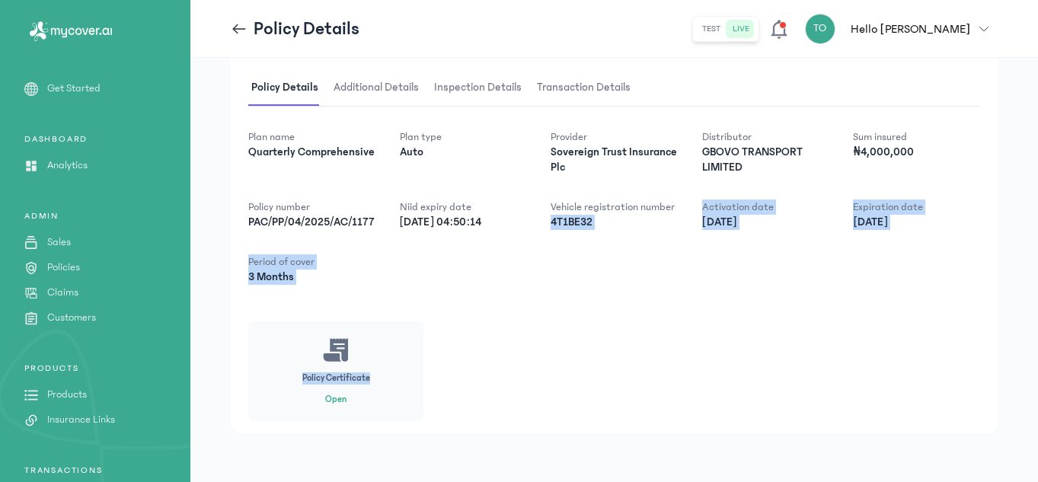
drag, startPoint x: 552, startPoint y: 475, endPoint x: 586, endPoint y: 479, distance: 33.7
click at [586, 479] on div "Policy Owner details First name [PERSON_NAME] Last name Transport limited Email…" at bounding box center [613, 143] width 847 height 678
click at [556, 226] on div "Vehicle registration number 4T1BE32" at bounding box center [613, 214] width 127 height 30
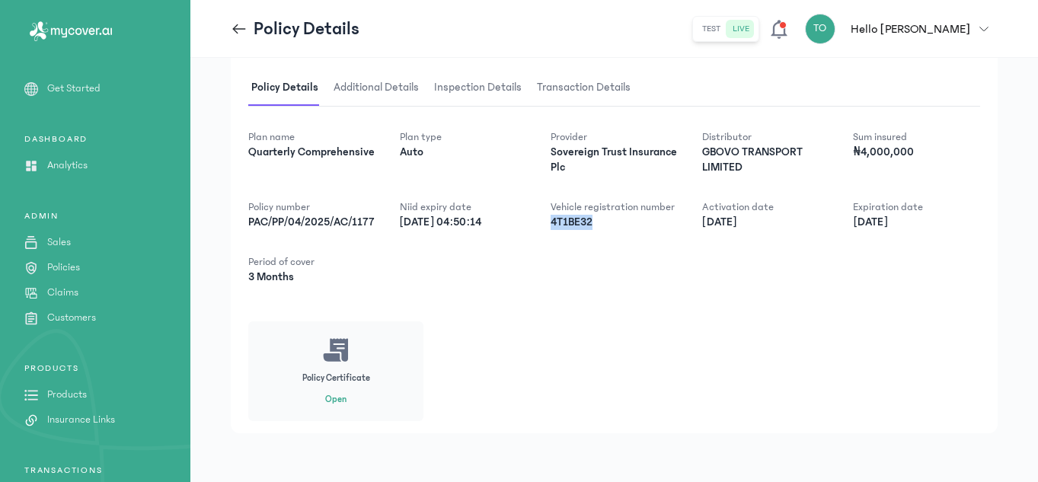
drag, startPoint x: 550, startPoint y: 203, endPoint x: 598, endPoint y: 205, distance: 48.0
click at [598, 205] on div "Plan name Quarterly Comprehensive Plan type Auto Provider Sovereign Trust Insur…" at bounding box center [614, 206] width 732 height 155
copy p "4T1BE32"
click at [241, 27] on icon at bounding box center [239, 29] width 17 height 17
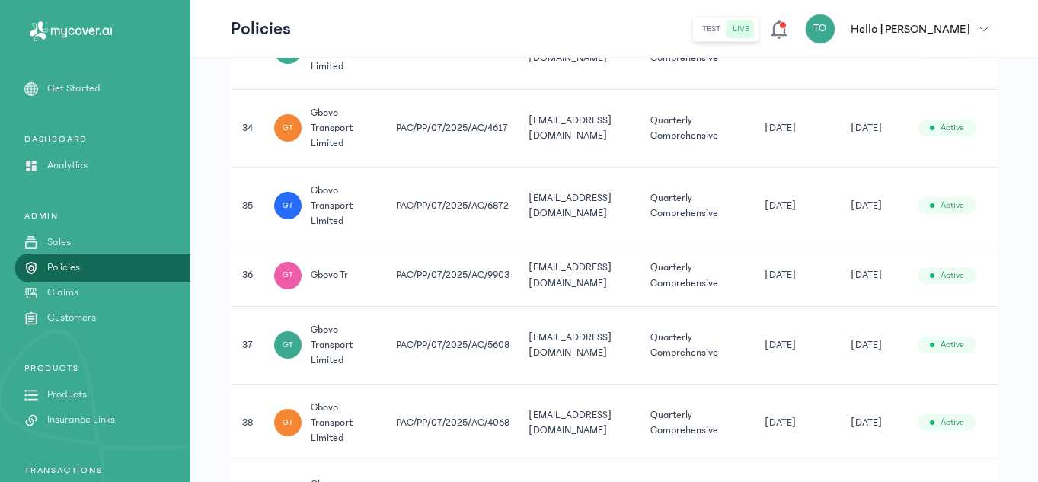
scroll to position [2761, 0]
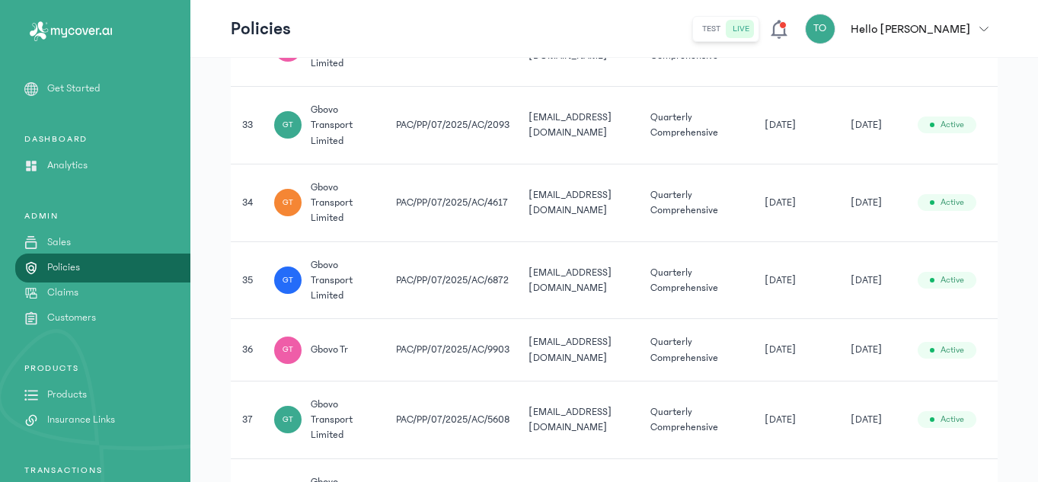
click at [764, 153] on td "[DATE]" at bounding box center [798, 126] width 86 height 78
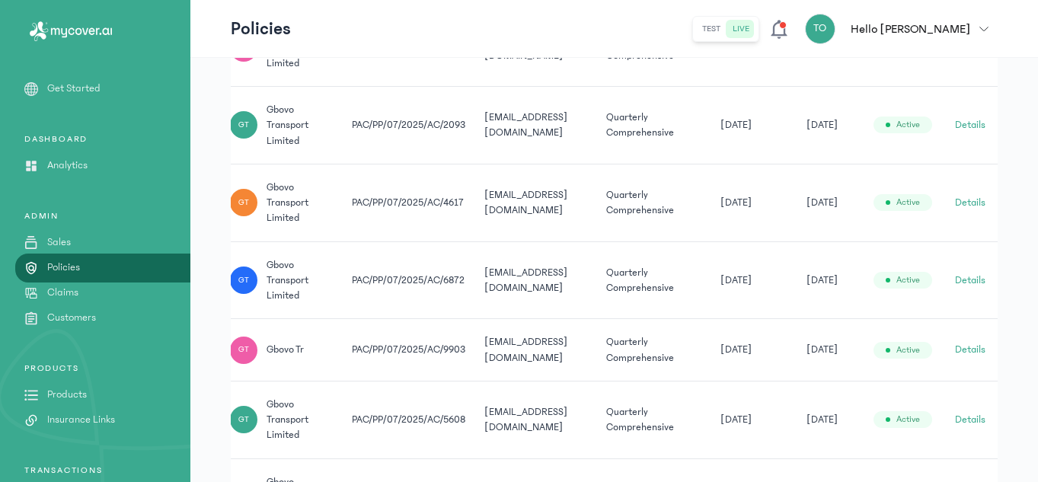
scroll to position [0, 54]
click at [960, 123] on button "Details" at bounding box center [970, 124] width 30 height 15
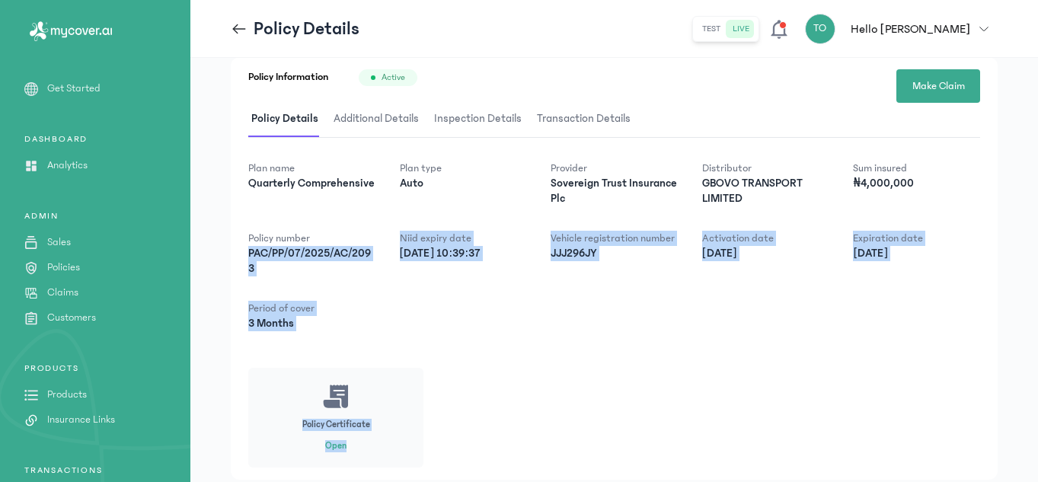
scroll to position [226, 0]
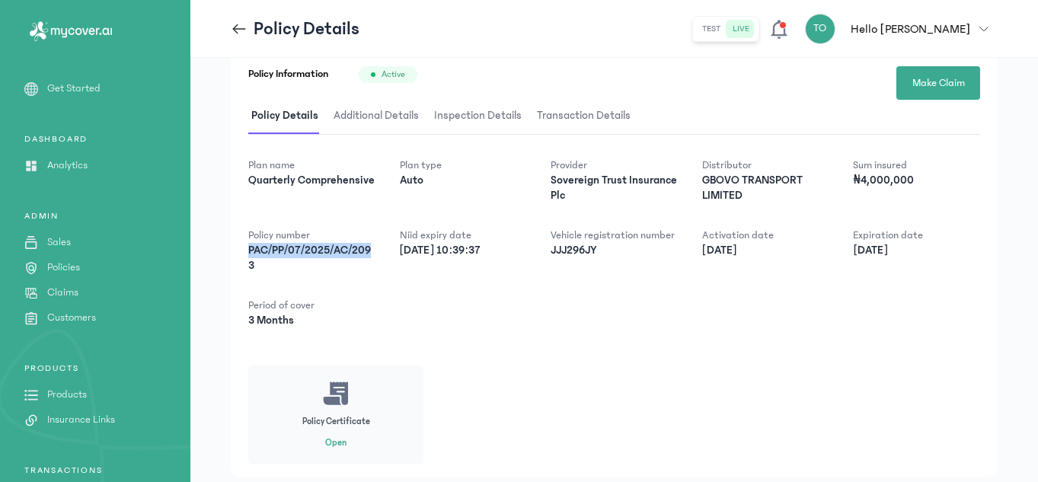
drag, startPoint x: 248, startPoint y: 474, endPoint x: 374, endPoint y: 244, distance: 261.4
click at [374, 244] on p "PAC/PP/07/2025/AC/2093" at bounding box center [311, 258] width 127 height 30
copy p "PAC/PP/07/2025/AC/209"
click at [374, 244] on p "PAC/PP/07/2025/AC/2093" at bounding box center [311, 258] width 127 height 30
drag, startPoint x: 257, startPoint y: 263, endPoint x: 244, endPoint y: 247, distance: 20.5
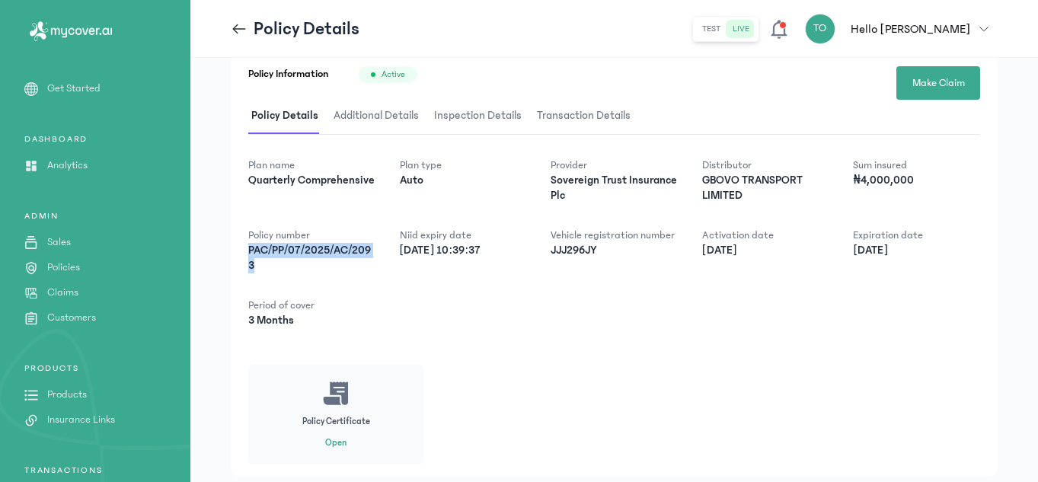
click at [244, 247] on div "Policy Information Active Make Claim Policy Details Additional Details Inspecti…" at bounding box center [614, 265] width 767 height 423
copy p "PAC/PP/07/2025/AC/2093"
click at [333, 439] on button "Open" at bounding box center [335, 443] width 21 height 12
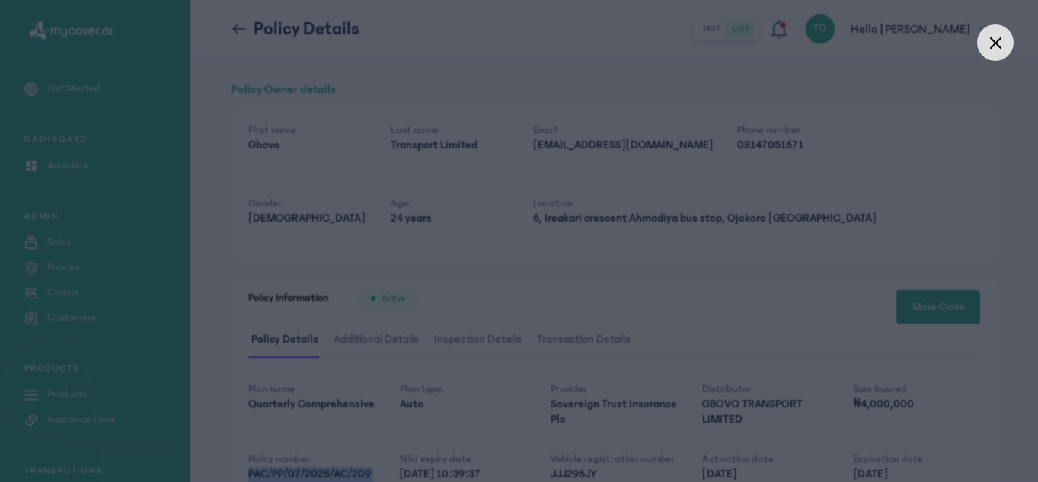
scroll to position [3, 0]
click at [997, 43] on icon at bounding box center [995, 43] width 12 height 12
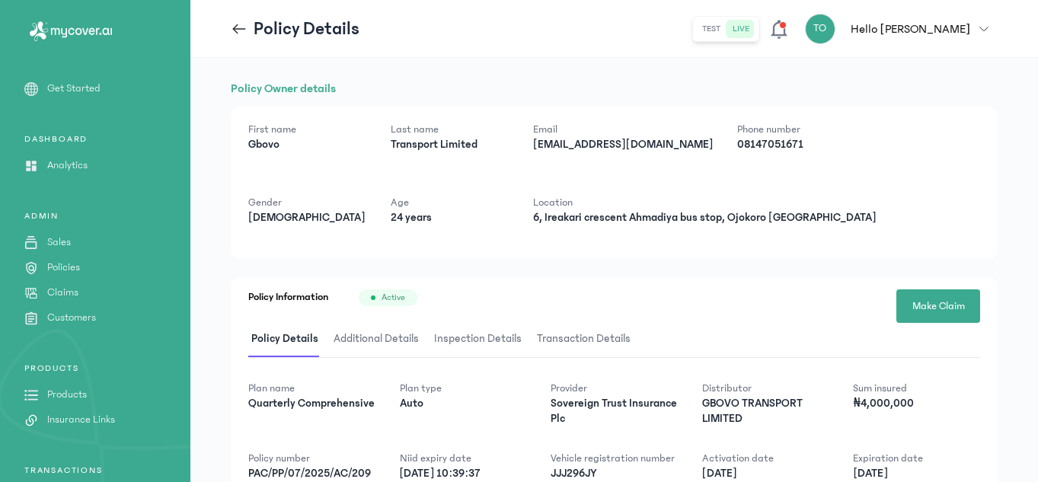
click at [239, 27] on icon at bounding box center [239, 29] width 17 height 17
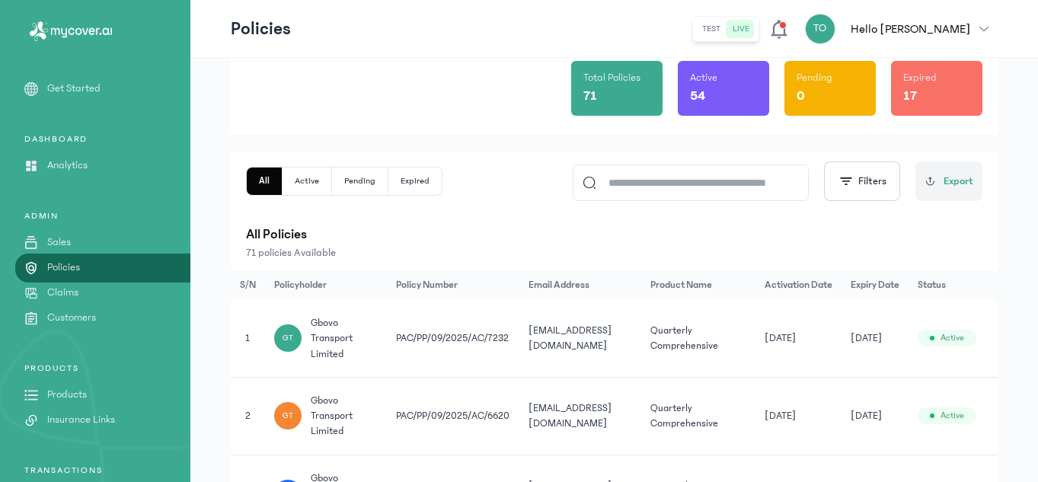
scroll to position [65, 0]
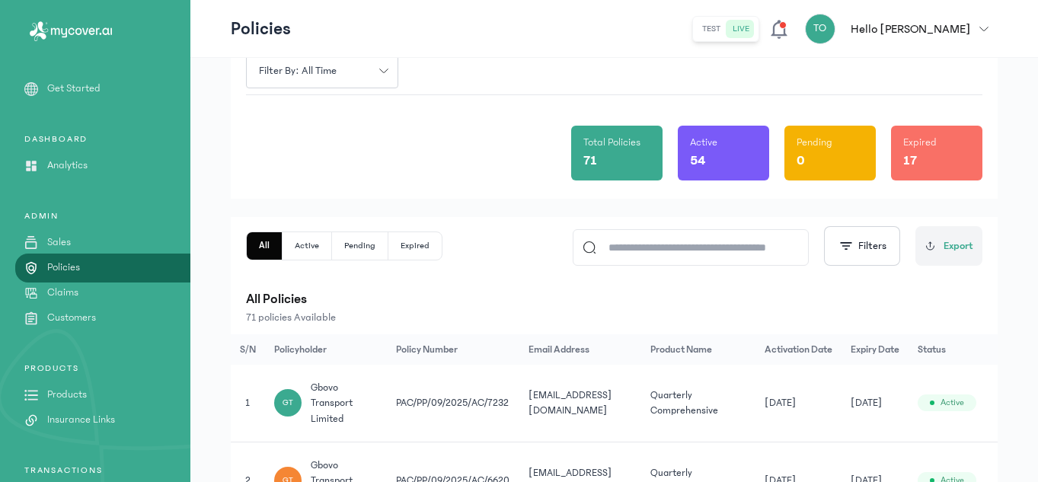
click at [635, 247] on input at bounding box center [697, 247] width 203 height 35
paste input "**********"
type input "**********"
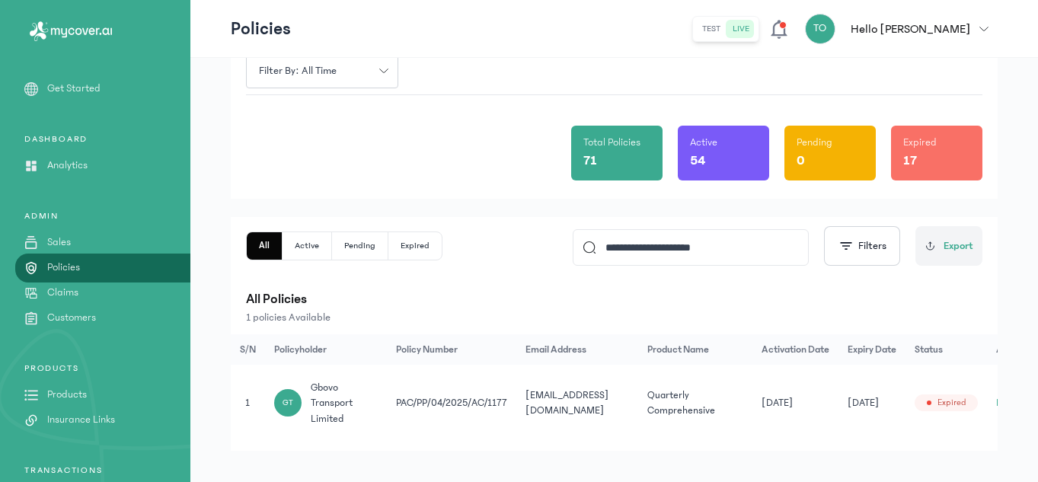
click at [898, 436] on td "[DATE]" at bounding box center [871, 403] width 67 height 77
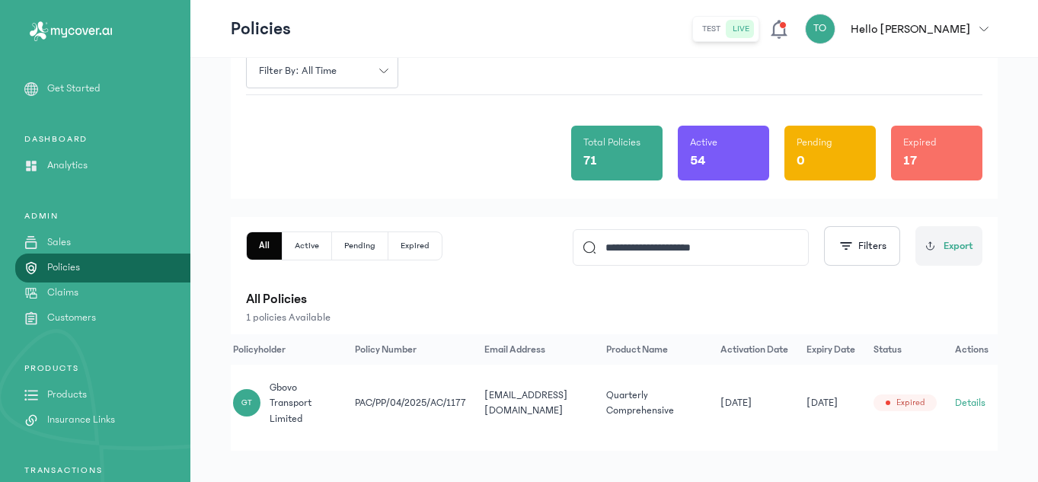
scroll to position [0, 46]
click at [977, 398] on button "Details" at bounding box center [970, 402] width 30 height 15
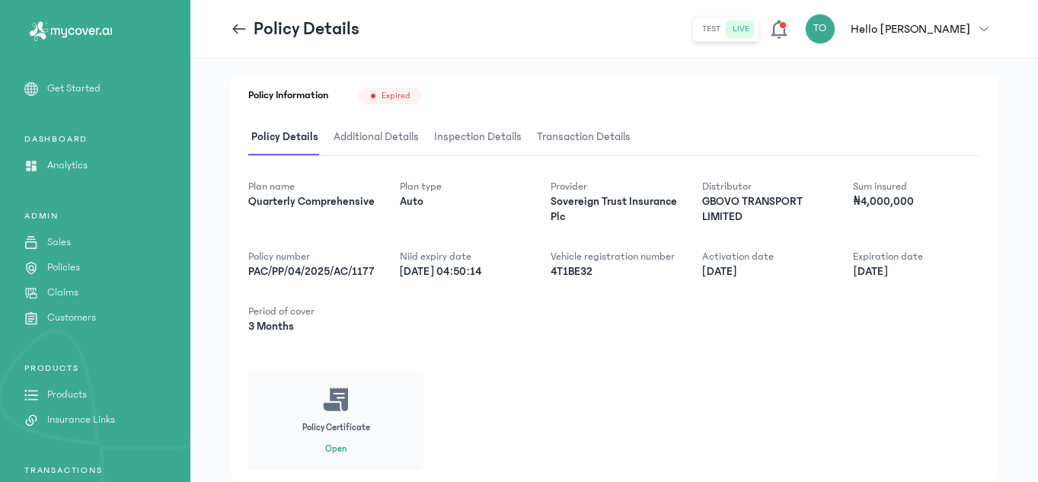
scroll to position [270, 0]
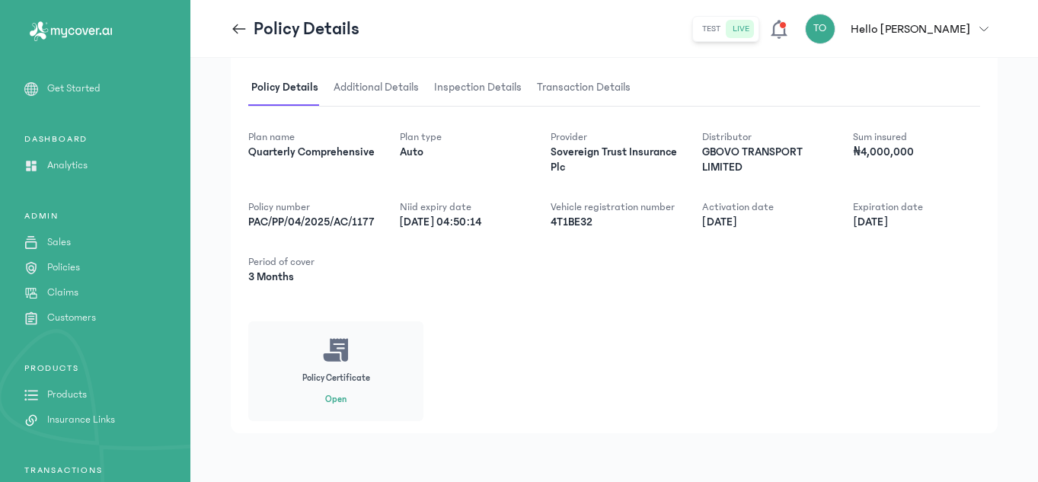
click at [333, 399] on button "Open" at bounding box center [335, 400] width 21 height 12
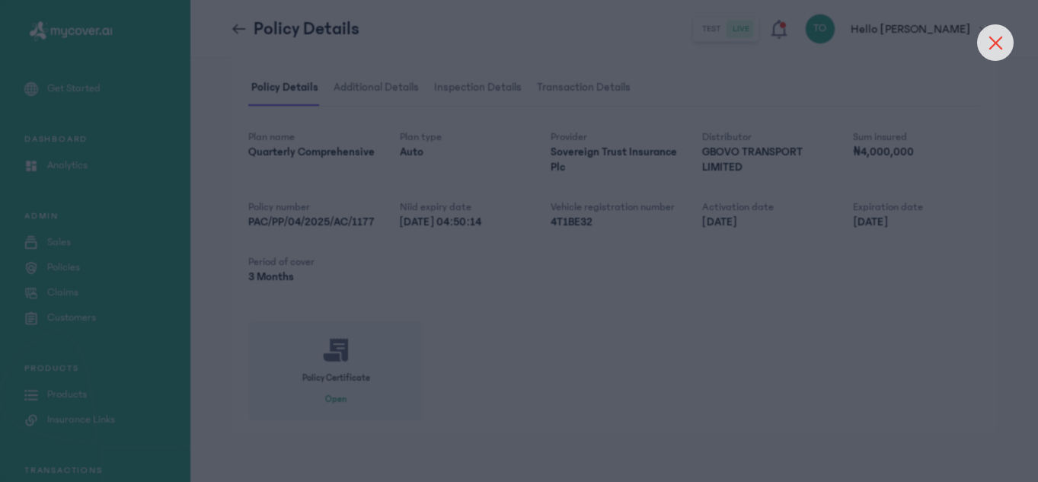
click at [987, 40] on div at bounding box center [995, 42] width 37 height 37
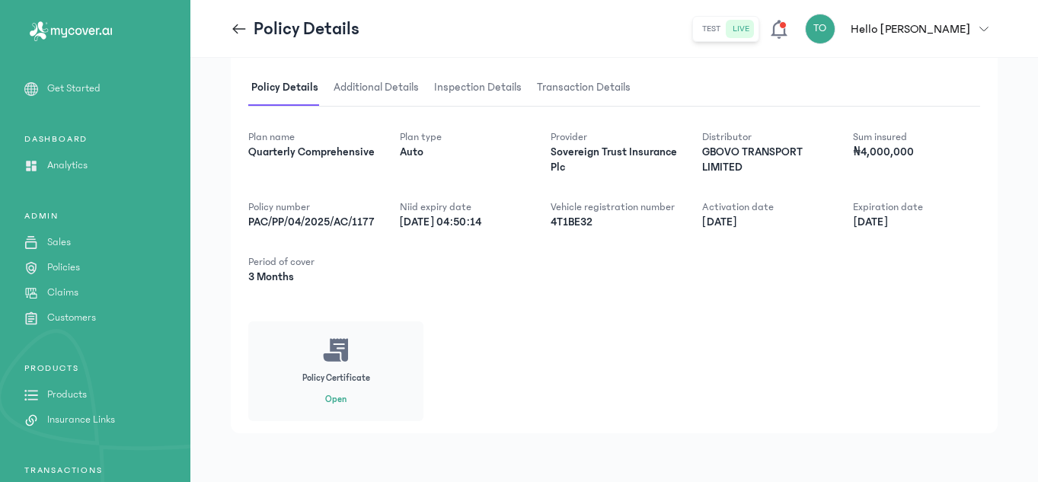
click at [237, 27] on icon at bounding box center [239, 29] width 17 height 17
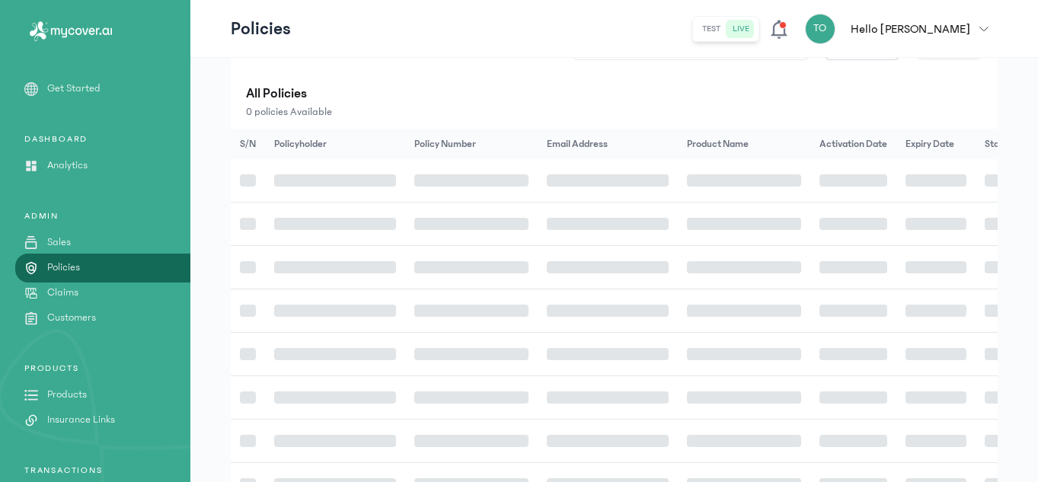
scroll to position [65, 0]
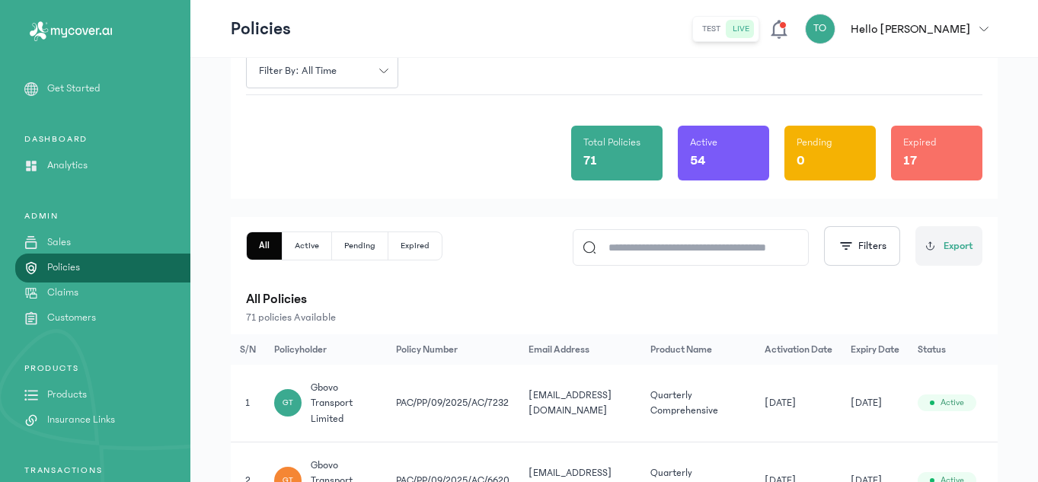
click at [626, 248] on input at bounding box center [697, 247] width 203 height 35
paste input "**********"
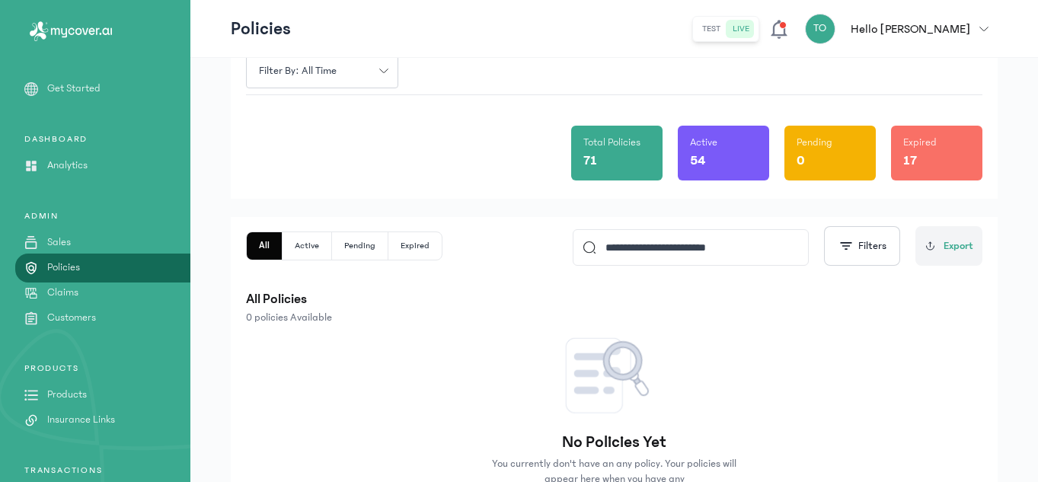
click at [628, 250] on input "**********" at bounding box center [697, 247] width 203 height 35
type input "**********"
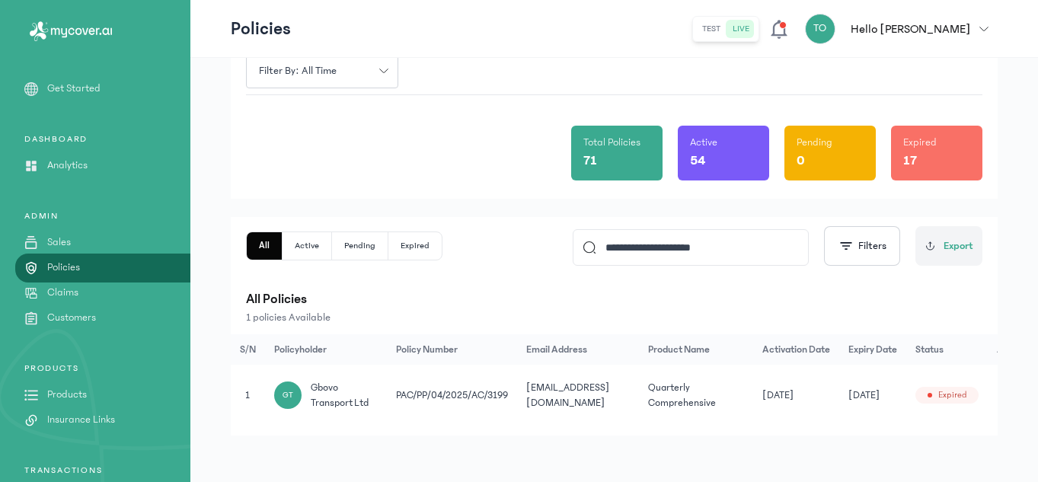
click at [854, 402] on td "[DATE]" at bounding box center [872, 396] width 67 height 62
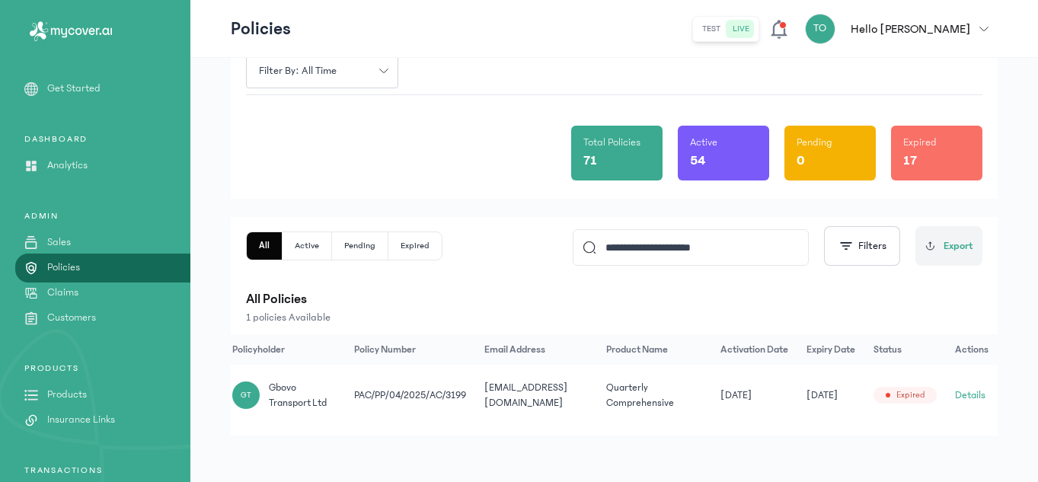
scroll to position [0, 48]
click at [980, 391] on button "Details" at bounding box center [970, 395] width 30 height 15
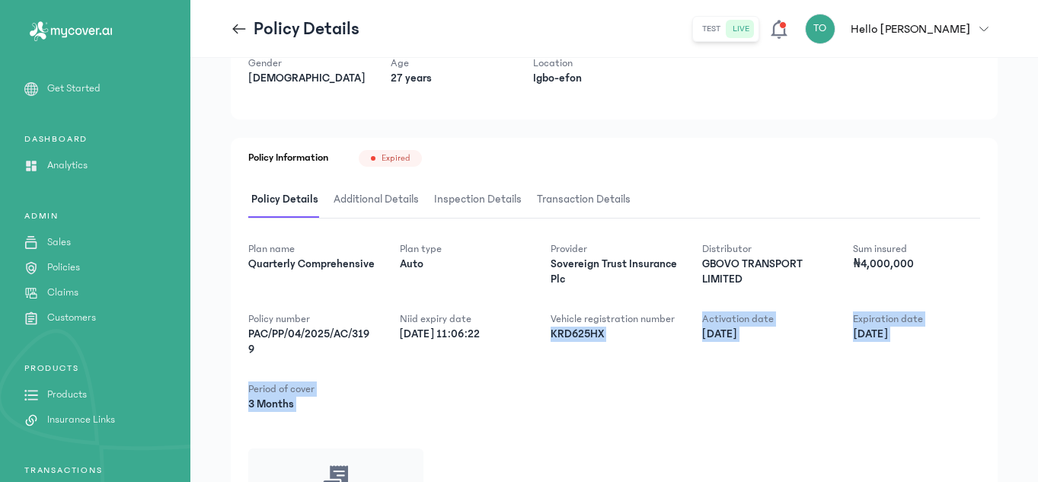
scroll to position [231, 0]
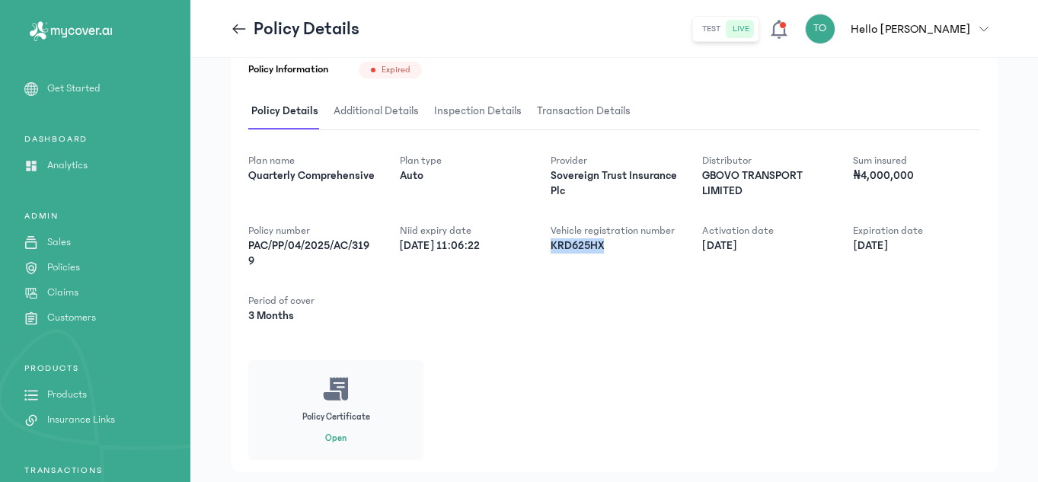
drag, startPoint x: 552, startPoint y: 474, endPoint x: 611, endPoint y: 256, distance: 226.2
click at [611, 256] on div "Vehicle registration number KRD625HX" at bounding box center [613, 246] width 127 height 46
click at [247, 27] on icon at bounding box center [239, 29] width 17 height 17
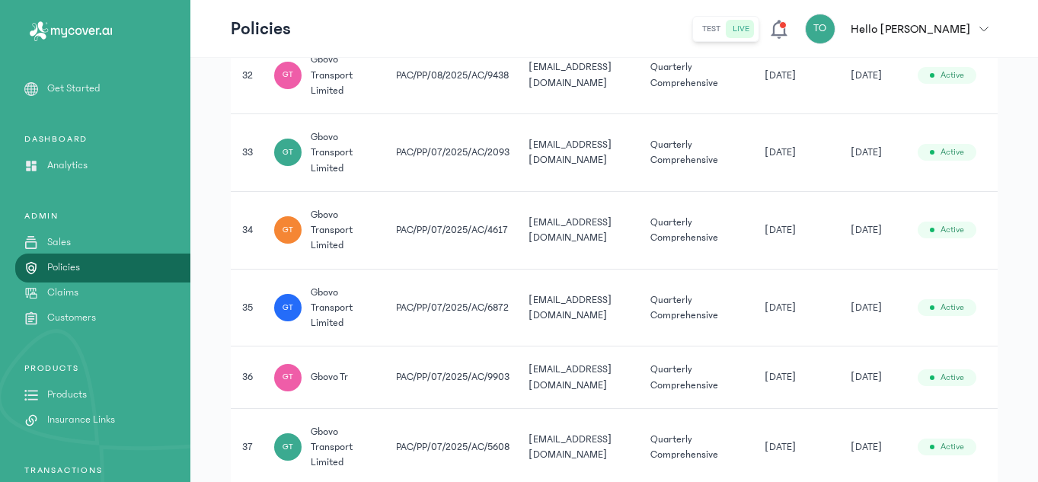
scroll to position [2724, 0]
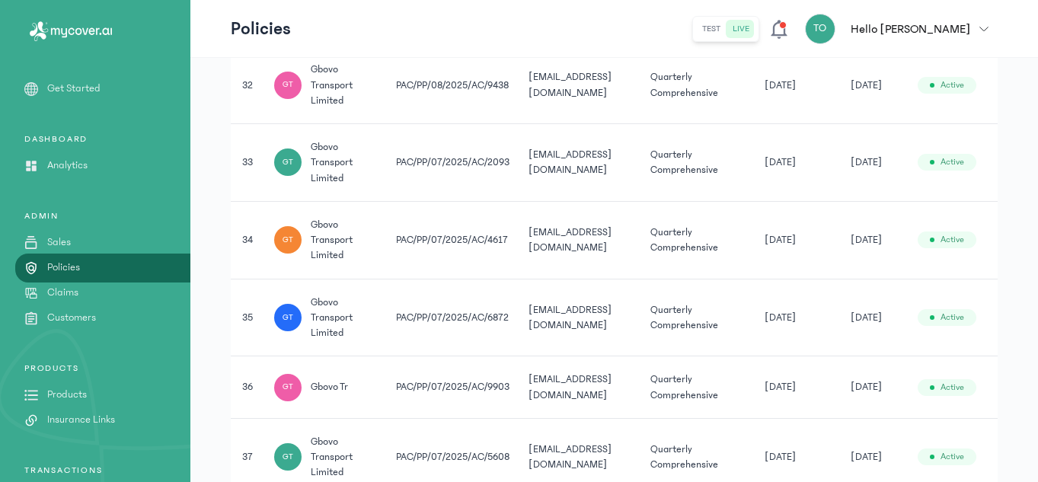
click at [775, 177] on td "[DATE]" at bounding box center [798, 163] width 86 height 78
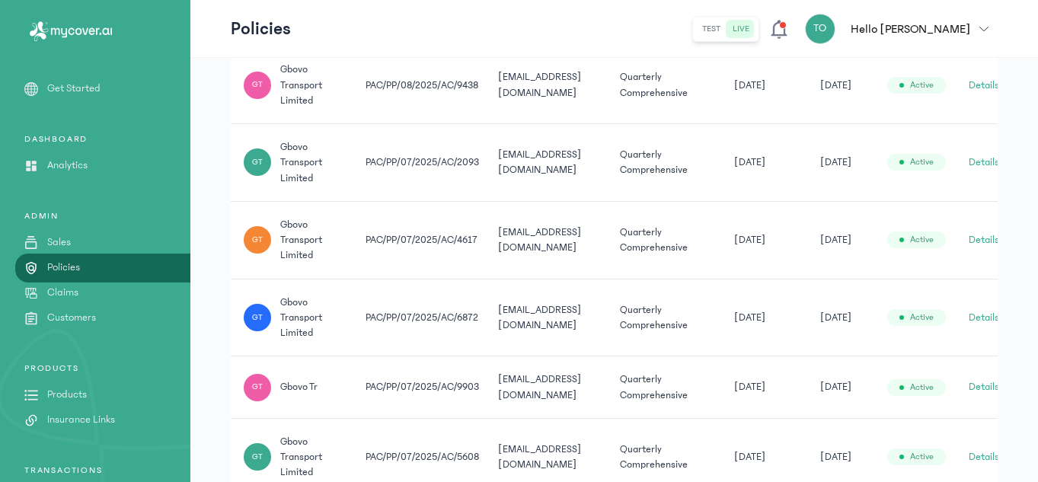
scroll to position [0, 54]
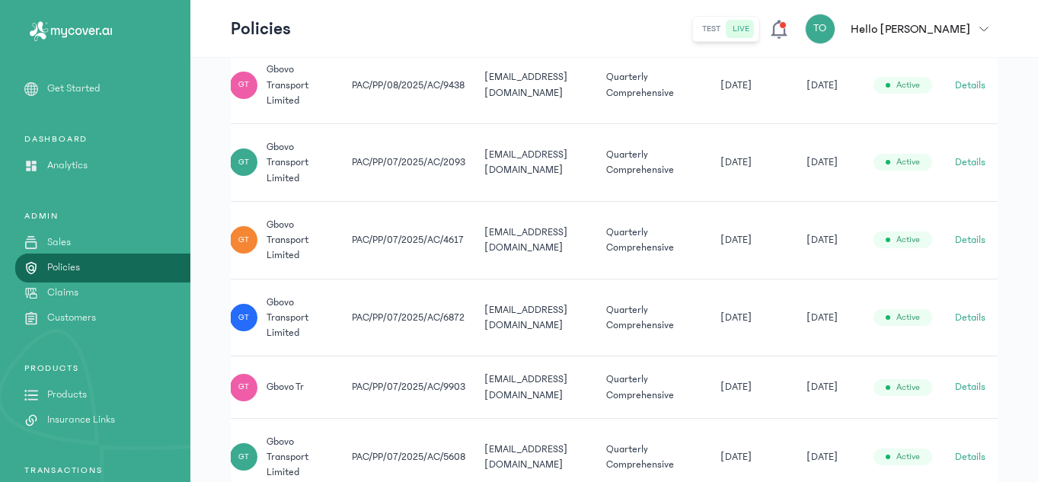
click at [975, 163] on button "Details" at bounding box center [970, 162] width 30 height 15
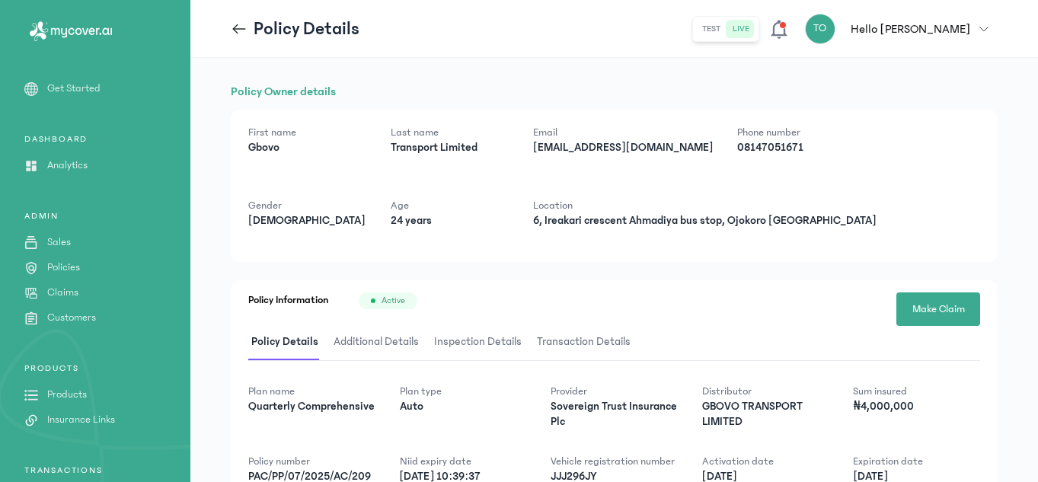
click at [237, 19] on div "Policy Details" at bounding box center [295, 29] width 129 height 24
click at [237, 27] on icon at bounding box center [239, 29] width 17 height 17
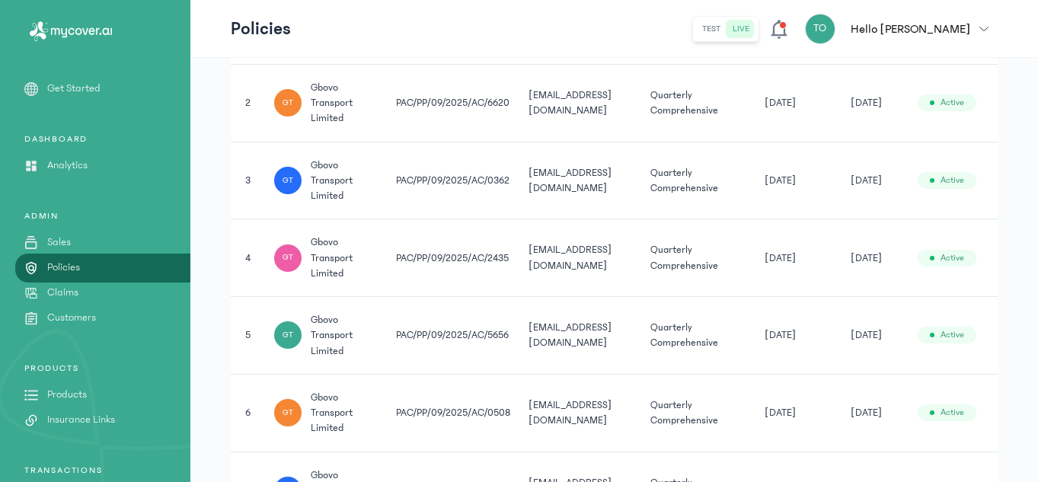
scroll to position [21, 0]
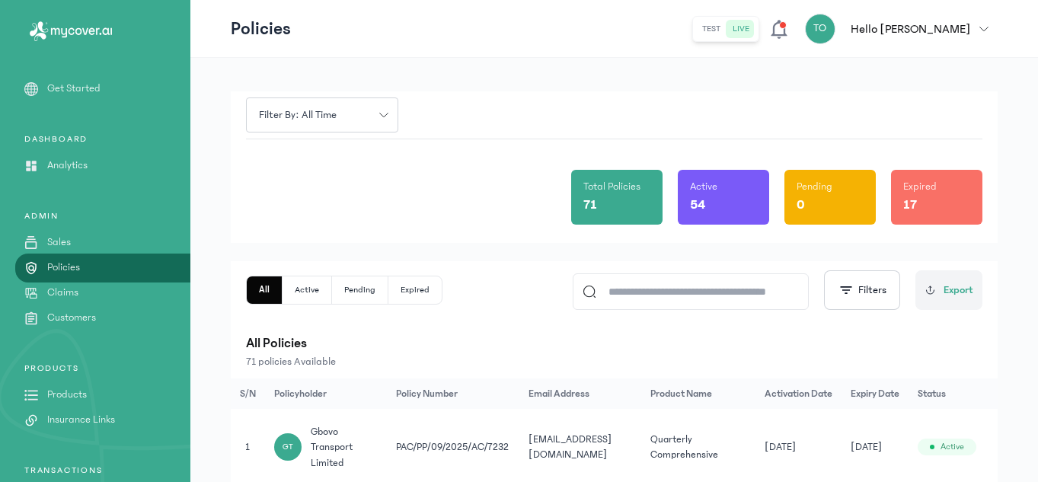
click at [648, 293] on input at bounding box center [697, 291] width 203 height 35
paste input "**********"
type input "**********"
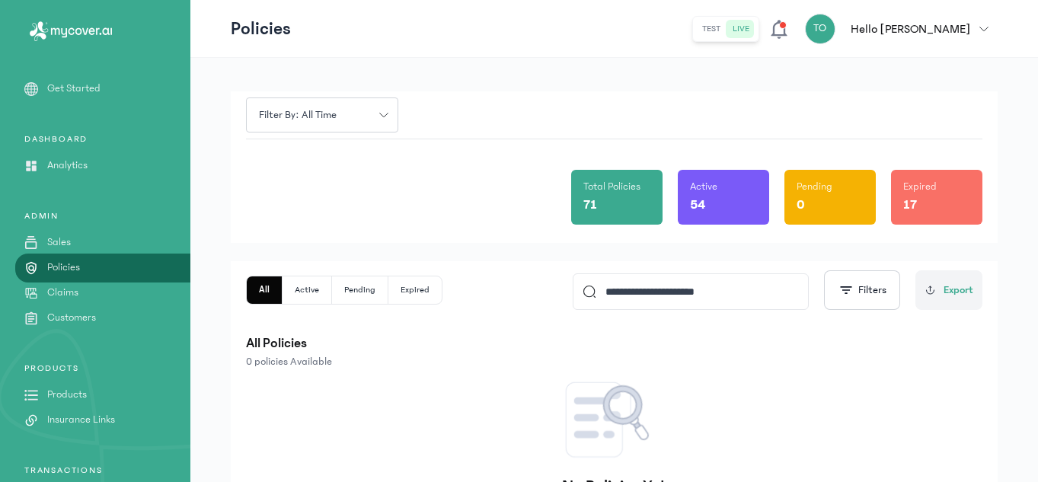
click at [736, 289] on input "**********" at bounding box center [697, 291] width 203 height 35
paste input "**********"
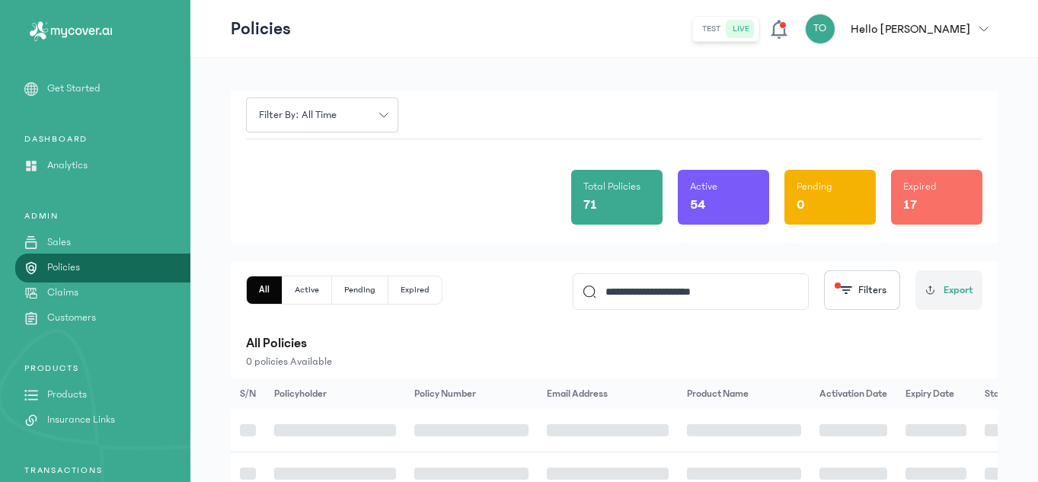
type input "**********"
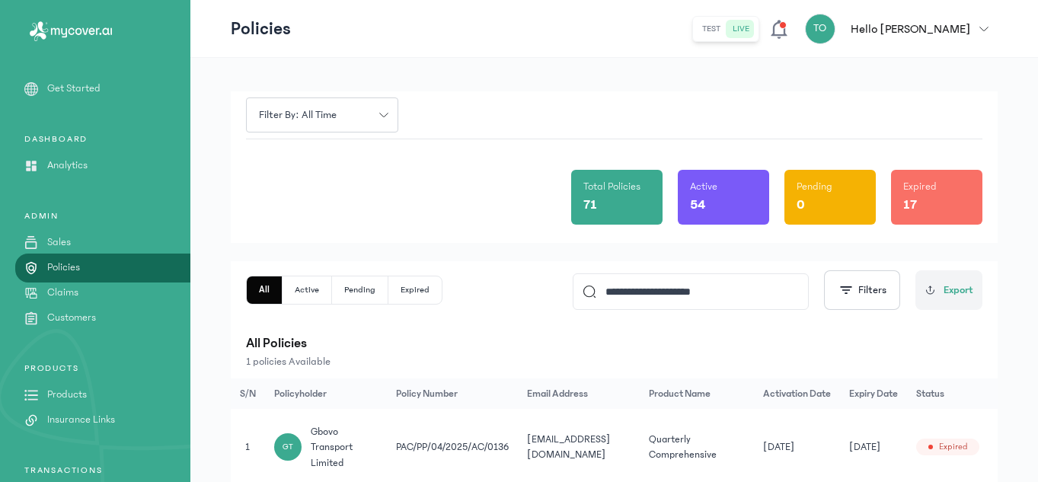
click at [828, 381] on th "Activation Date" at bounding box center [797, 393] width 86 height 30
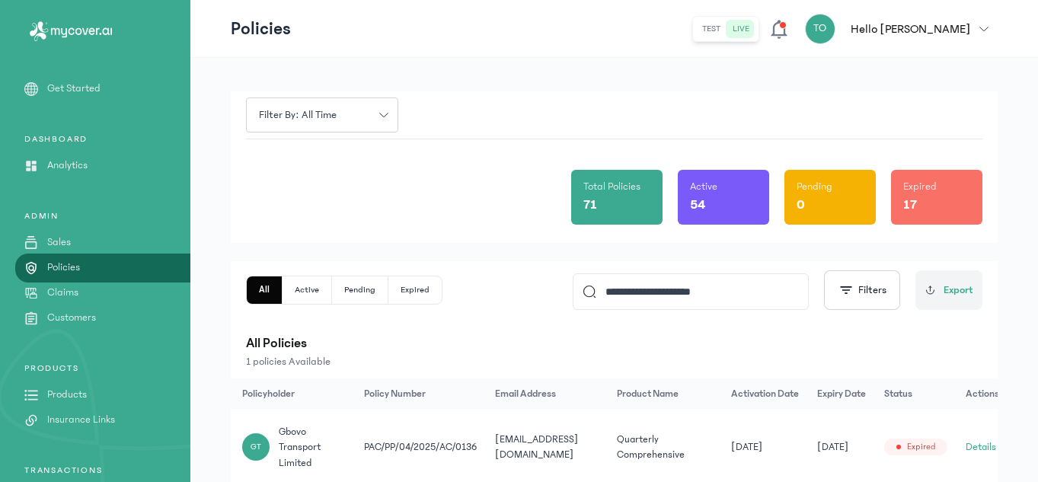
scroll to position [0, 49]
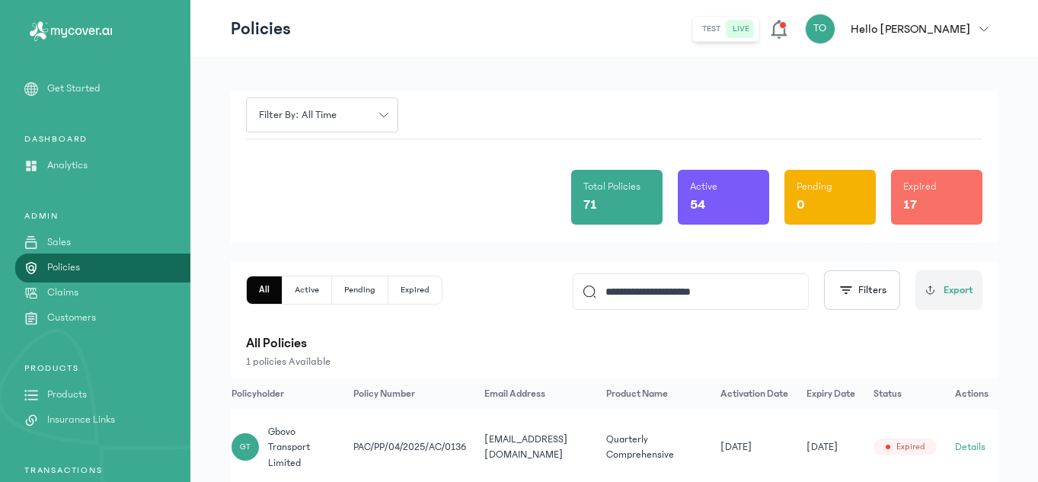
click at [975, 439] on button "Details" at bounding box center [970, 446] width 30 height 15
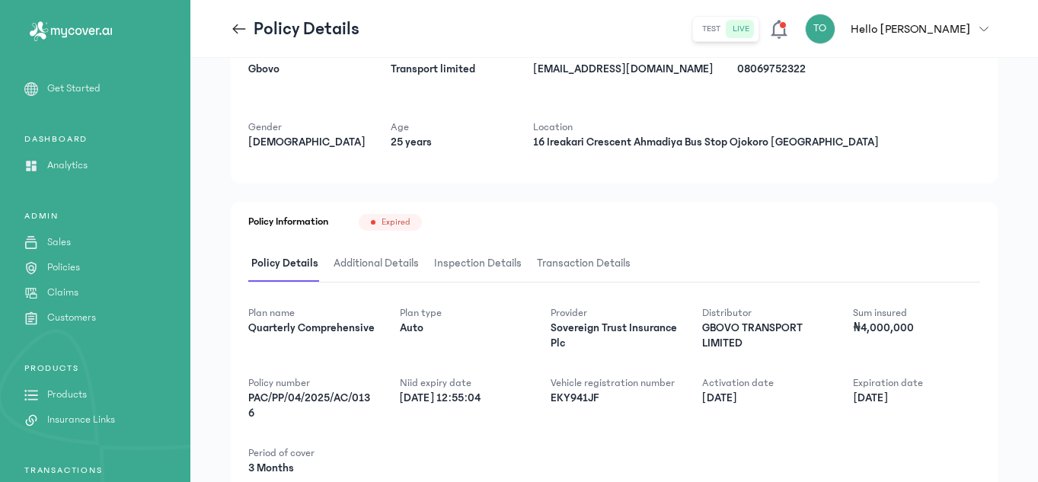
drag, startPoint x: 603, startPoint y: 471, endPoint x: 538, endPoint y: 469, distance: 64.8
click at [538, 469] on div "Plan name Quarterly Comprehensive Plan type Auto Provider Sovereign Trust Insur…" at bounding box center [614, 390] width 732 height 171
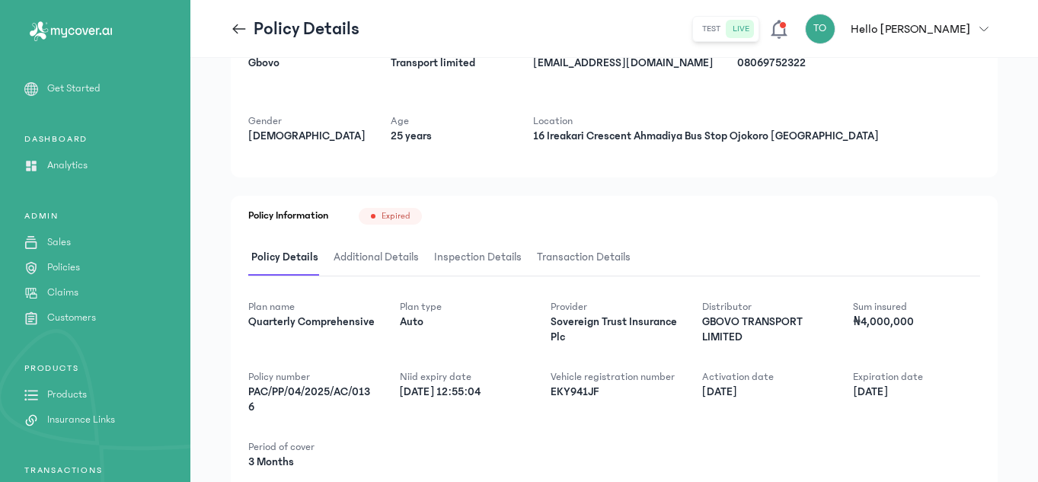
click at [570, 432] on div "Plan name Quarterly Comprehensive Plan type Auto Provider Sovereign Trust Insur…" at bounding box center [614, 384] width 732 height 171
drag, startPoint x: 550, startPoint y: 390, endPoint x: 608, endPoint y: 392, distance: 58.7
click at [608, 392] on div "Plan name Quarterly Comprehensive Plan type Auto Provider Sovereign Trust Insur…" at bounding box center [614, 384] width 732 height 171
click at [233, 26] on icon at bounding box center [239, 29] width 17 height 17
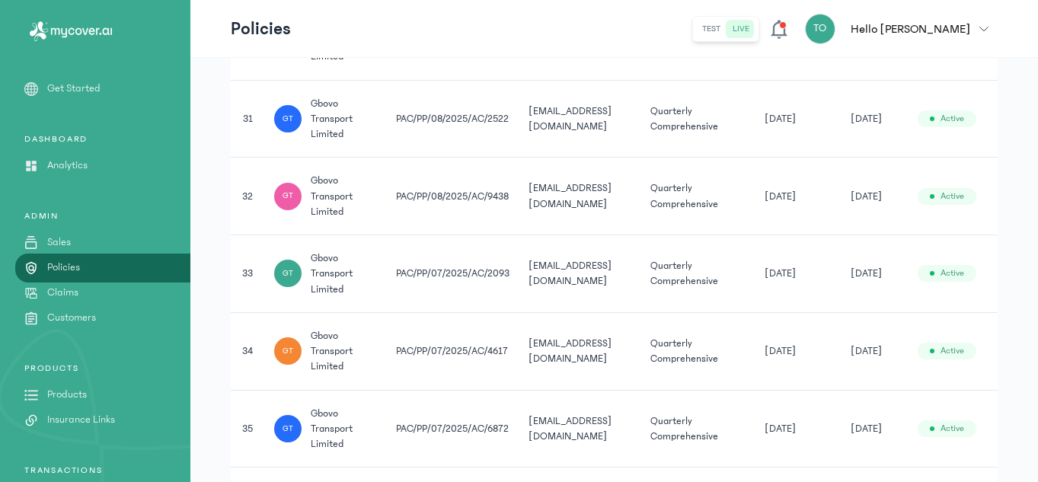
scroll to position [2643, 0]
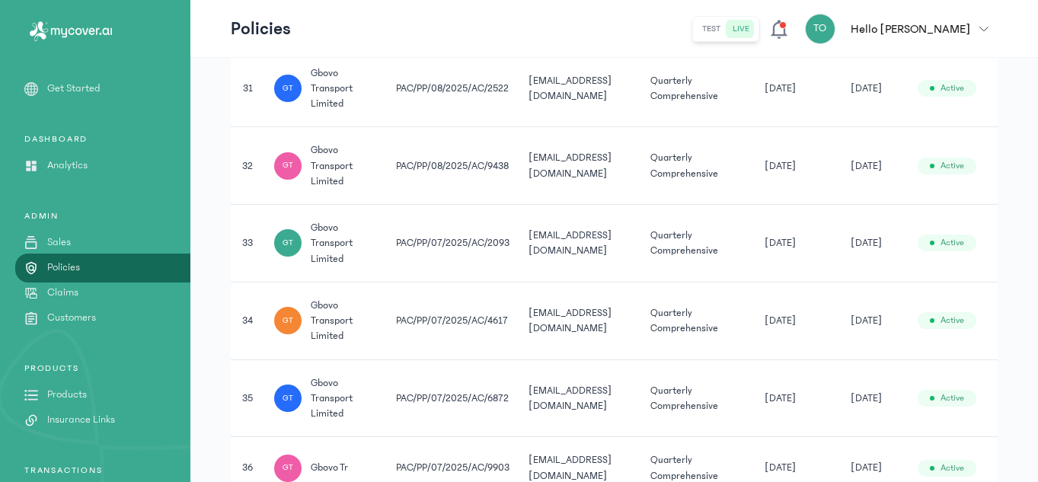
click at [783, 416] on td "[DATE]" at bounding box center [798, 398] width 86 height 78
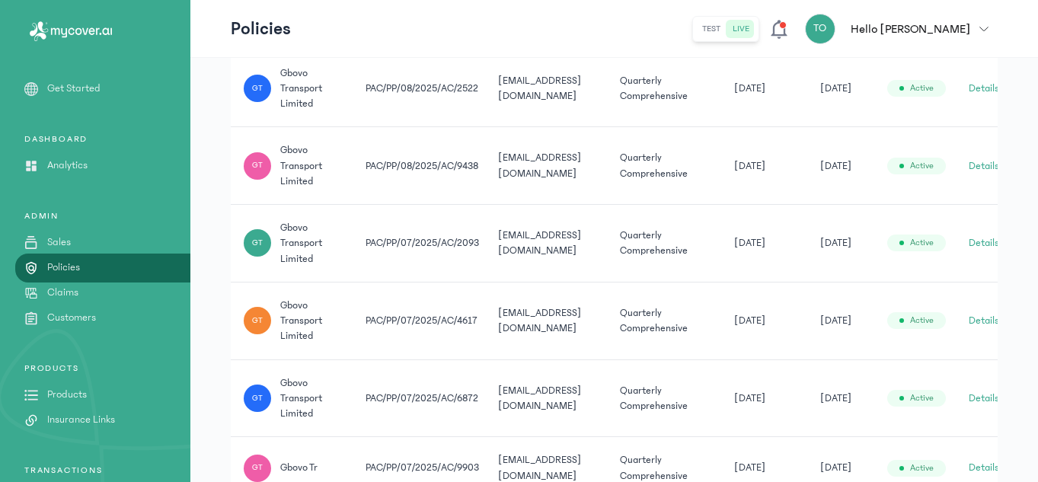
scroll to position [0, 54]
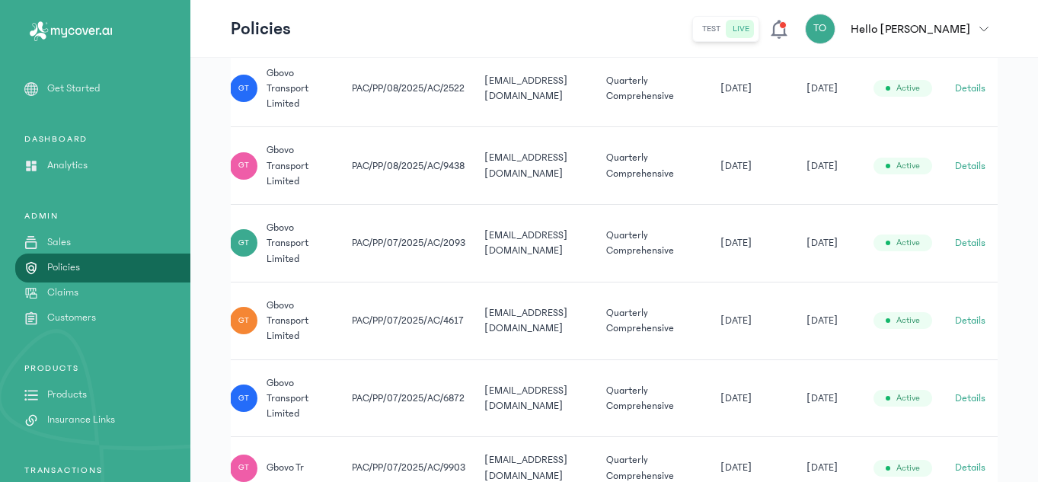
click at [968, 394] on button "Details" at bounding box center [970, 398] width 30 height 15
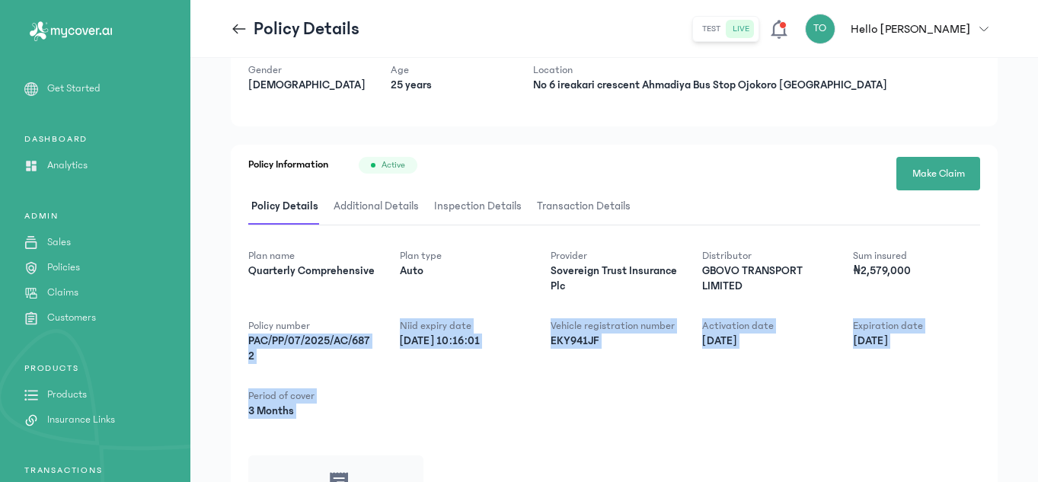
scroll to position [270, 0]
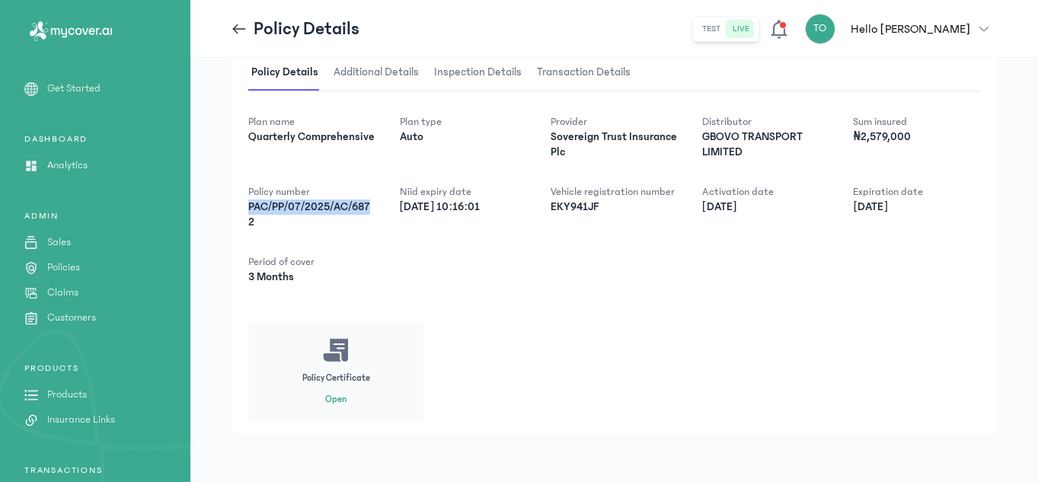
drag, startPoint x: 251, startPoint y: 474, endPoint x: 378, endPoint y: 204, distance: 298.7
click at [378, 204] on div "Plan name Quarterly Comprehensive Plan type Auto Provider Sovereign Trust Insur…" at bounding box center [614, 199] width 732 height 171
click at [300, 214] on p "PAC/PP/07/2025/AC/6872" at bounding box center [311, 214] width 127 height 30
drag, startPoint x: 256, startPoint y: 221, endPoint x: 245, endPoint y: 211, distance: 14.5
click at [245, 211] on div "Policy Information Active Make Claim Policy Details Additional Details Inspecti…" at bounding box center [614, 222] width 767 height 423
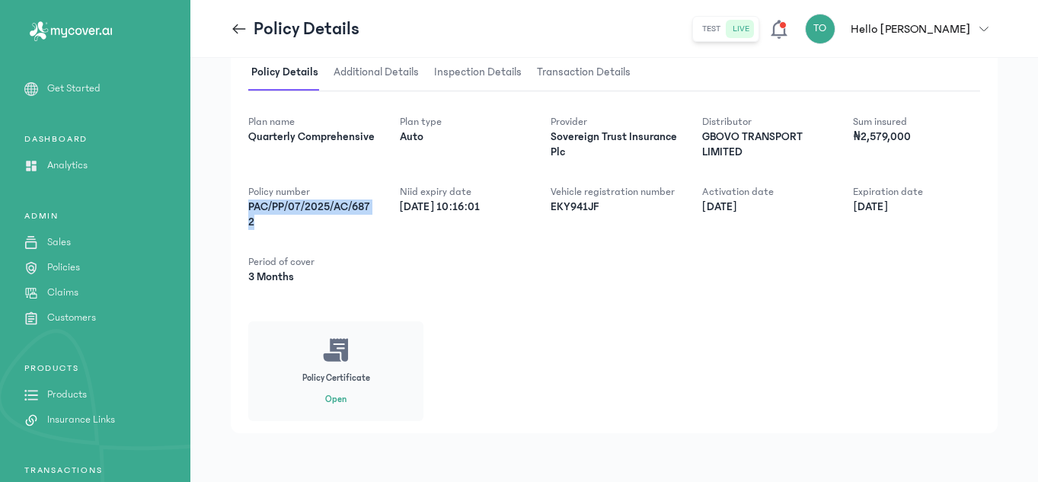
scroll to position [0, 0]
